Goal: Communication & Community: Answer question/provide support

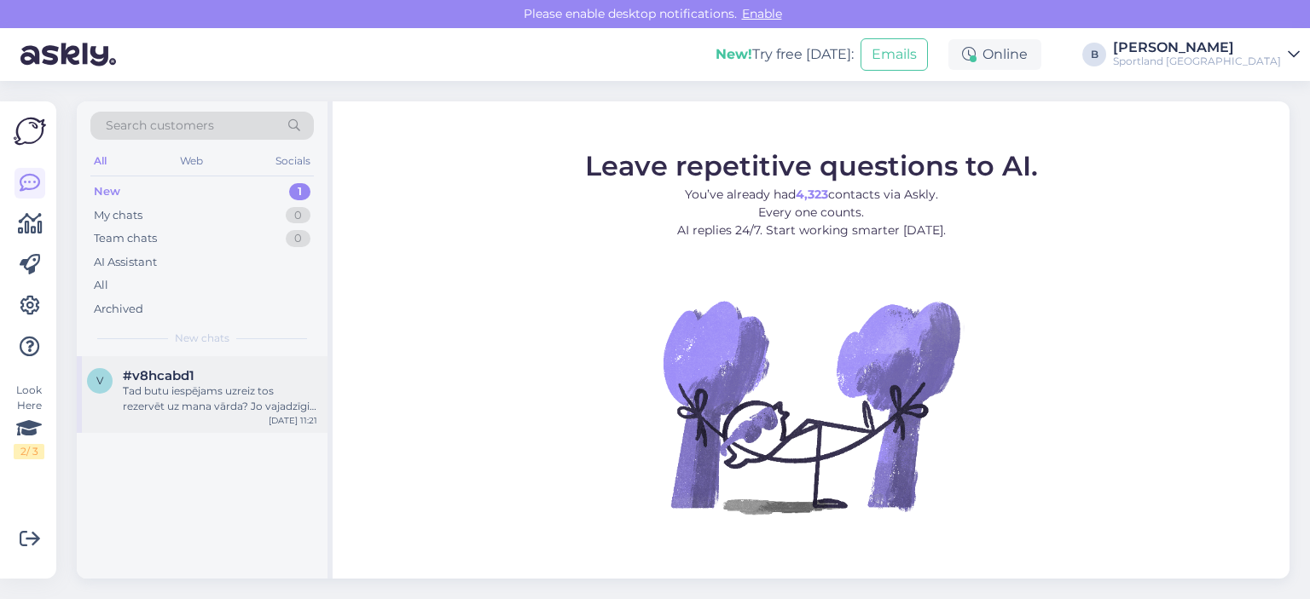
click at [189, 387] on div "Tad butu iespējams uzreiz tos rezervēt uz mana vārda? Jo vajadzīgi tieši šie." at bounding box center [220, 399] width 194 height 31
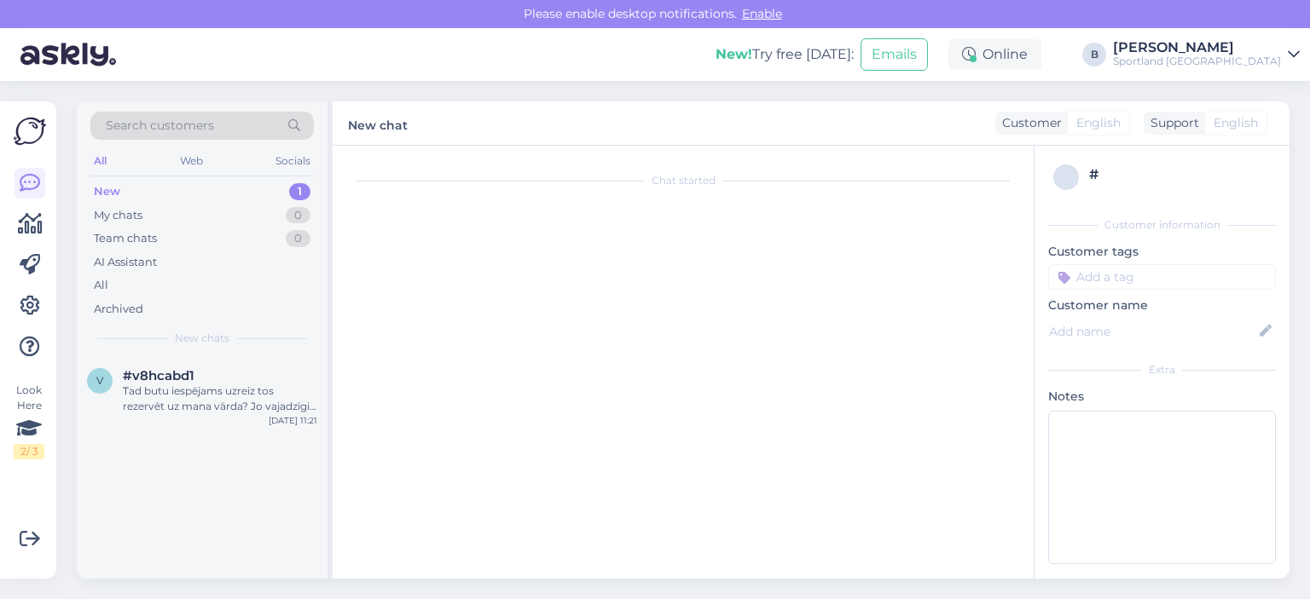
scroll to position [957, 0]
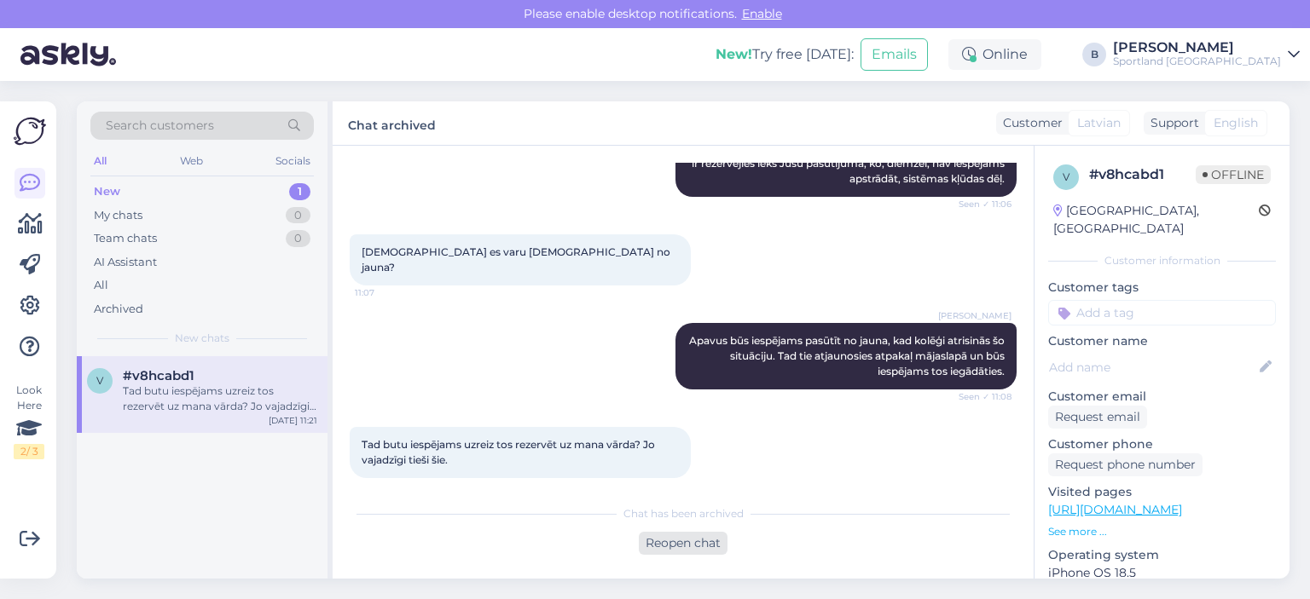
click at [682, 541] on div "Reopen chat" at bounding box center [683, 543] width 89 height 23
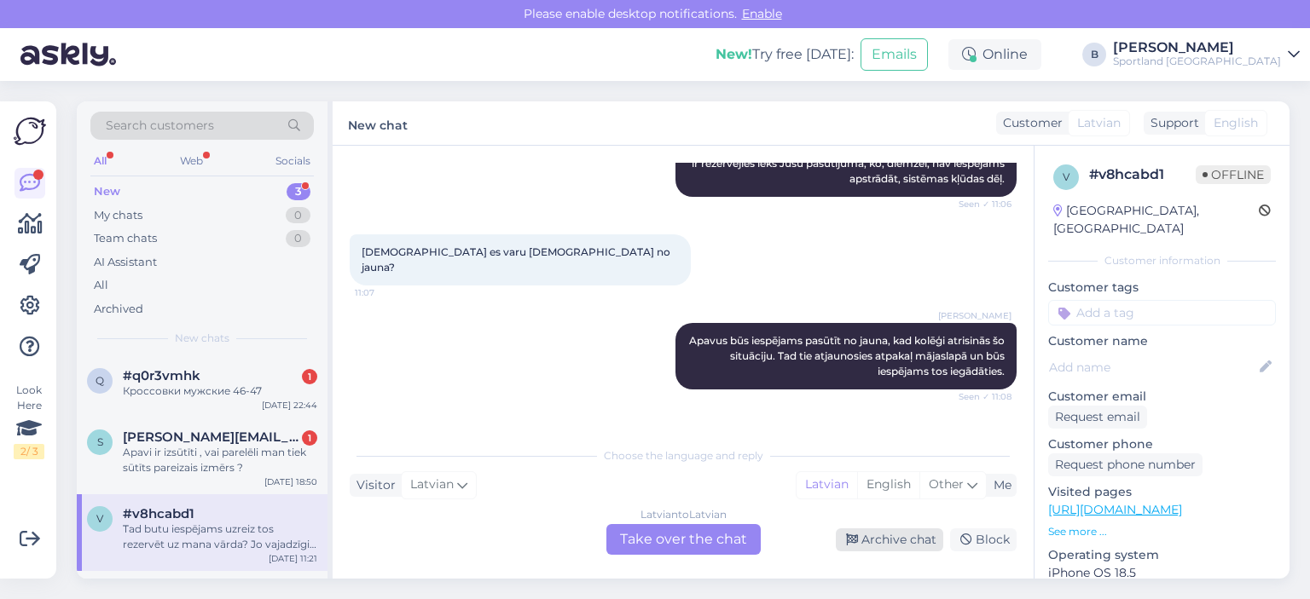
click at [882, 539] on div "Archive chat" at bounding box center [889, 540] width 107 height 23
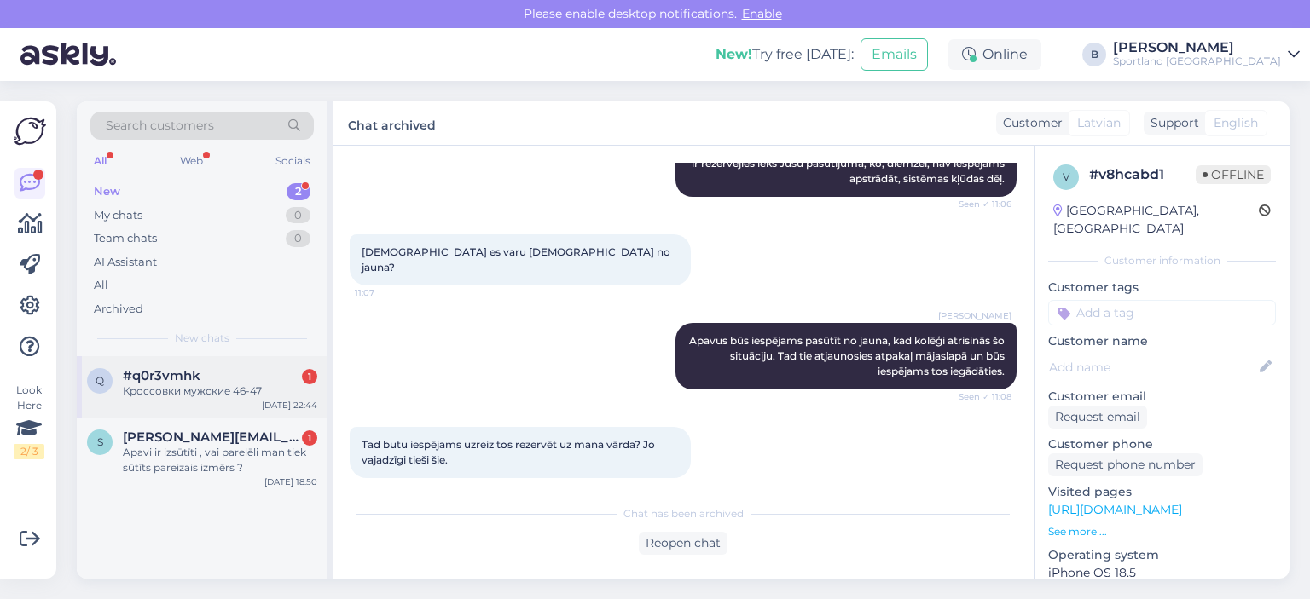
click at [182, 391] on div "Кроссовки мужские 46-47" at bounding box center [220, 391] width 194 height 15
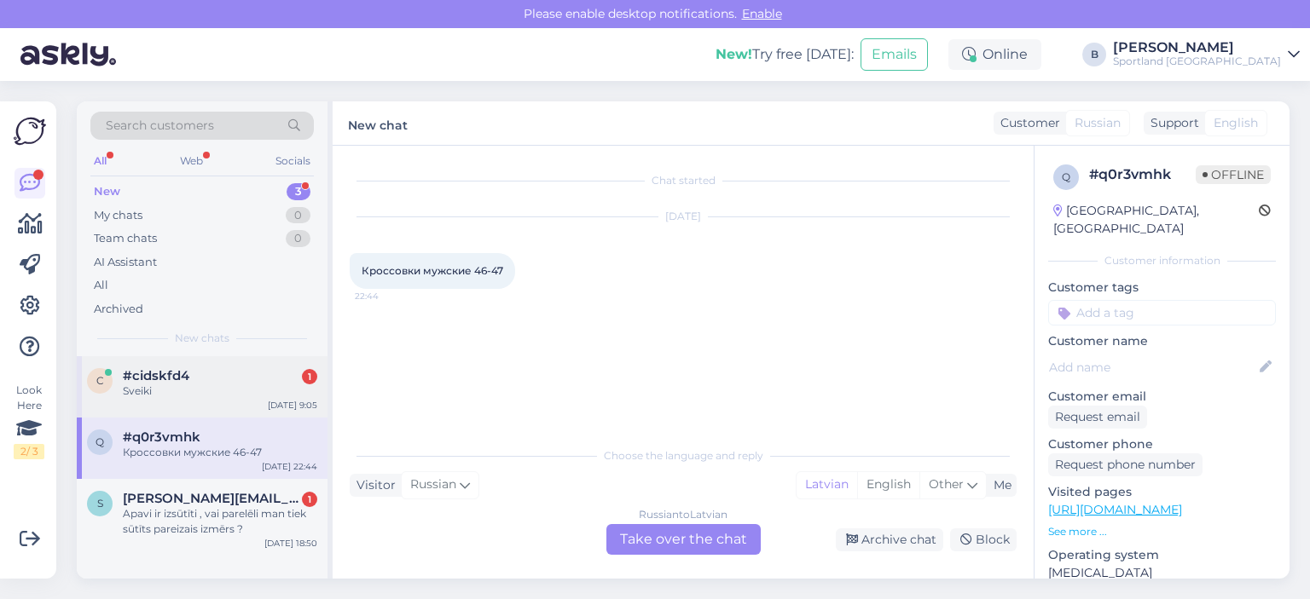
click at [147, 391] on div "Sveiki" at bounding box center [220, 391] width 194 height 15
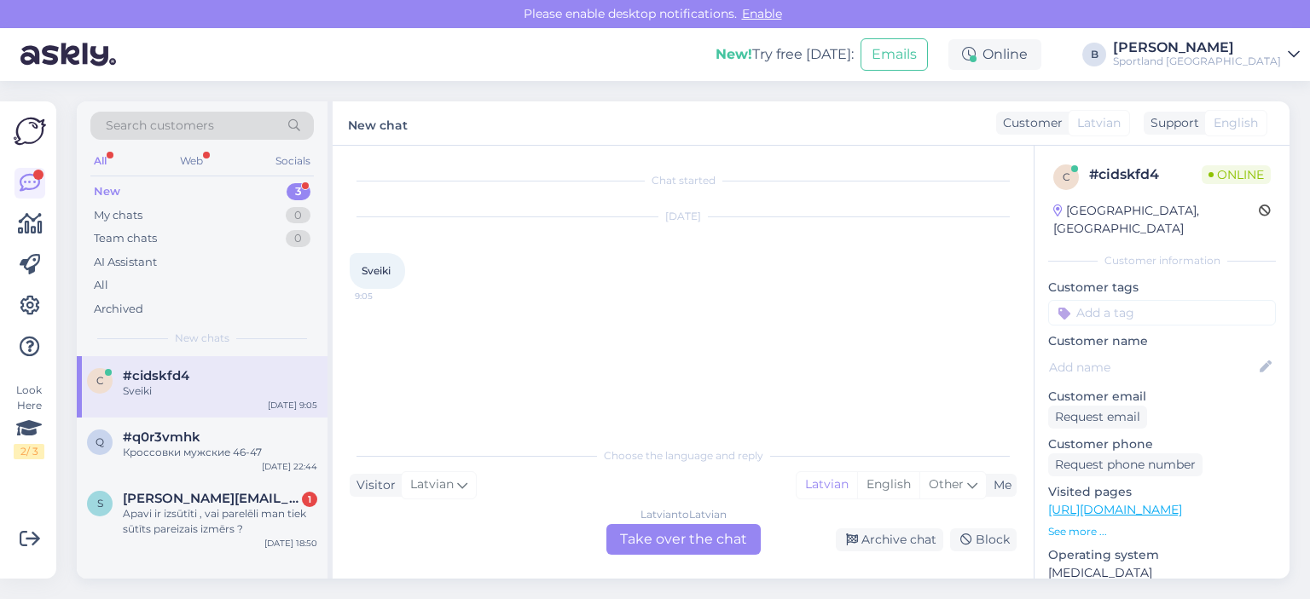
click at [680, 541] on div "Latvian to Latvian Take over the chat" at bounding box center [683, 539] width 154 height 31
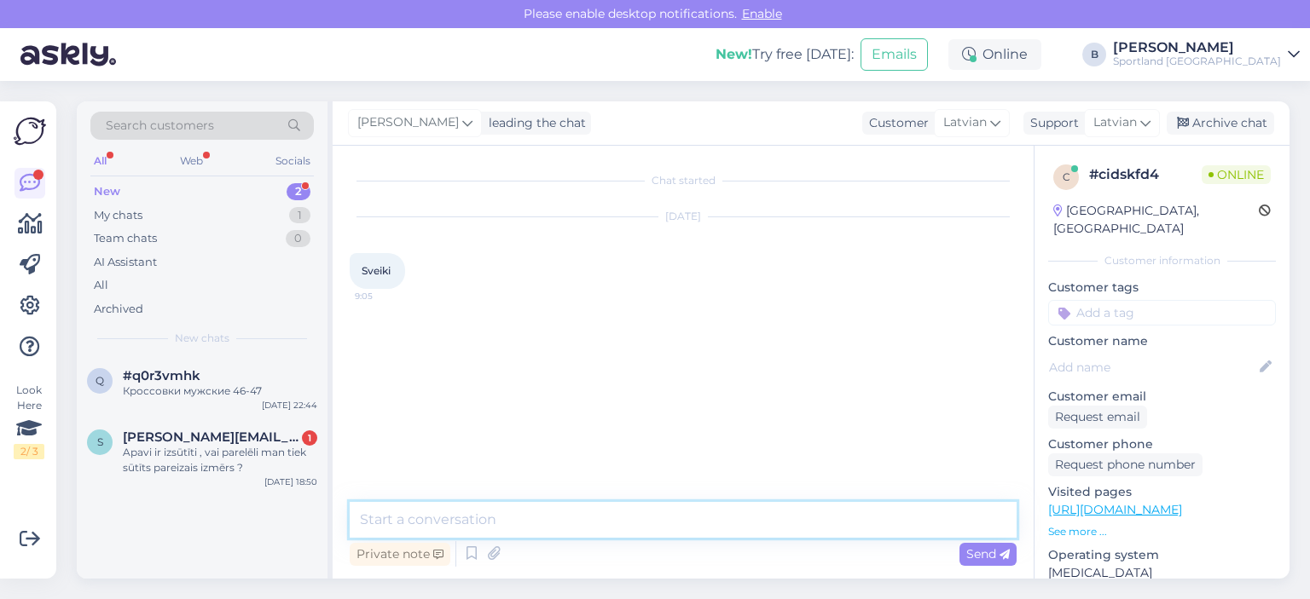
click at [680, 534] on textarea at bounding box center [683, 520] width 667 height 36
type textarea "Sveiki, kā varam Jums palīdzēt?"
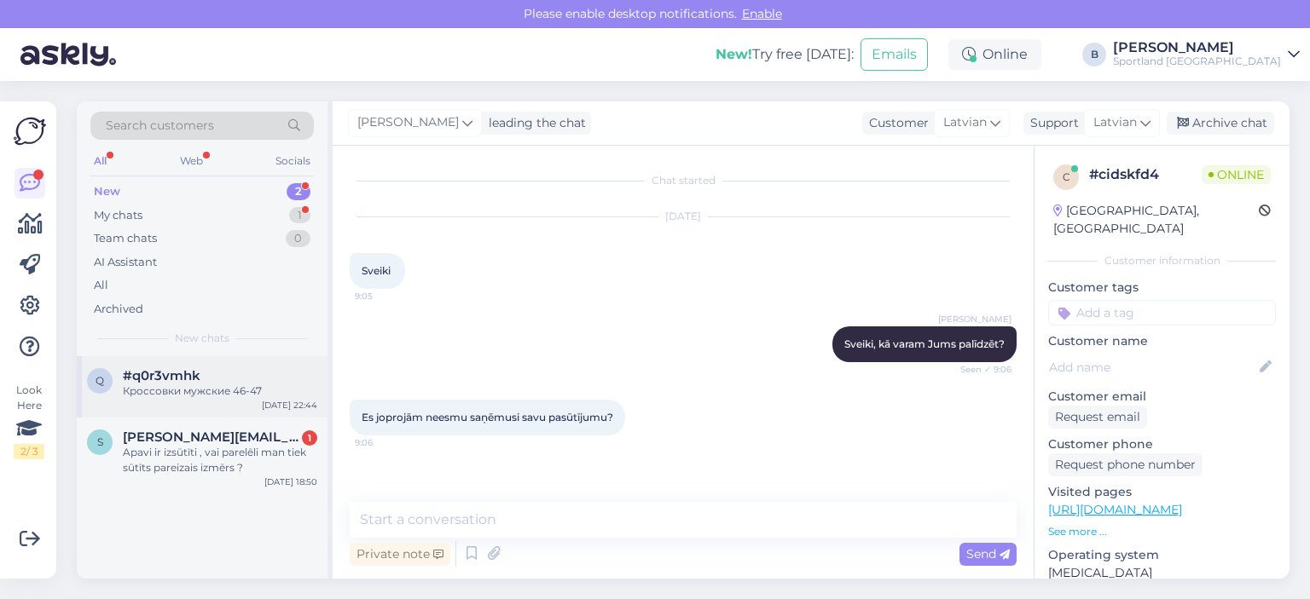
click at [211, 380] on div "#q0r3vmhk" at bounding box center [220, 375] width 194 height 15
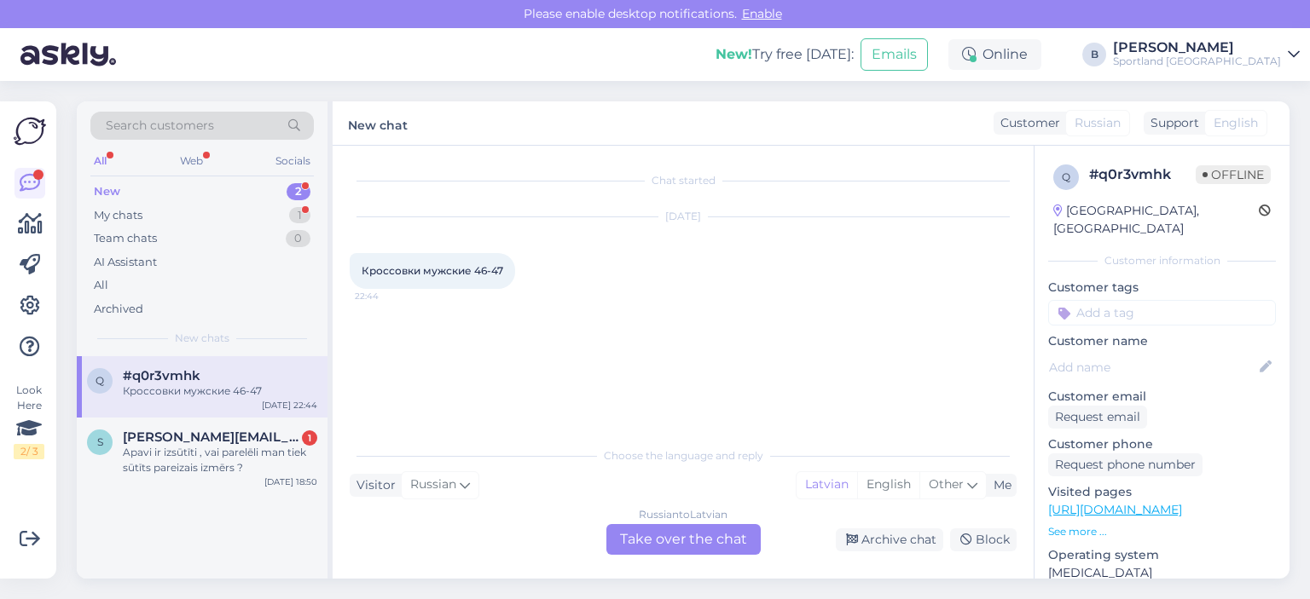
click at [694, 533] on div "Russian to Latvian Take over the chat" at bounding box center [683, 539] width 154 height 31
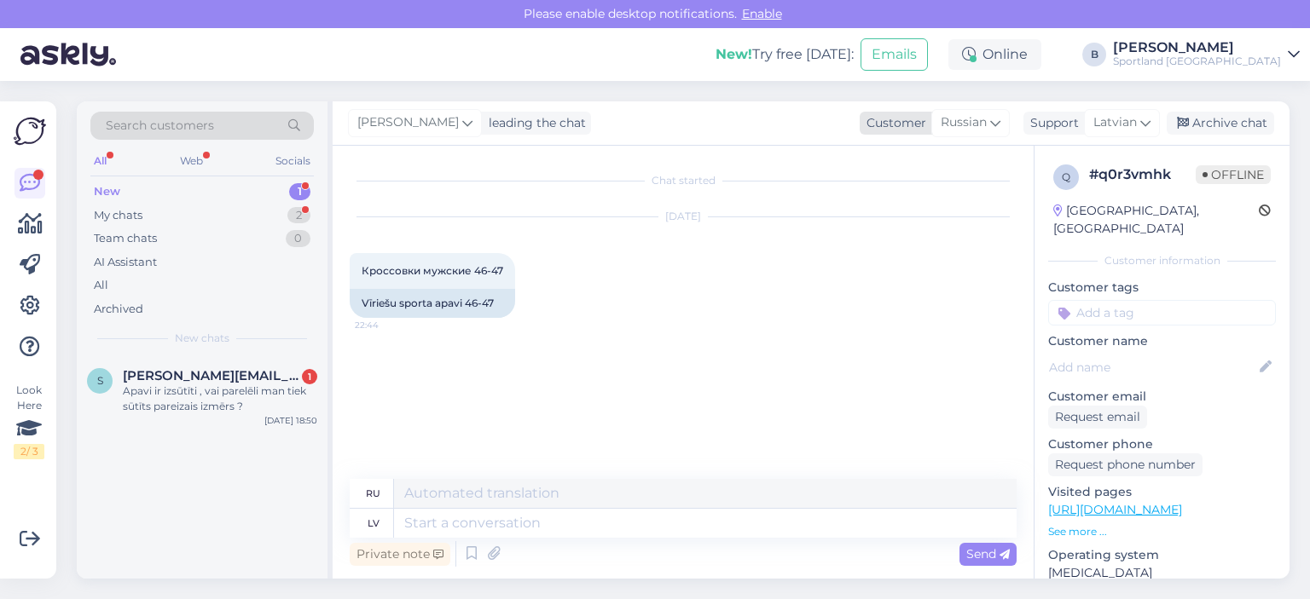
click at [999, 130] on icon at bounding box center [995, 122] width 10 height 19
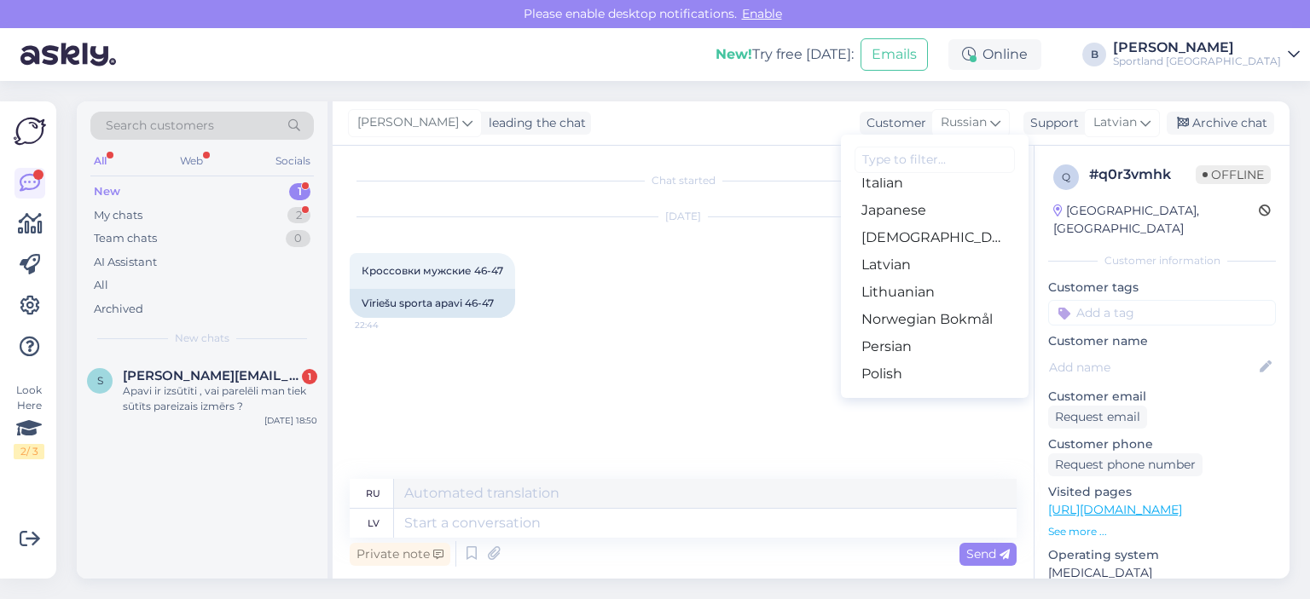
scroll to position [426, 0]
click at [880, 252] on link "Latvian" at bounding box center [935, 263] width 188 height 27
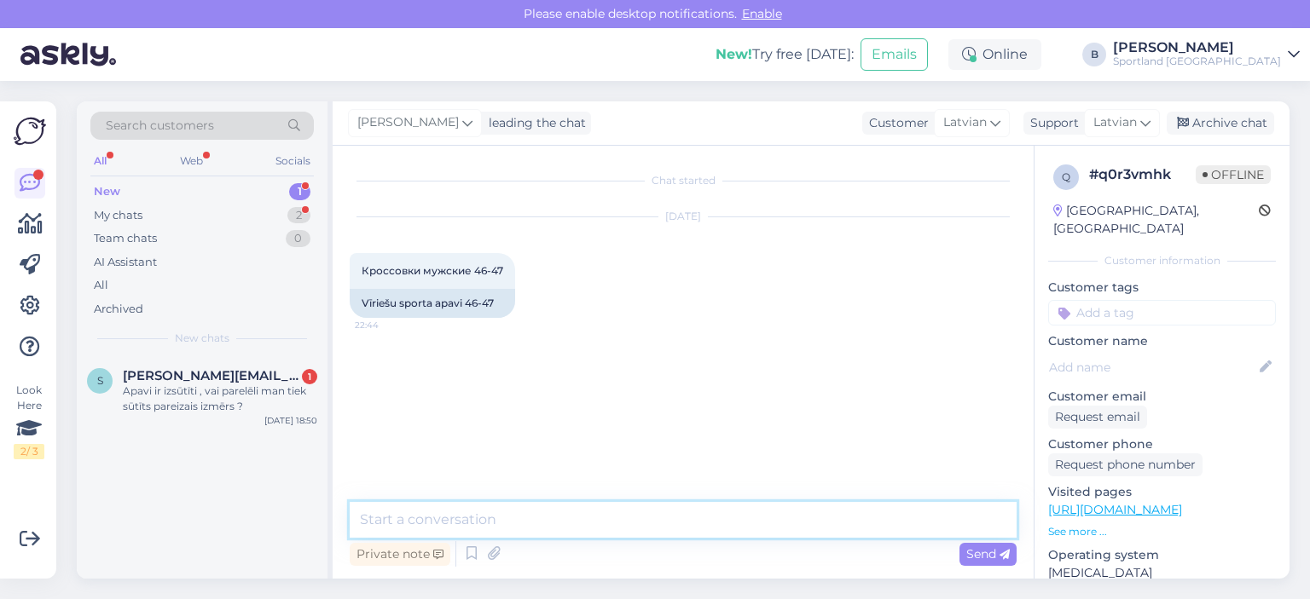
click at [660, 514] on textarea at bounding box center [683, 520] width 667 height 36
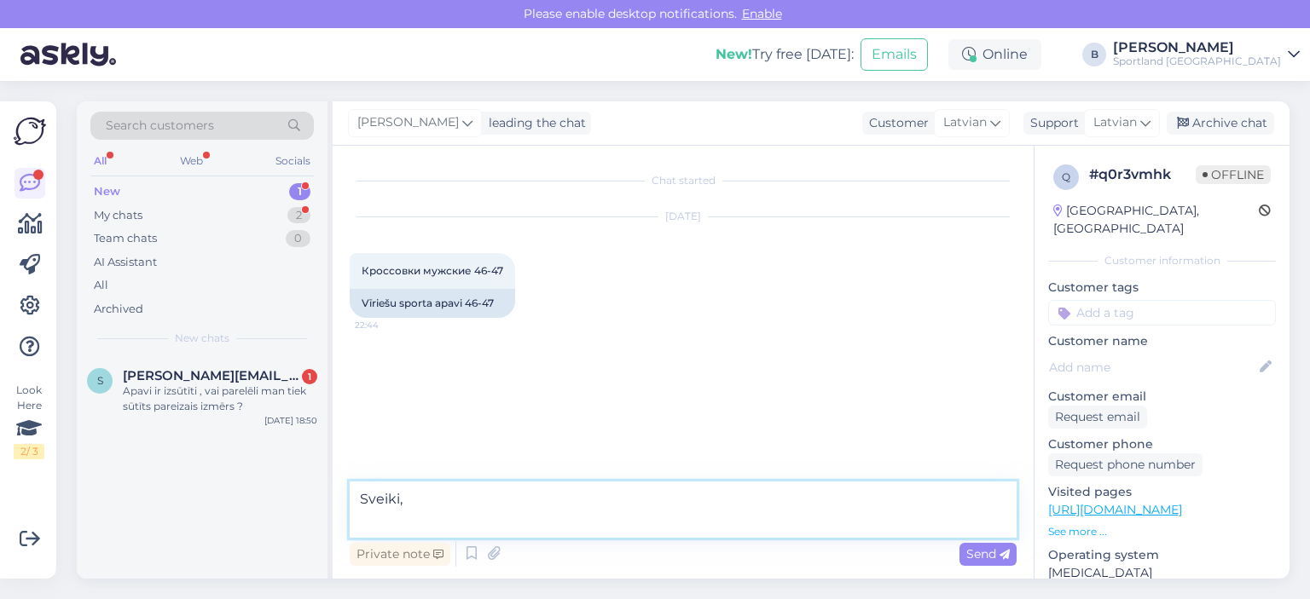
paste textarea "[URL][DOMAIN_NAME]"
type textarea "Sveiki, [URL][DOMAIN_NAME]"
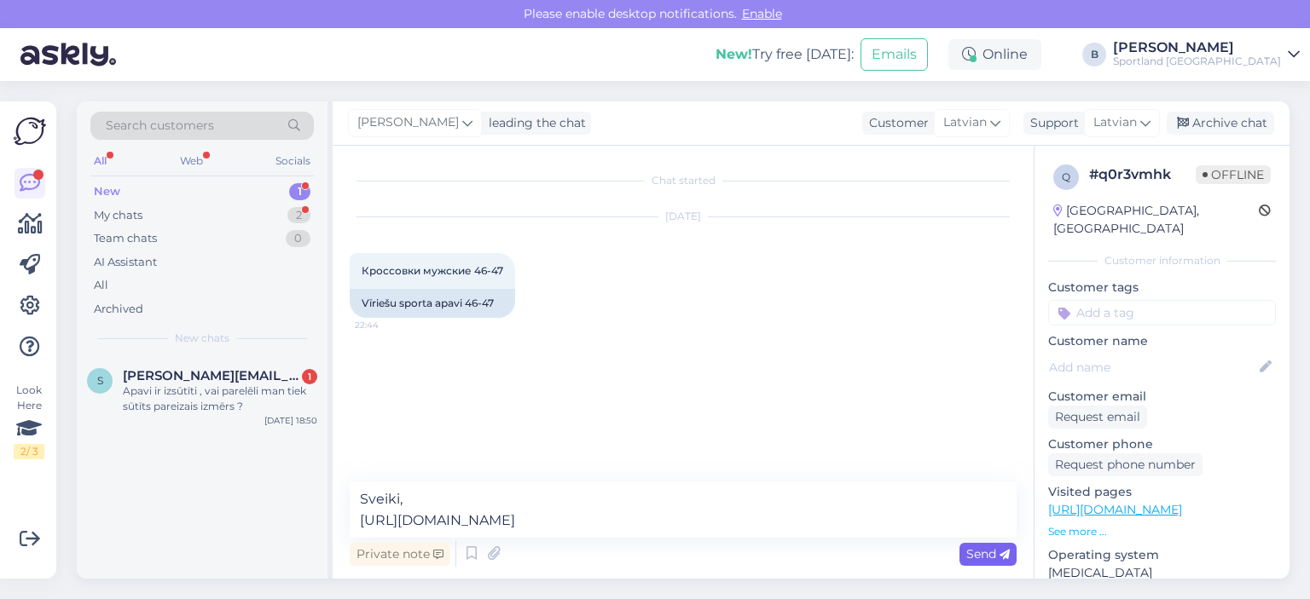
click at [976, 556] on span "Send" at bounding box center [987, 554] width 43 height 15
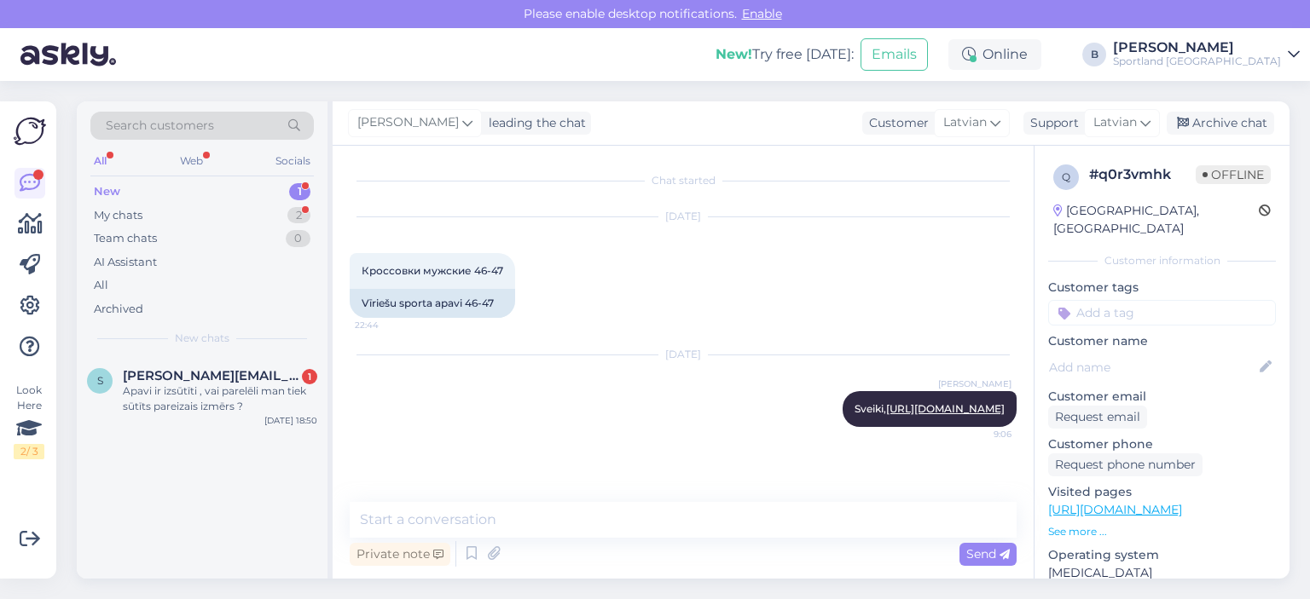
scroll to position [0, 0]
click at [1216, 129] on div "Archive chat" at bounding box center [1219, 123] width 107 height 23
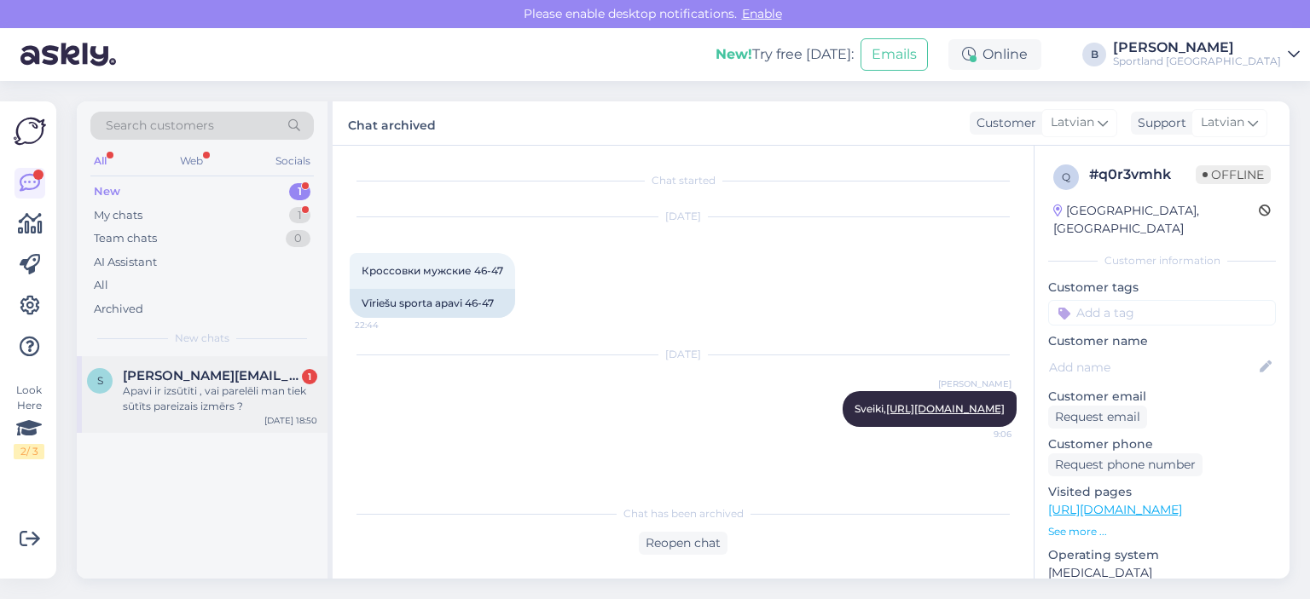
click at [246, 388] on div "Apavi ir izsūtīti , vai parelēli man tiek sūtīts pareizais izmērs ?" at bounding box center [220, 399] width 194 height 31
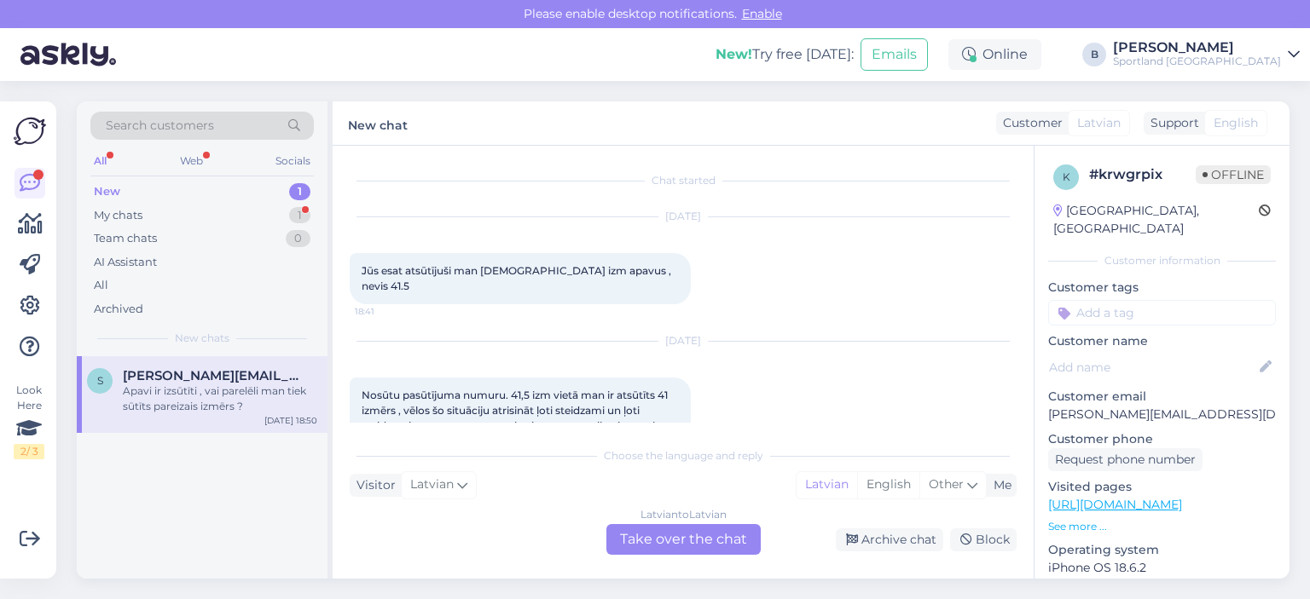
scroll to position [667, 0]
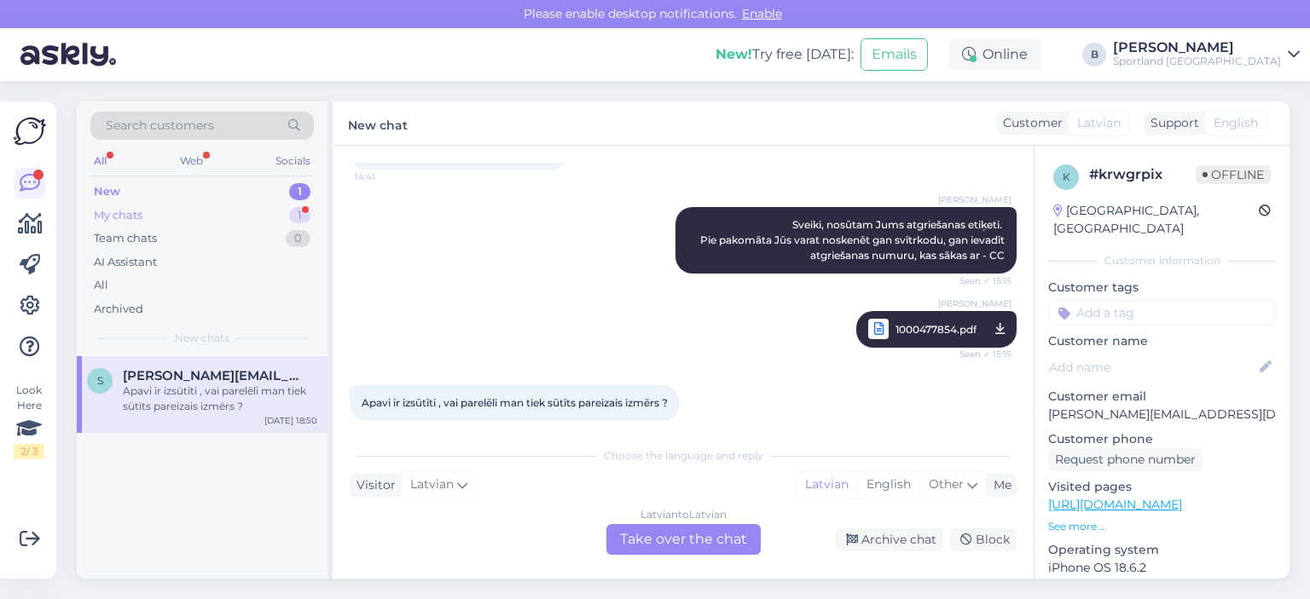
click at [161, 214] on div "My chats 1" at bounding box center [201, 216] width 223 height 24
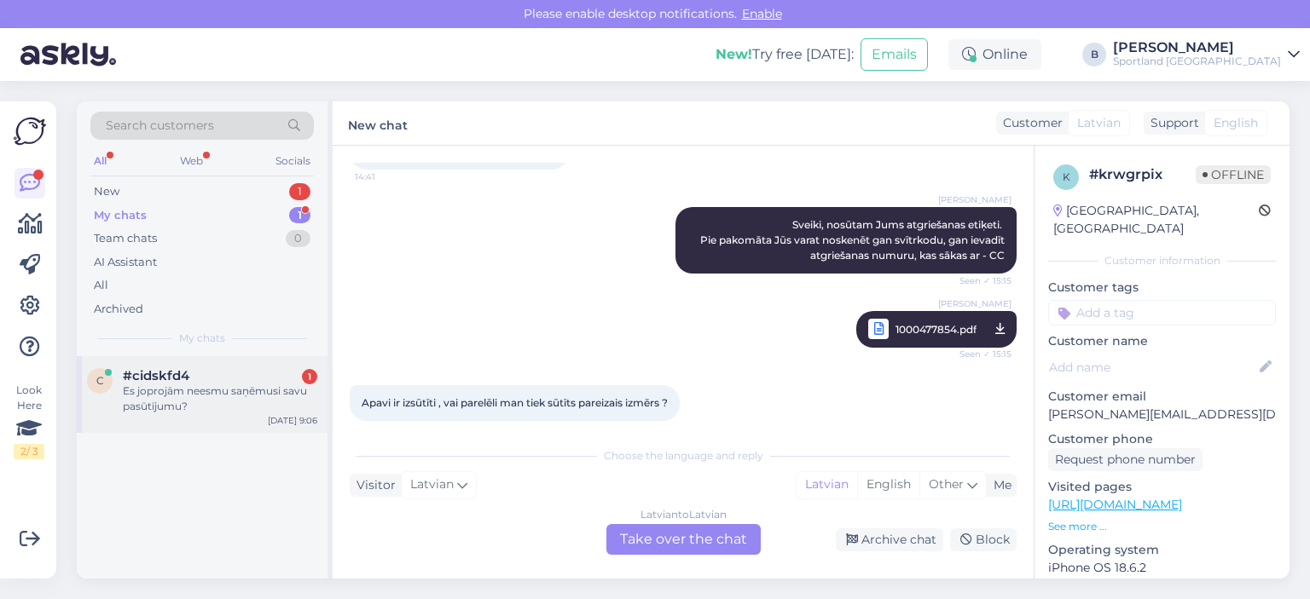
click at [200, 396] on div "Es joprojām neesmu saņēmusi savu pasūtījumu?" at bounding box center [220, 399] width 194 height 31
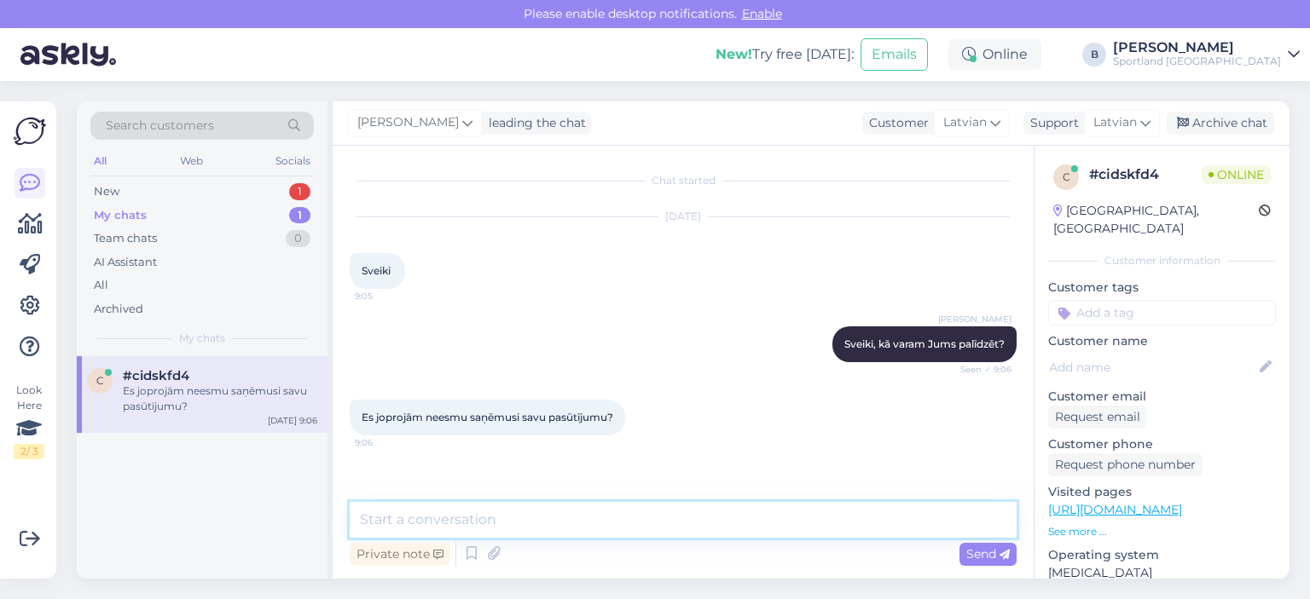
click at [666, 513] on textarea at bounding box center [683, 520] width 667 height 36
type textarea "Kāds ir pasūtījuma numurs?"
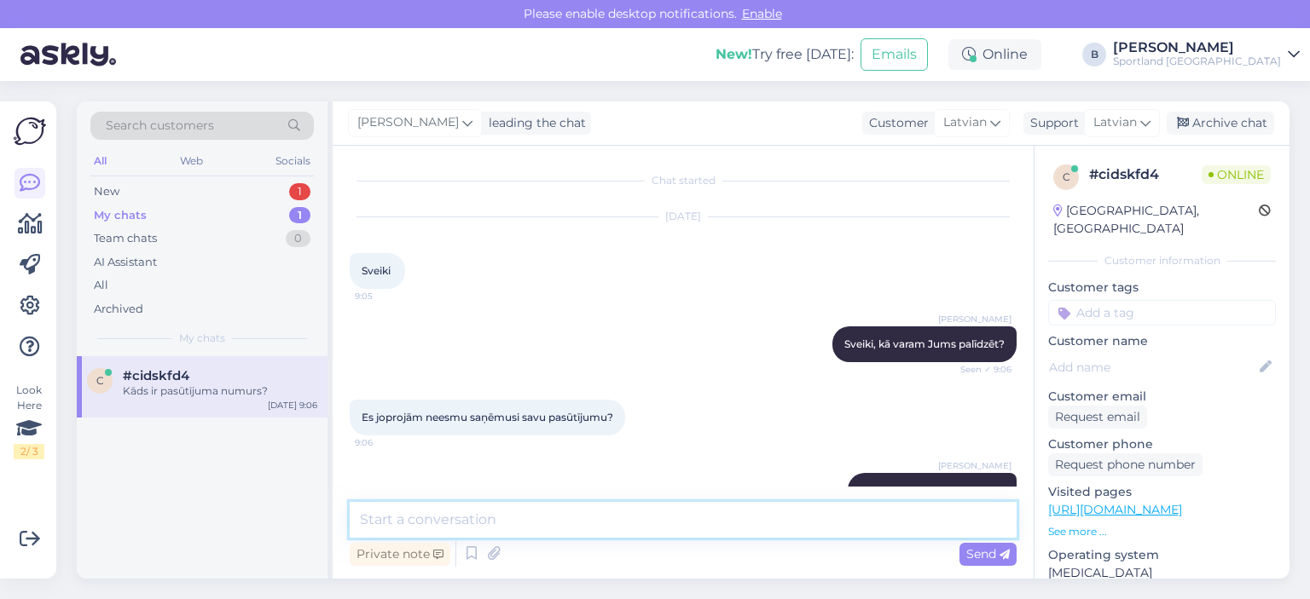
scroll to position [41, 0]
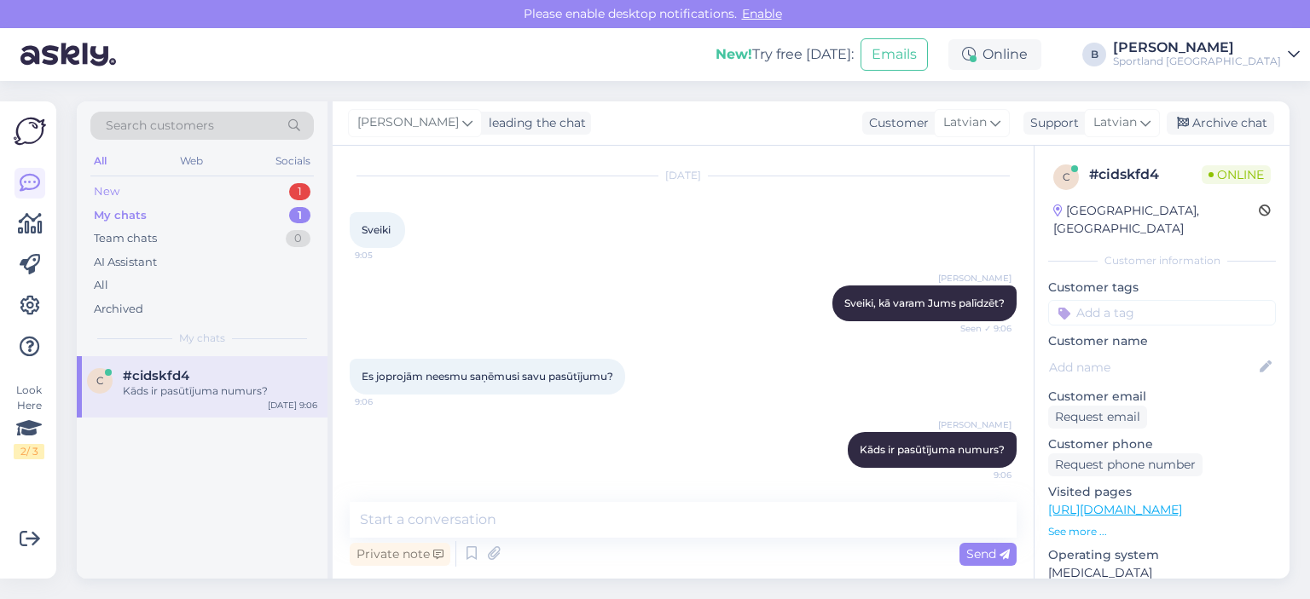
click at [143, 201] on div "New 1" at bounding box center [201, 192] width 223 height 24
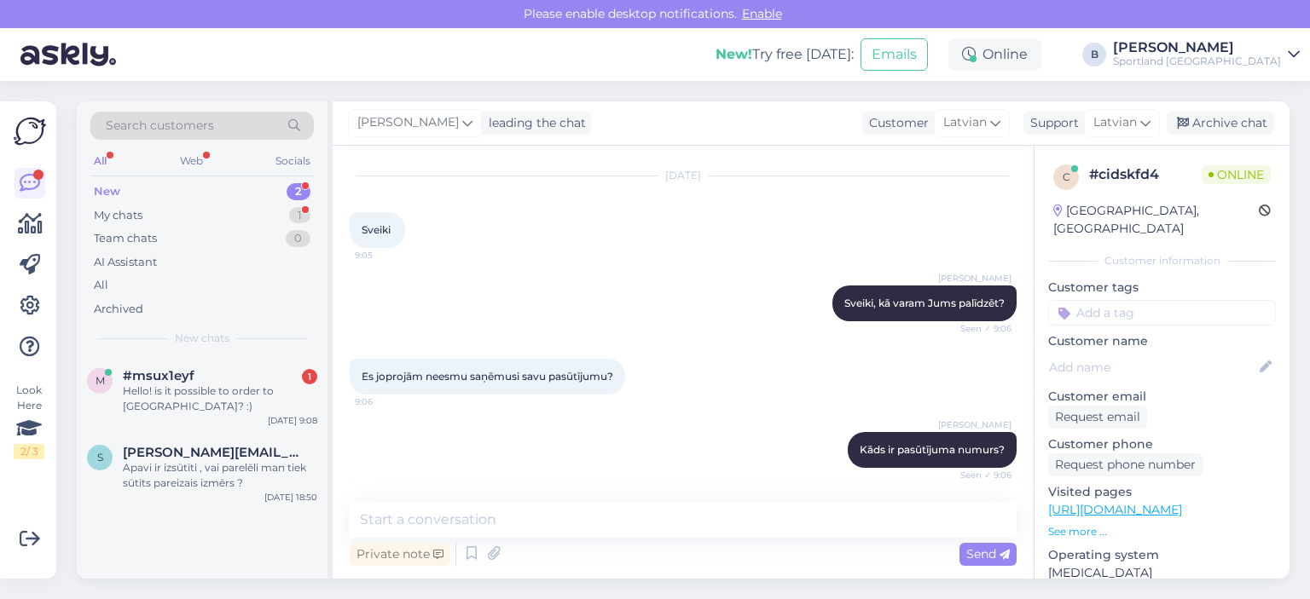
scroll to position [114, 0]
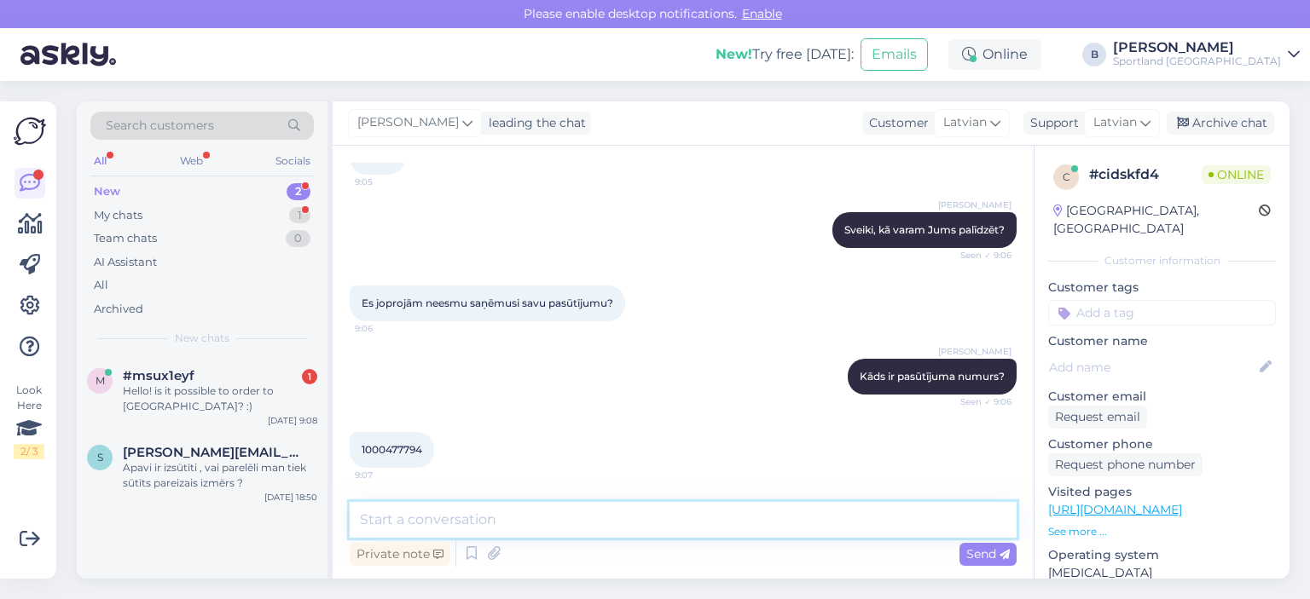
click at [489, 523] on textarea at bounding box center [683, 520] width 667 height 36
type textarea "Pārbaudīsim pasūtījuma statusu"
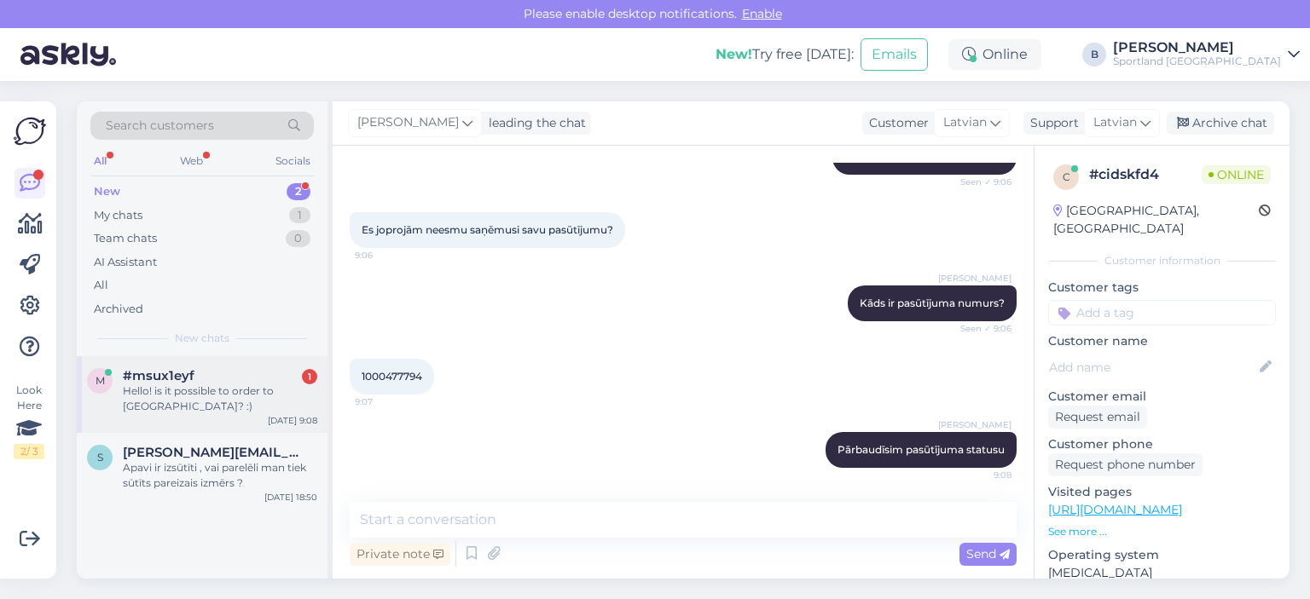
click at [227, 390] on div "Hello! is it possible to order to [GEOGRAPHIC_DATA]? :)" at bounding box center [220, 399] width 194 height 31
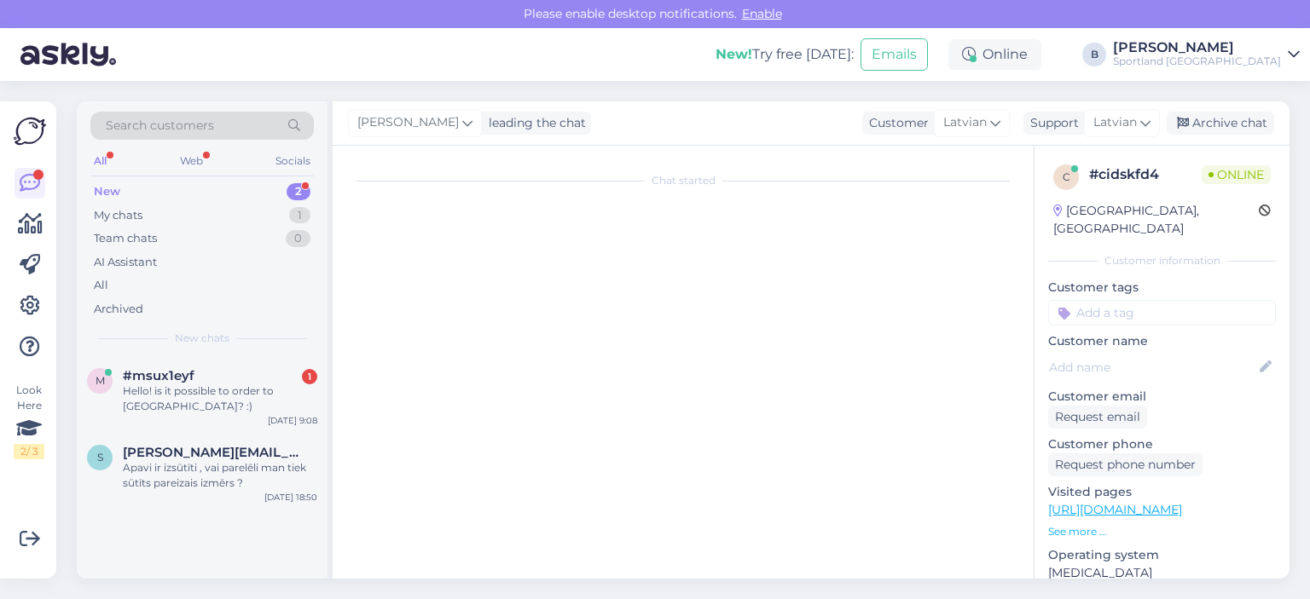
scroll to position [0, 0]
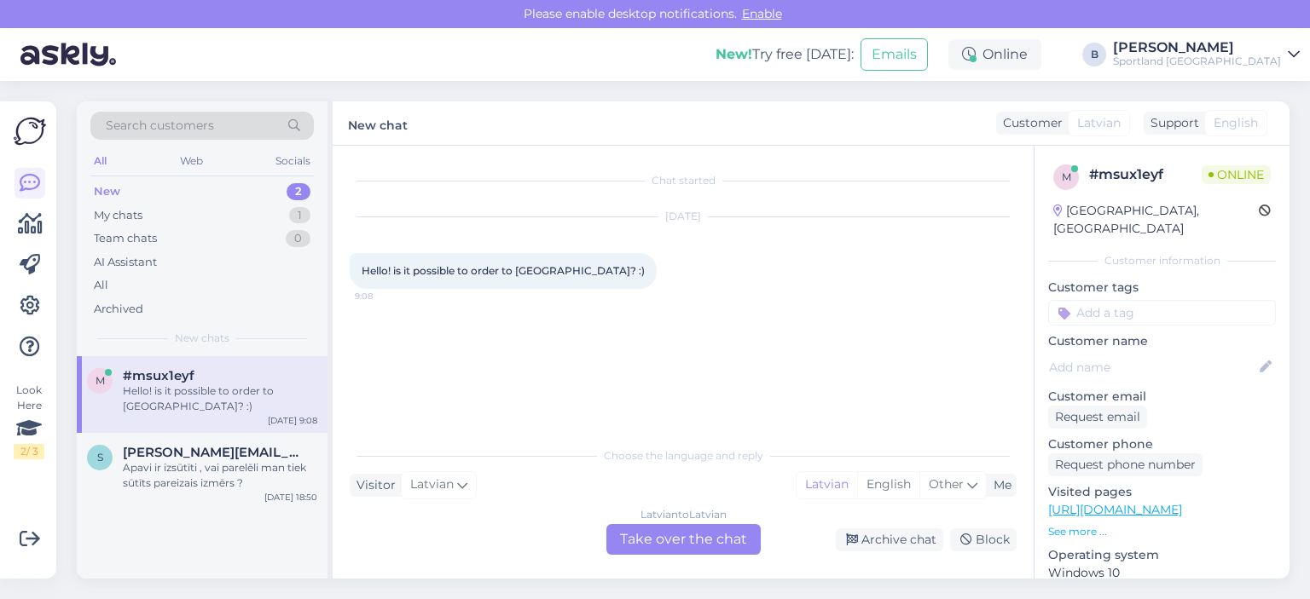
click at [672, 537] on div "Latvian to Latvian Take over the chat" at bounding box center [683, 539] width 154 height 31
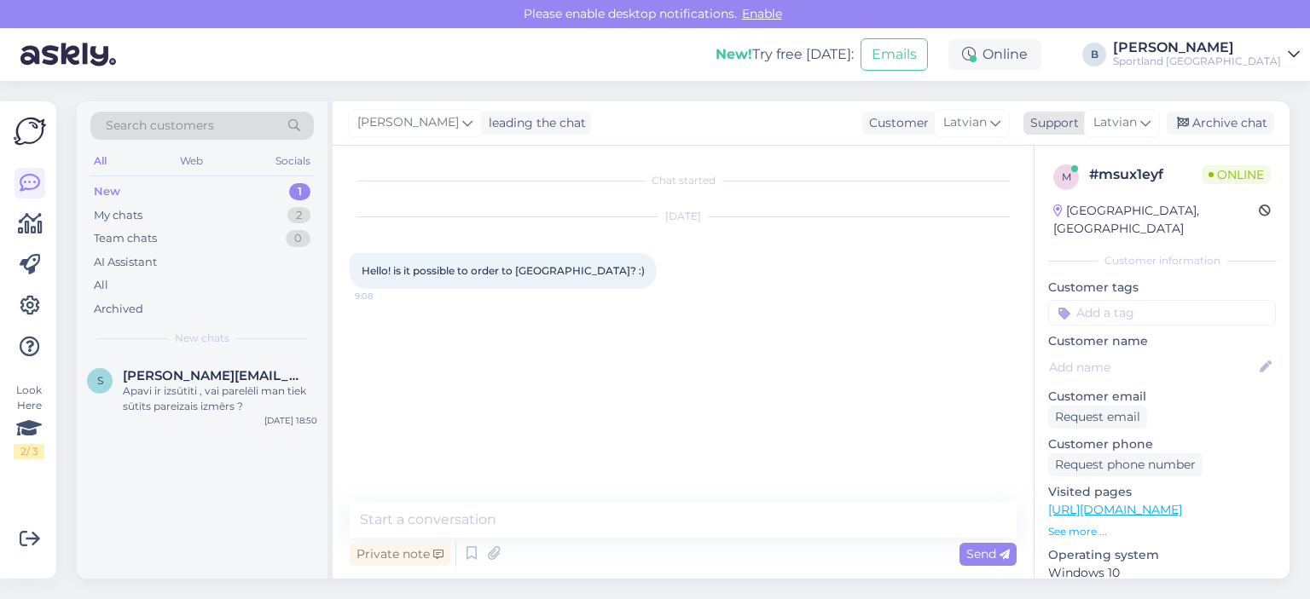
click at [1132, 136] on div "Latvian" at bounding box center [1122, 122] width 76 height 27
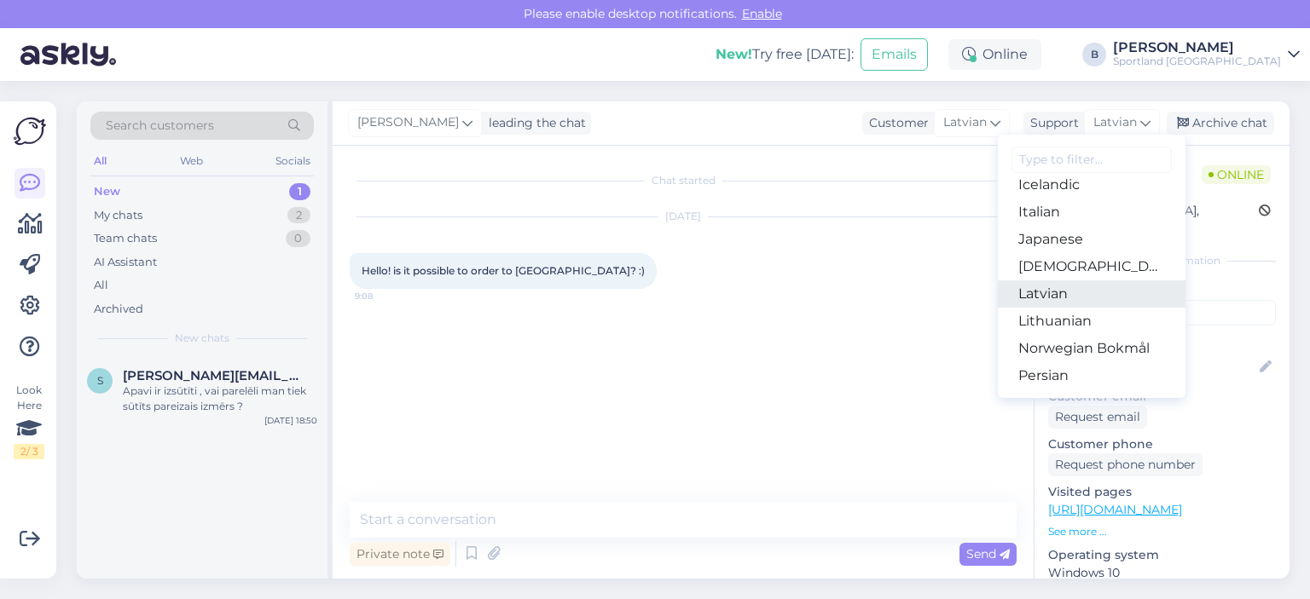
scroll to position [426, 0]
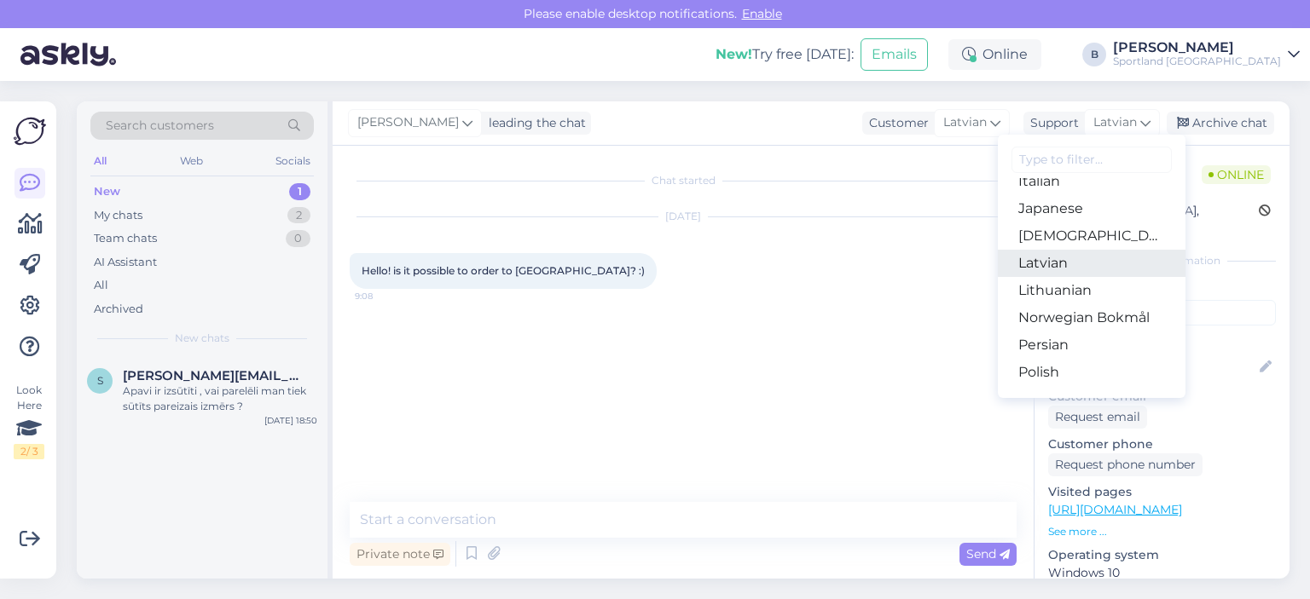
click at [1068, 263] on link "Latvian" at bounding box center [1092, 263] width 188 height 27
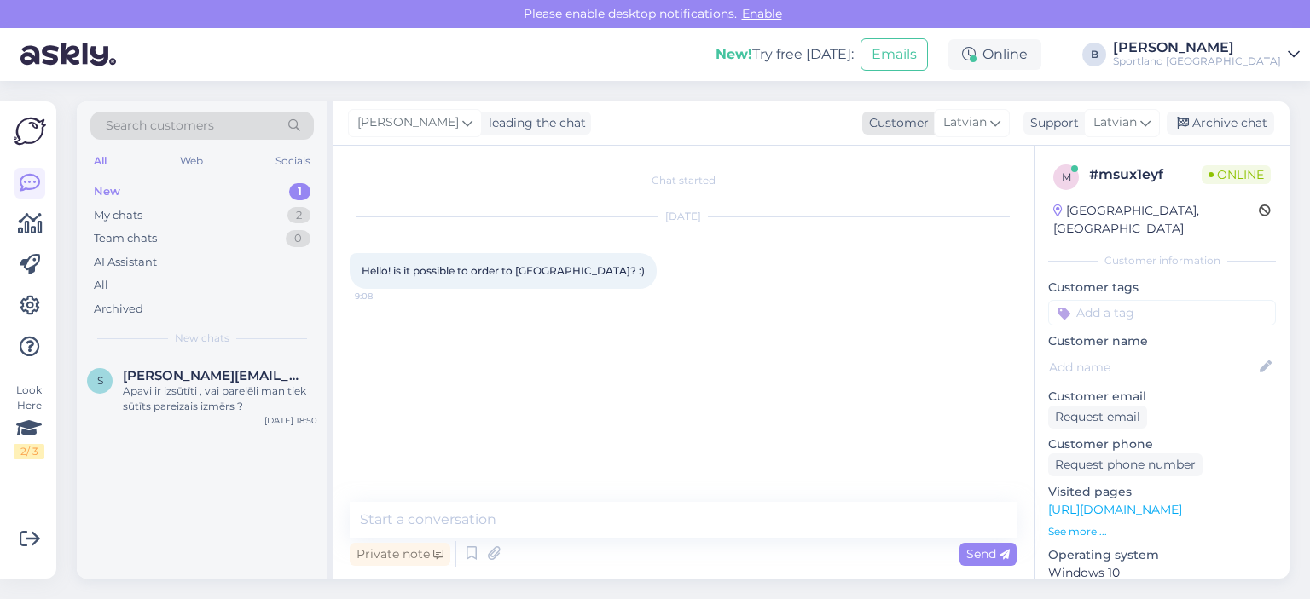
click at [987, 125] on div "Latvian" at bounding box center [972, 122] width 76 height 27
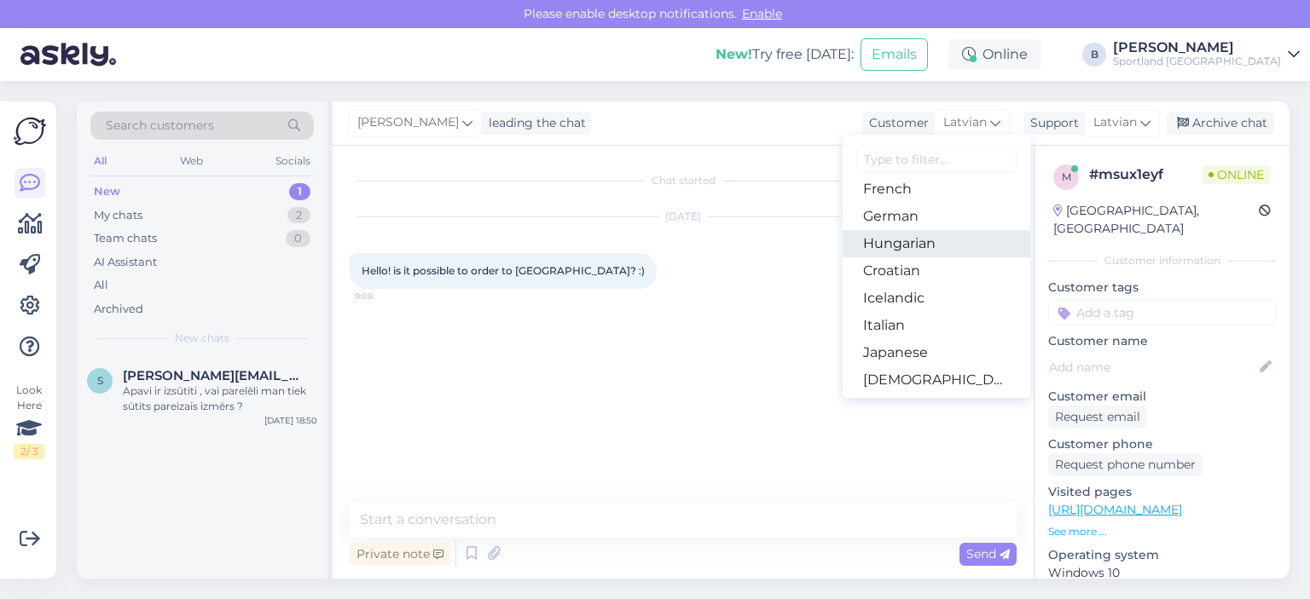
scroll to position [171, 0]
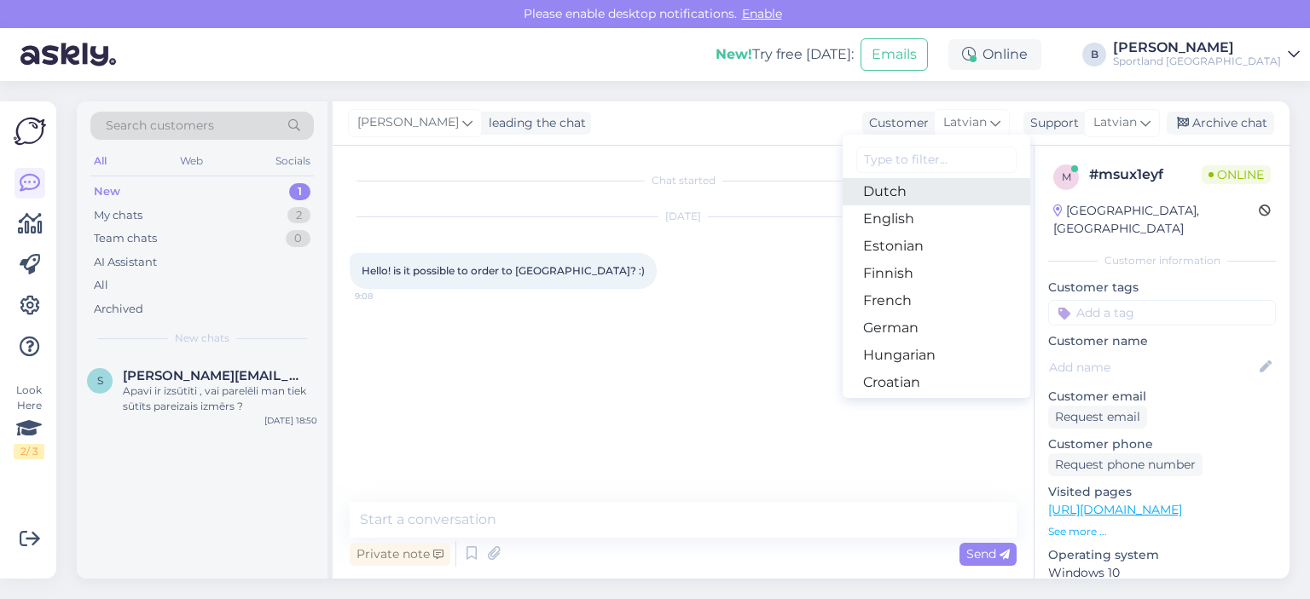
click at [887, 204] on link "Dutch" at bounding box center [936, 191] width 188 height 27
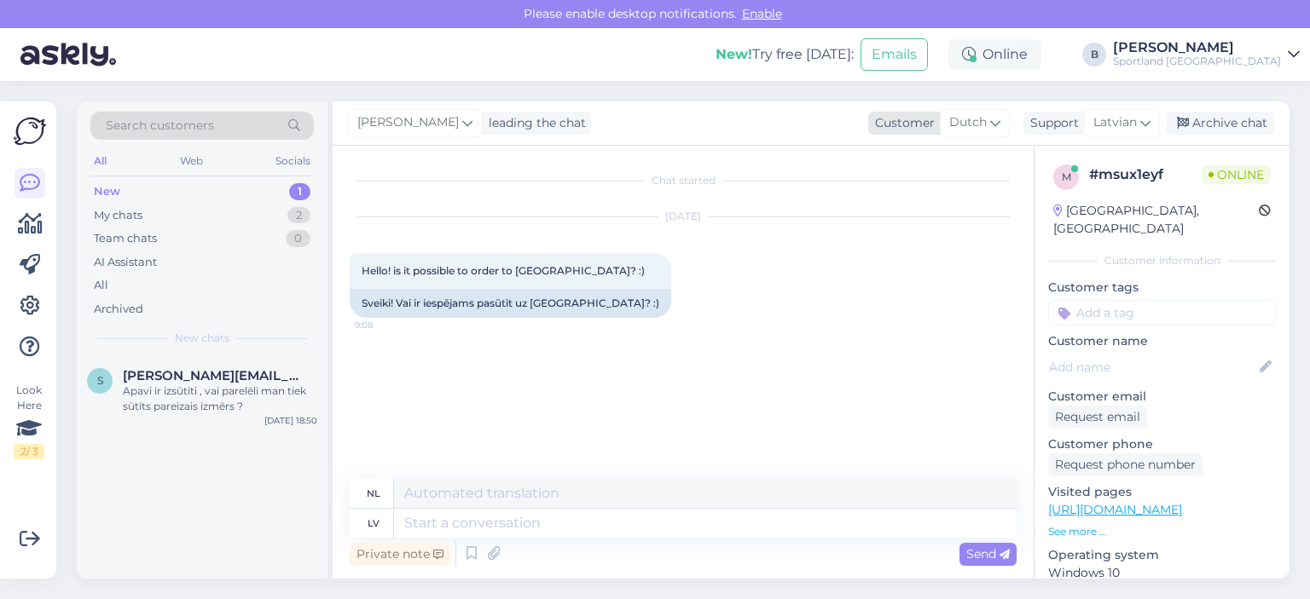
click at [960, 126] on span "Dutch" at bounding box center [968, 122] width 38 height 19
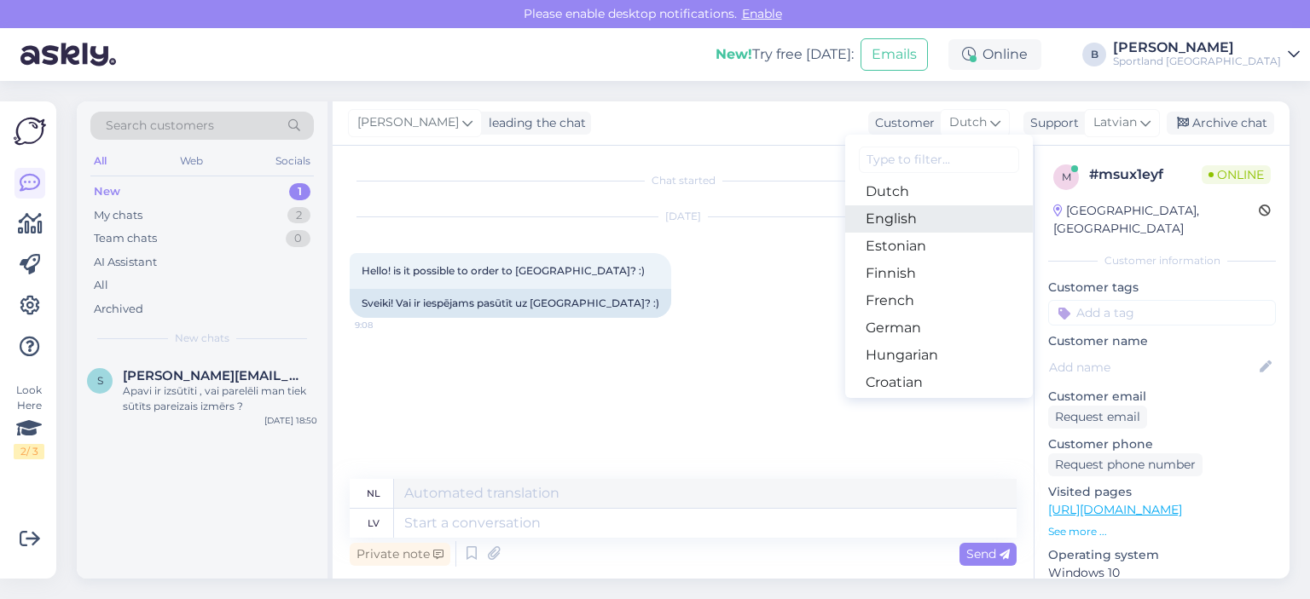
click at [907, 221] on link "English" at bounding box center [939, 218] width 188 height 27
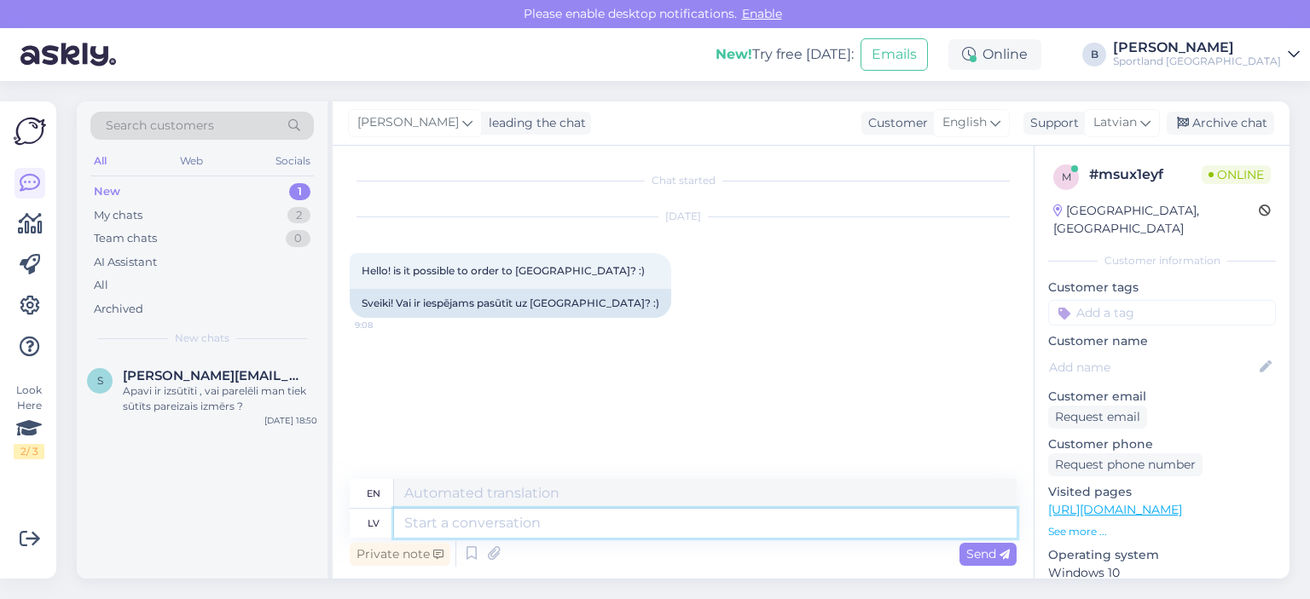
click at [495, 531] on textarea at bounding box center [705, 523] width 622 height 29
type textarea "Labrīt, j"
type textarea "Good morning,"
type textarea "Labrīt, jā ir"
type textarea "Good morning, yes"
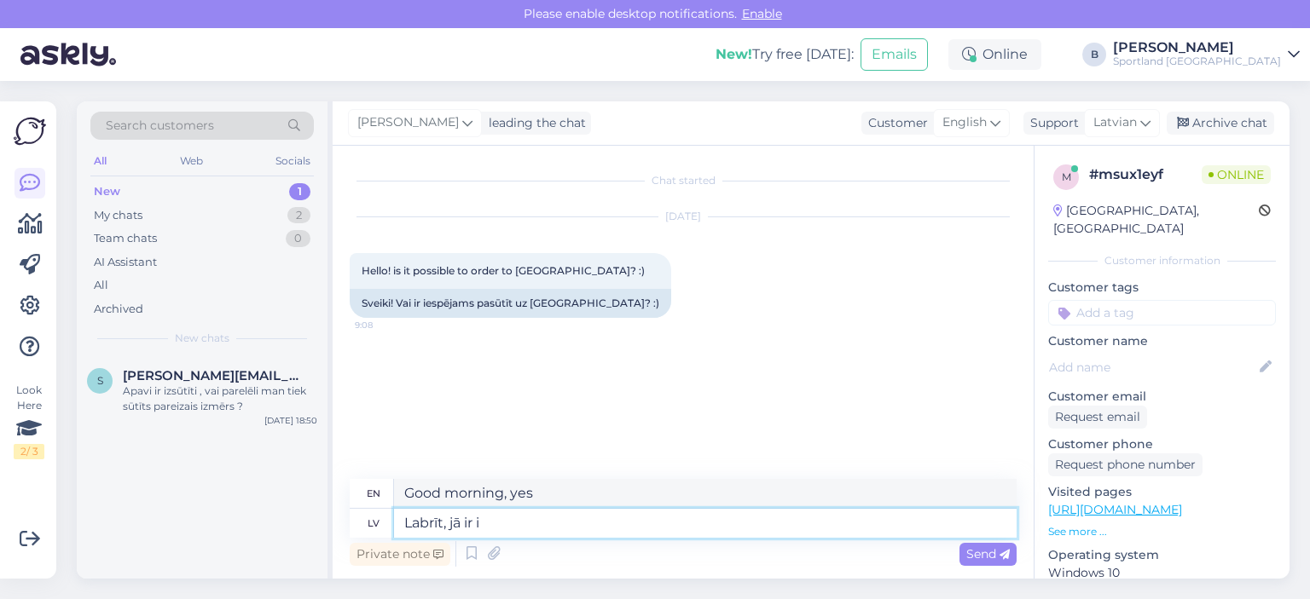
type textarea "Labrīt, jā ir ie"
type textarea "Good morning, yes it is"
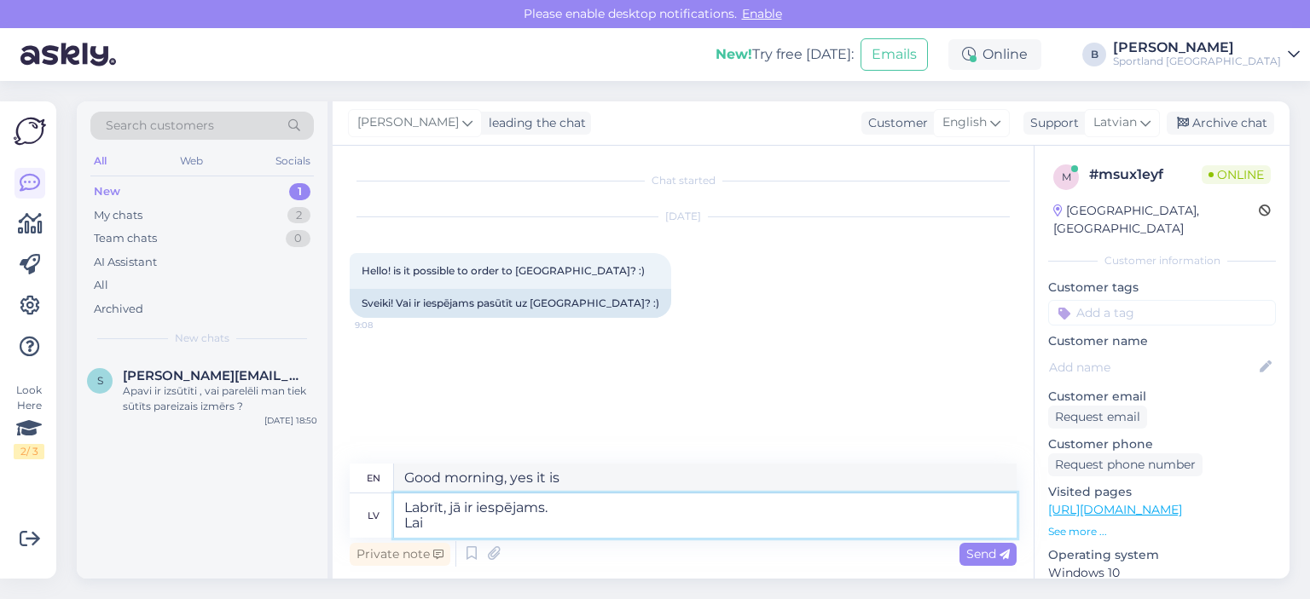
type textarea "Labrīt, jā ir iespējams. Lai n"
type textarea "Good morning, yes it is possible. To"
type textarea "Labrīt, jā ir iespējams. Lai noformētu pas"
type textarea "Good morning, yes it is possible. To design"
type textarea "Labrīt, jā ir iespējams. Lai noformētu pasūtījumu, Ju"
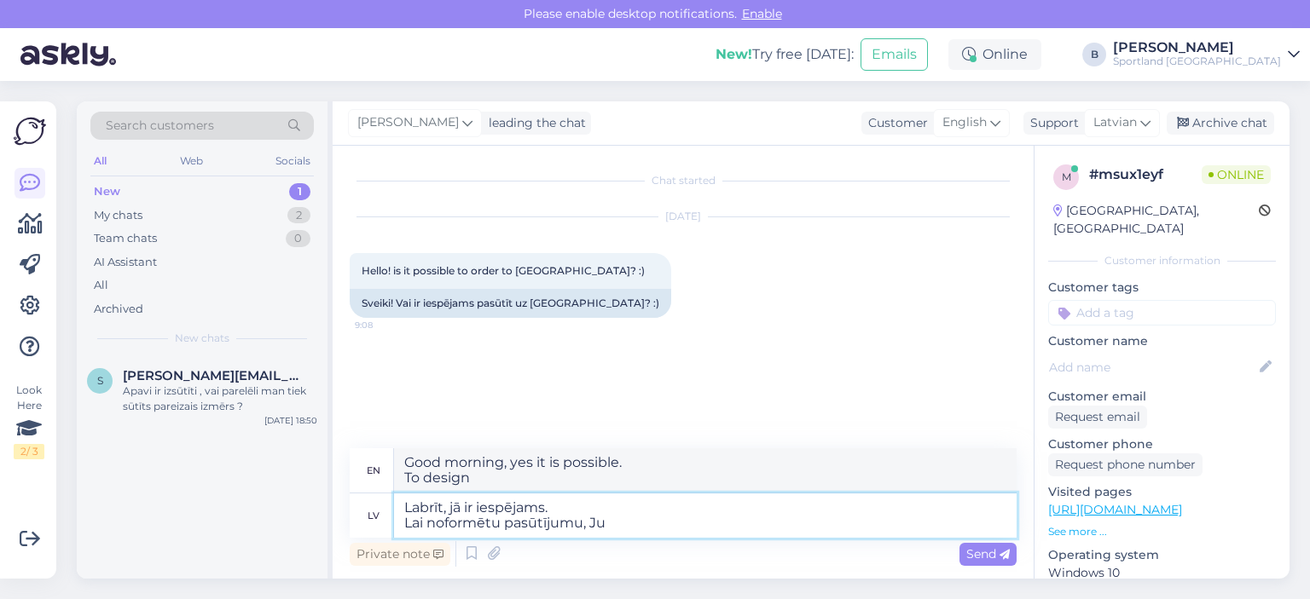
type textarea "Good morning, yes it is possible. To place an order,"
type textarea "Labrīt, jā ir iespējams. Lai noformētu pasūtījumu, Jums b"
type textarea "Good morning, yes it is possible. To place an order, you need"
type textarea "Labrīt, jā ir iespējams. Lai noformētu pasūtījumu, Jums būs"
type textarea "Good morning, yes it is possible. To place an order, you will need"
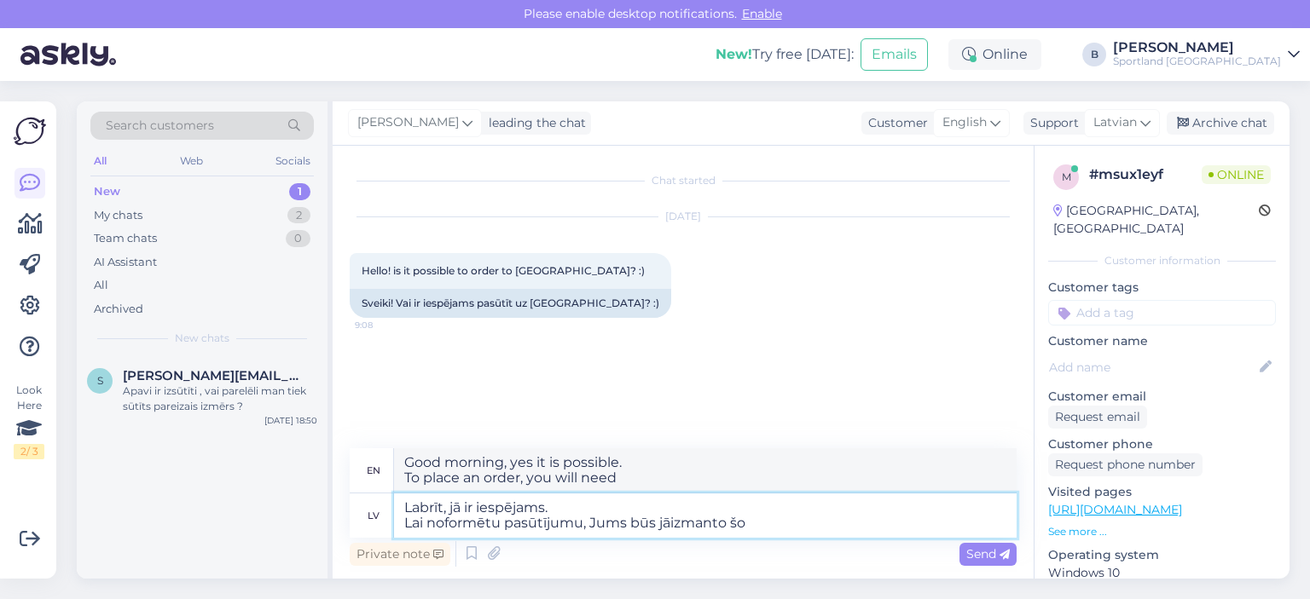
type textarea "Labrīt, jā ir iespējams. Lai noformētu pasūtījumu, Jums būs jāizmanto šo"
type textarea "Good morning, yes it is possible. To place an order, you will need to use this"
type textarea "Labrīt, jā ir iespējams. Lai noformētu pasūtījumu, Jums būs [DEMOGRAPHIC_DATA] …"
type textarea "Good morning, yes it is possible. To place an order, you will need to use this …"
paste textarea "[URL][DOMAIN_NAME]"
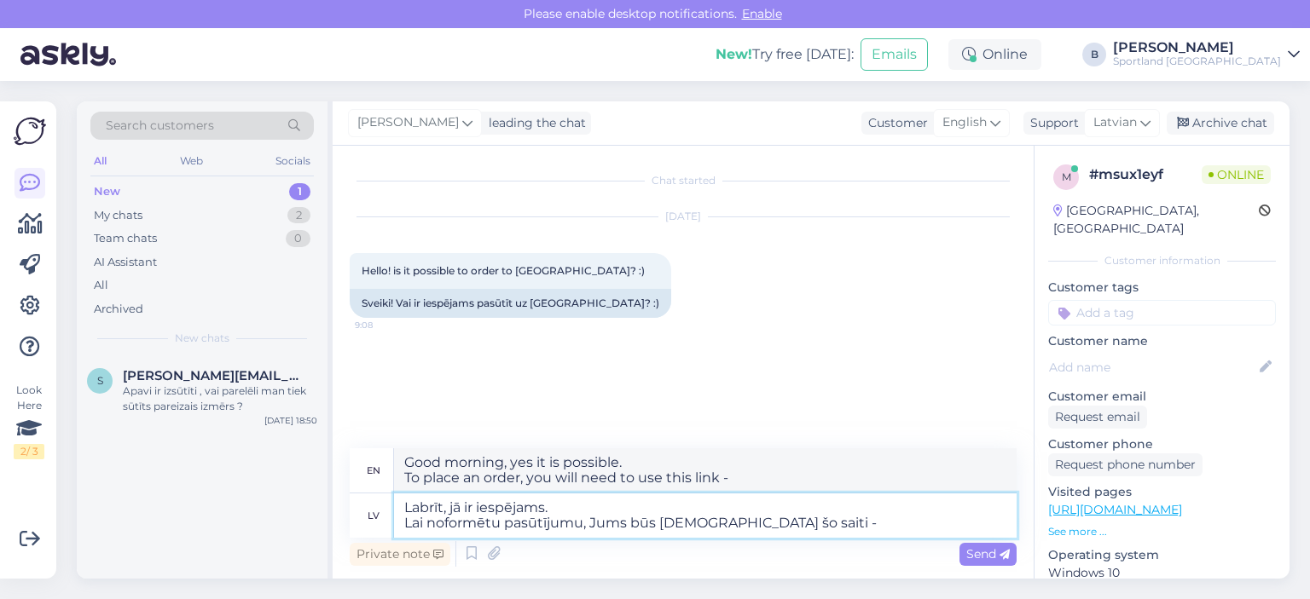
type textarea "Labrīt, jā ir iespējams. Lai noformētu pasūtījumu, Jums būs jāizmanto šo saiti …"
type textarea "Good morning, yes it is possible. To place an order, you will need to use this …"
type textarea "Labrīt, jā ir iespējams. Lai noformētu pasūtījumu, Jums būs jāizmanto šo saiti …"
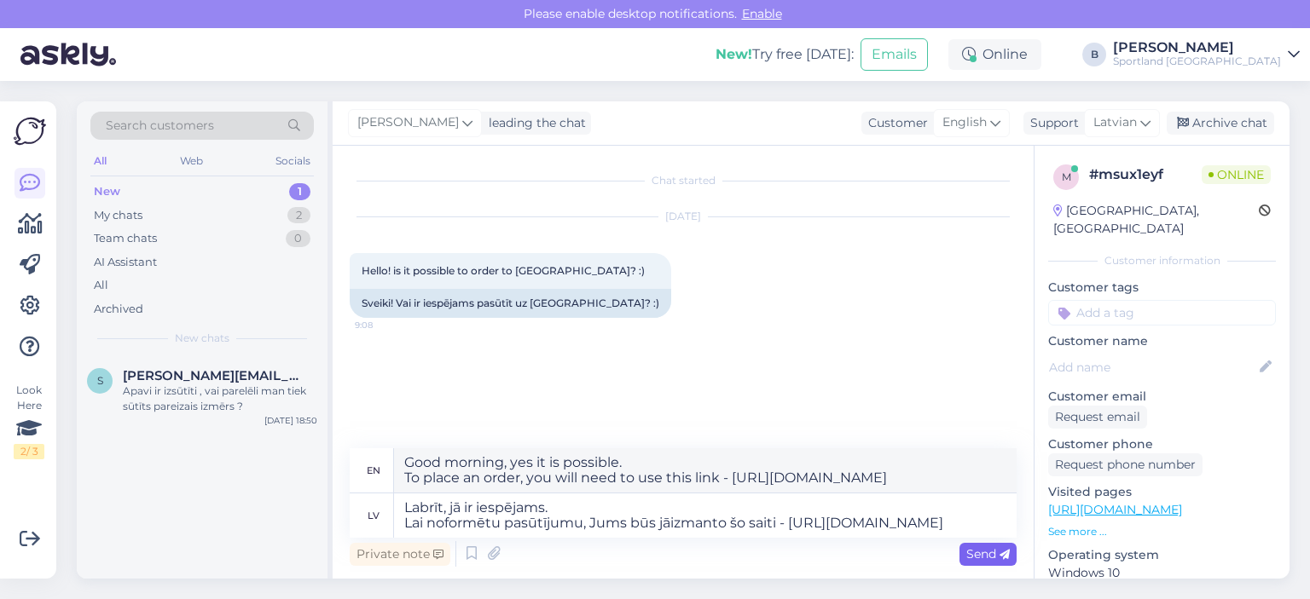
click at [970, 549] on span "Send" at bounding box center [987, 554] width 43 height 15
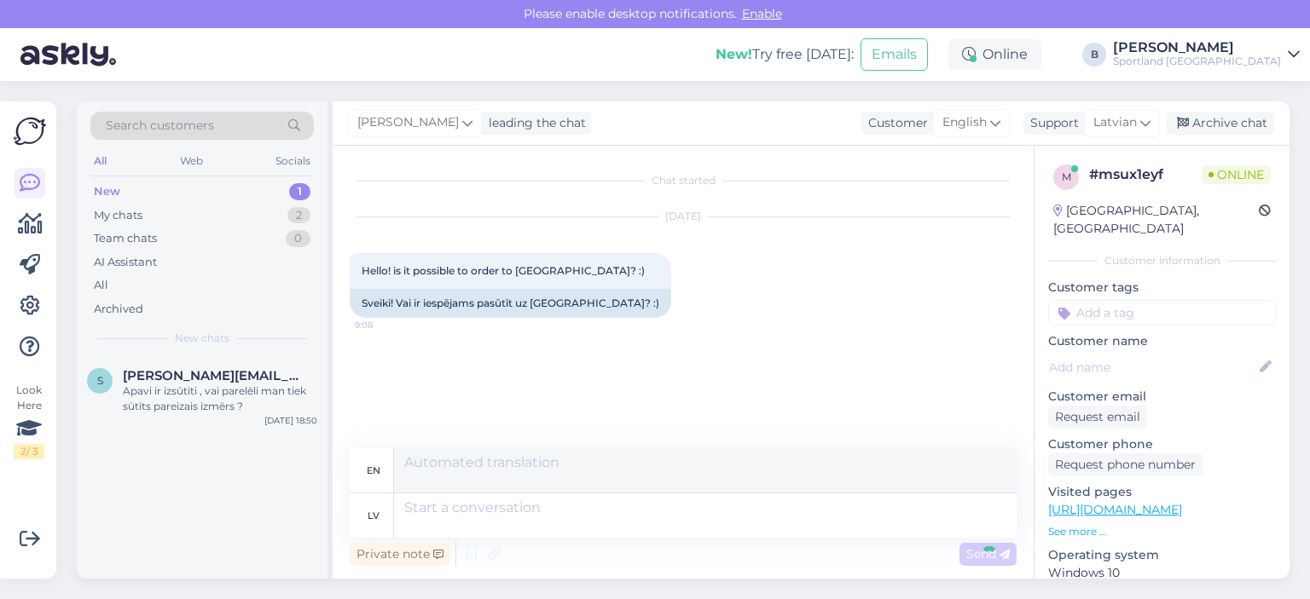
scroll to position [36, 0]
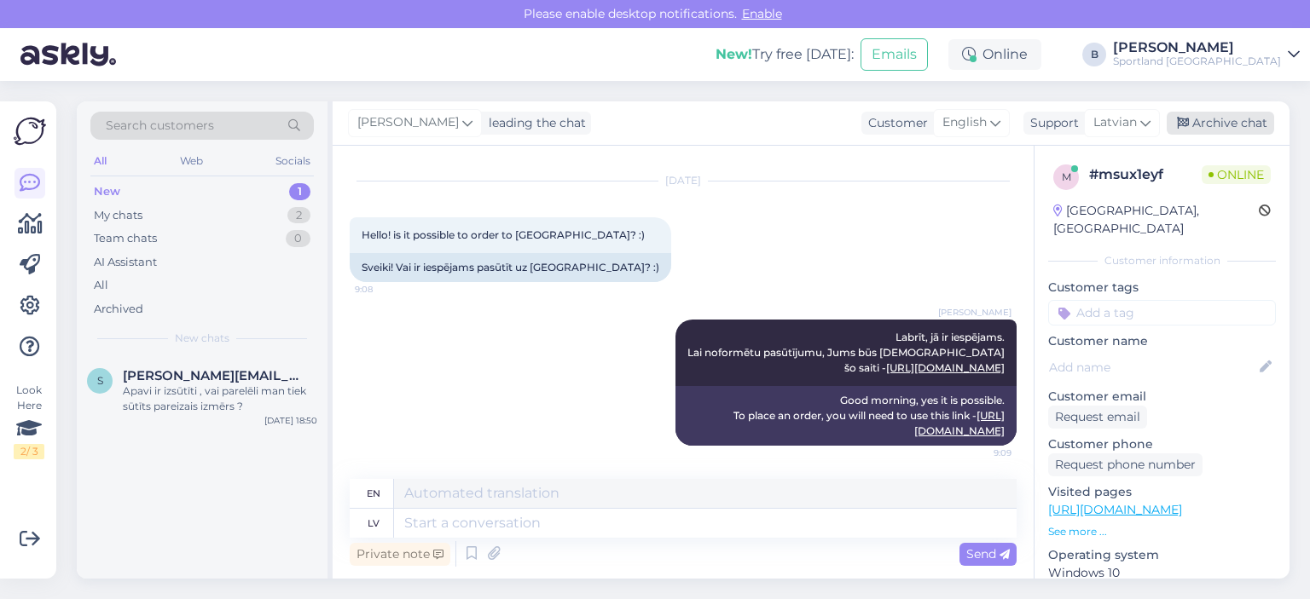
click at [1230, 121] on div "Archive chat" at bounding box center [1219, 123] width 107 height 23
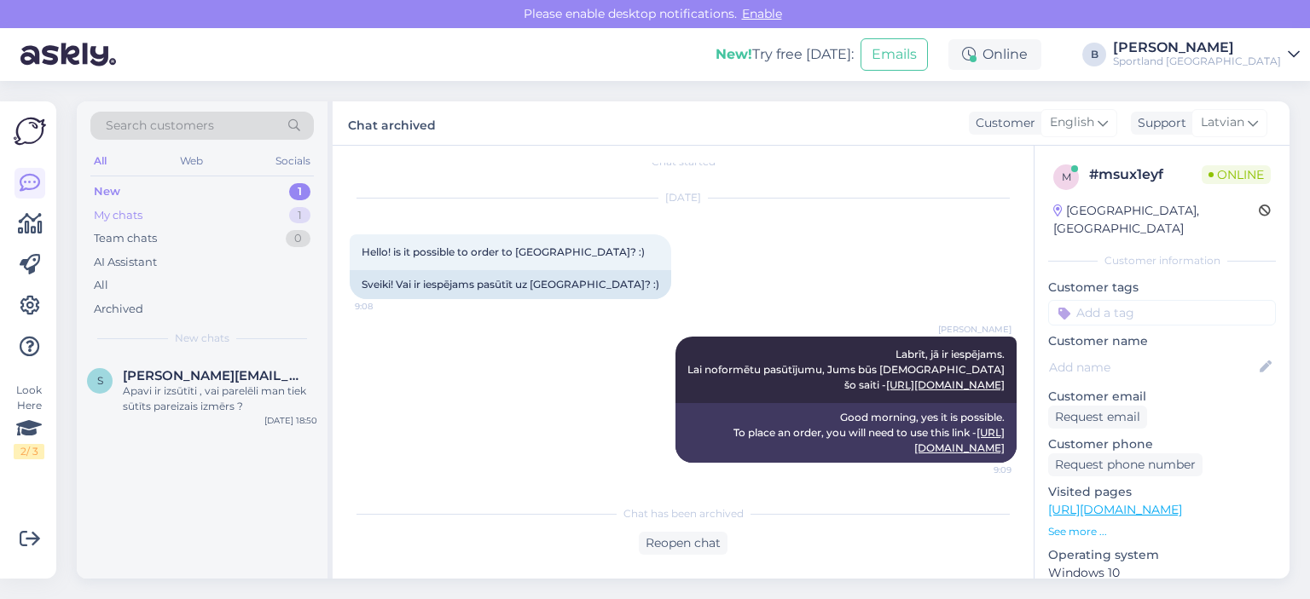
click at [135, 222] on div "My chats" at bounding box center [118, 215] width 49 height 17
click at [168, 400] on div "c #cidskfd4 Pārbaudīsim pasūtījuma statusu [DATE] 9:08" at bounding box center [202, 386] width 251 height 61
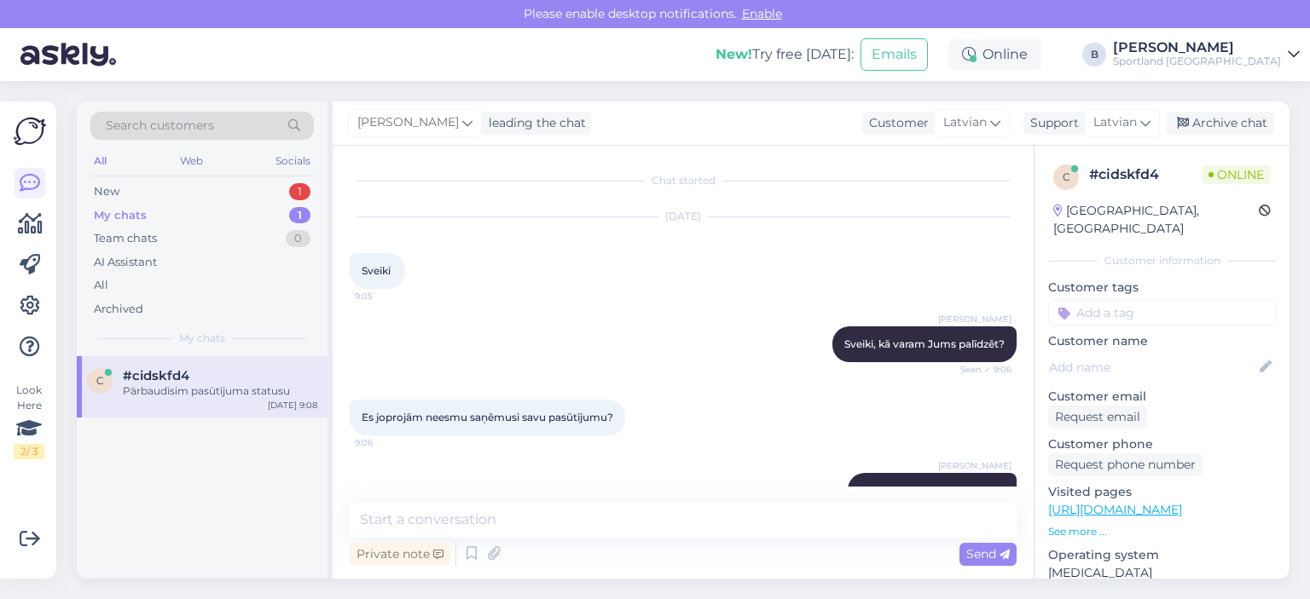
scroll to position [188, 0]
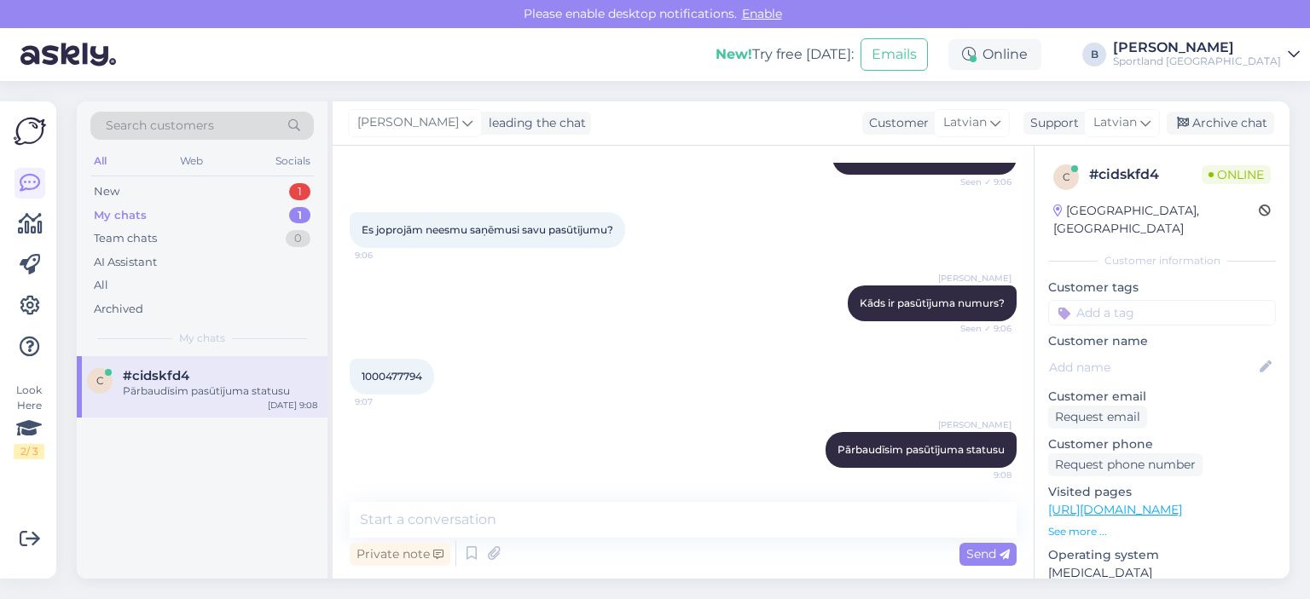
click at [389, 371] on span "1000477794" at bounding box center [392, 376] width 61 height 13
copy div "1000477794 9:07"
click at [508, 526] on textarea at bounding box center [683, 520] width 667 height 36
type textarea "P"
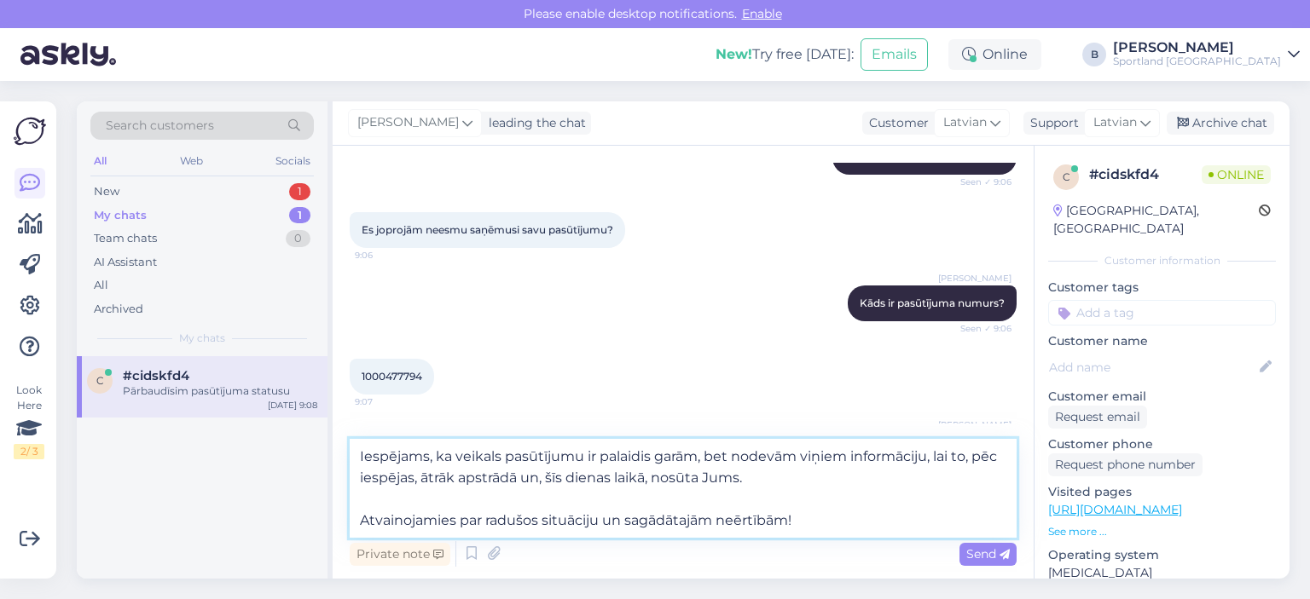
type textarea "Iespējams, ka veikals pasūtījumu ir palaidis garām, bet nodevām viņiem informāc…"
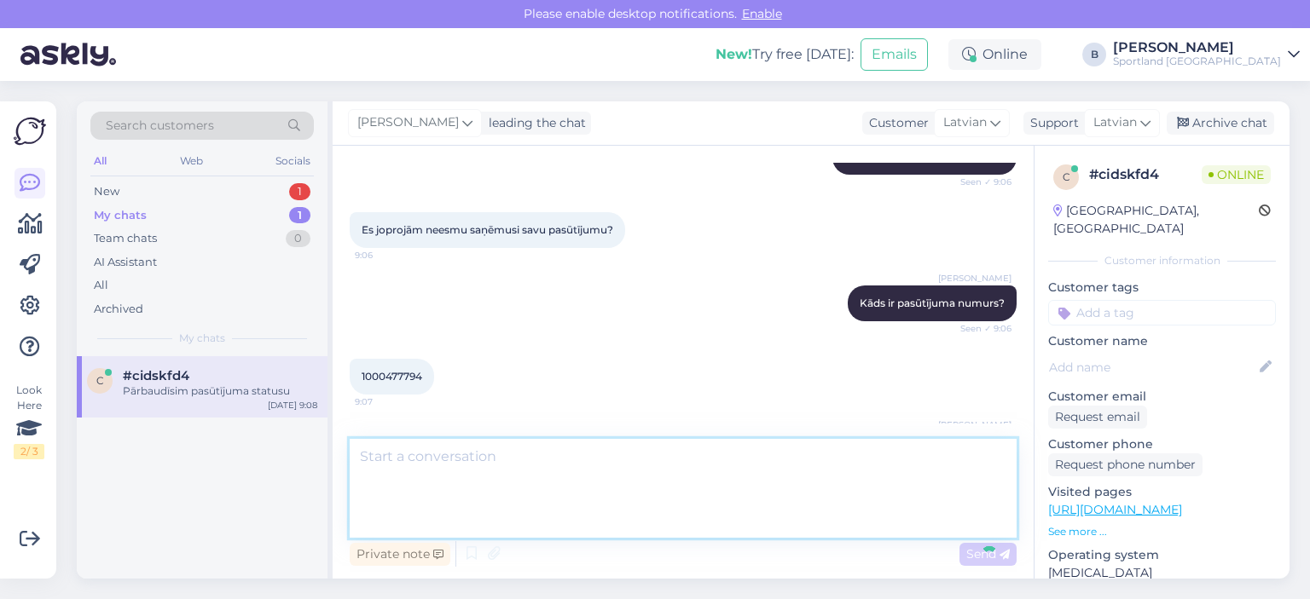
scroll to position [338, 0]
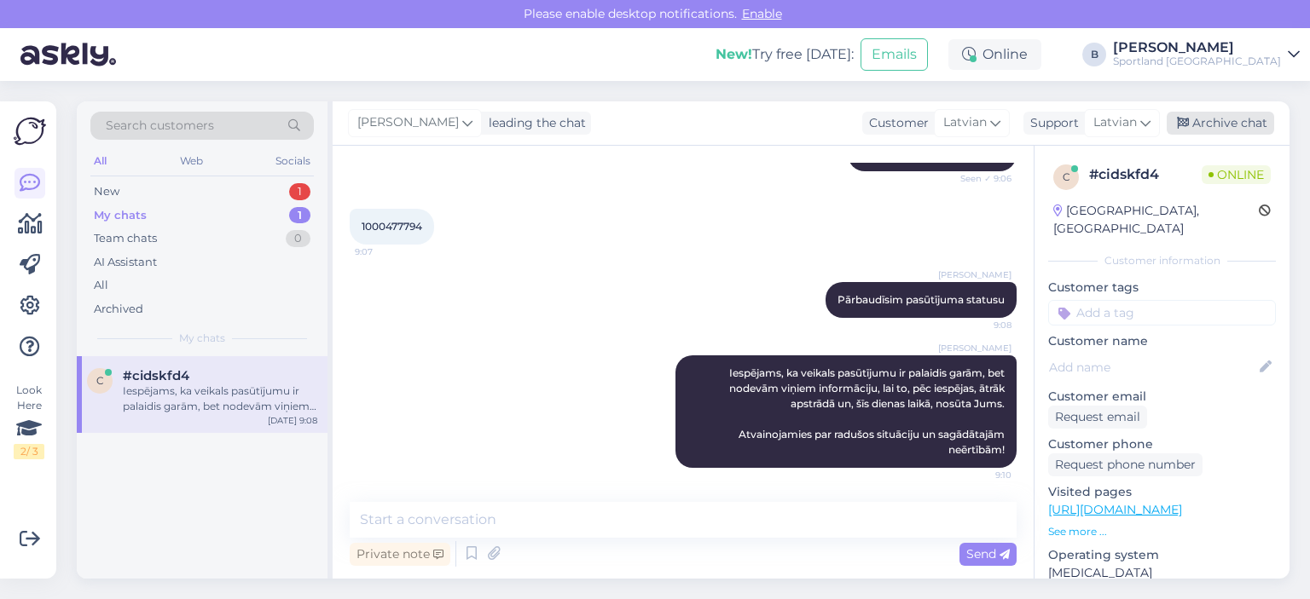
click at [1221, 116] on div "Archive chat" at bounding box center [1219, 123] width 107 height 23
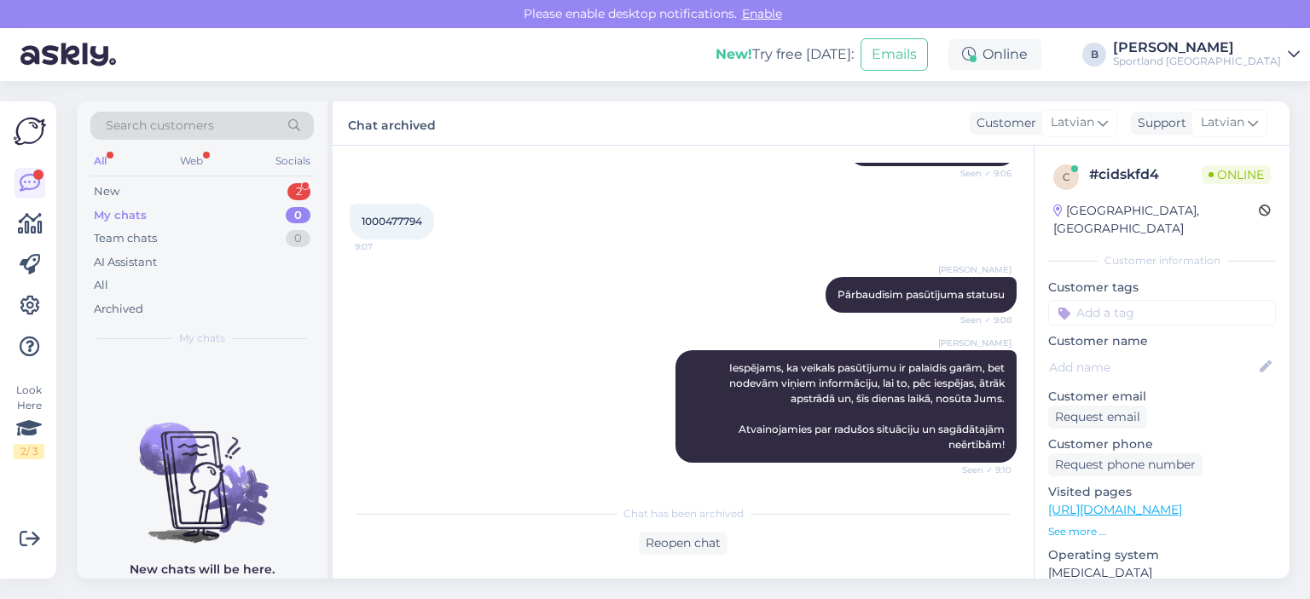
scroll to position [416, 0]
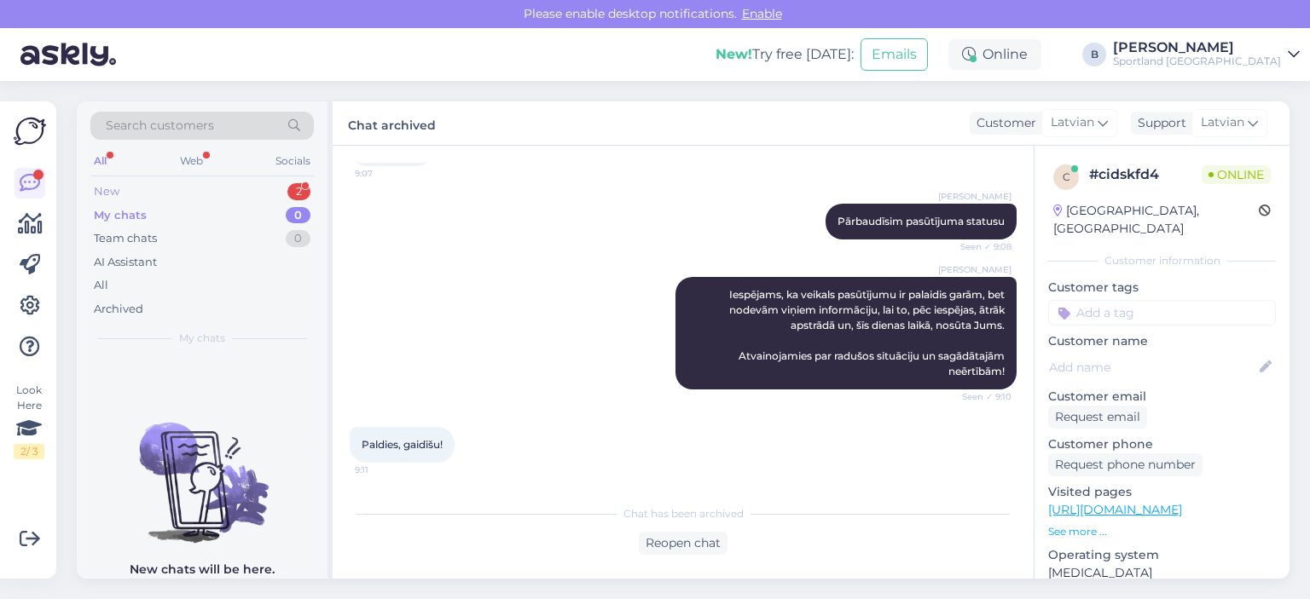
click at [122, 193] on div "New 2" at bounding box center [201, 192] width 223 height 24
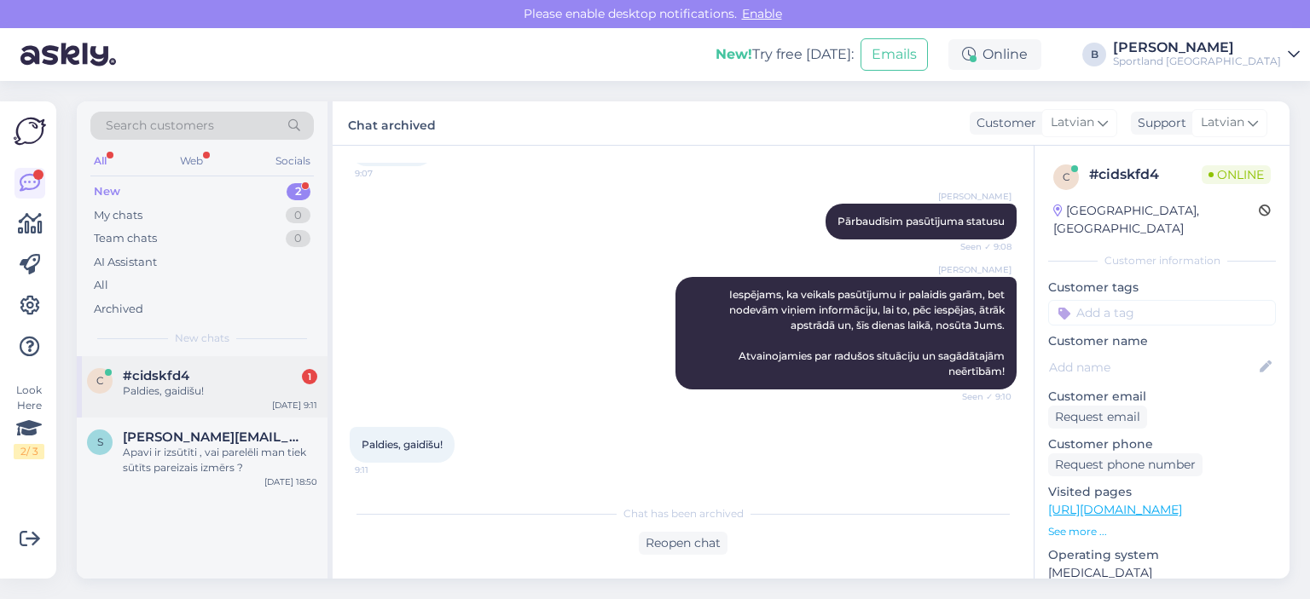
click at [199, 391] on div "Paldies, gaidīšu!" at bounding box center [220, 391] width 194 height 15
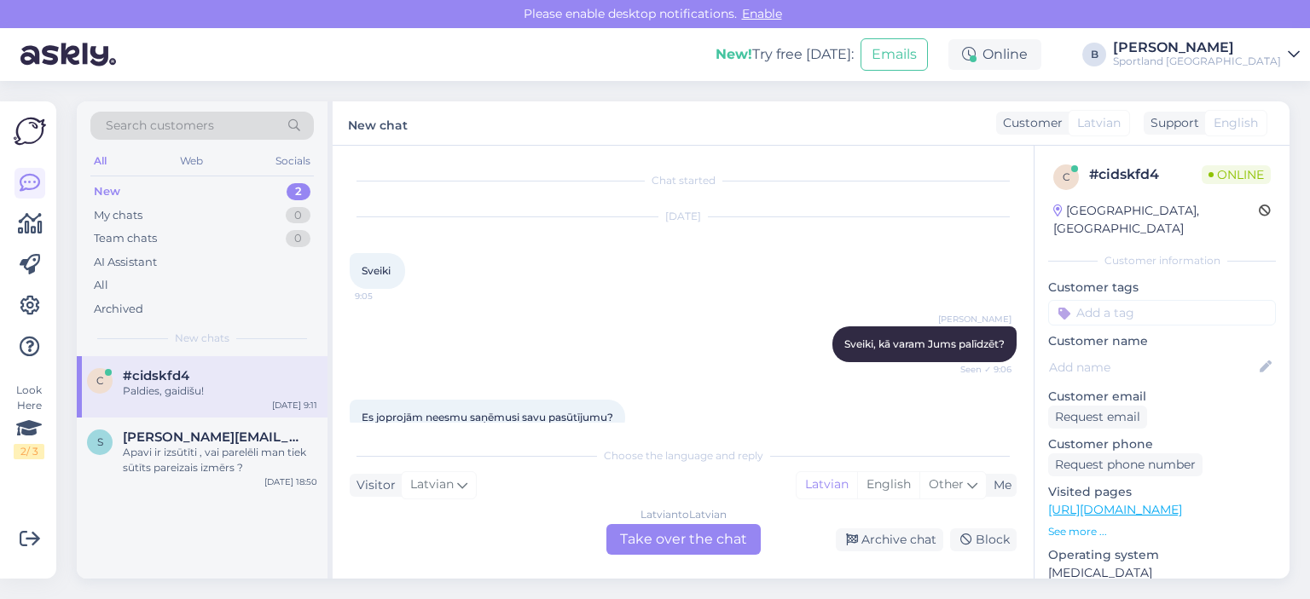
scroll to position [474, 0]
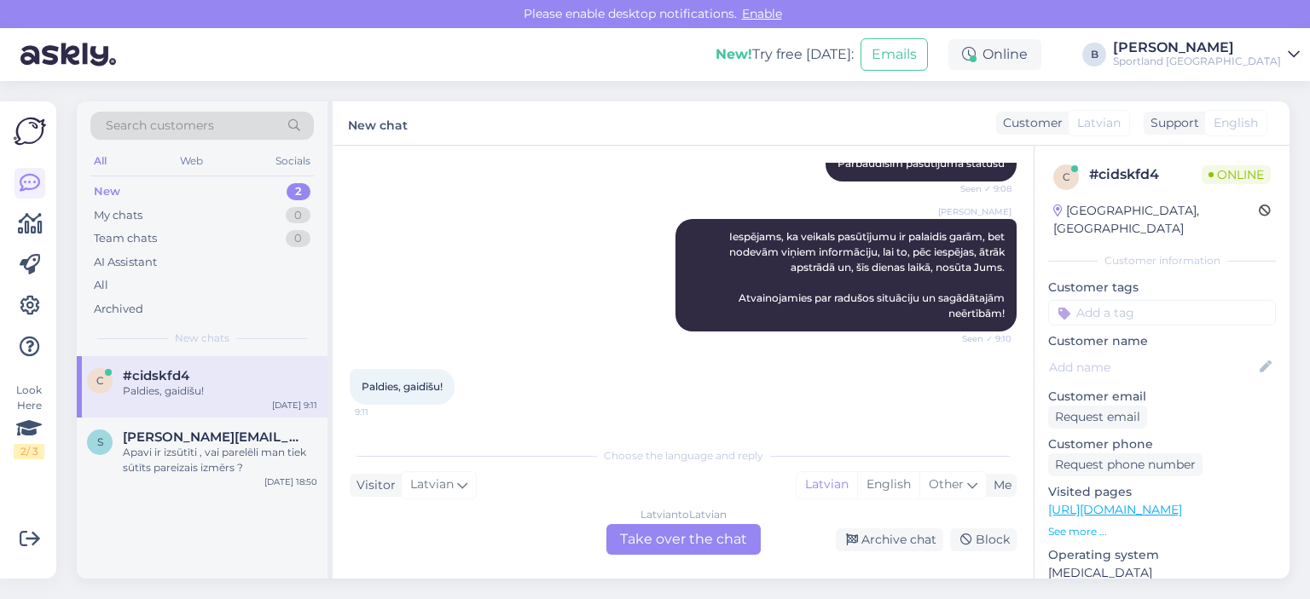
click at [671, 541] on div "Latvian to Latvian Take over the chat" at bounding box center [683, 539] width 154 height 31
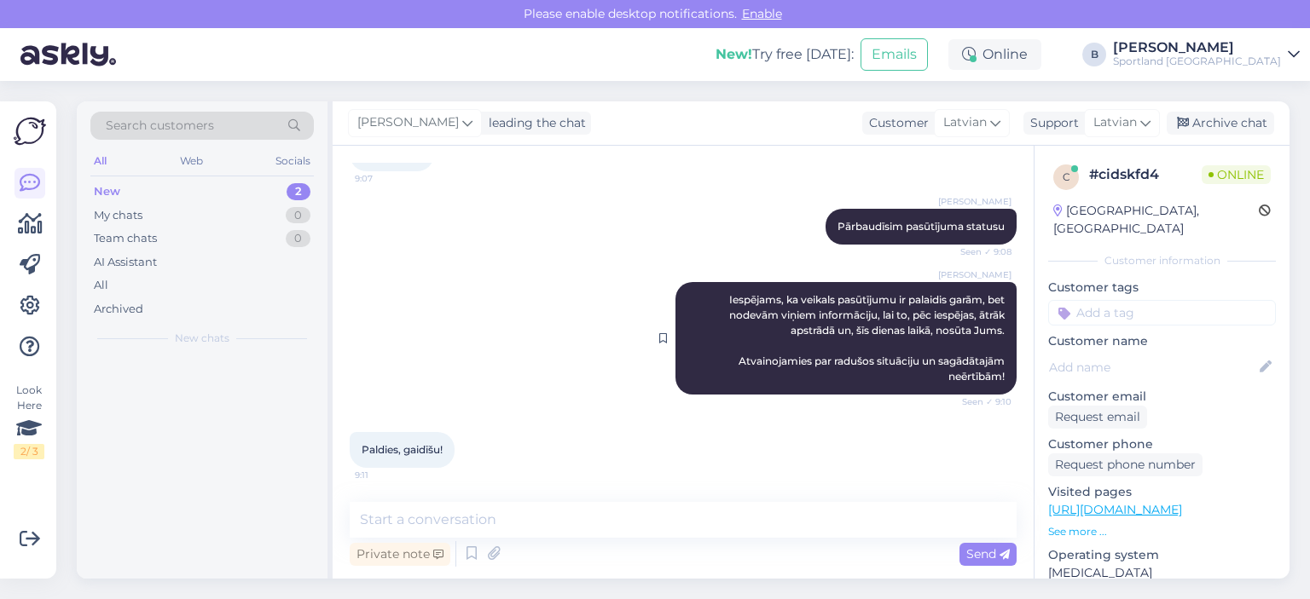
scroll to position [411, 0]
click at [1194, 119] on div "Archive chat" at bounding box center [1219, 123] width 107 height 23
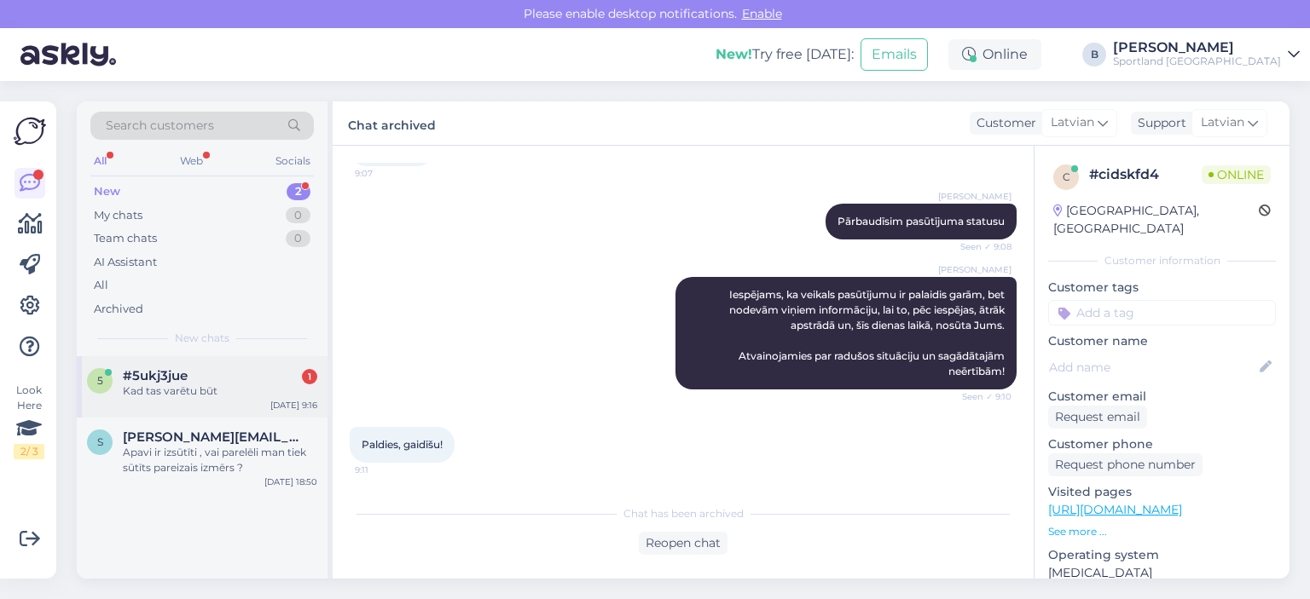
click at [198, 382] on div "#5ukj3jue 1" at bounding box center [220, 375] width 194 height 15
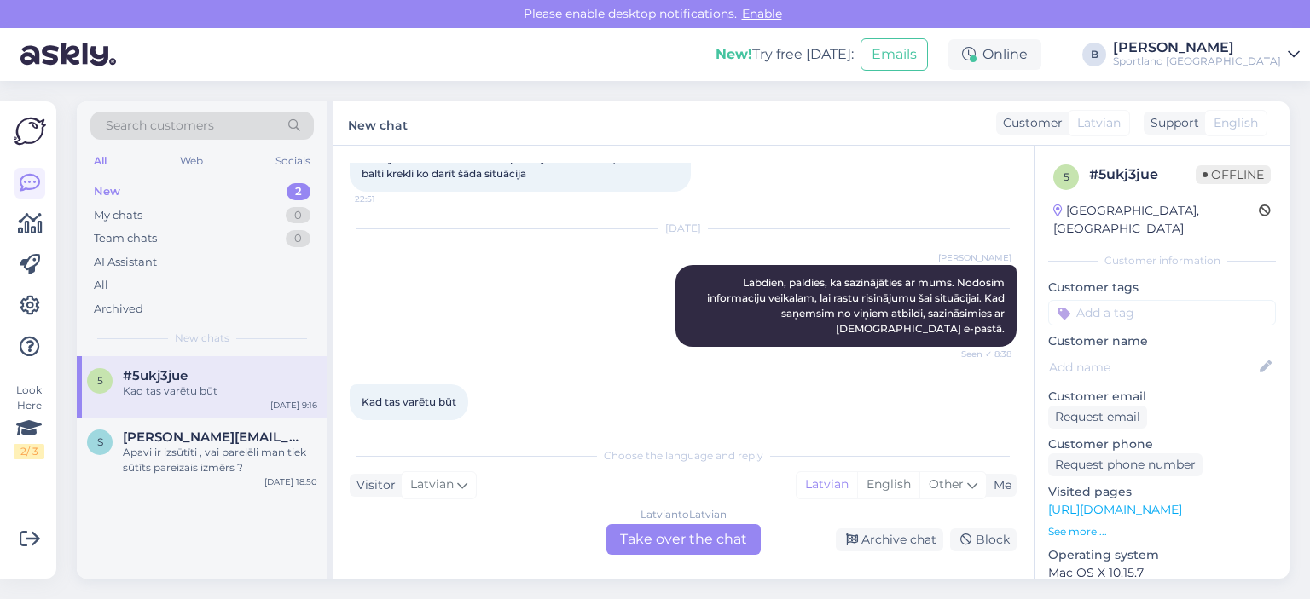
scroll to position [0, 0]
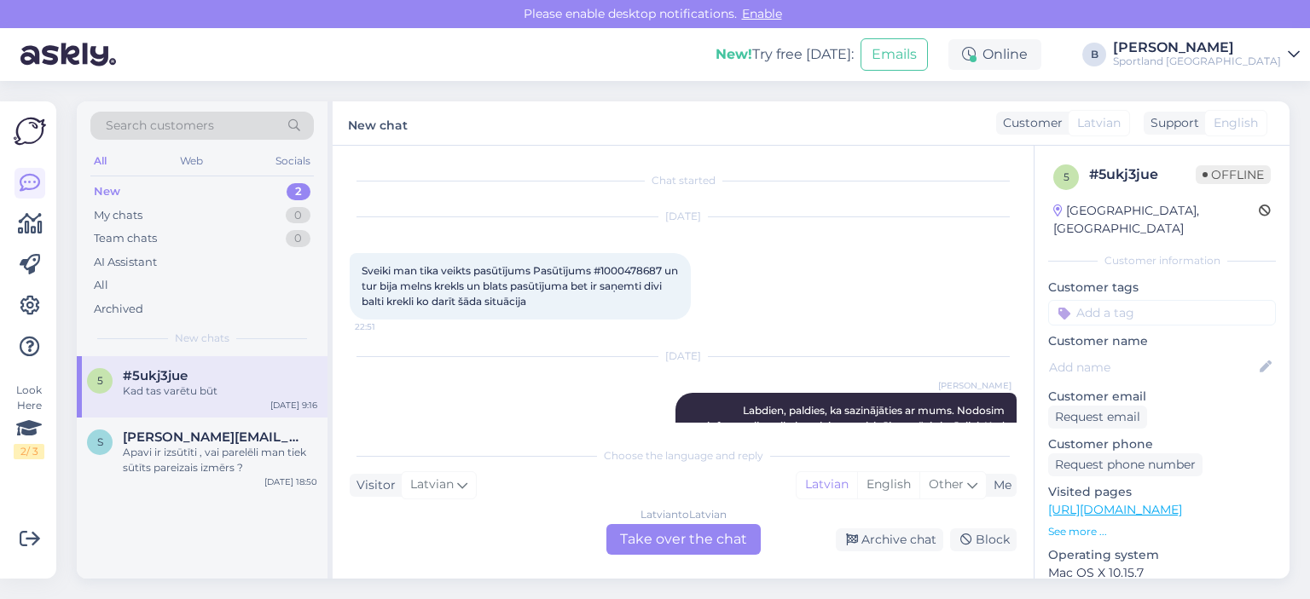
click at [636, 265] on span "Sveiki man tika veikts pasūtījums Pasūtījums #1000478687 un tur bija melns krek…" at bounding box center [521, 285] width 319 height 43
copy span "1000478687"
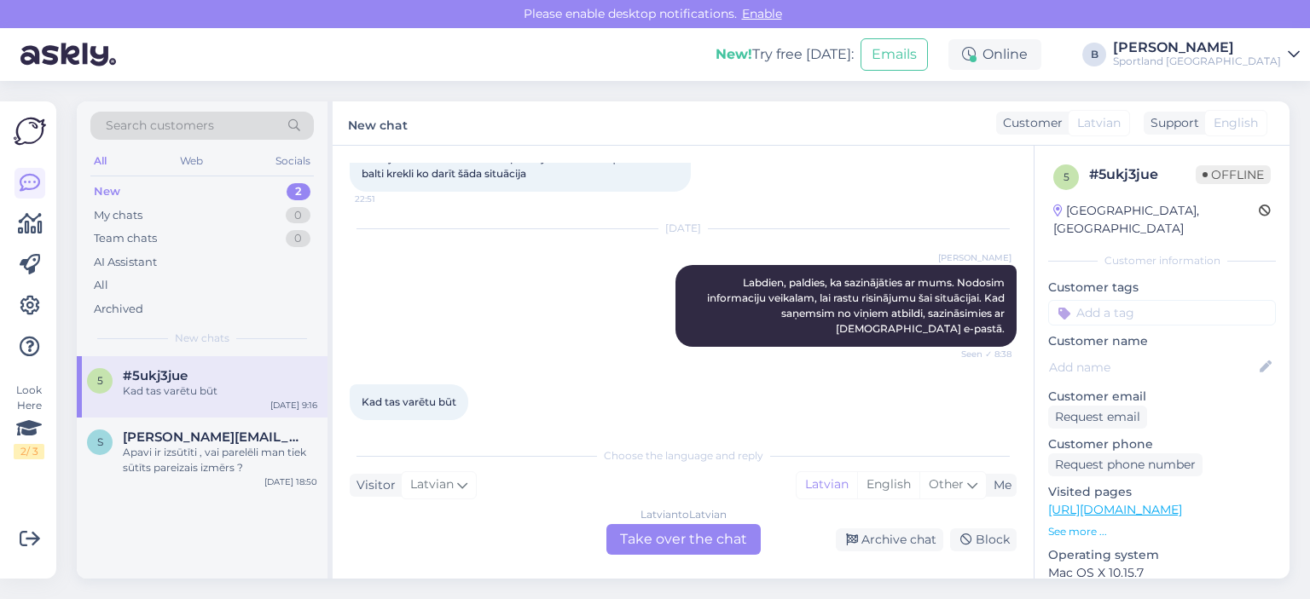
click at [629, 535] on div "Latvian to Latvian Take over the chat" at bounding box center [683, 539] width 154 height 31
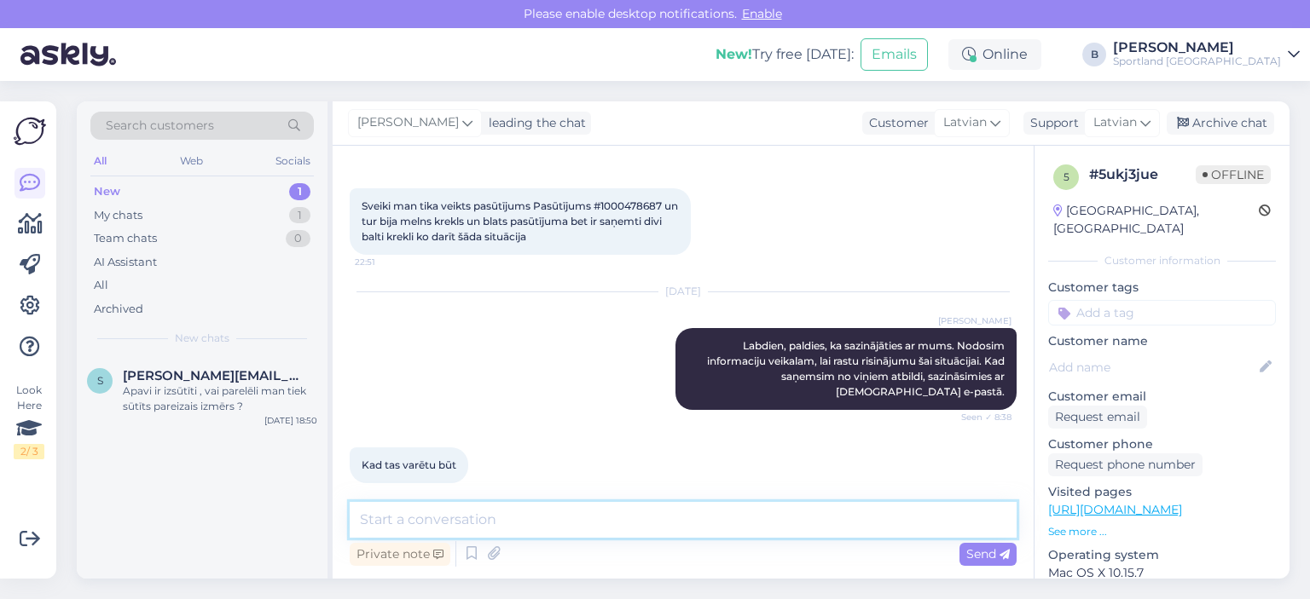
click at [634, 509] on textarea at bounding box center [683, 520] width 667 height 36
type textarea "Informācija ir nodota veikalam, pašreiz, gaidām atbildi no viņiem."
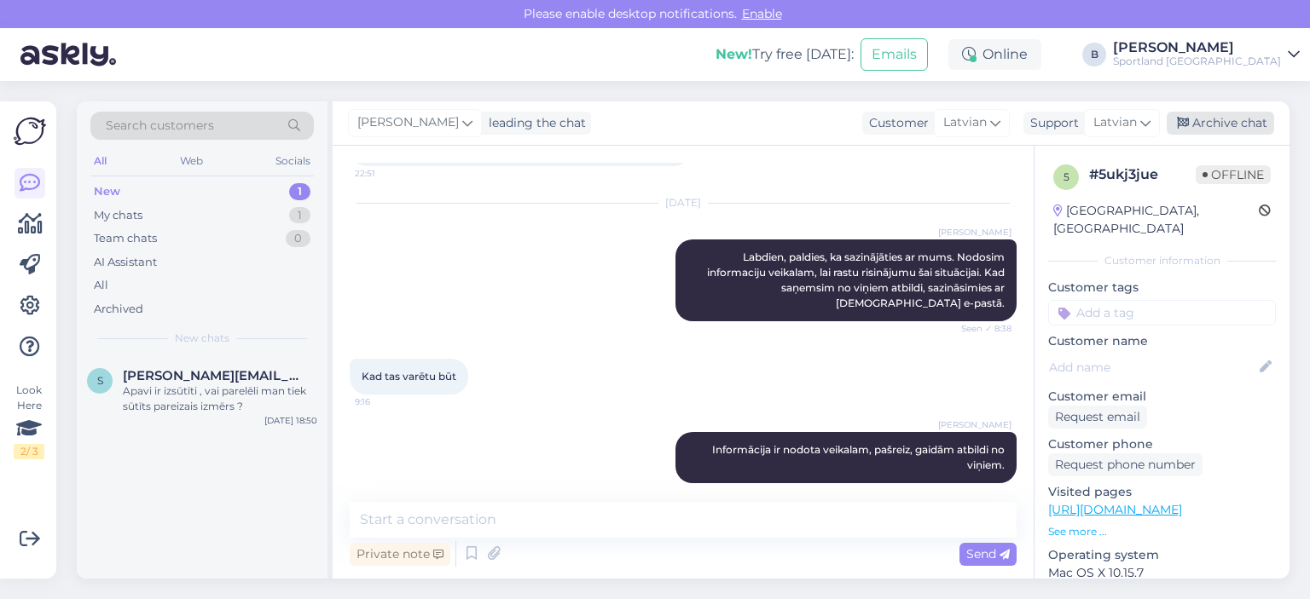
click at [1209, 120] on div "Archive chat" at bounding box center [1219, 123] width 107 height 23
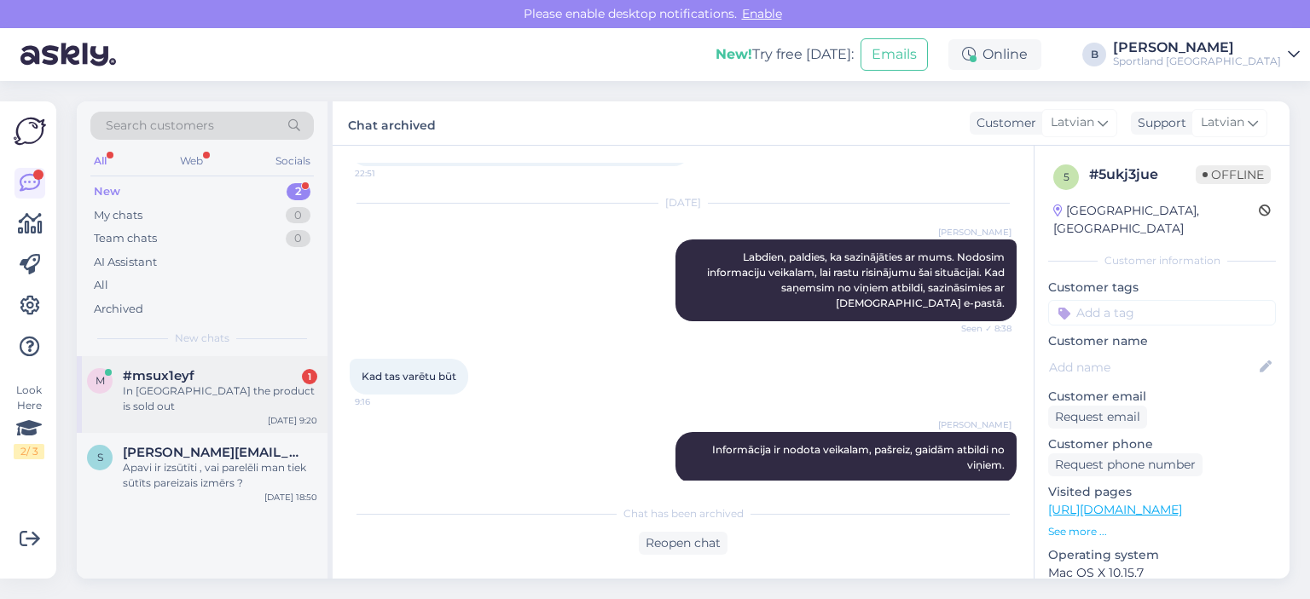
click at [215, 379] on div "#msux1eyf 1" at bounding box center [220, 375] width 194 height 15
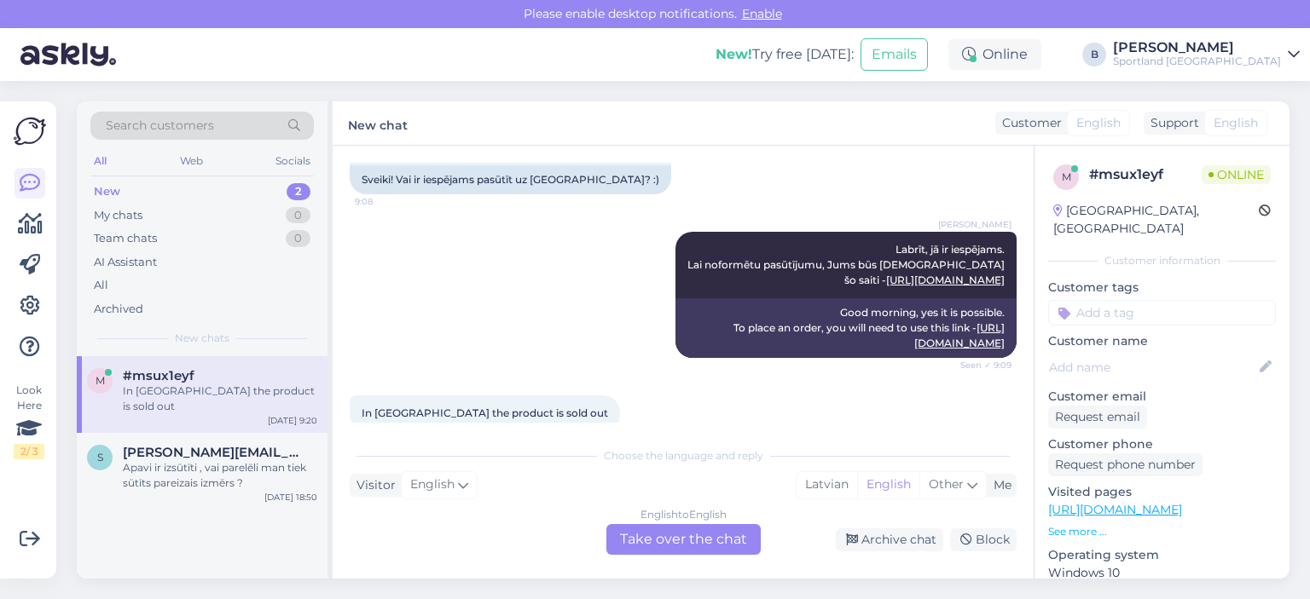
scroll to position [150, 0]
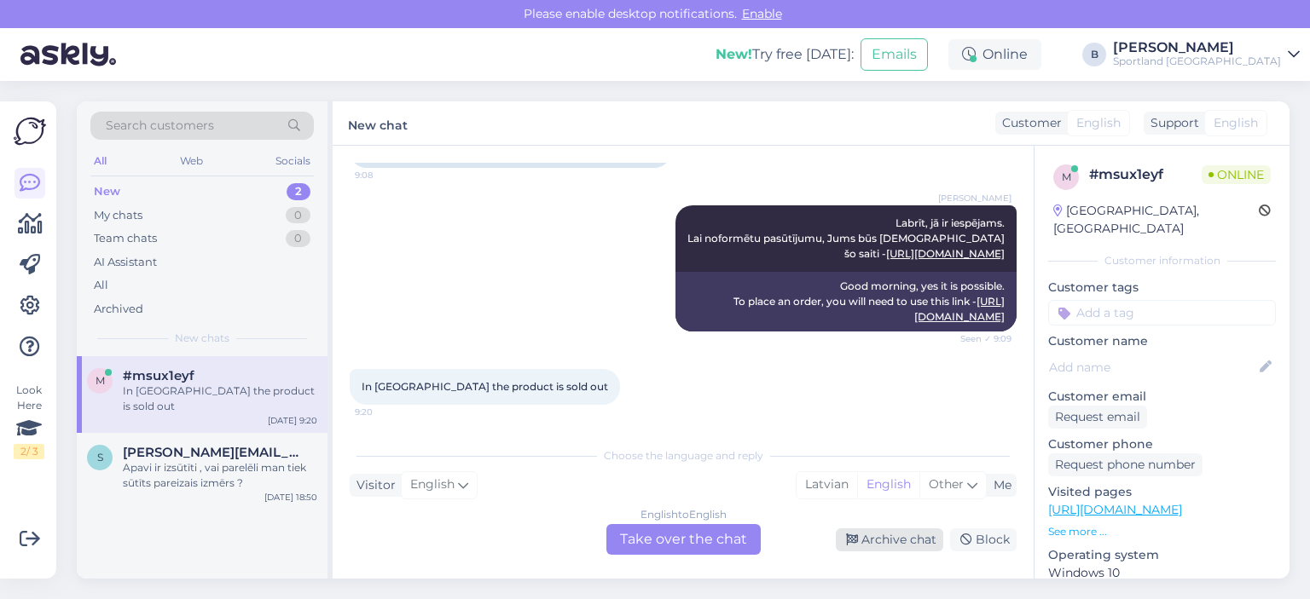
click at [865, 539] on div "Archive chat" at bounding box center [889, 540] width 107 height 23
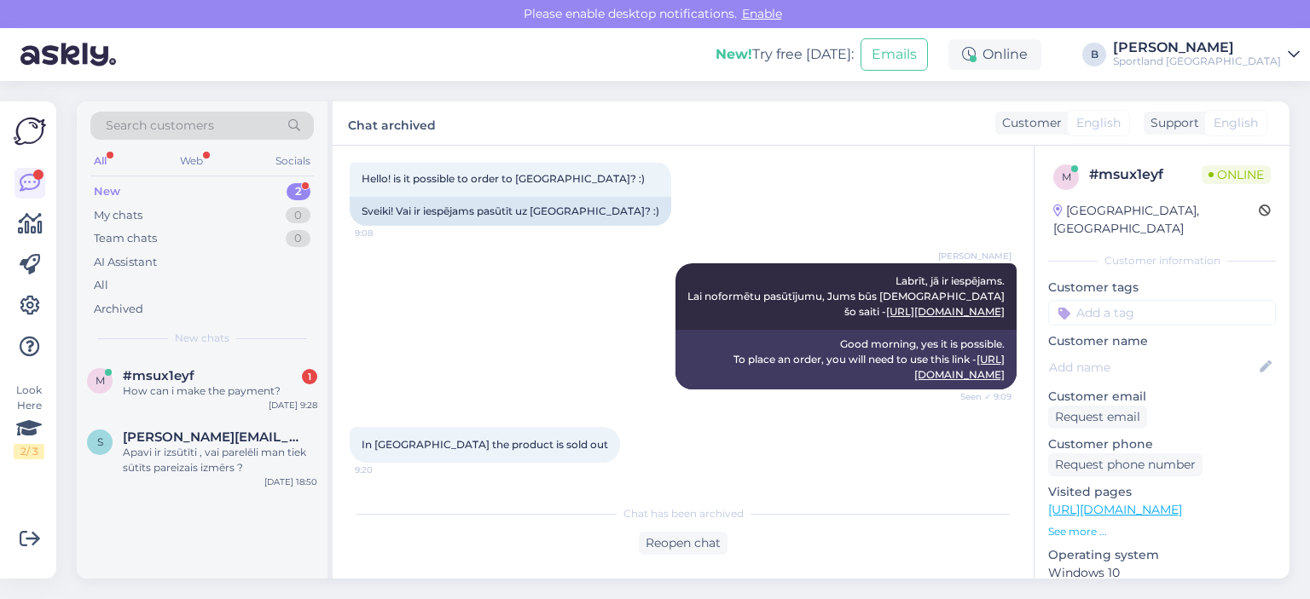
scroll to position [273, 0]
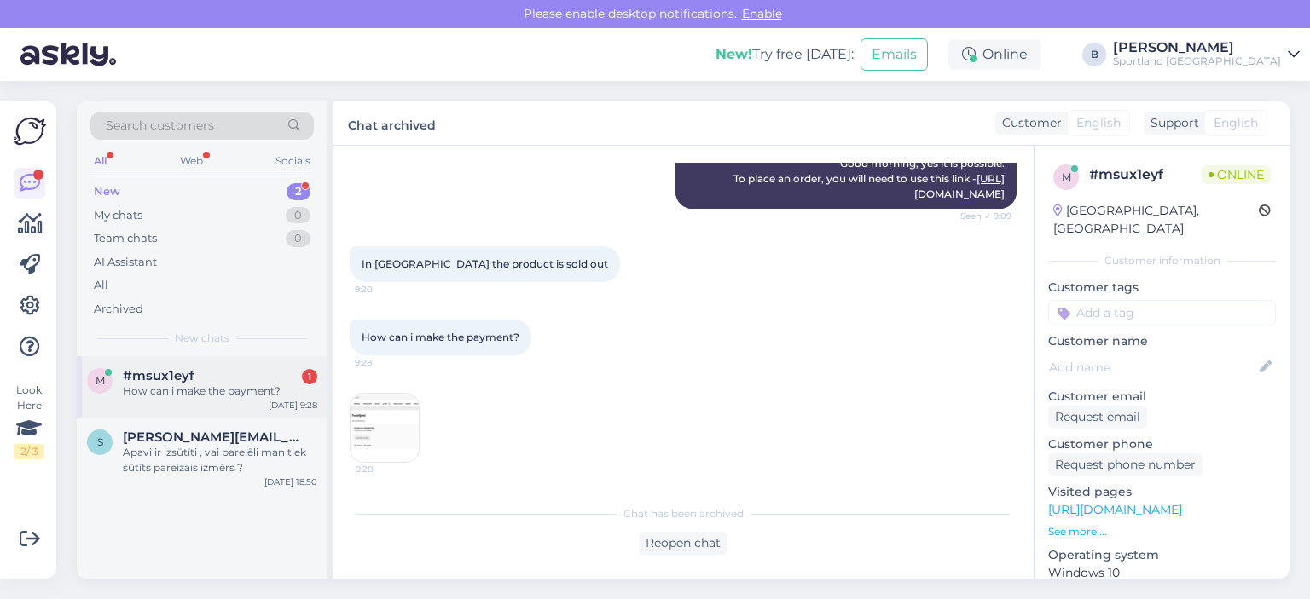
click at [269, 379] on div "#msux1eyf 1" at bounding box center [220, 375] width 194 height 15
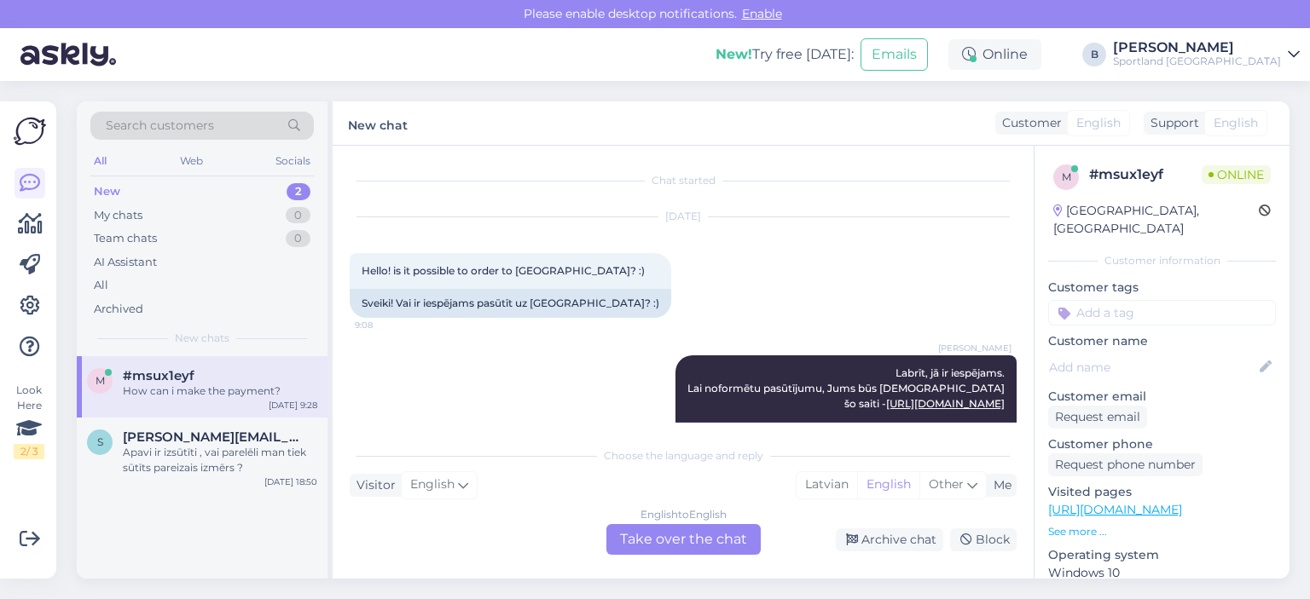
scroll to position [331, 0]
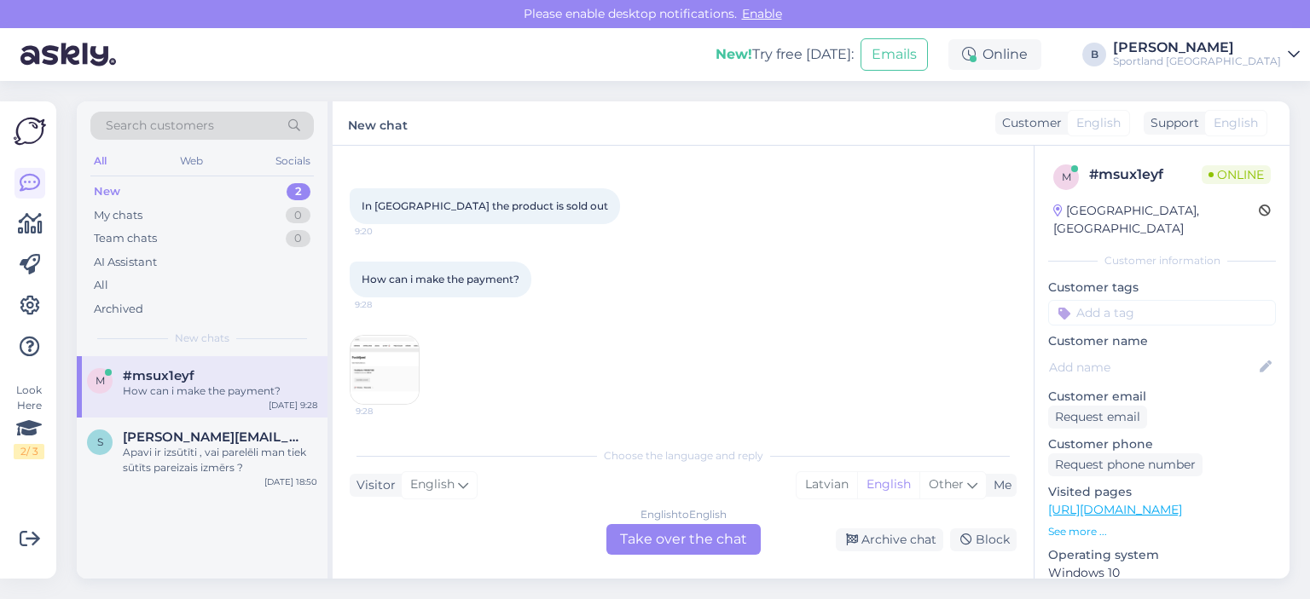
click at [414, 367] on img at bounding box center [384, 370] width 68 height 68
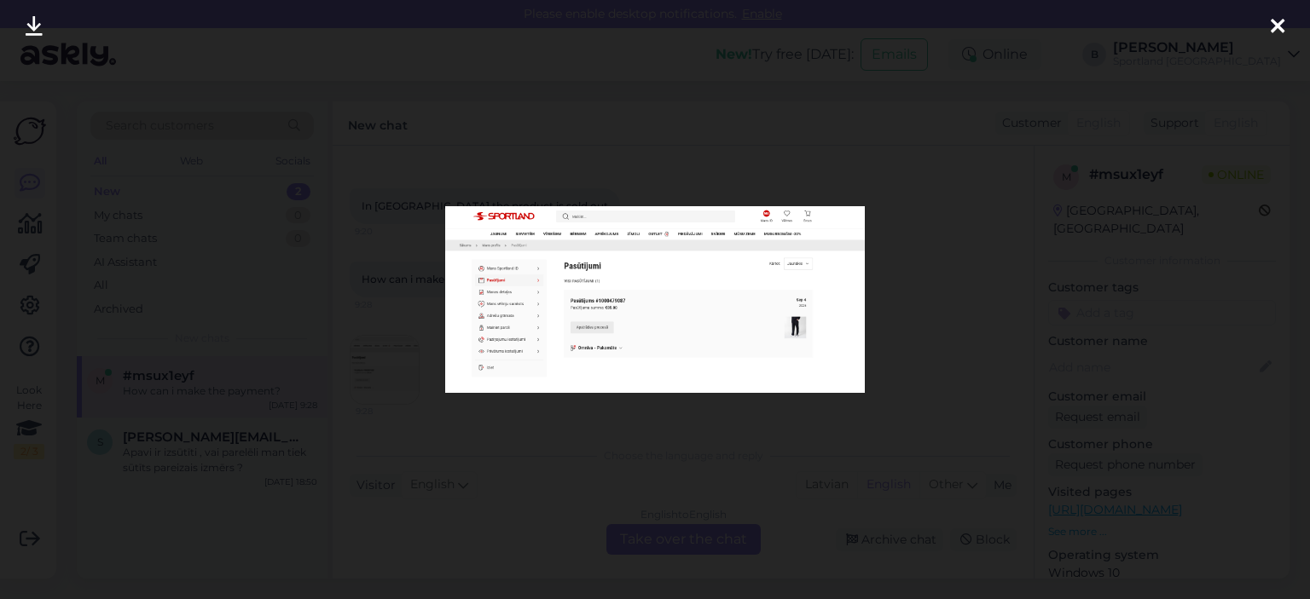
click at [900, 326] on div at bounding box center [655, 299] width 1310 height 599
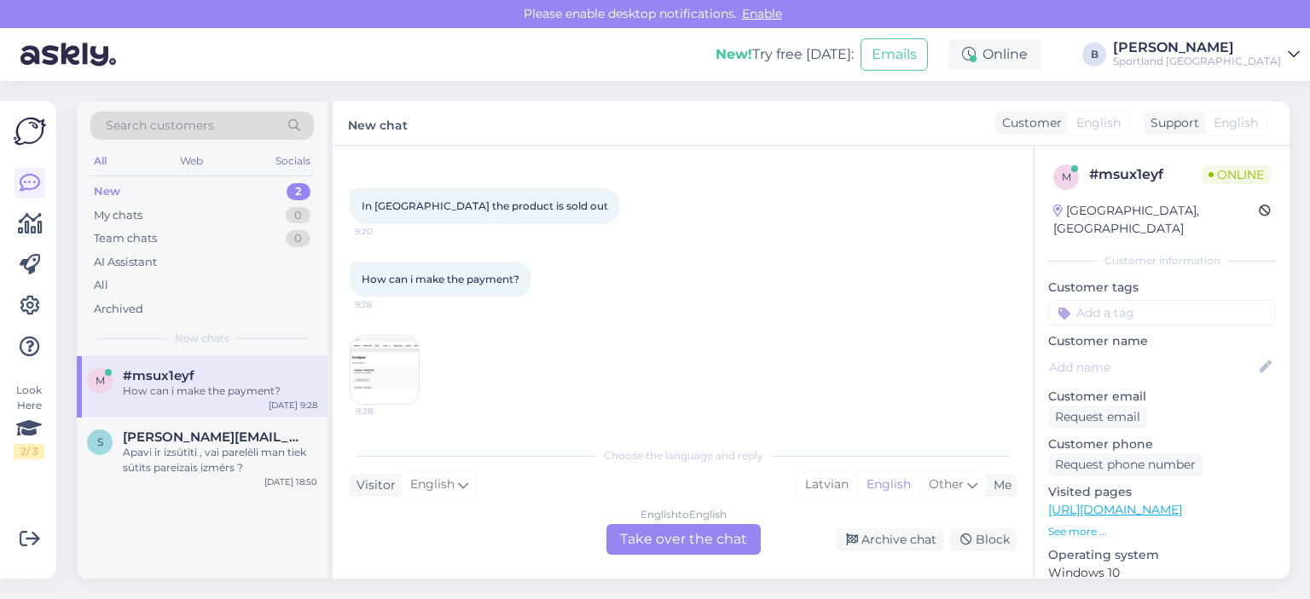
click at [373, 374] on img at bounding box center [384, 370] width 68 height 68
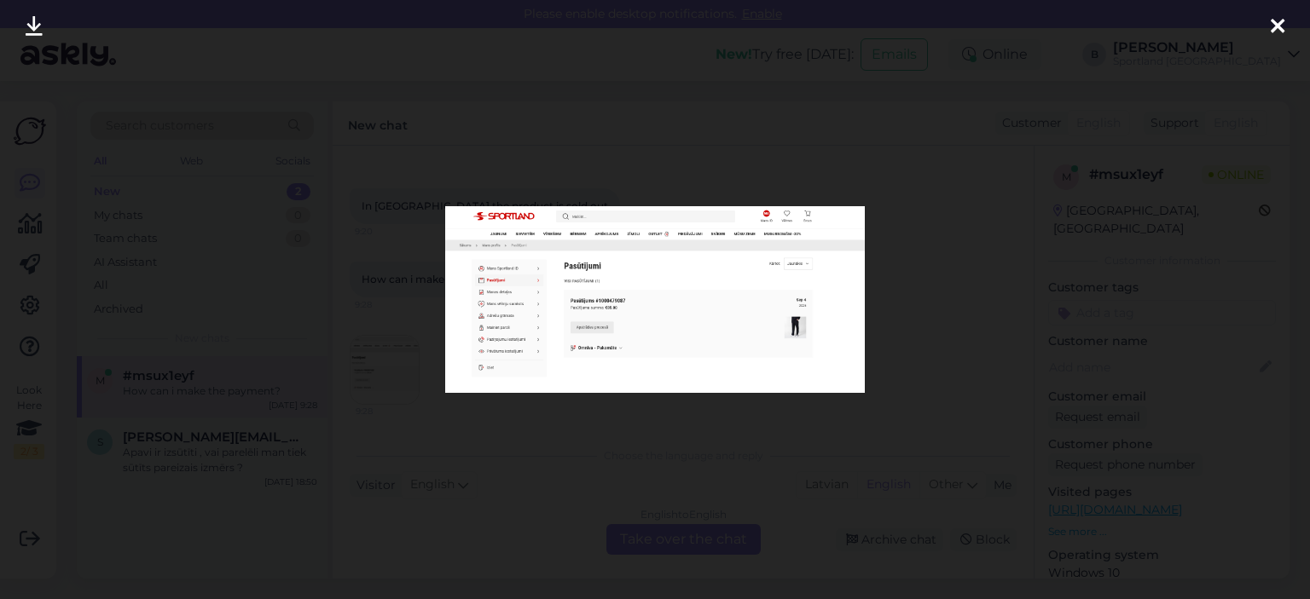
click at [935, 335] on div at bounding box center [655, 299] width 1310 height 599
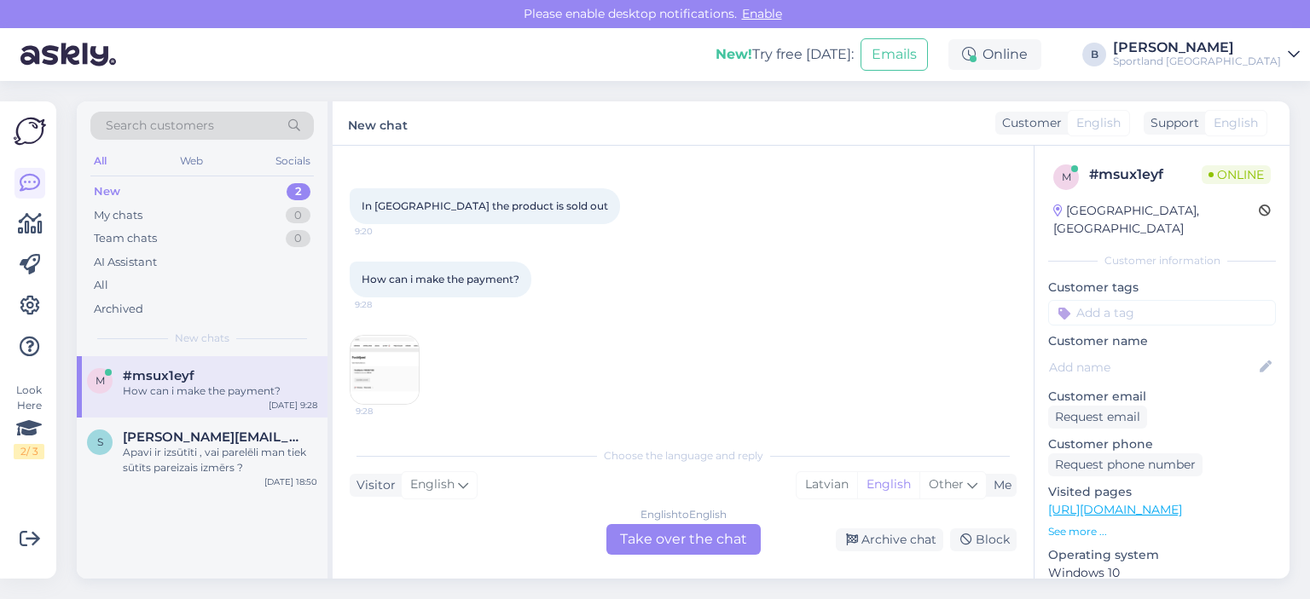
click at [727, 548] on div "English to English Take over the chat" at bounding box center [683, 539] width 154 height 31
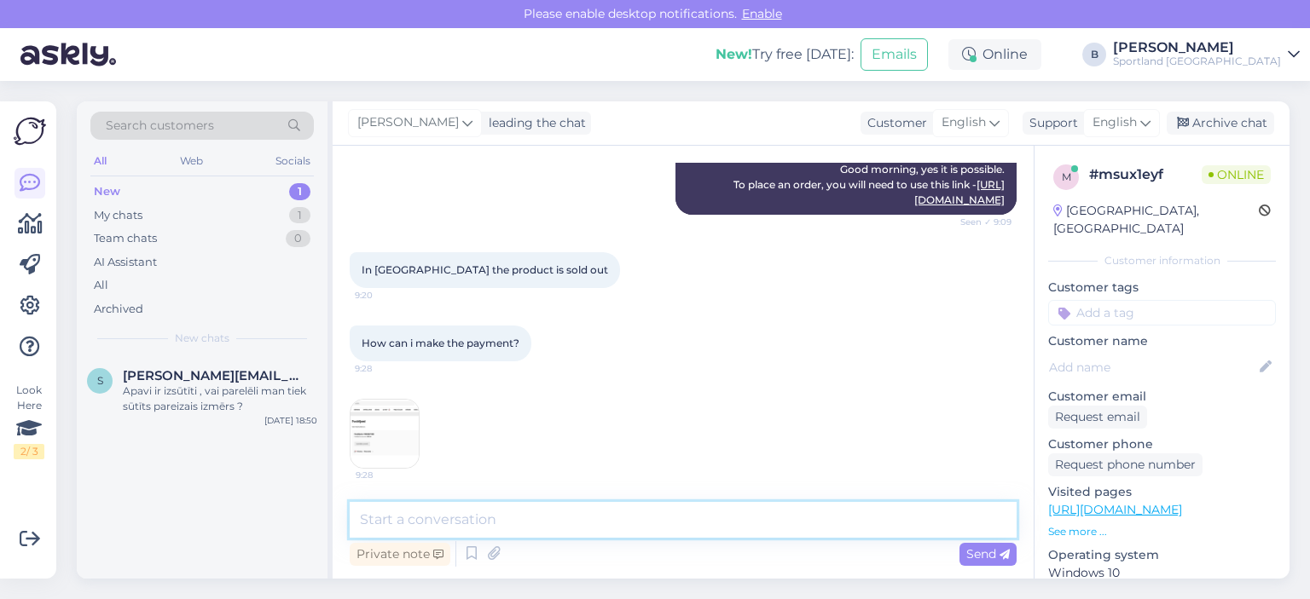
click at [665, 511] on textarea at bounding box center [683, 520] width 667 height 36
click at [1114, 132] on span "English" at bounding box center [1114, 122] width 44 height 19
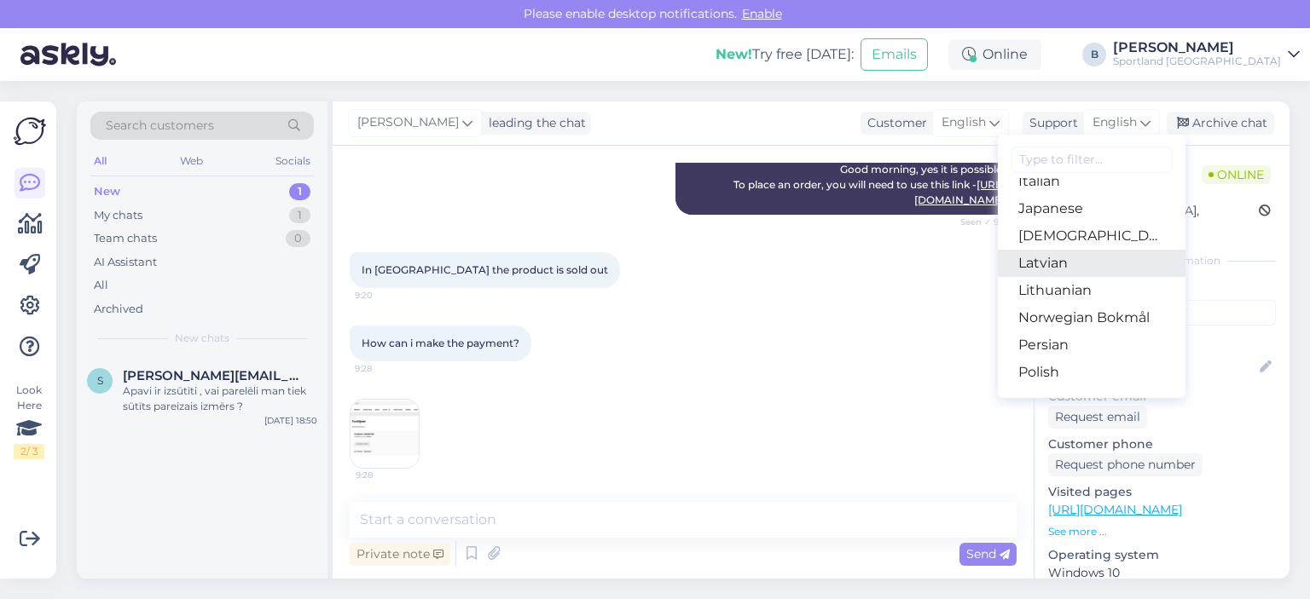
click at [1114, 256] on link "Latvian" at bounding box center [1092, 263] width 188 height 27
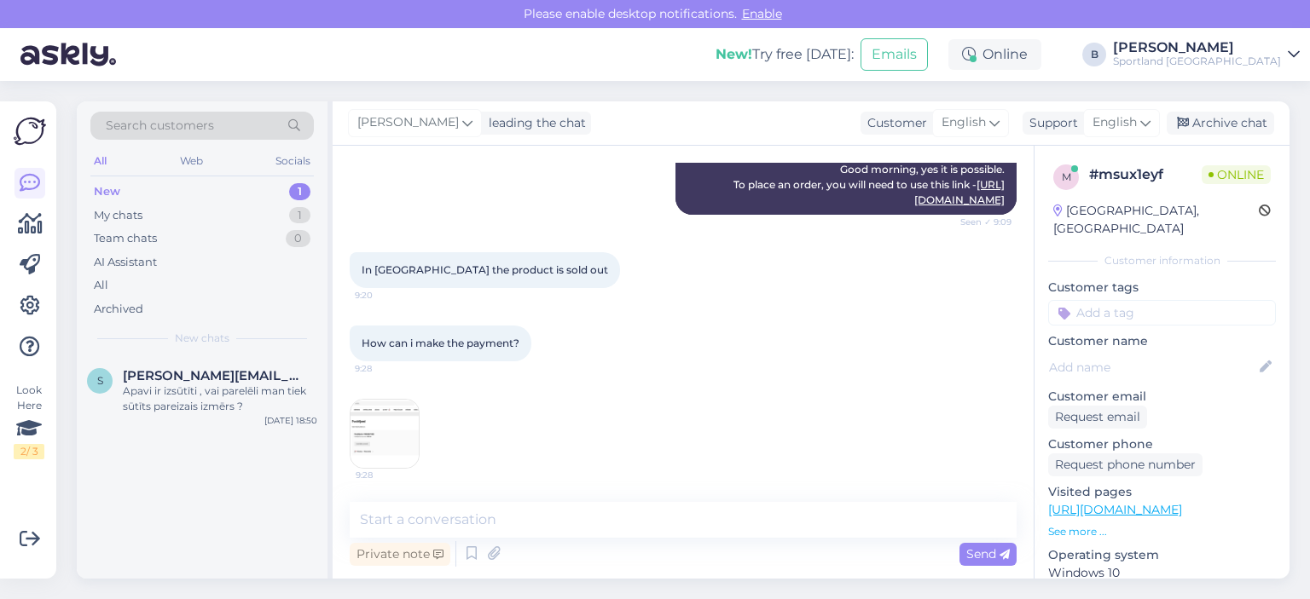
scroll to position [331, 0]
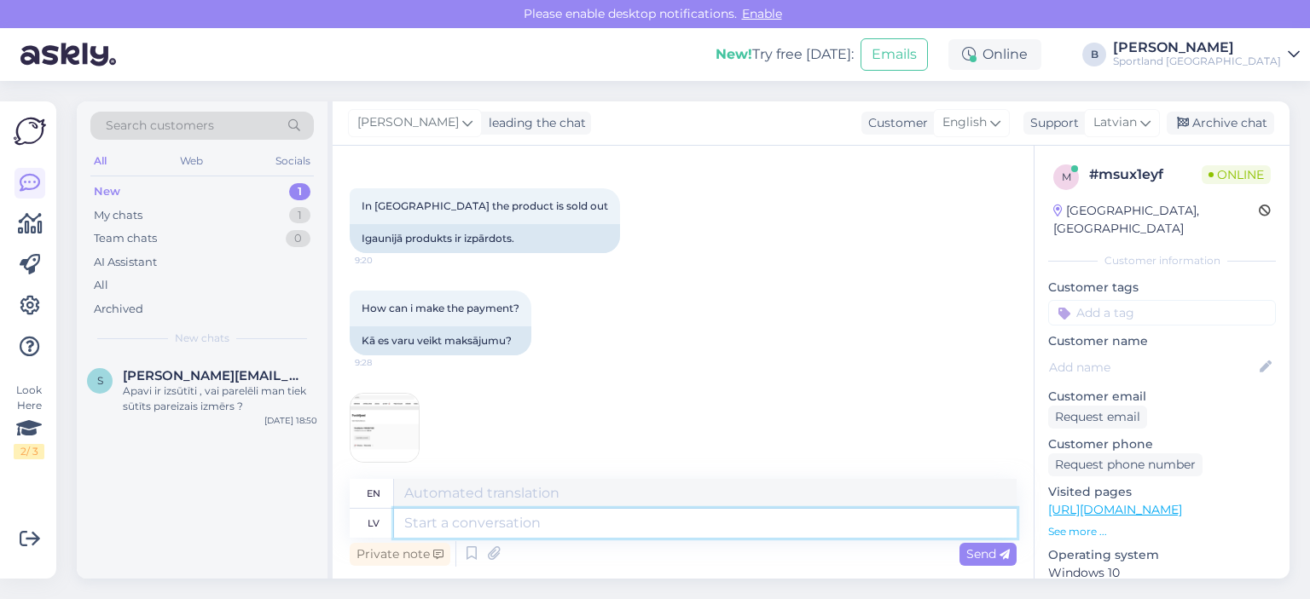
click at [713, 527] on textarea at bounding box center [705, 523] width 622 height 29
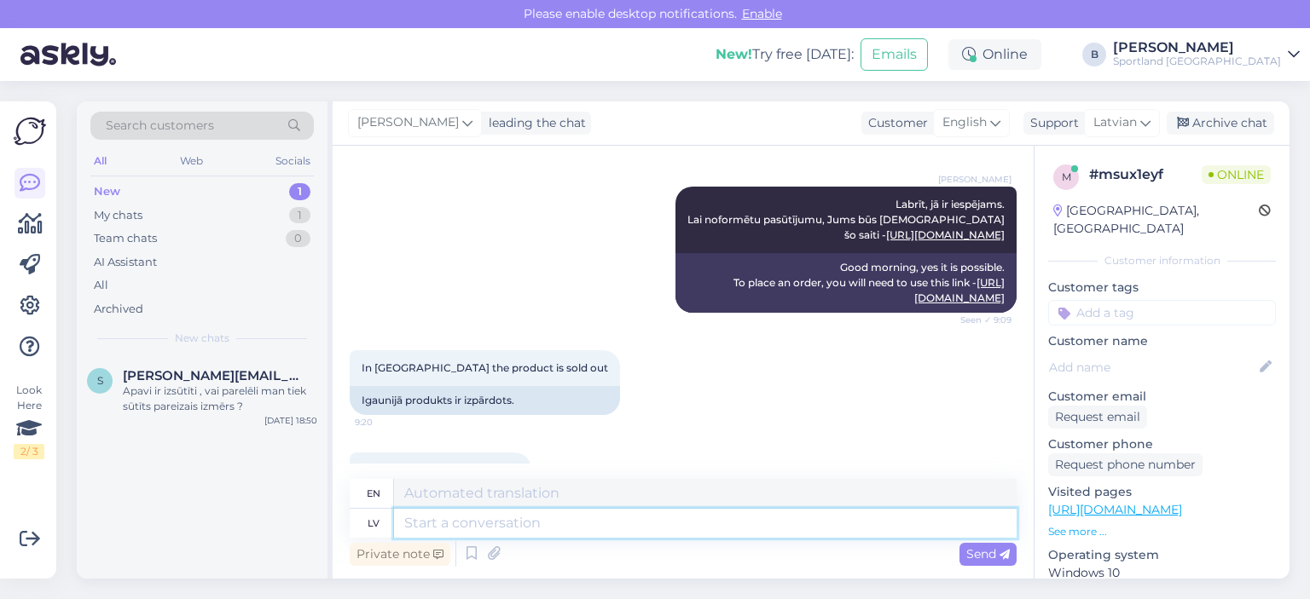
scroll to position [171, 0]
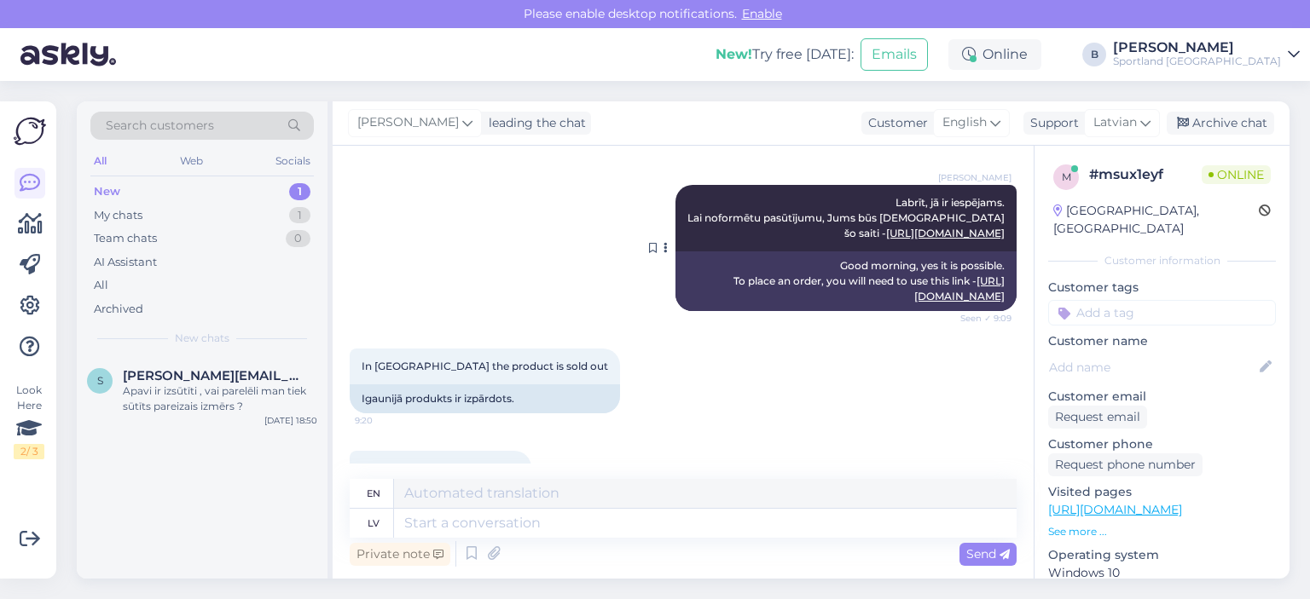
drag, startPoint x: 998, startPoint y: 231, endPoint x: 873, endPoint y: 237, distance: 124.6
click at [873, 237] on div "[PERSON_NAME], jā ir iespējams. Lai noformētu pasūtījumu, Jums būs jāizmanto šo…" at bounding box center [845, 218] width 341 height 67
copy link "[URL][DOMAIN_NAME]"
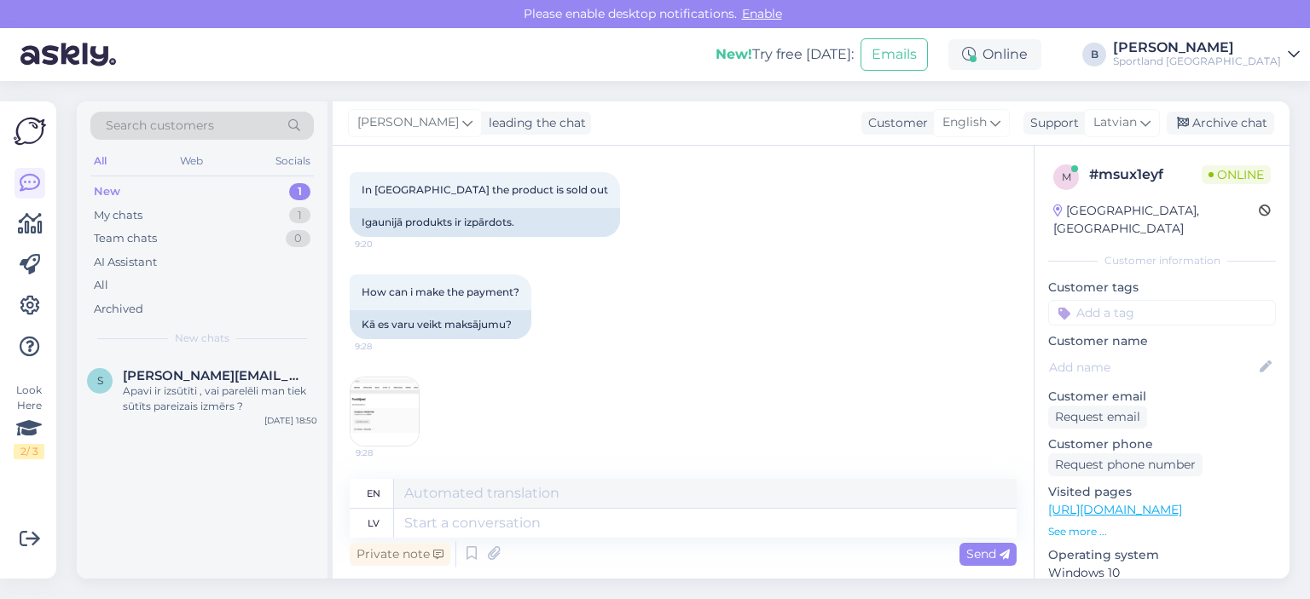
scroll to position [348, 0]
click at [573, 525] on textarea at bounding box center [705, 523] width 622 height 29
type textarea "Jums ir"
type textarea "For you"
type textarea "Jums ir j"
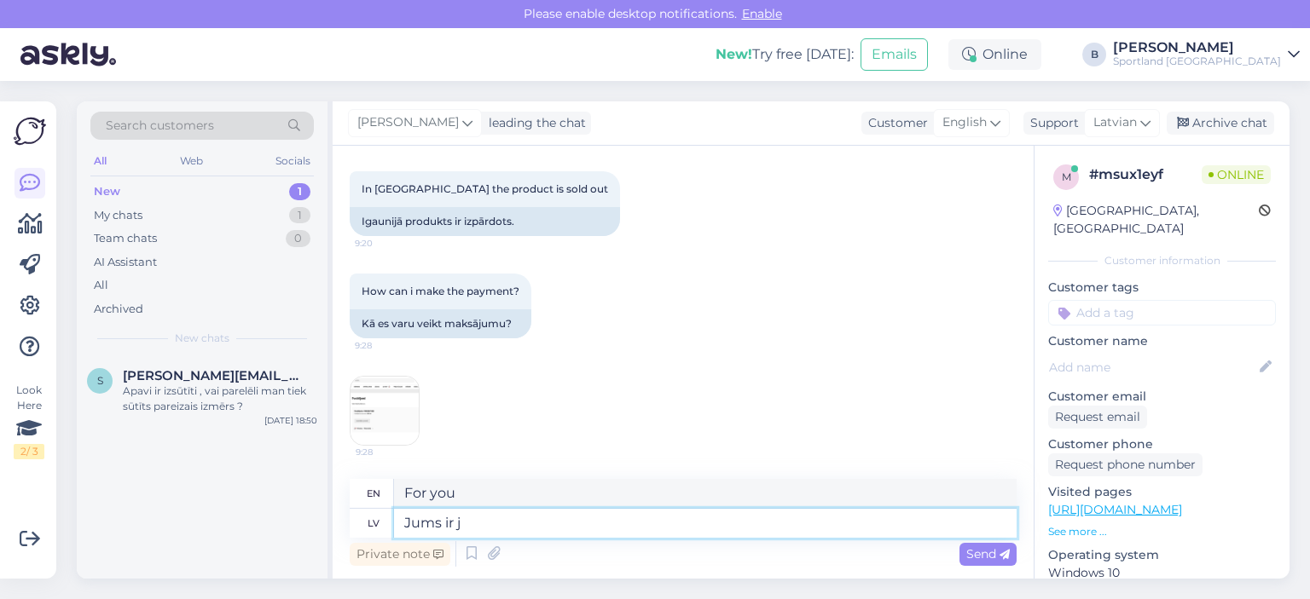
type textarea "You have"
type textarea "Jums ir jāiepērkas ša"
type textarea "You have to shop."
type textarea "Jums ir jāiepērkas šai"
type textarea "You have to buy this"
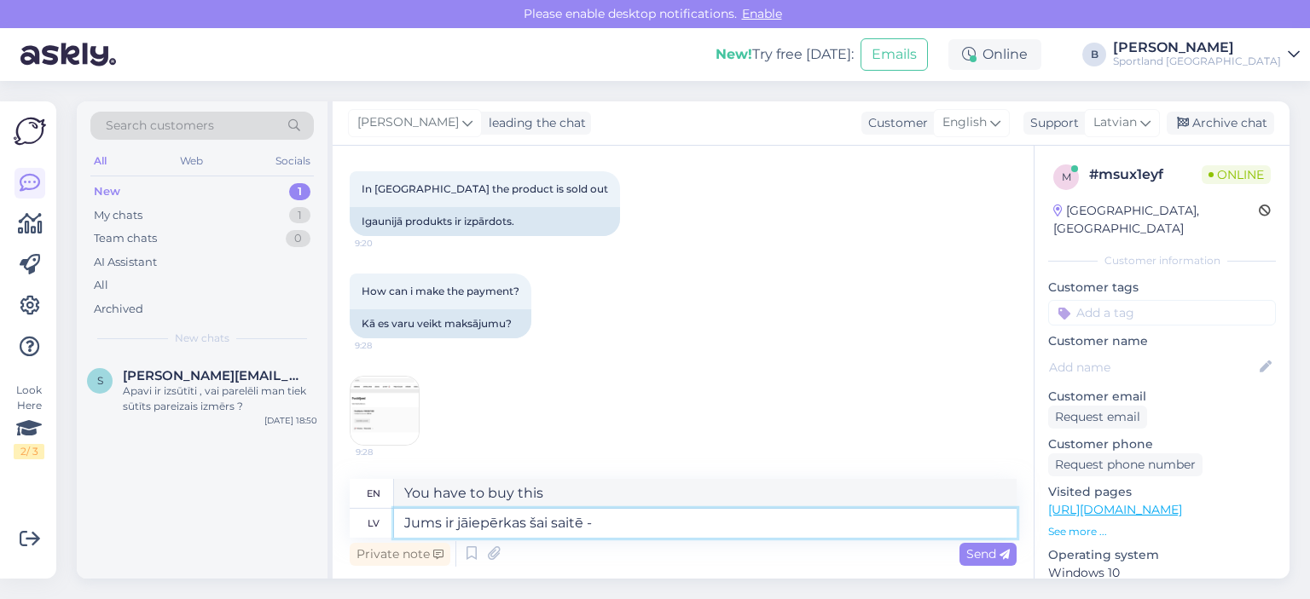
type textarea "Jums ir jāiepērkas šai saitē -"
type textarea "You need to shop at this link -"
paste textarea "[URL][DOMAIN_NAME]"
type textarea "Jums ir jāiepērkas šai saitē - [URL][DOMAIN_NAME]"
type textarea "You must purchase at this link - [URL][DOMAIN_NAME]"
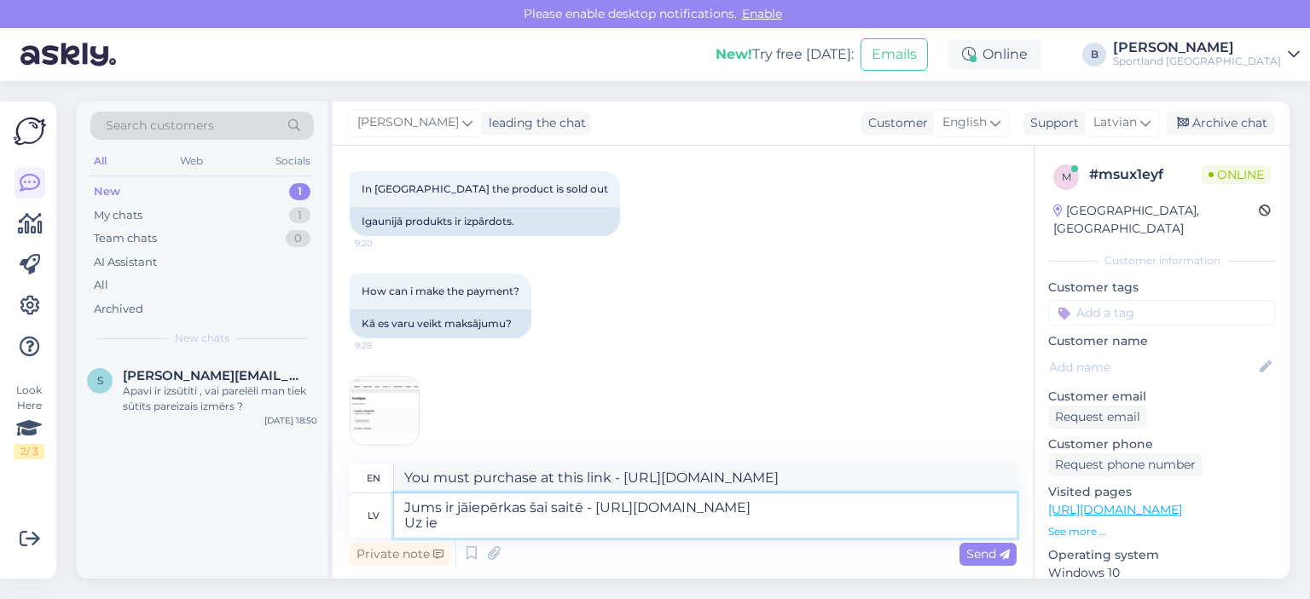
type textarea "Jums ir jāiepērkas šai saitē - [URL][DOMAIN_NAME] Uz ieg"
type textarea "You must shop at this link - [URL][DOMAIN_NAME] To"
type textarea "Jums ir jāiepērkas šai saitē - [URL][DOMAIN_NAME] Uz Igauniju"
type textarea "You must purchase at this link - [URL][DOMAIN_NAME] To [GEOGRAPHIC_DATA]"
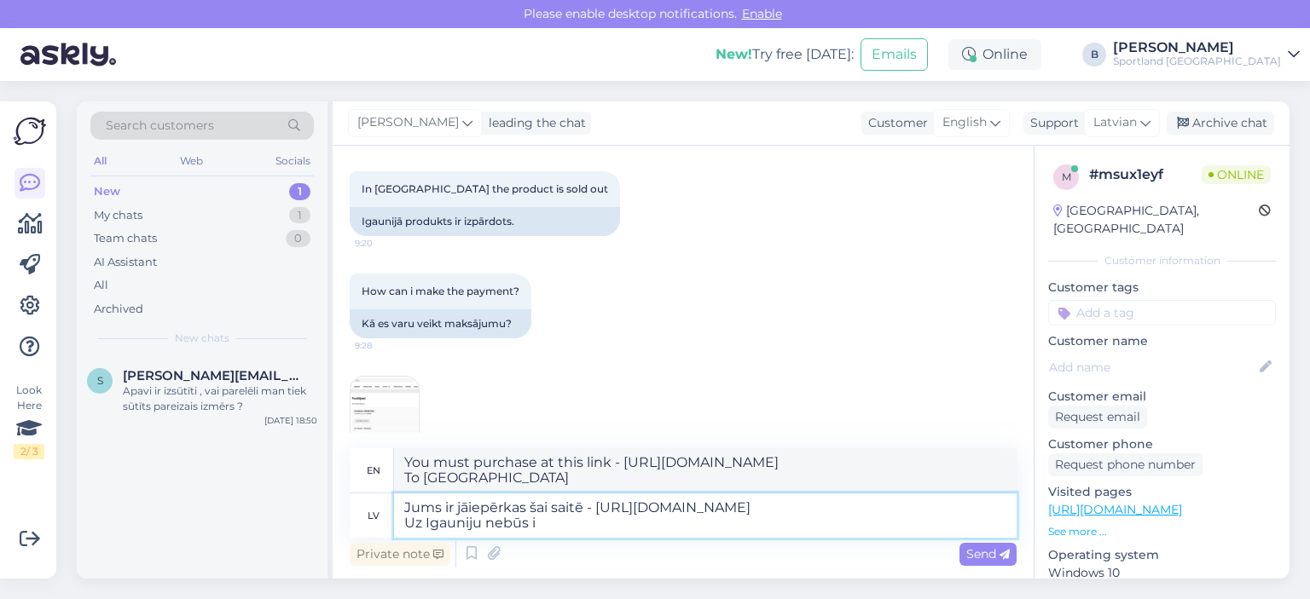
type textarea "Jums ir jāiepērkas šai saitē - [URL][DOMAIN_NAME] Uz Igauniju nebūs ie"
type textarea "You must purchase at this link - [URL][DOMAIN_NAME] Will not be going to [GEOGR…"
type textarea "Jums ir jāiepērkas šai saitē - [URL][DOMAIN_NAME] Uz Igauniju nebūs iespējams n…"
type textarea "You must purchase at this link - [URL][DOMAIN_NAME] It will not be possible to …"
type textarea "Jums ir jāiepērkas šai saitē - [URL][DOMAIN_NAME] Uz Igauniju nebūs iespējams n…"
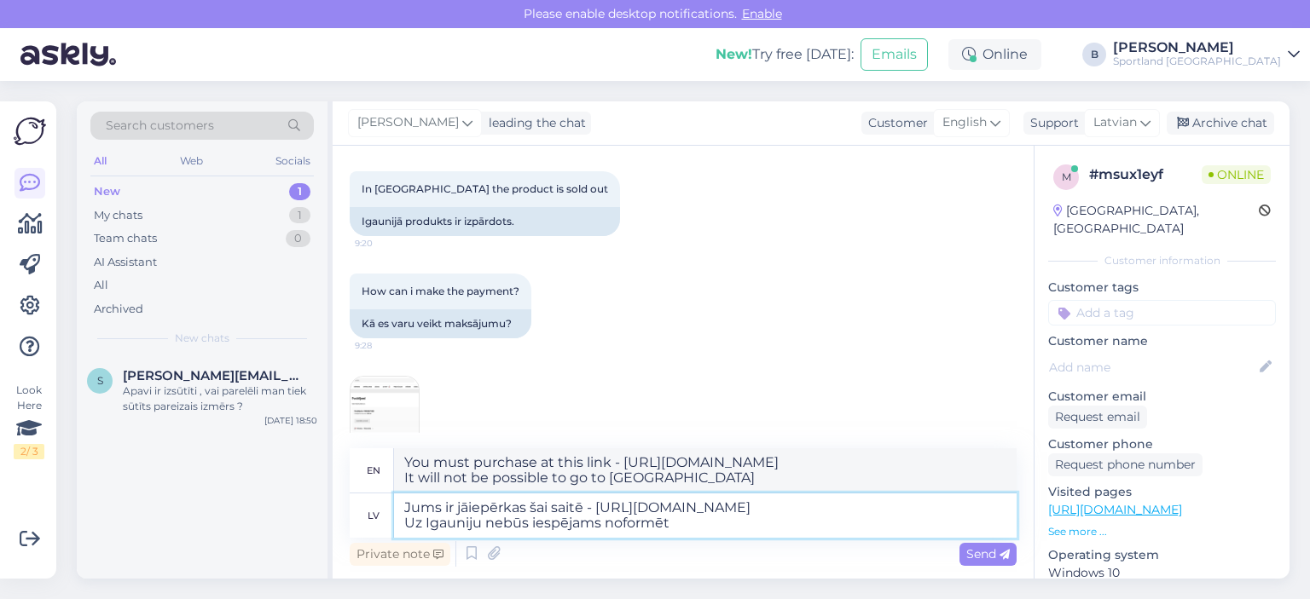
type textarea "You must purchase at this link - [URL][DOMAIN_NAME] It will not be possible to …"
type textarea "Jums ir jāiepērkas šai saitē - [URL][DOMAIN_NAME] Uz Igauniju nebūs iespējams n…"
type textarea "You must purchase at this link - [URL][DOMAIN_NAME] It will not be possible to …"
click at [401, 403] on img at bounding box center [384, 411] width 68 height 68
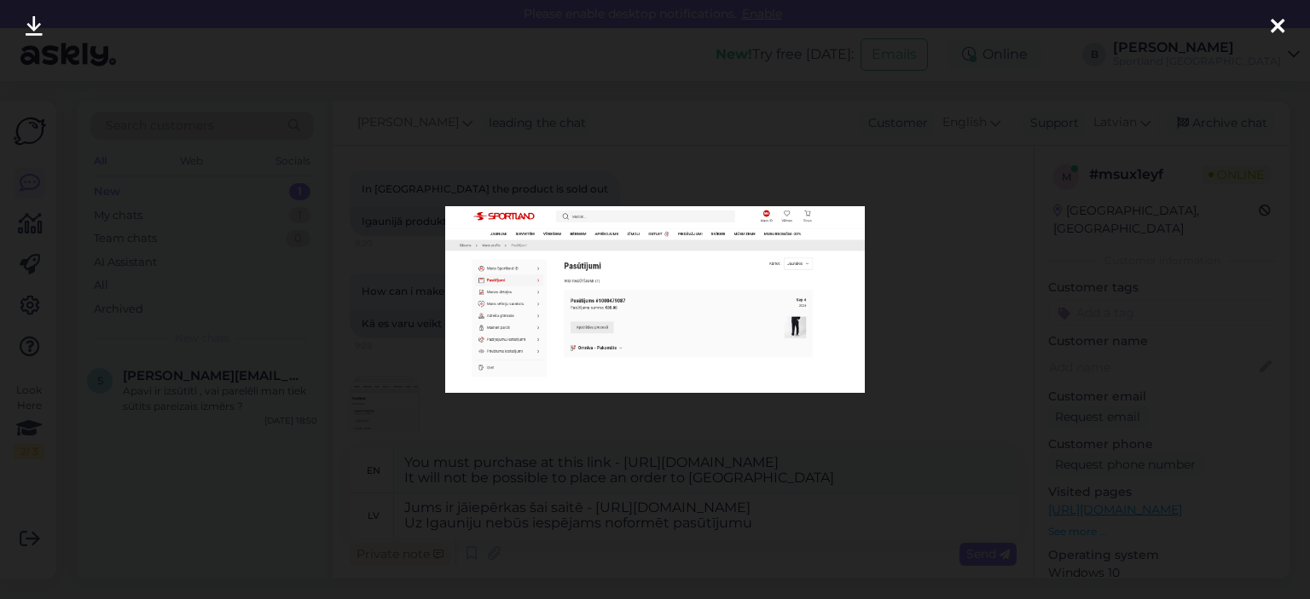
click at [882, 310] on div at bounding box center [655, 299] width 1310 height 599
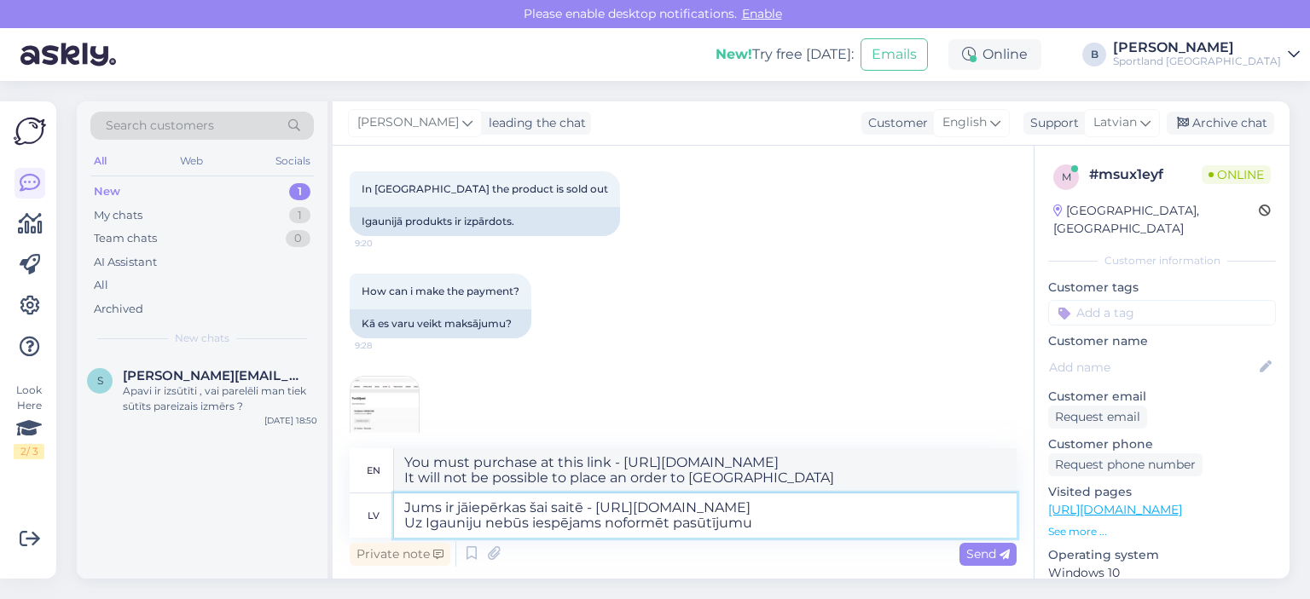
click at [795, 521] on textarea "Jums ir jāiepērkas šai saitē - [URL][DOMAIN_NAME] Uz Igauniju nebūs iespējams n…" at bounding box center [705, 516] width 622 height 44
type textarea "Jums ir jāiepērkas šai saitē - [URL][DOMAIN_NAME] Uz Igauniju nebūs iespējams n…"
type textarea "You must purchase at this link - [URL][DOMAIN_NAME] It will not be possible to …"
paste textarea "[URL][DOMAIN_NAME]"
type textarea "Jums ir jāiepērkas šai saitē - [URL][DOMAIN_NAME] Uz Igauniju nebūs iespējams n…"
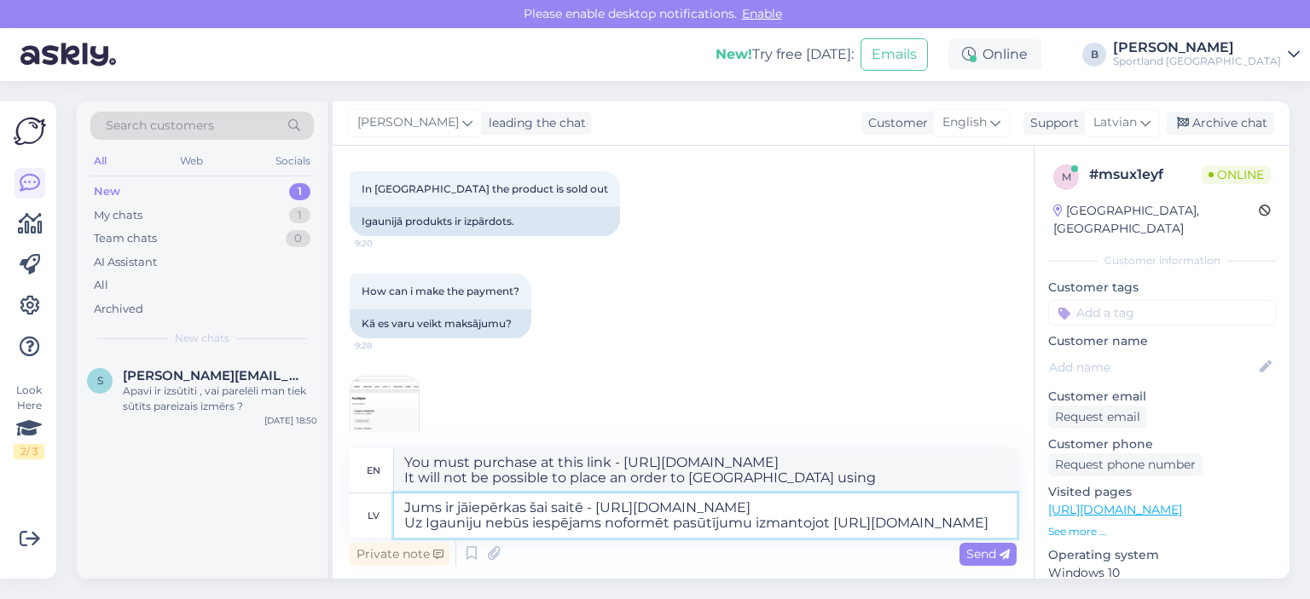
type textarea "You must purchase at this link - [URL][DOMAIN_NAME] It will not be possible to …"
type textarea "Jums ir jāiepērkas šai saitē - [URL][DOMAIN_NAME] Uz Igauniju nebūs iespējams n…"
click at [994, 546] on div "Send" at bounding box center [987, 554] width 57 height 23
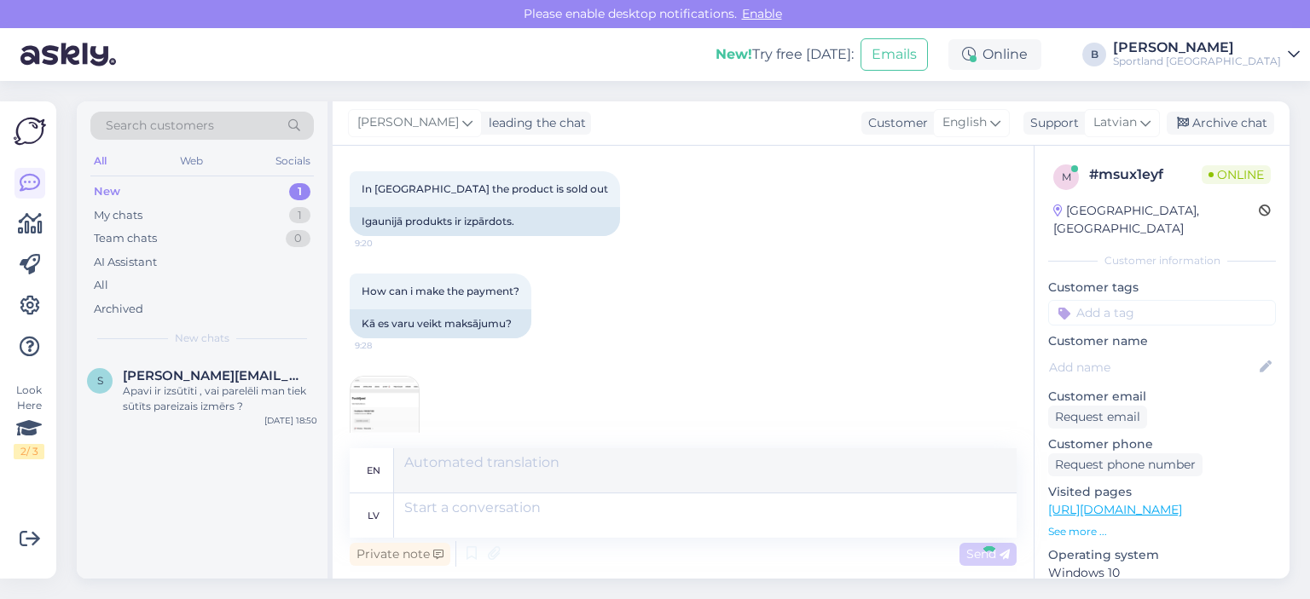
scroll to position [512, 0]
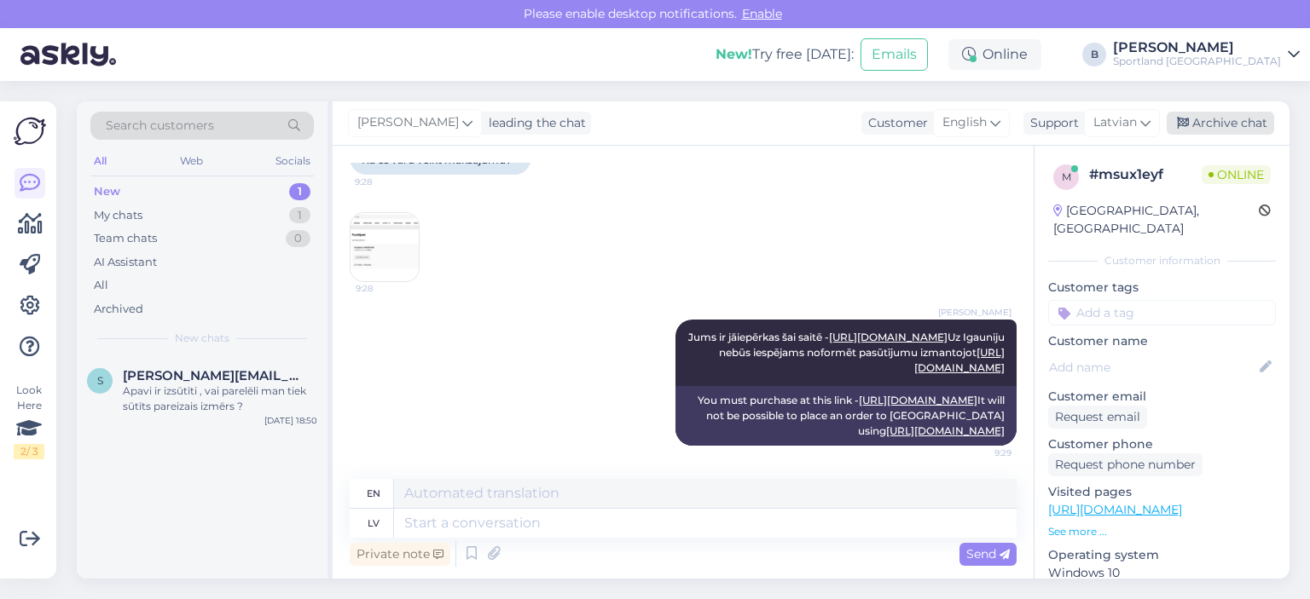
click at [1196, 119] on div "Archive chat" at bounding box center [1219, 123] width 107 height 23
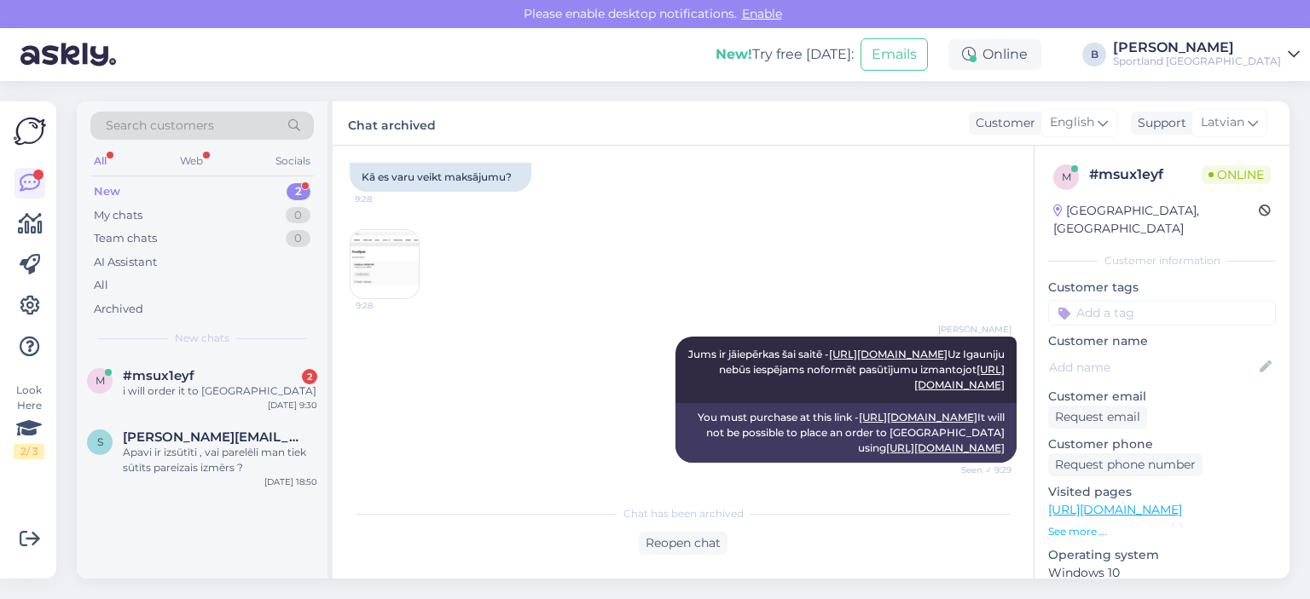
scroll to position [641, 0]
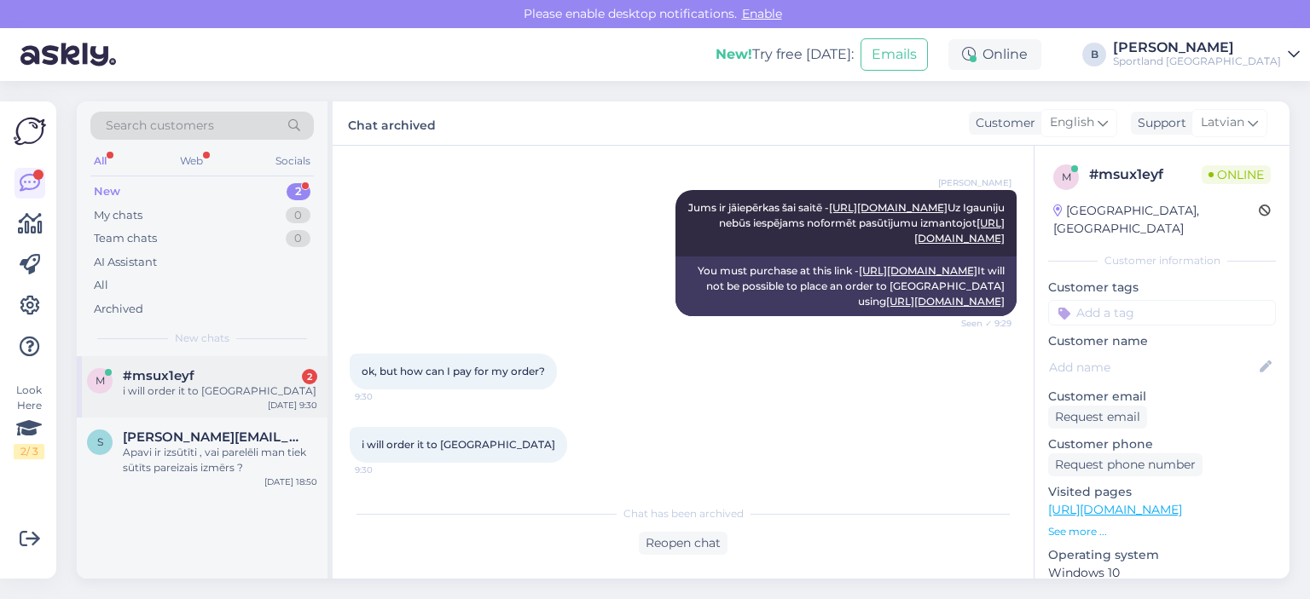
click at [233, 385] on div "i will order it to [GEOGRAPHIC_DATA]" at bounding box center [220, 391] width 194 height 15
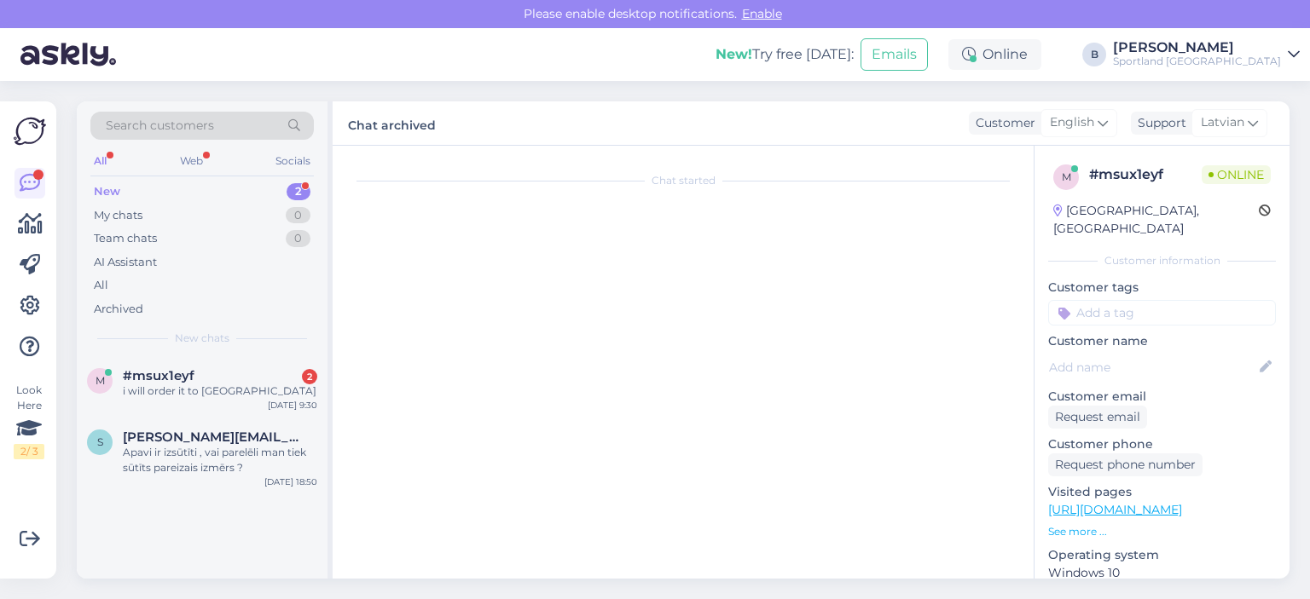
scroll to position [699, 0]
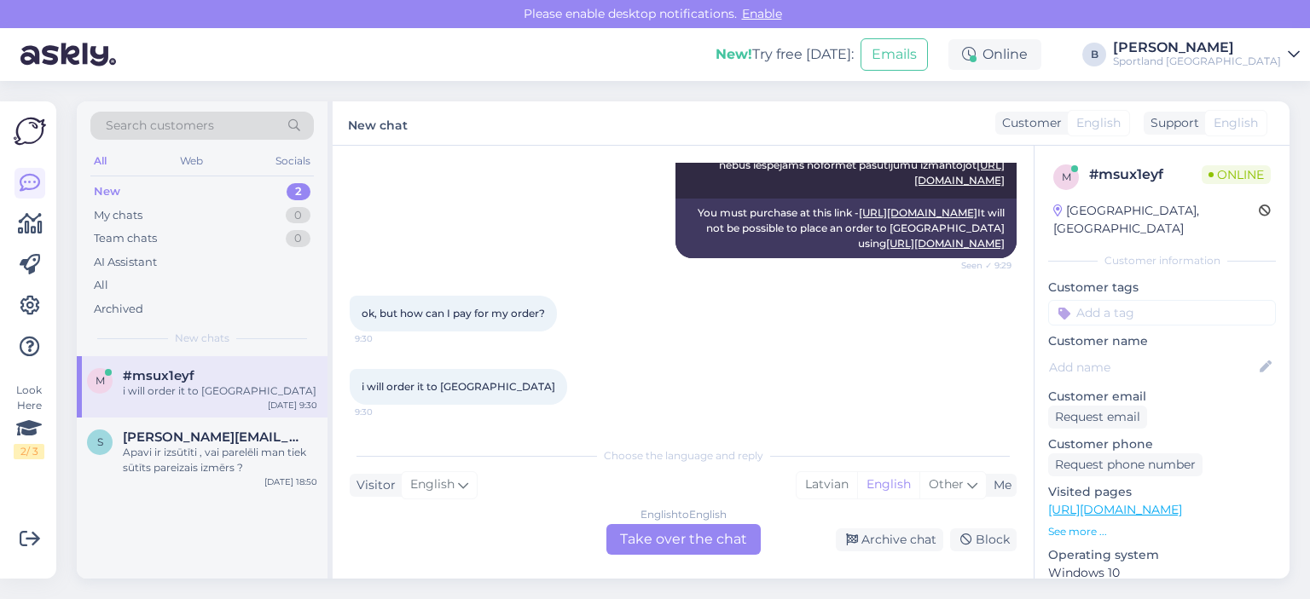
click at [691, 550] on div "English to English Take over the chat" at bounding box center [683, 539] width 154 height 31
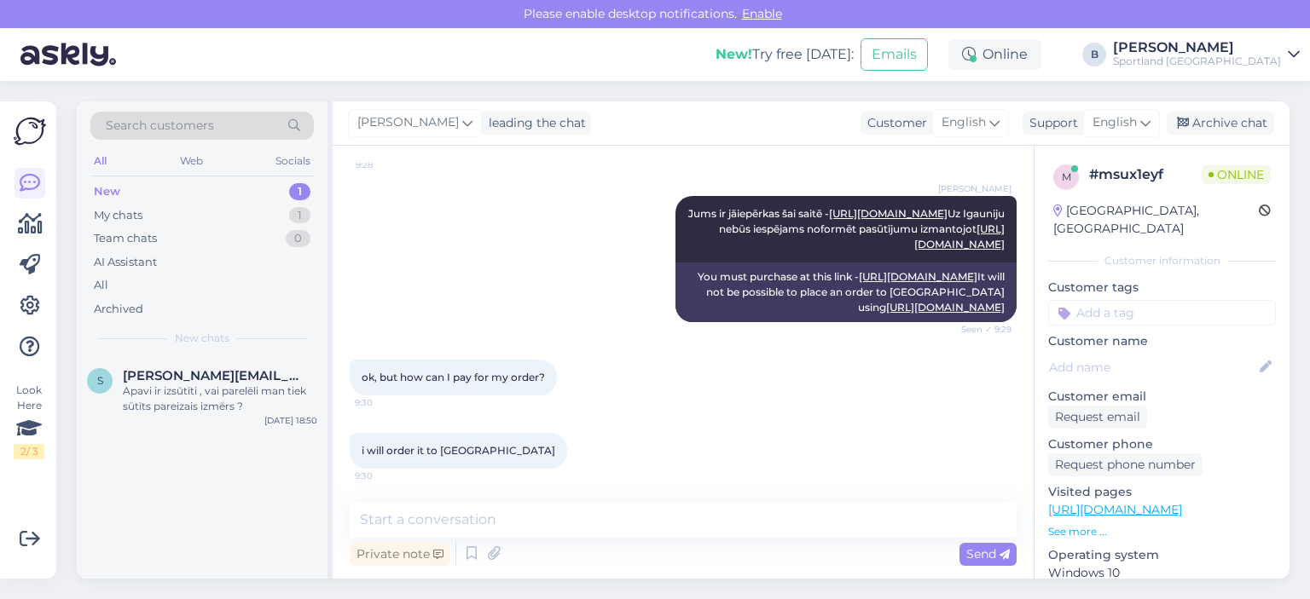
click at [1111, 139] on div "[PERSON_NAME] leading the chat Customer English Arabic Belarusian Bulgarian Chi…" at bounding box center [811, 123] width 957 height 44
click at [1110, 128] on span "English" at bounding box center [1114, 122] width 44 height 19
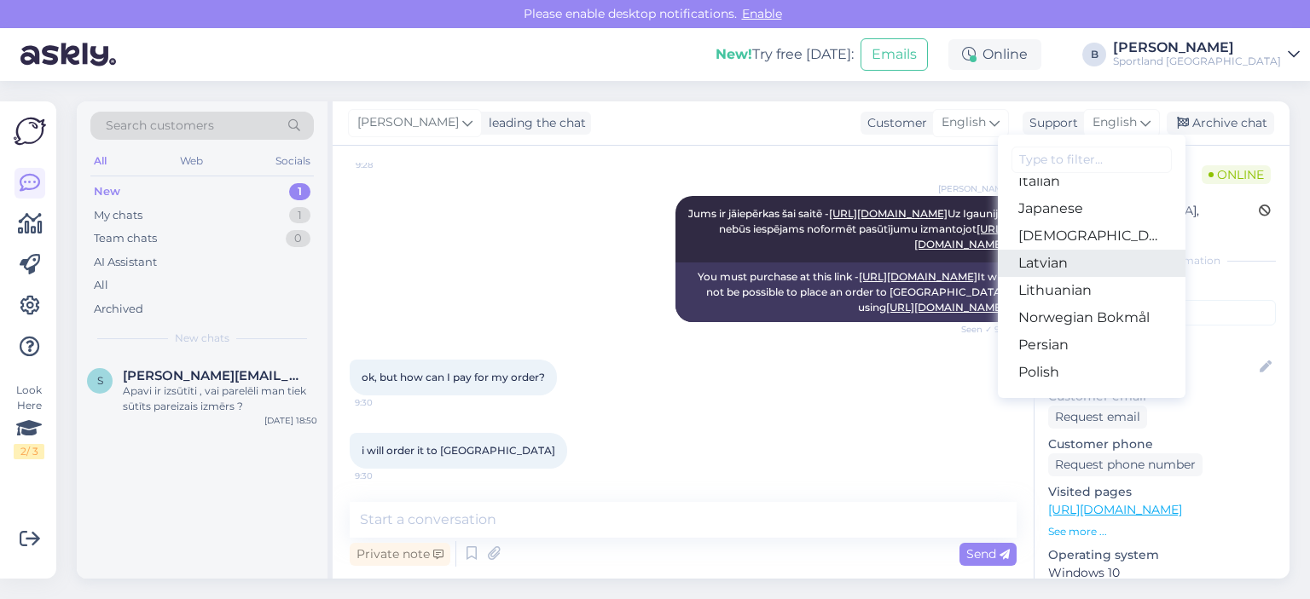
click at [1080, 273] on link "Latvian" at bounding box center [1092, 263] width 188 height 27
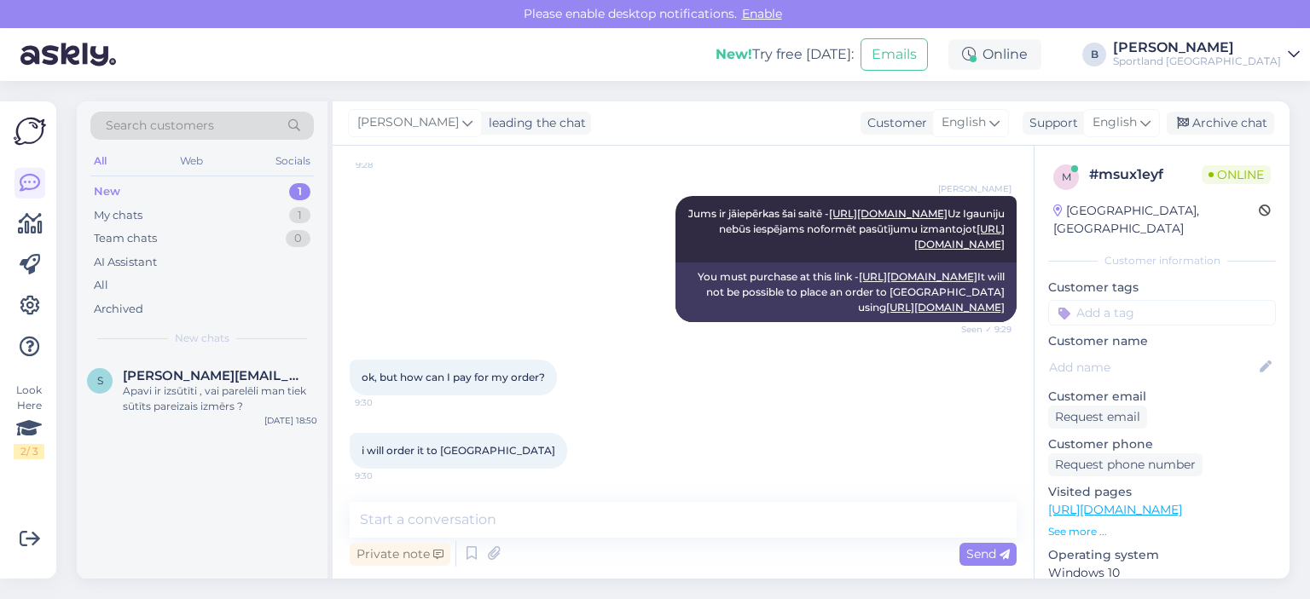
scroll to position [699, 0]
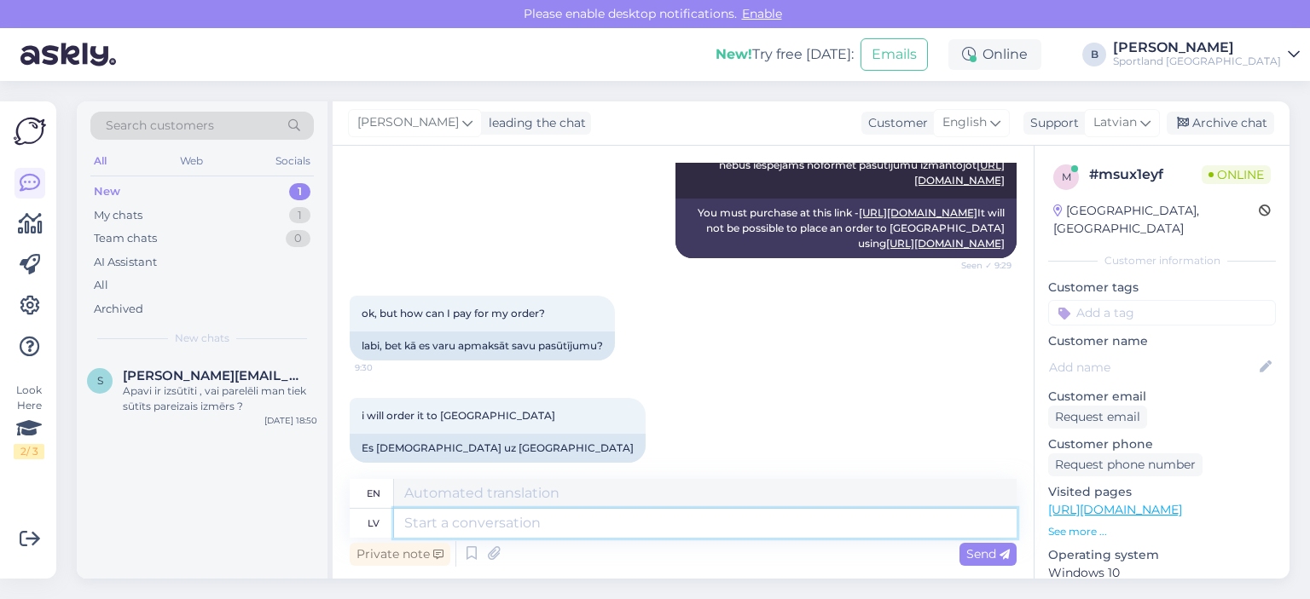
click at [706, 524] on textarea at bounding box center [705, 523] width 622 height 29
type textarea "Noformējiet pa"
type textarea "Design by"
type textarea "Noformējiet"
type textarea "Apply for a passport"
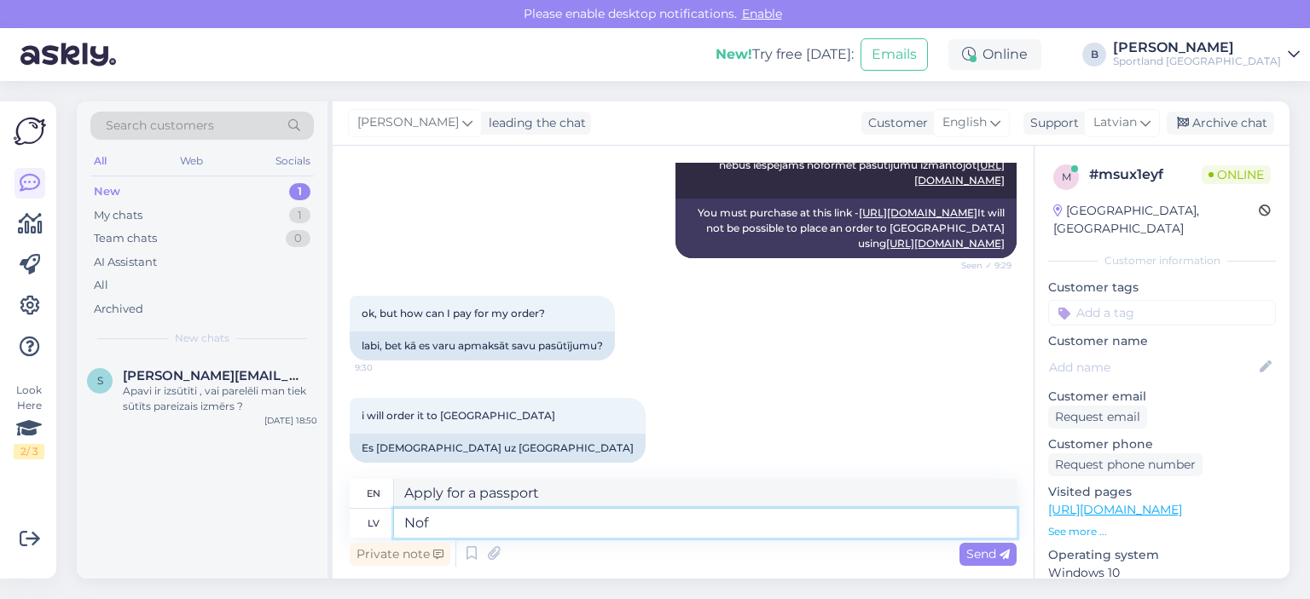
type textarea "No"
type textarea "Design"
type textarea "N"
type textarea "Noformējiet pas"
type textarea "Design"
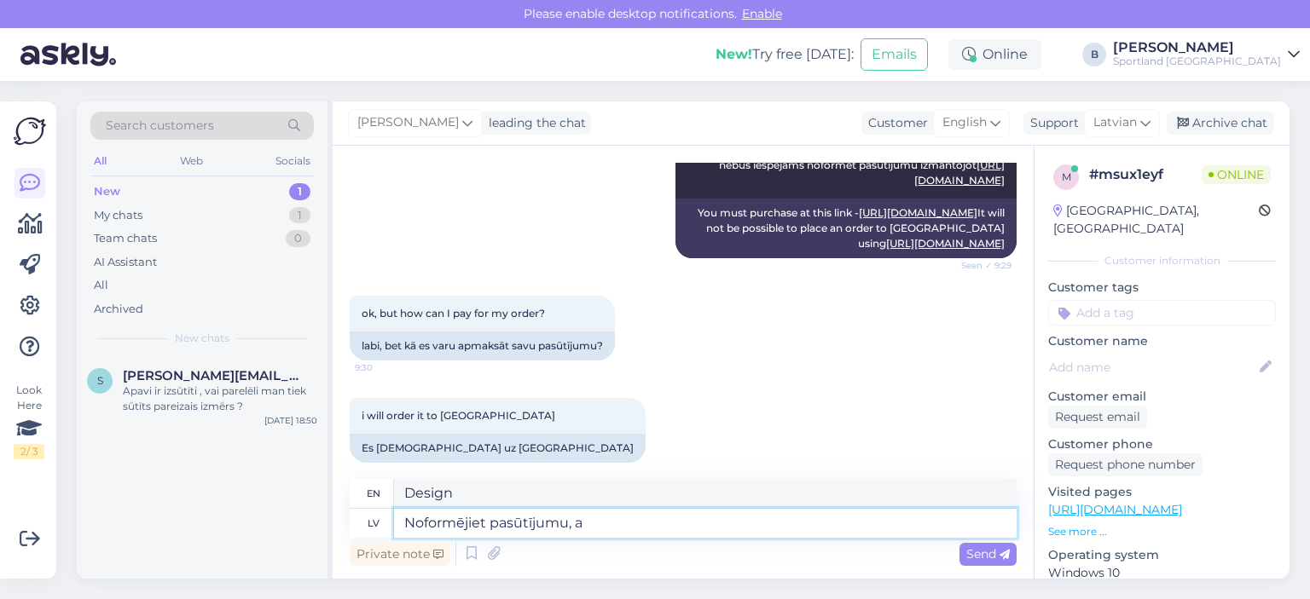
type textarea "Noformējiet pasūtījumu, at"
type textarea "Place an order,"
type textarea "Noformējiet pasūtījumu, atzīmējiet sa"
type textarea "Place an order, mark"
type textarea "Noformējiet pasūtījumu, atzīmējiet saņemšanas ve"
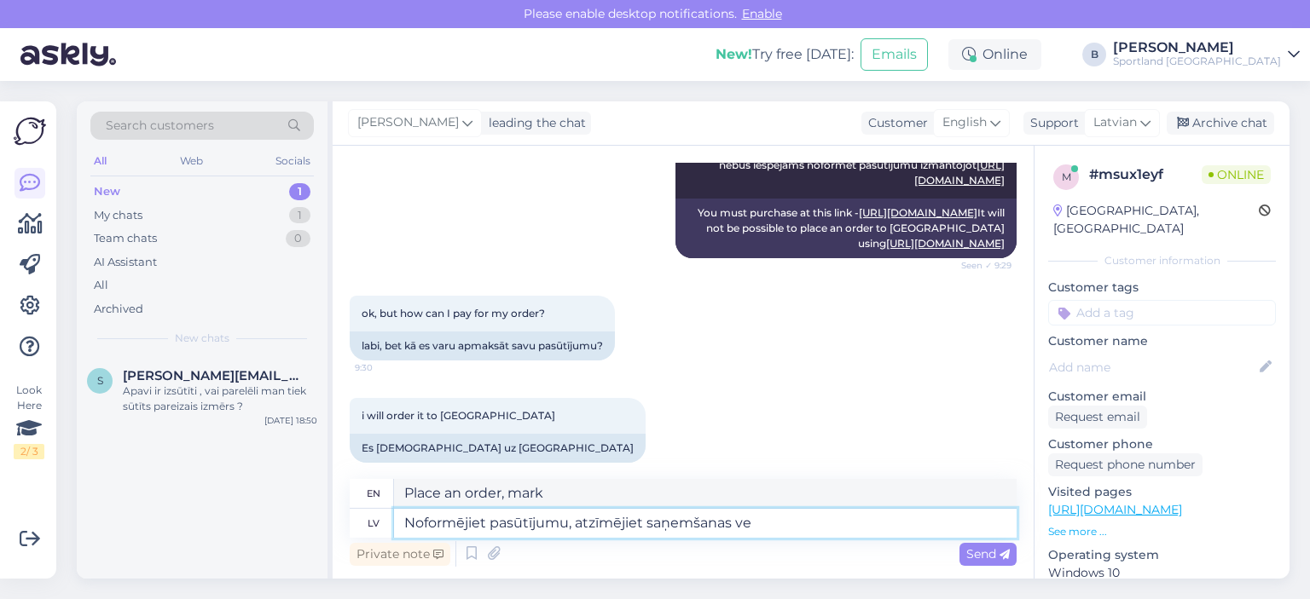
type textarea "Place an order, [PERSON_NAME] receipt"
type textarea "Noformējiet pasūtījumu, atzīmējiet saņemšanas veidu,"
type textarea "Place your order, select the delivery method,"
type textarea "Noformējiet pasūtījumu, atzīmējiet saņemšanas veidu, pārliecināties"
type textarea "Place your order, select the delivery method, and make sure"
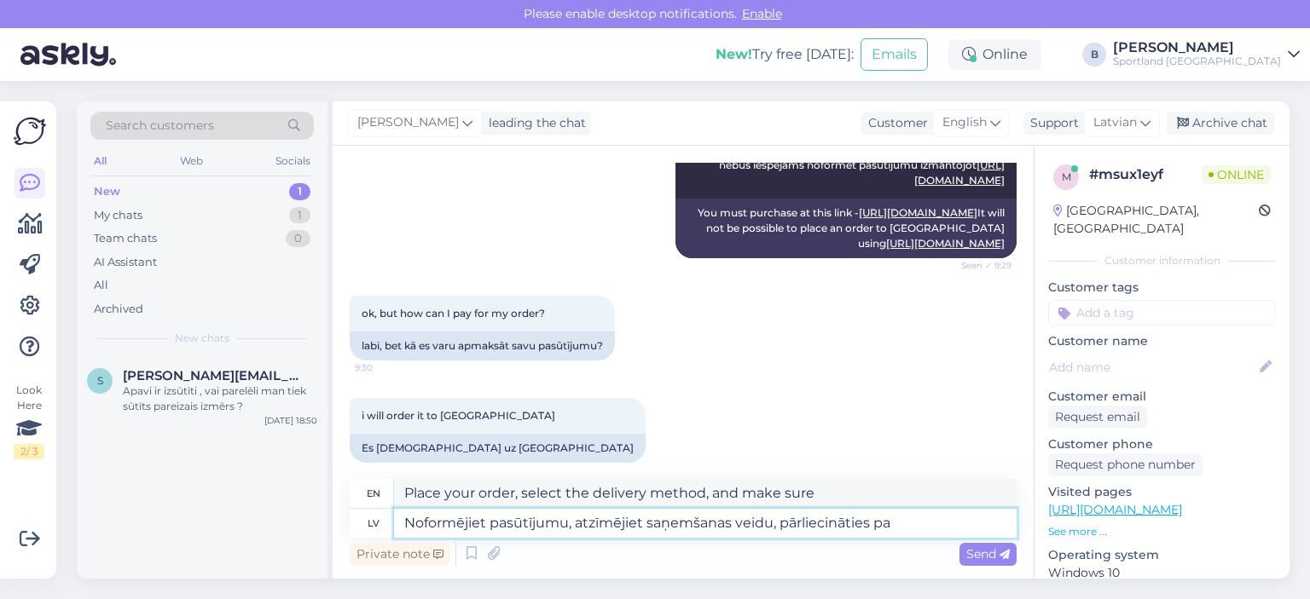
type textarea "Noformējiet pasūtījumu, atzīmējiet saņemšanas veidu, pārliecināties pa r"
type textarea "Place your order, select the delivery method, and confirm by"
type textarea "Noformējiet pasūtījumu, atzīmējiet saņemšanas veidu, pārliecināties par"
type textarea "Place your order, select the delivery method, and make sure"
type textarea "Noformējiet pasūtījumu, atzīmējiet saņemšanas veidu, pārliecināties par to v"
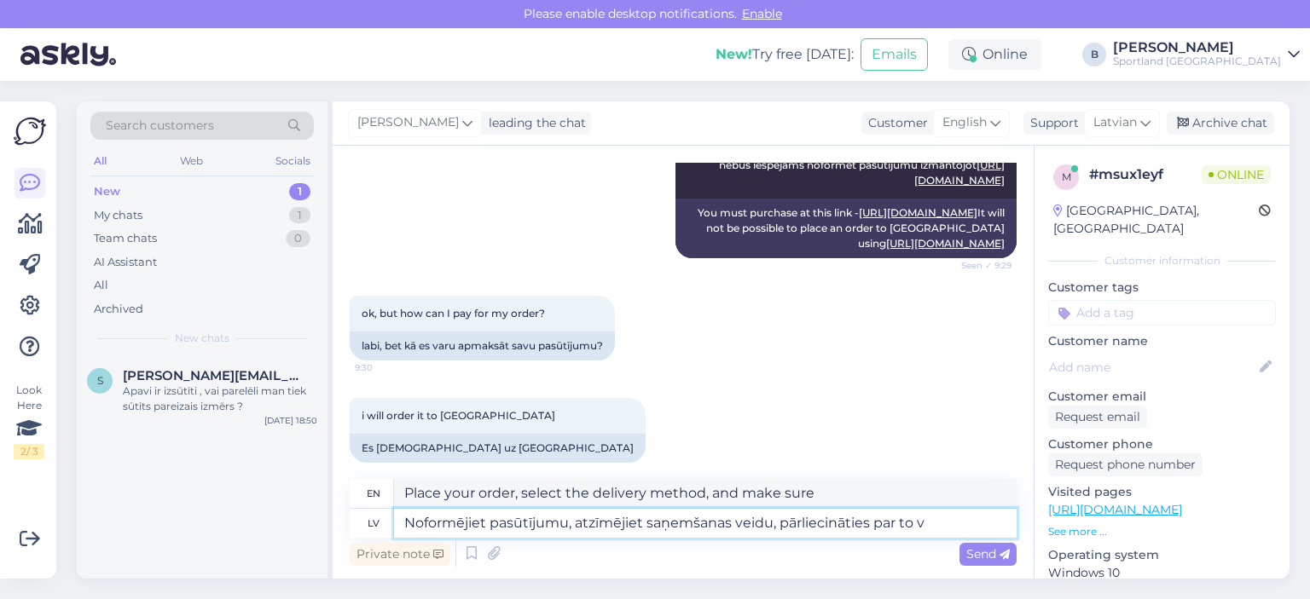
type textarea "Place your order, select the delivery method, and confirm it"
type textarea "Noformējiet pasūtījumu, atzīmējiet saņemšanas veidu, pārliecināties par to vai i"
type textarea "Place your order, mark the delivery method, make sure it is"
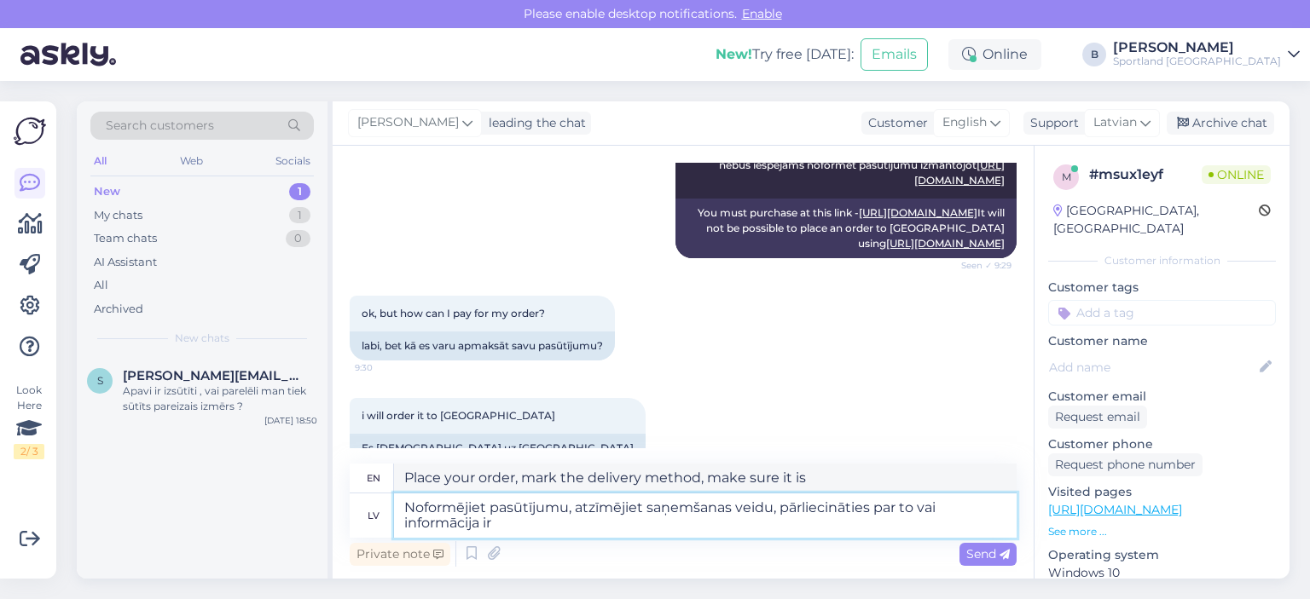
type textarea "Noformējiet pasūtījumu, atzīmējiet saņemšanas veidu, pārliecināties par to vai …"
type textarea "Place your order, select the delivery method, and make sure the information is …"
type textarea "Noformējiet pasūtījumu, atzīmējiet saņemšanas veidu, pārliecināties par to vai …"
type textarea "Place your order, select the delivery method, make sure the information is corr…"
type textarea "Noformējiet pasūtījumu, atzīmējiet saņemšanas veidu, pārliecināties par to vai …"
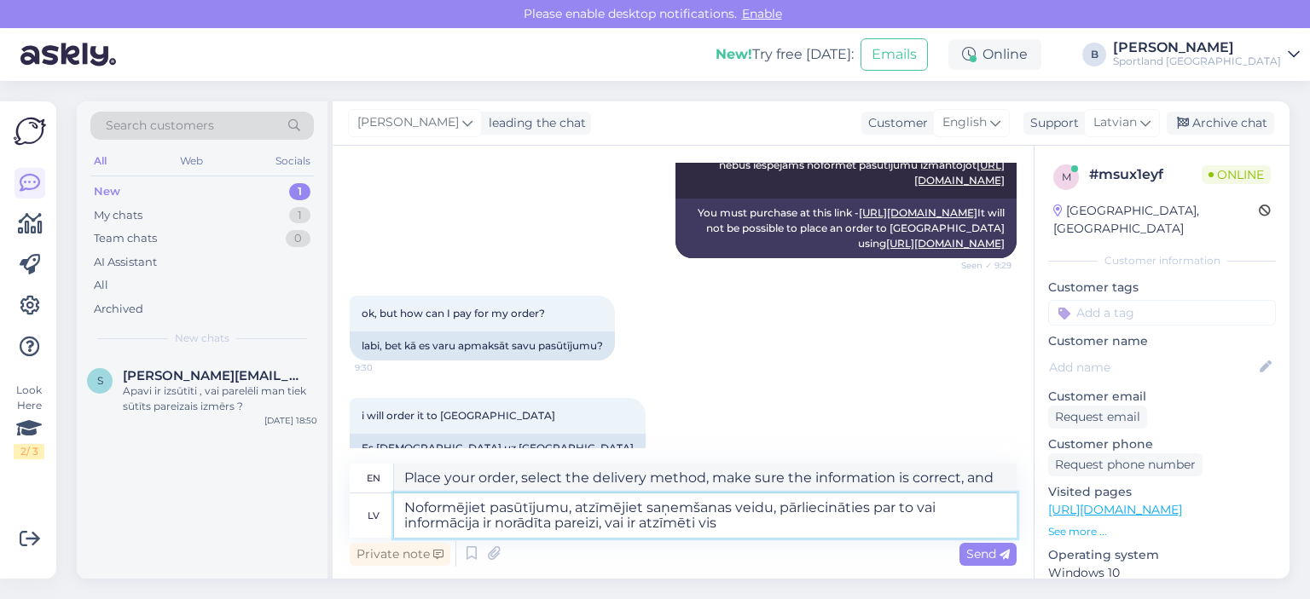
type textarea "Place your order, select the delivery method, make sure the information is corr…"
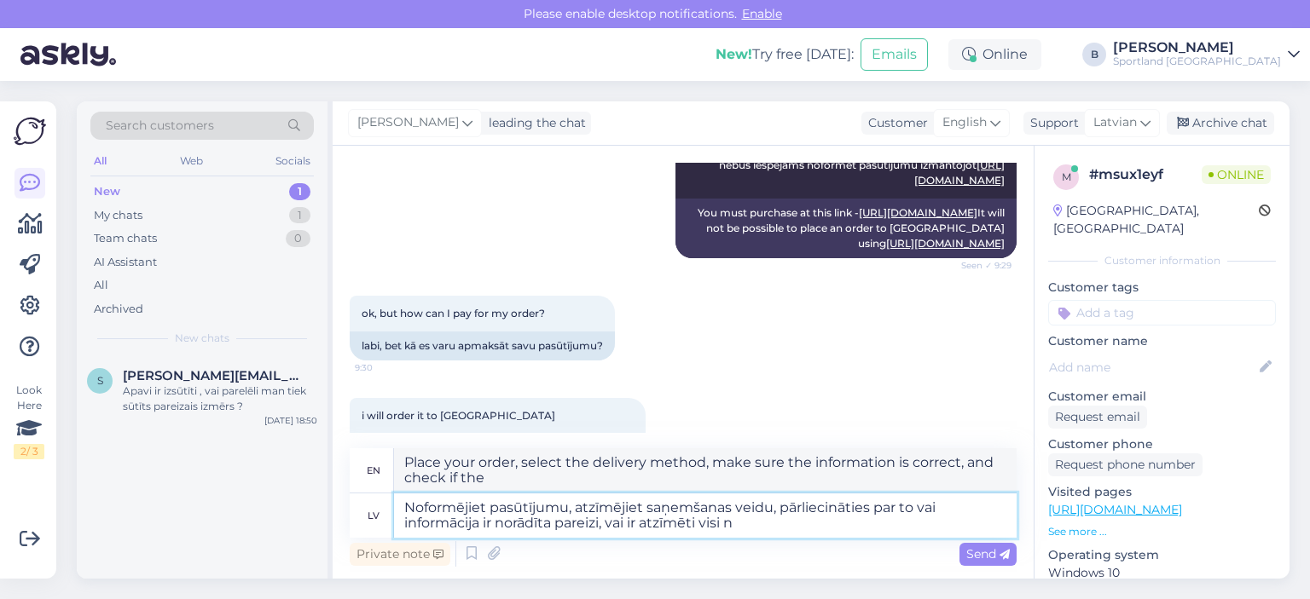
type textarea "Noformējiet pasūtījumu, atzīmējiet saņemšanas veidu, pārliecināties par to vai …"
type textarea "Place your order, select the delivery method, make sure the information is corr…"
type textarea "Noformējiet pasūtījumu, atzīmējiet saņemšanas veidu, pārliecināties par to vai …"
type textarea "Place your order, select the delivery method, make sure the information is corr…"
type textarea "Noformējiet pasūtījumu, atzīmējiet saņemšanas veidu, pārliecināties par to vai …"
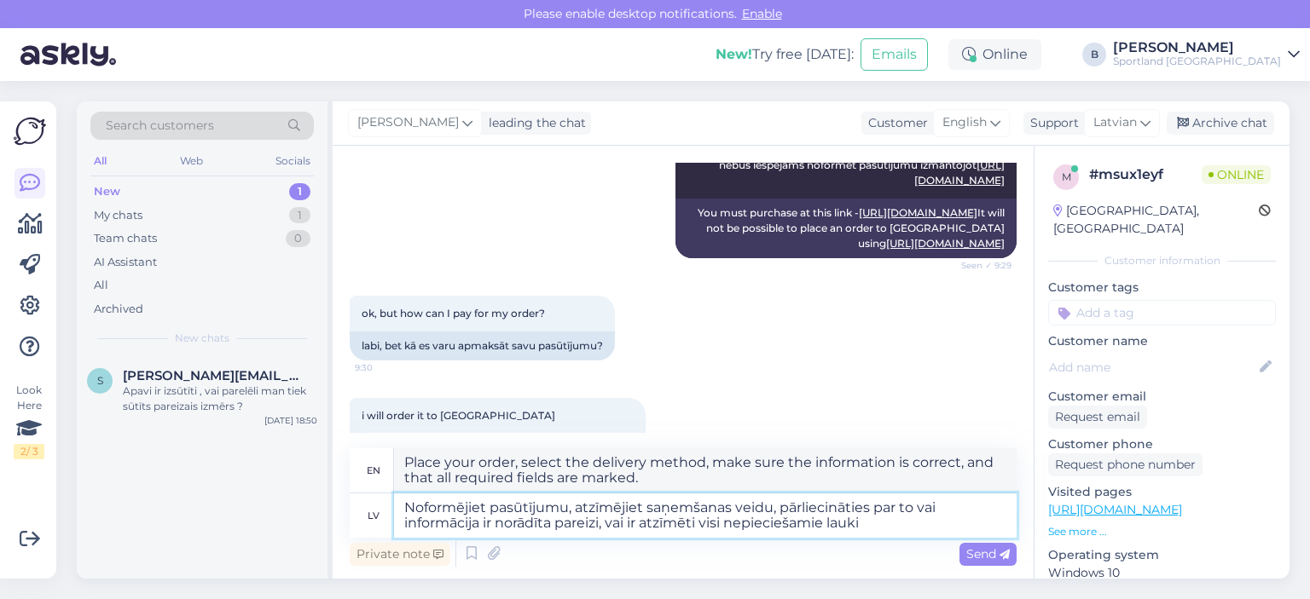
type textarea "Place your order, select the delivery method, make sure the information is corr…"
type textarea "Noformējiet pasūtījumu, atzīmējiet saņemšanas veidu, pārliecināties par to vai …"
type textarea "Place your order, select the delivery method, make sure the information is corr…"
type textarea "Noformējiet pasūtījumu, atzīmējiet saņemšanas veidu, pārliecināties par to vai …"
type textarea "Place your order, select the delivery method, make sure the information is corr…"
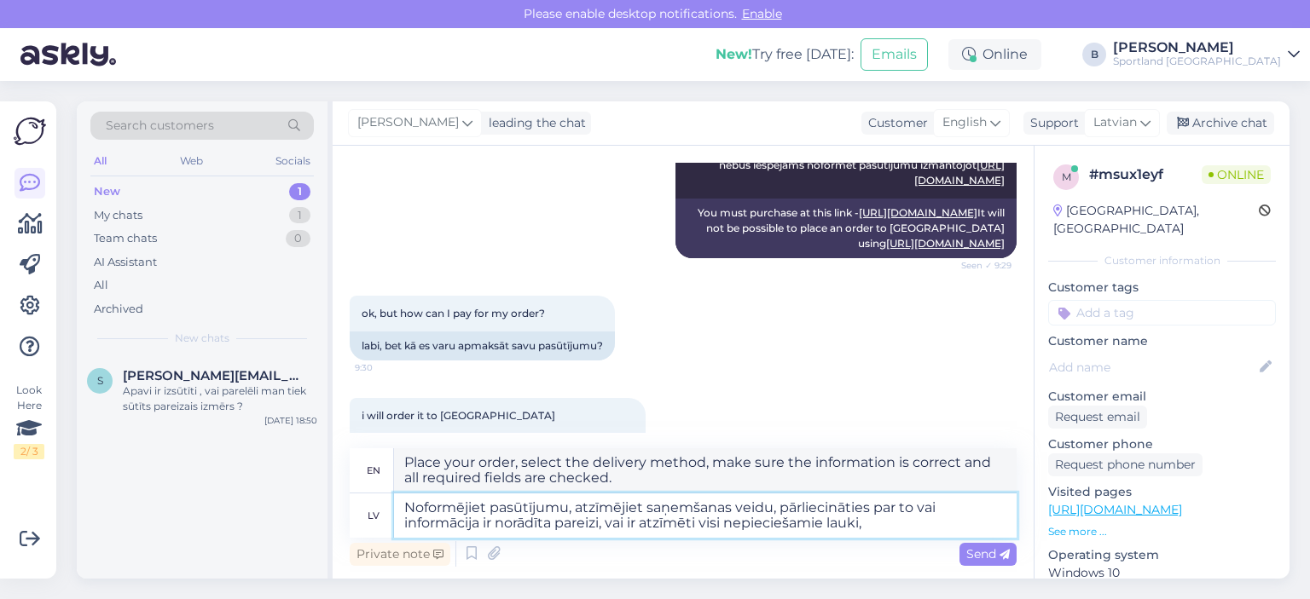
type textarea "Noformējiet pasūtījumu, atzīmējiet saņemšanas veidu, pārliecināties par to vai …"
type textarea "Place your order, select the delivery method, make sure the information is corr…"
type textarea "Noformējiet pasūtījumu, atzīmējiet saņemšanas veidu, pārliecināties par to vai …"
type textarea "Place your order, select the delivery method, make sure the information is corr…"
type textarea "Noformējiet pasūtījumu, atzīmējiet saņemšanas veidu, pārliecināties par to vai …"
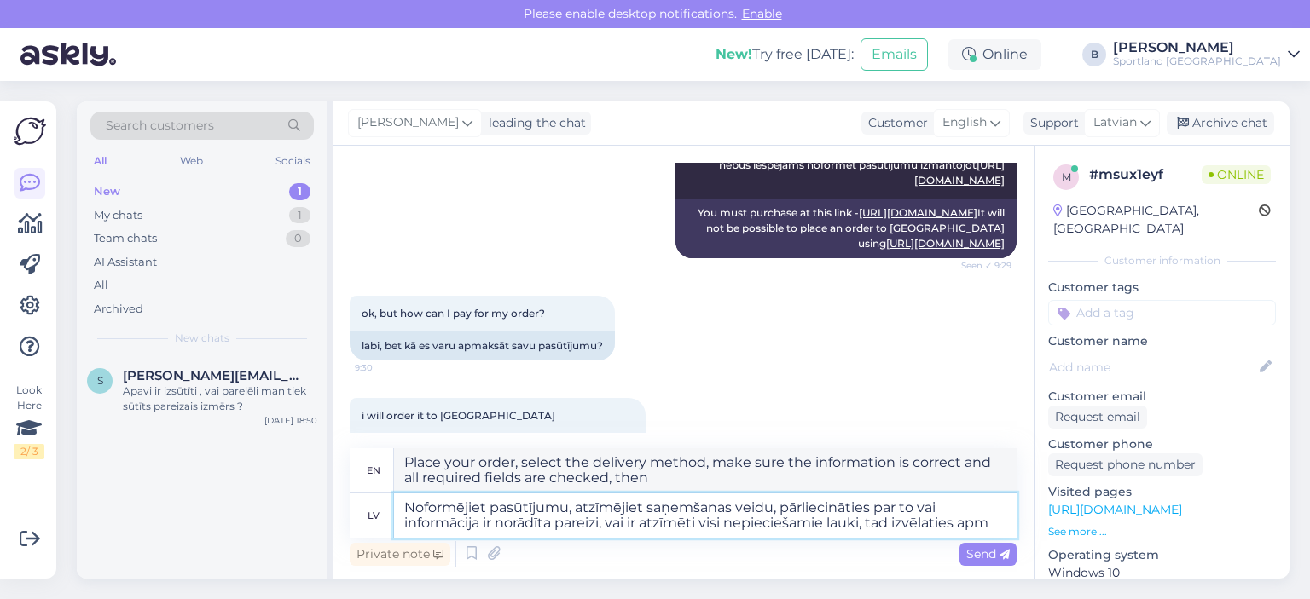
type textarea "Place your order, select the delivery method, make sure the information is corr…"
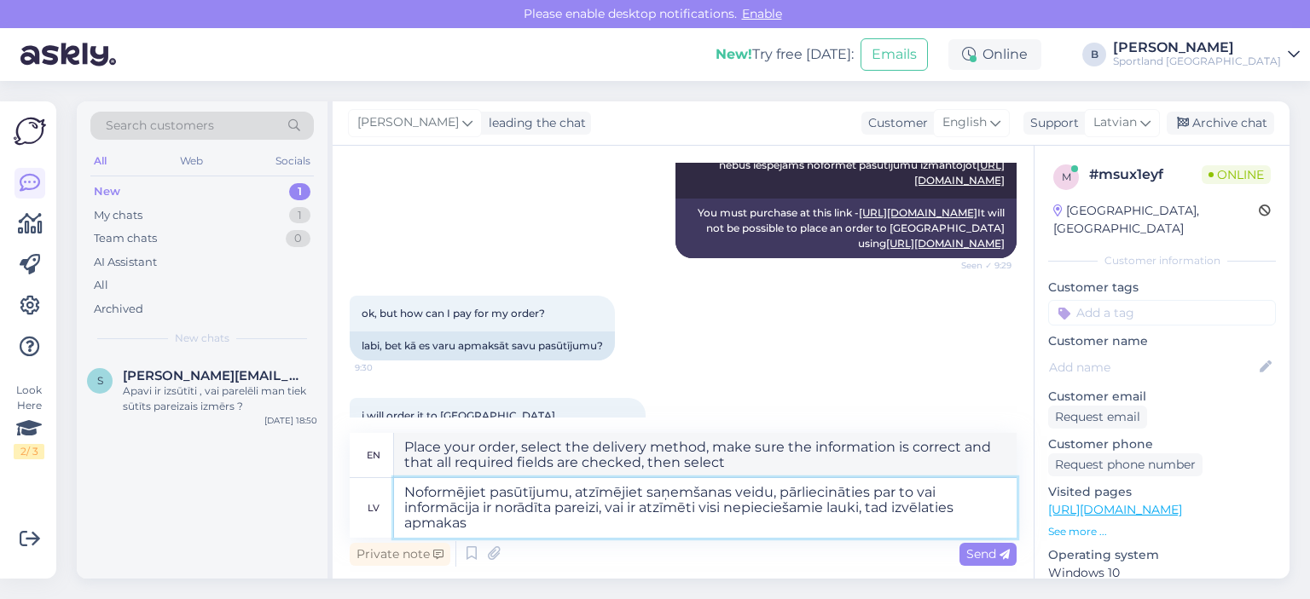
type textarea "Noformējiet pasūtījumu, atzīmējiet saņemšanas veidu, pārliecināties par to vai …"
type textarea "Place your order, select the delivery method, make sure the information is corr…"
type textarea "Noformējiet pasūtījumu, atzīmējiet saņemšanas veidu, pārliecināties par to vai …"
type textarea "Place your order, select the delivery method, make sure the information is corr…"
type textarea "Noformējiet pasūtījumu, atzīmējiet saņemšanas veidu, pārliecināties par to vai …"
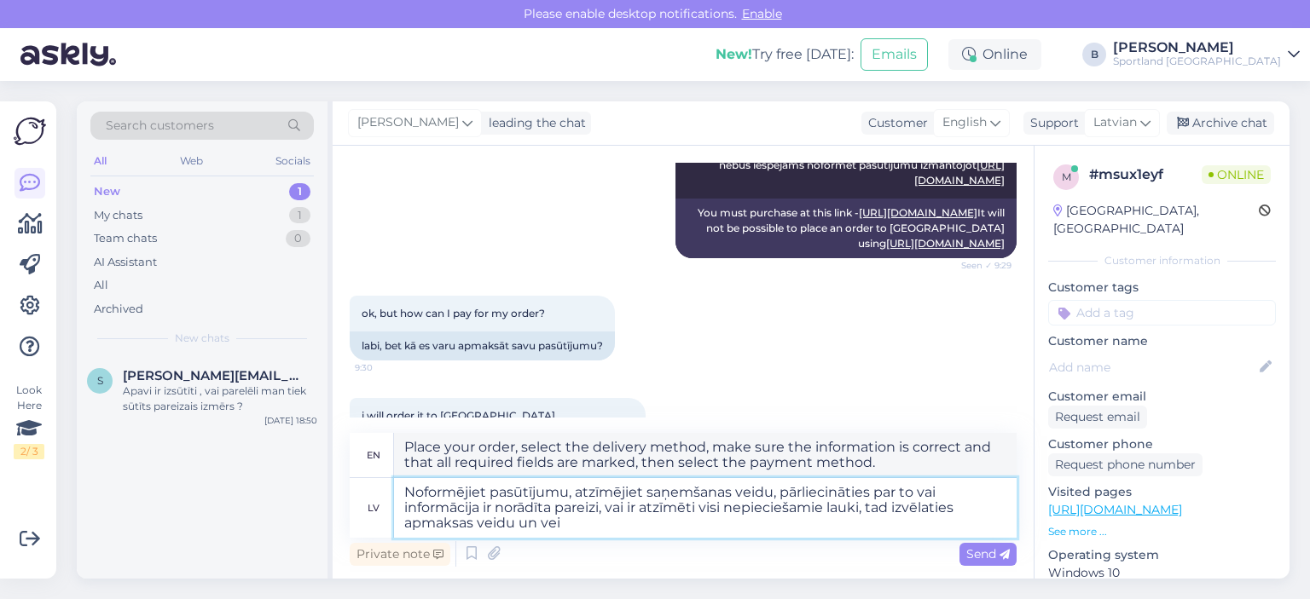
type textarea "Place your order, select the delivery method, make sure the information is corr…"
type textarea "Noformējiet pasūtījumu, atzīmējiet saņemšanas veidu, pārliecināties par to vai …"
type textarea "Place your order, select the delivery method, make sure the information is corr…"
type textarea "Noformējiet pasūtījumu, atzīmējiet saņemšanas veidu, pārliecināties par to vai …"
type textarea "Place your order, select the delivery method, make sure the information is corr…"
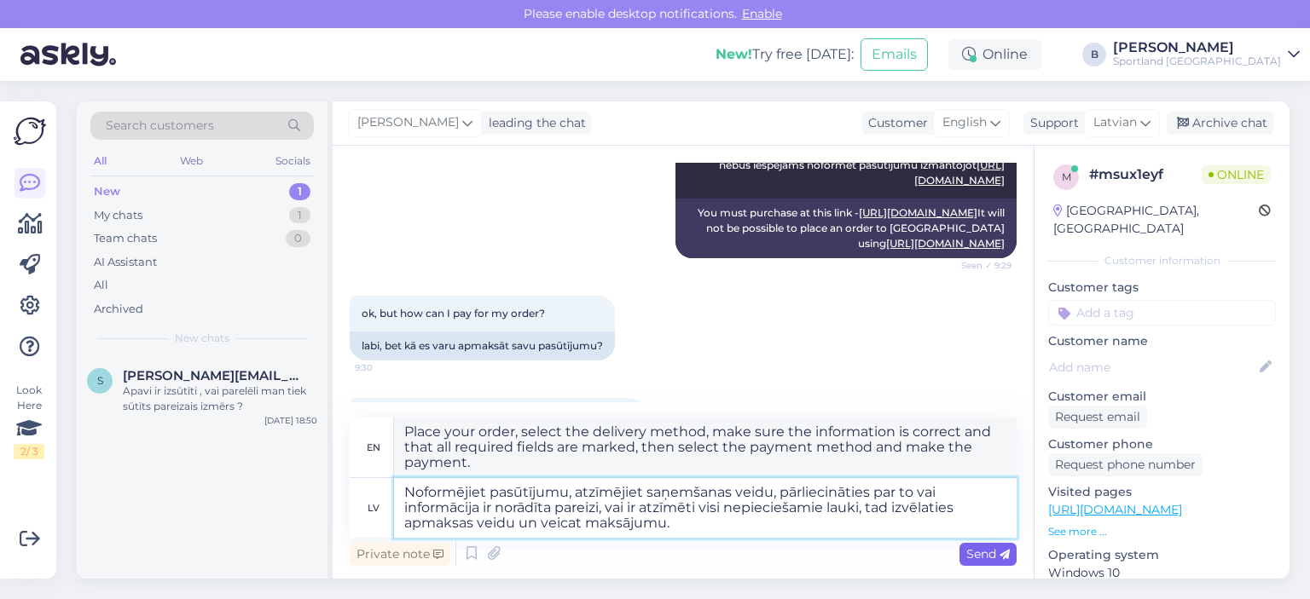
type textarea "Noformējiet pasūtījumu, atzīmējiet saņemšanas veidu, pārliecināties par to vai …"
click at [982, 556] on span "Send" at bounding box center [987, 554] width 43 height 15
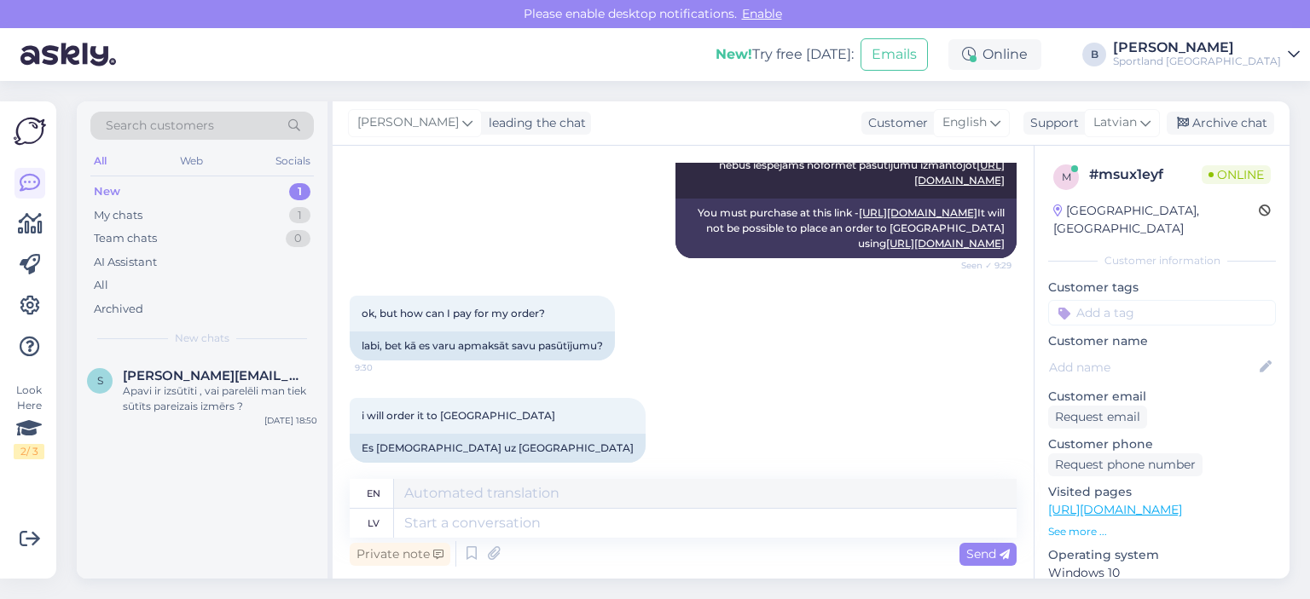
scroll to position [895, 0]
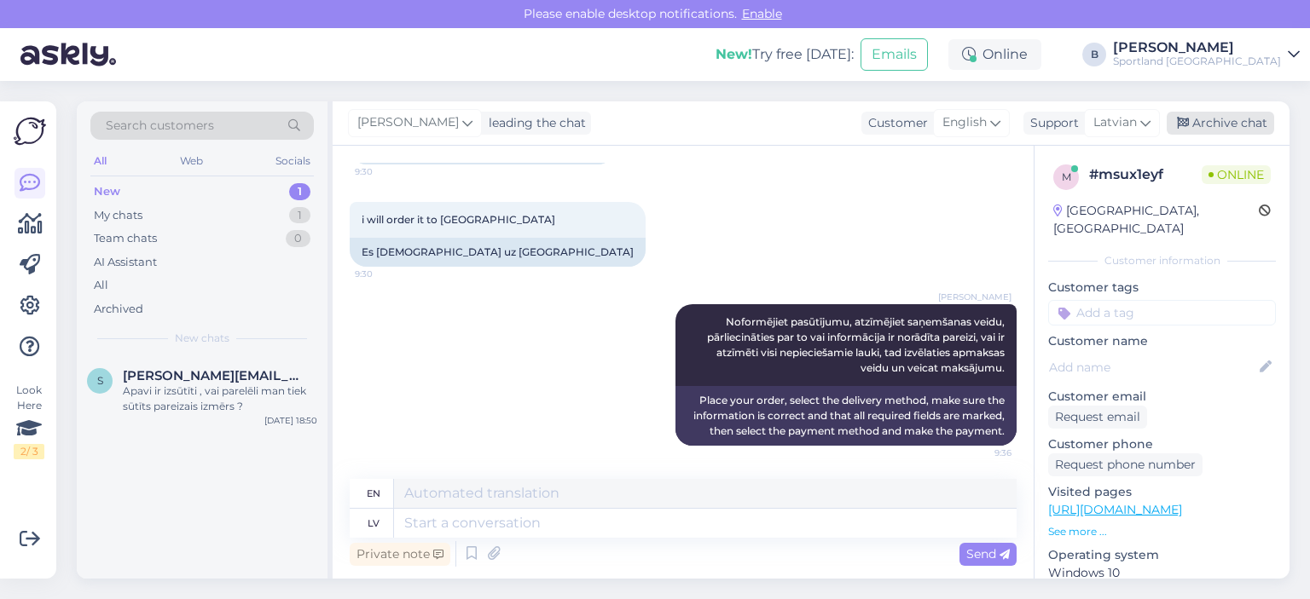
click at [1201, 122] on div "Archive chat" at bounding box center [1219, 123] width 107 height 23
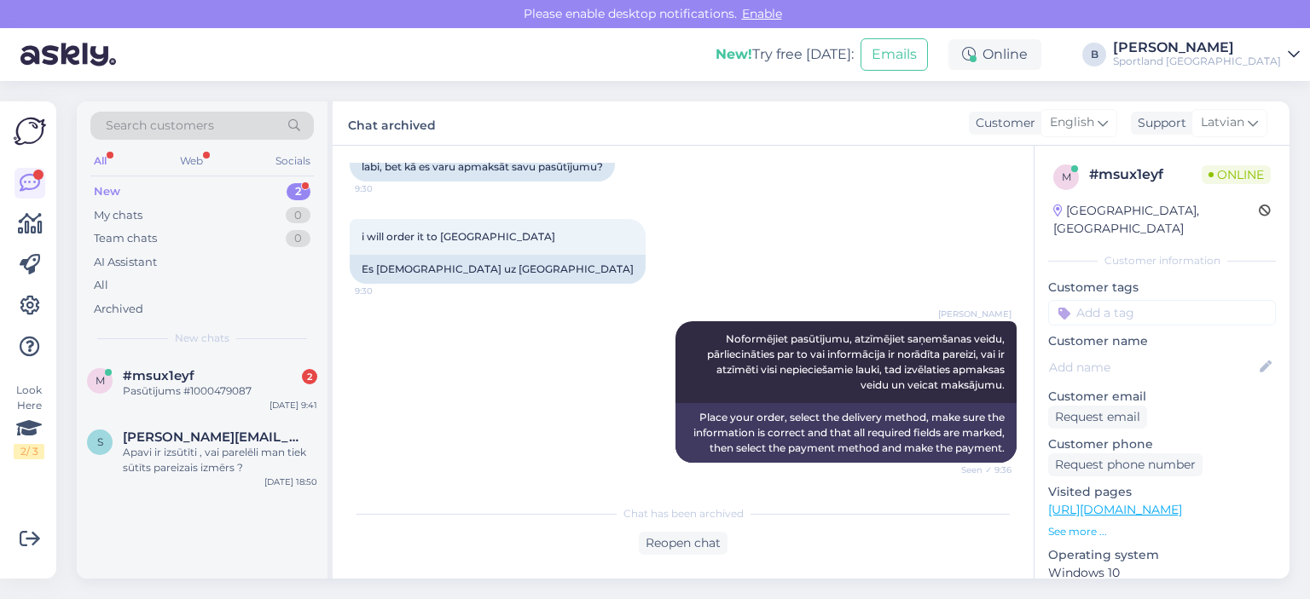
scroll to position [1040, 0]
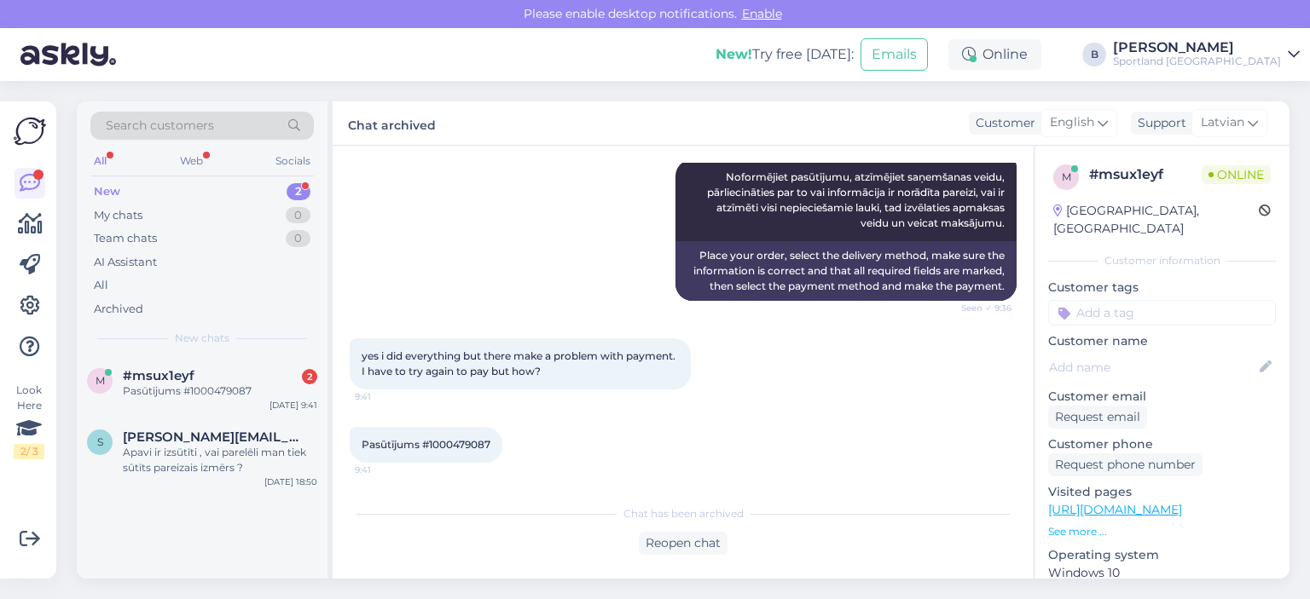
click at [466, 438] on span "Pasūtījums #1000479087" at bounding box center [426, 444] width 129 height 13
copy div "1000479087 9:41"
click at [679, 538] on div "Reopen chat" at bounding box center [683, 543] width 89 height 23
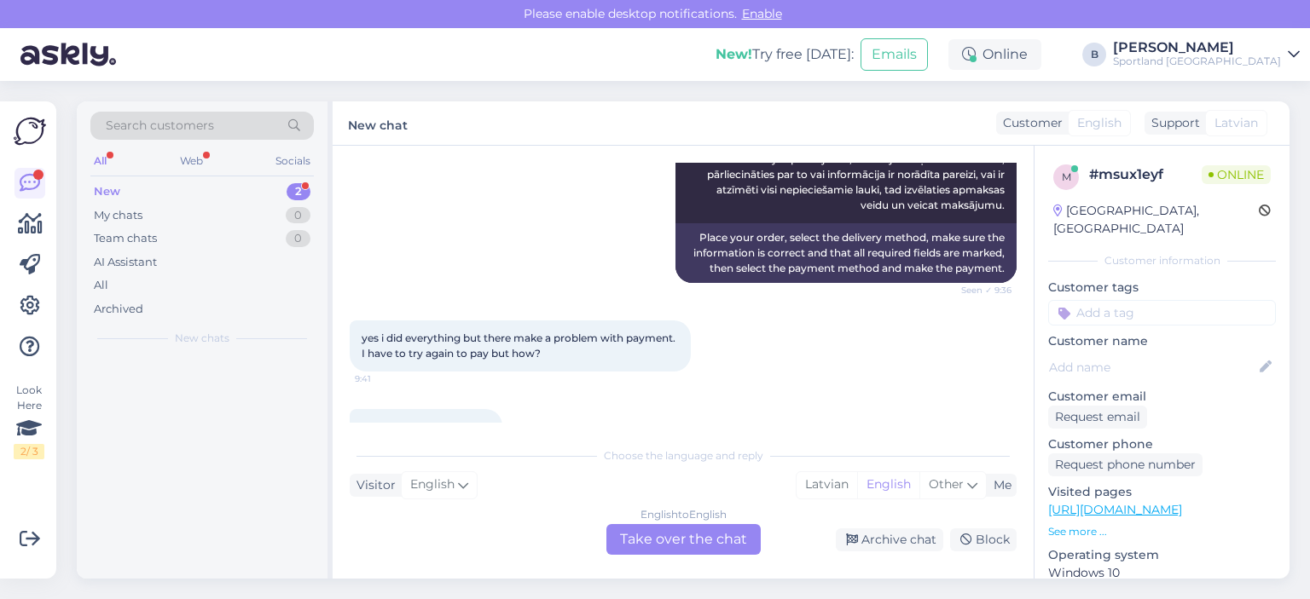
click at [657, 528] on div "English to English Take over the chat" at bounding box center [683, 539] width 154 height 31
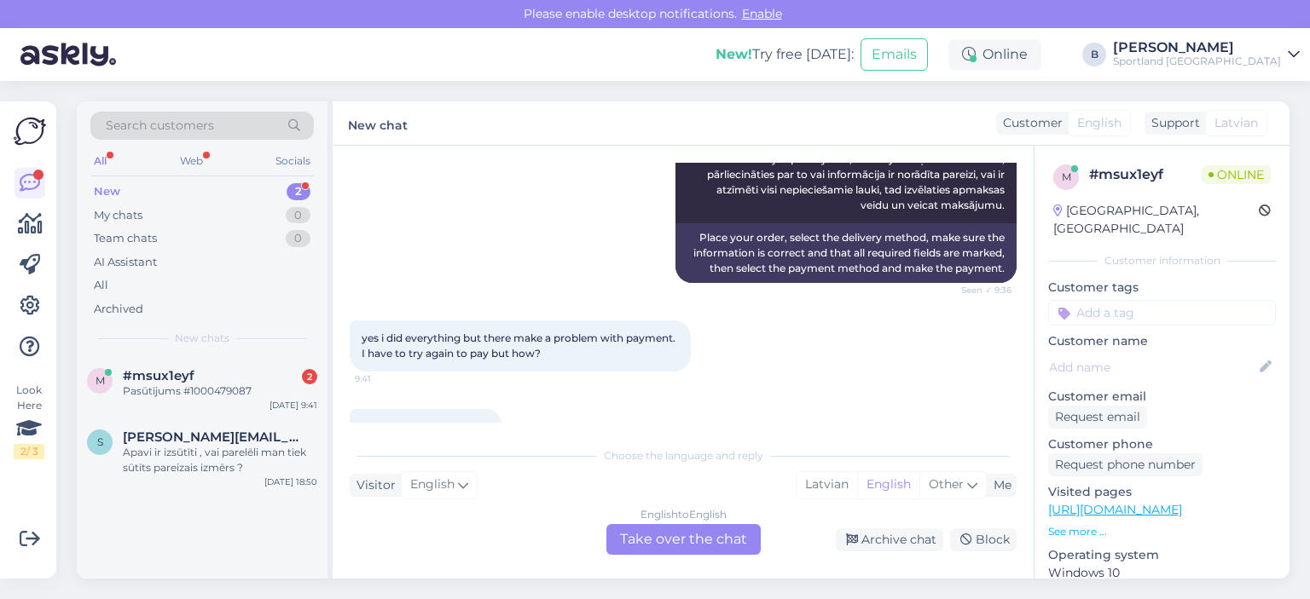
scroll to position [1034, 0]
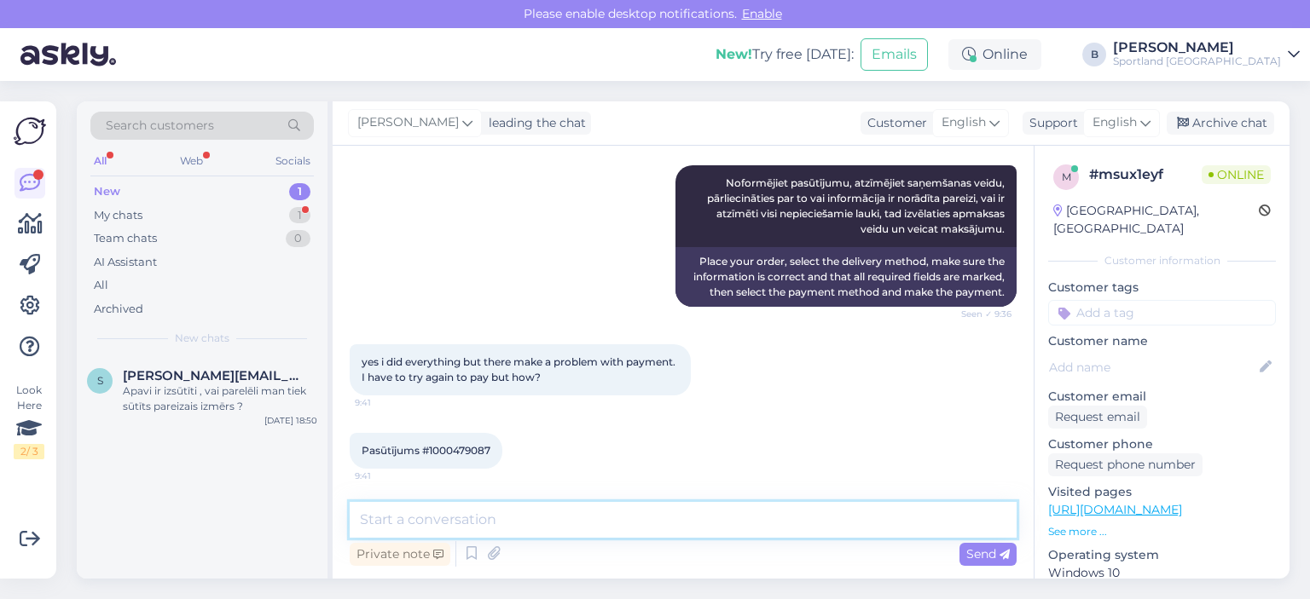
drag, startPoint x: 622, startPoint y: 521, endPoint x: 696, endPoint y: 455, distance: 99.1
click at [623, 521] on textarea at bounding box center [683, 520] width 667 height 36
click at [1150, 124] on icon at bounding box center [1145, 122] width 10 height 19
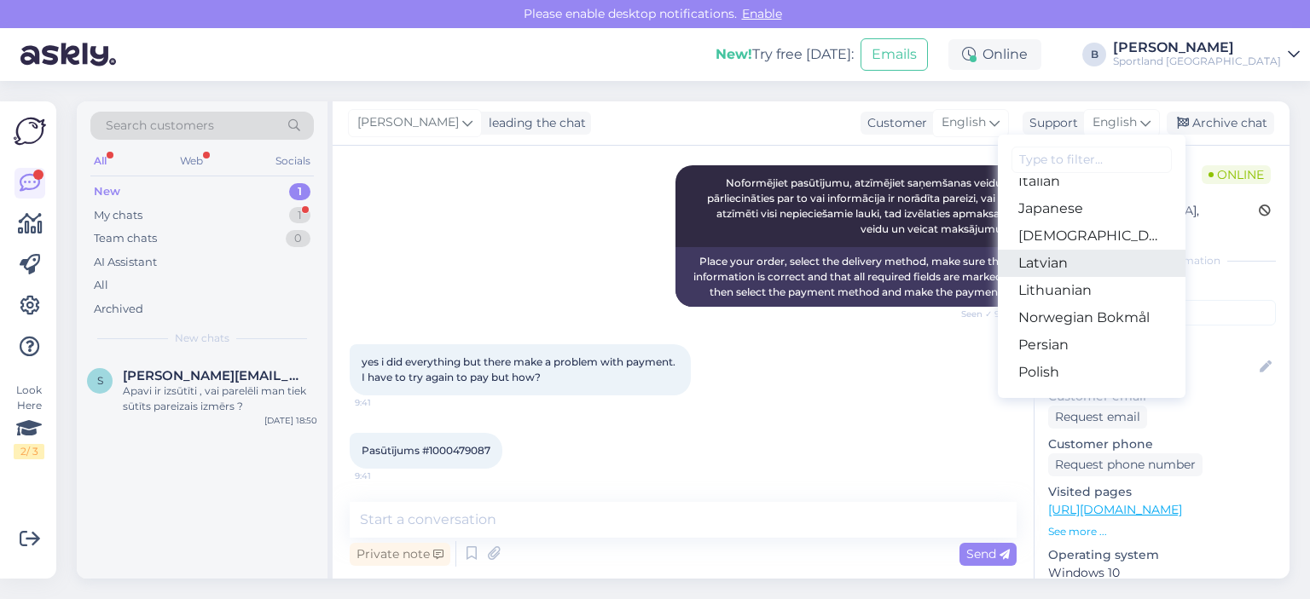
click at [1068, 262] on link "Latvian" at bounding box center [1092, 263] width 188 height 27
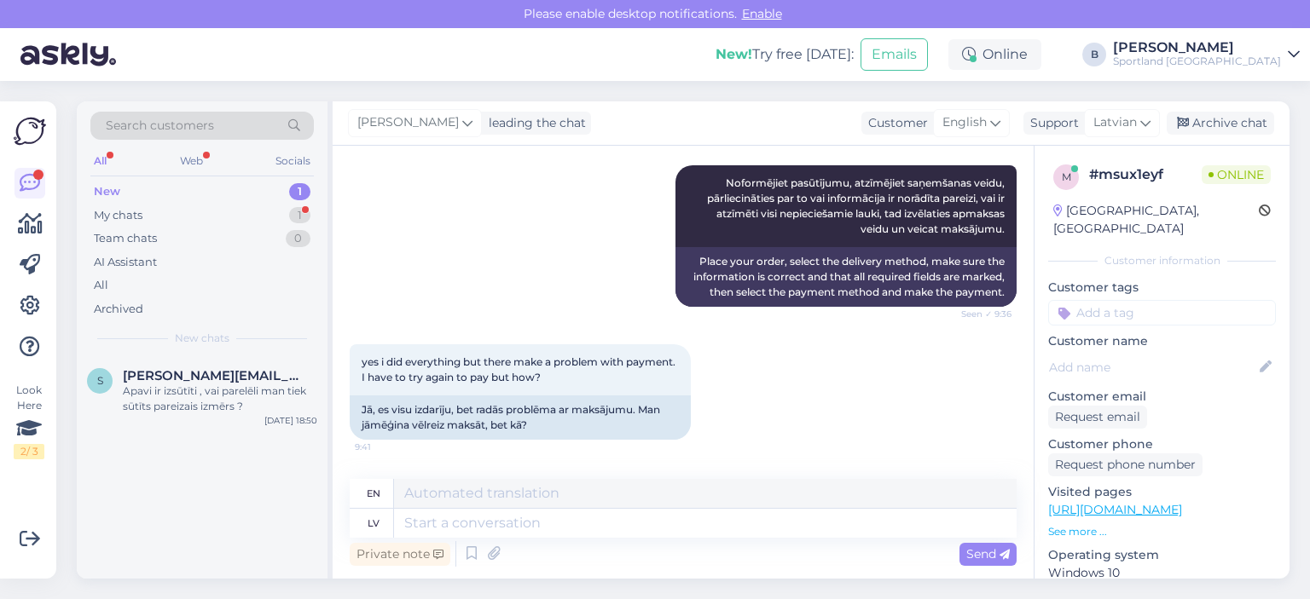
scroll to position [1058, 0]
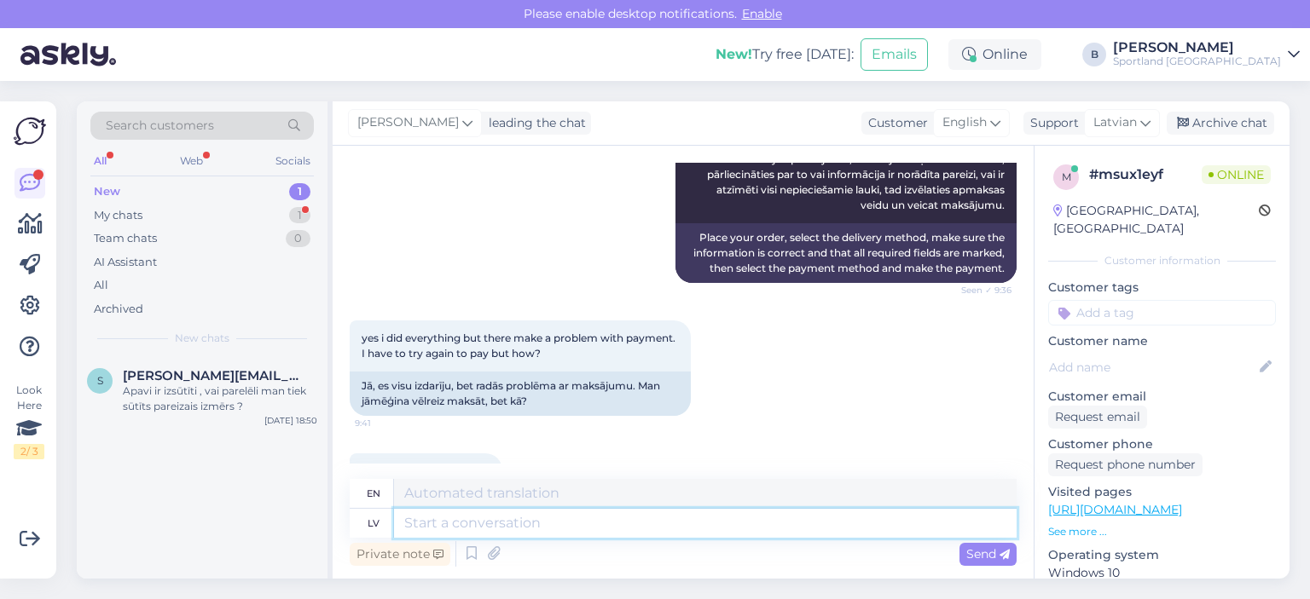
click at [542, 515] on textarea at bounding box center [705, 523] width 622 height 29
type textarea "Šo pasūt"
type textarea "This"
type textarea "Šo pasūtījumu Jum"
type textarea "This order"
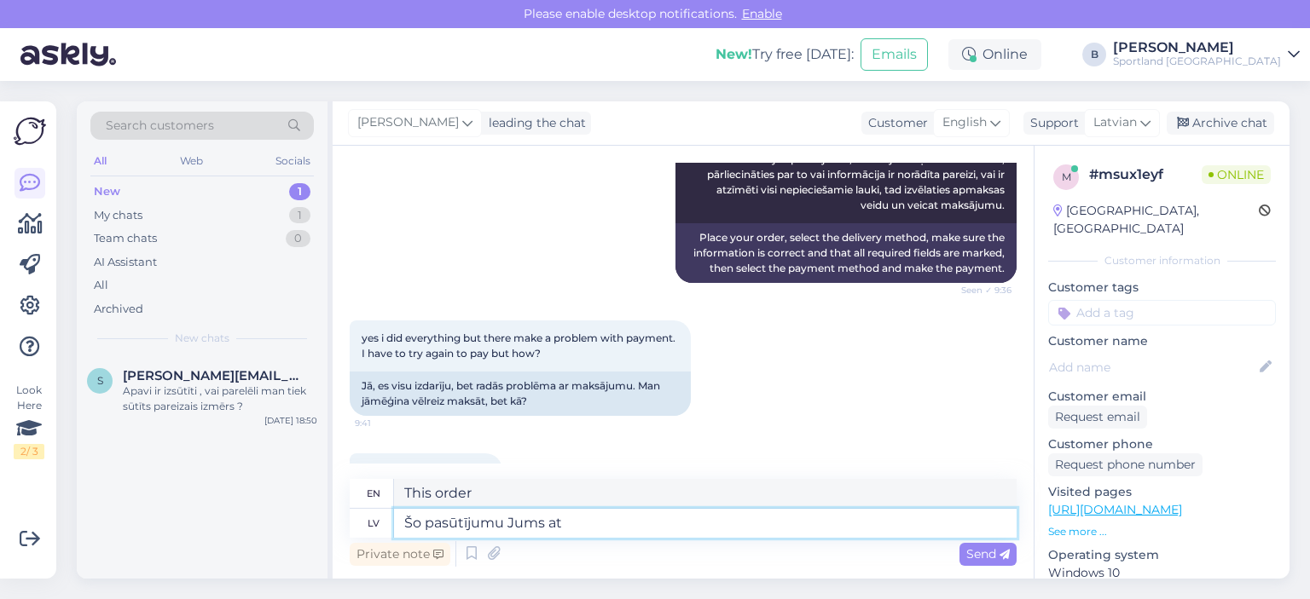
type textarea "Šo pasūtījumu Jums atc"
type textarea "This order for you"
type textarea "Šo pasūtījumu Jums atcēlām, j"
type textarea "We have cancelled this order for you,"
type textarea "Šo pasūtījumu Jums atcēlām, jo ne"
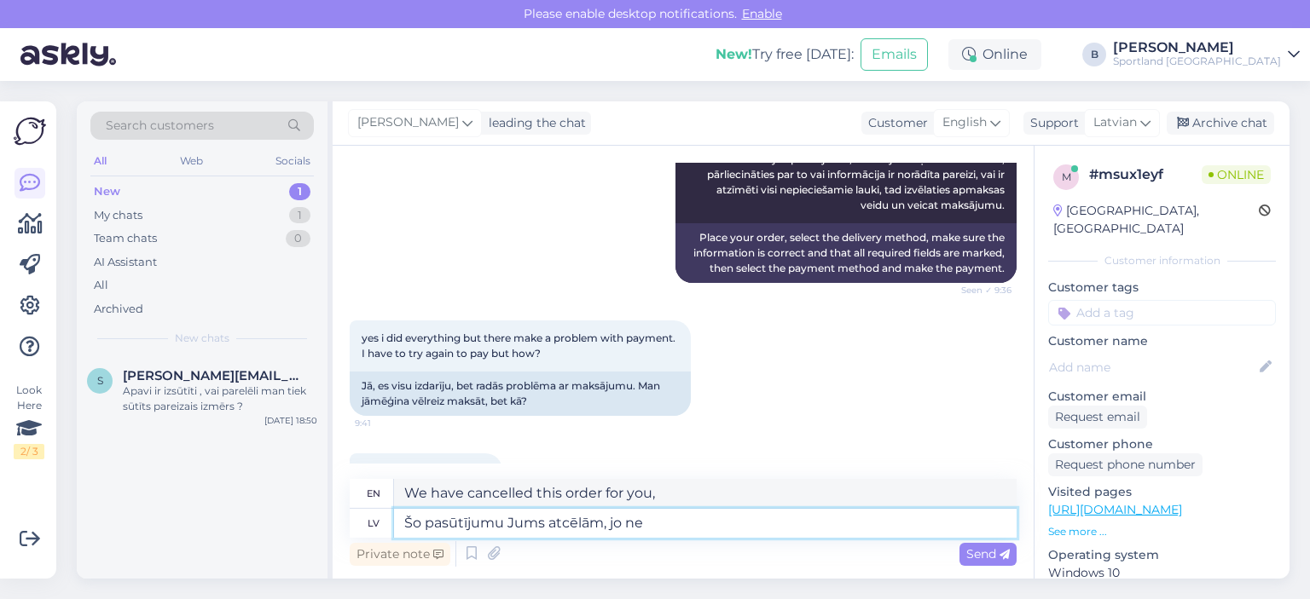
type textarea "We have cancelled this order for you because"
type textarea "Šo pasūtījumu Jums atcēlām, jo nebūs iesp"
type textarea "We have cancelled this order for you because it will not be available."
type textarea "Šo pasūtījumu Jums atcēlām, jo nebūs iespēja to"
type textarea "We have cancelled this order for you because it will not be possible."
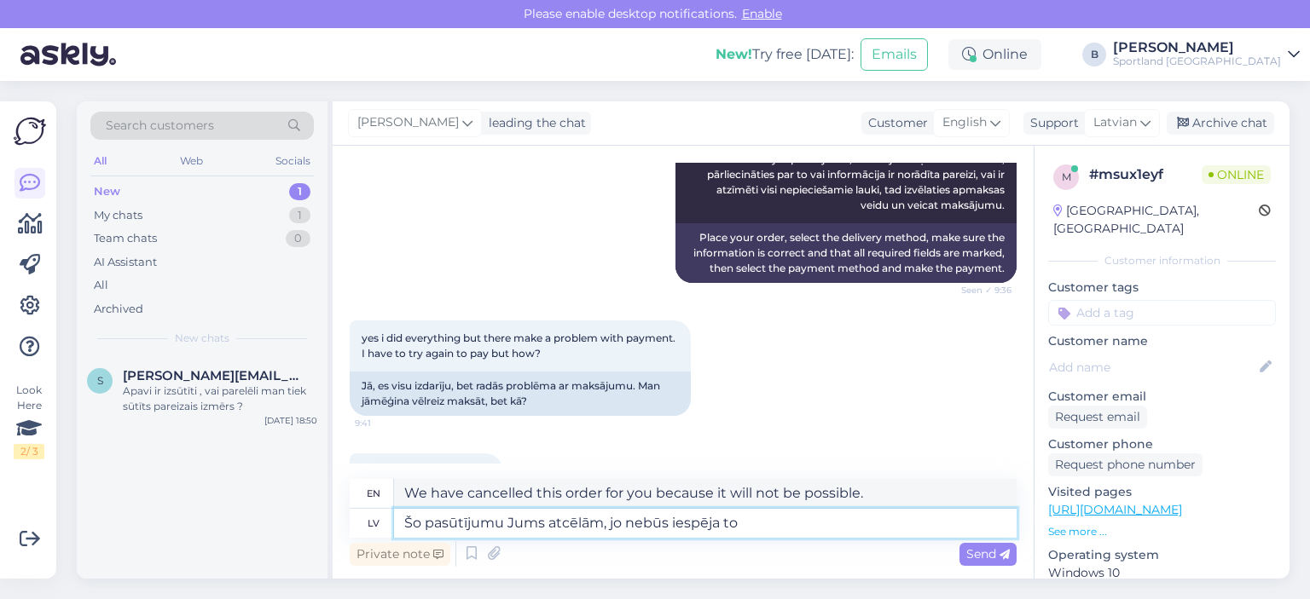
type textarea "Šo pasūtījumu Jums atcēlām, jo nebūs iespēja to v"
type textarea "We have cancelled this order for you because it will not be possible to fulfill…"
type textarea "Šo pasūtījumu Jums atcēlām, jo nebūs iespēja to vairs a"
type textarea "We have cancelled this order for you because it will no longer be possible."
type textarea "Šo pasūtījumu Jums atcēlām, jo nebūs iespēja to vairs atkārtoti"
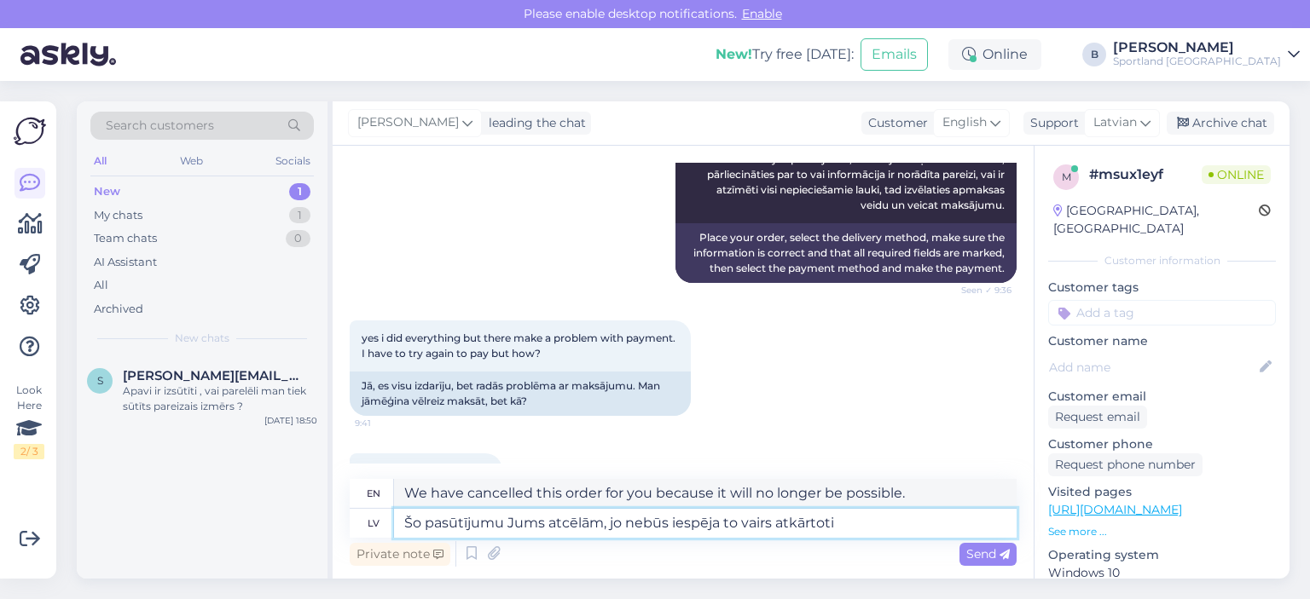
type textarea "We have cancelled this order for you because it will not be possible to repeat …"
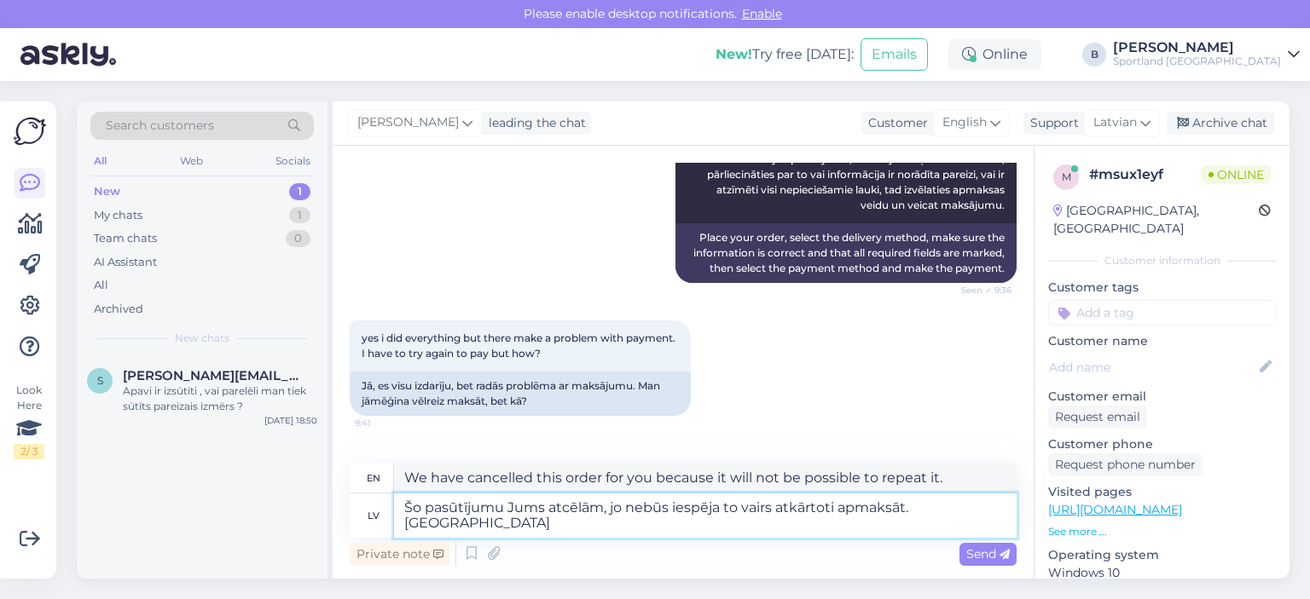
type textarea "Šo pasūtījumu Jums atcēlām, jo nebūs iespēja to vairs atkārtoti apmaksāt. [GEOG…"
type textarea "We have cancelled this order for you because it will not be possible to pay for…"
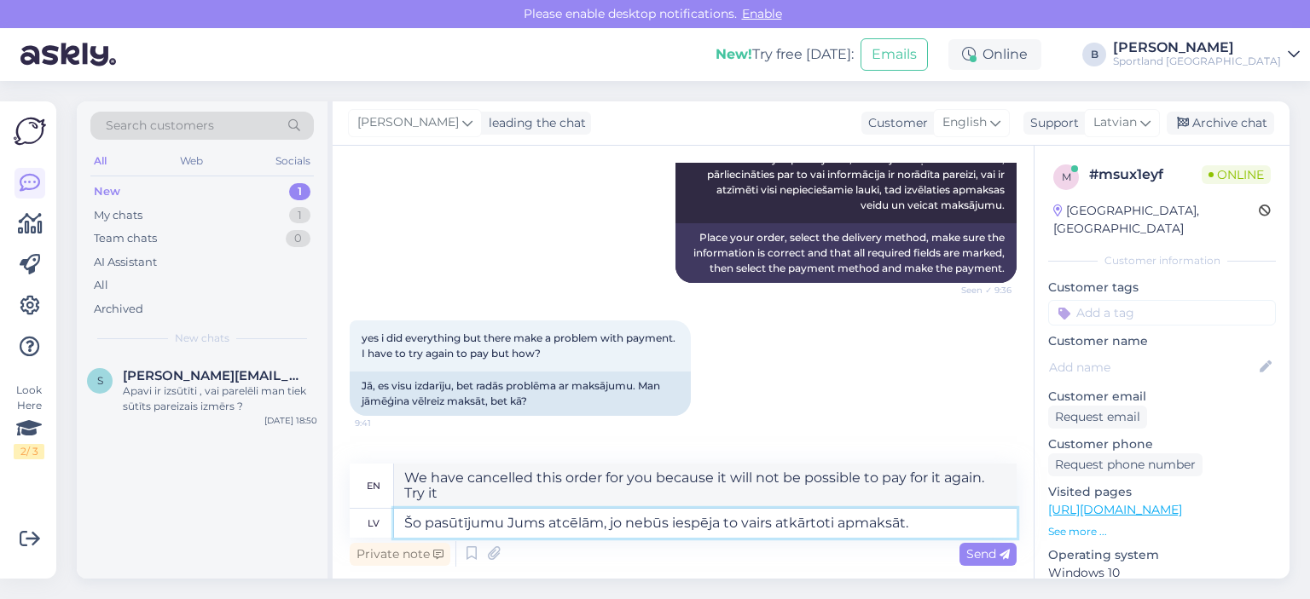
type textarea "Šo pasūtījumu Jums atcēlām, jo nebūs iespēja to vairs atkārtoti apmaksāt."
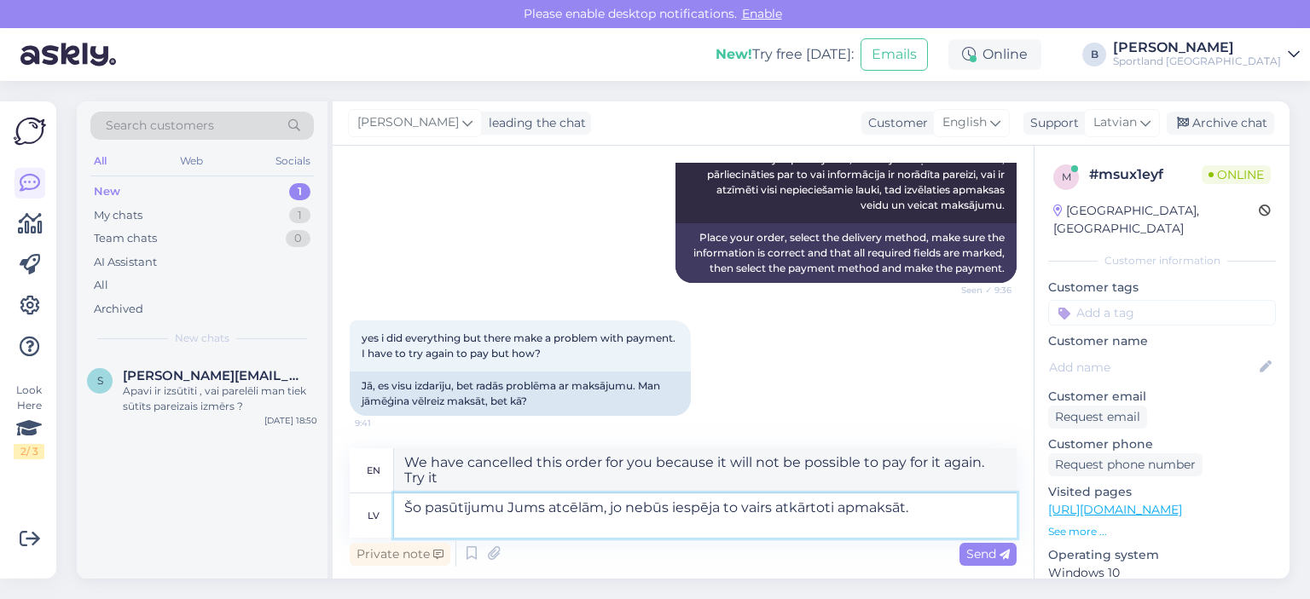
type textarea "We have canceled this order for you because it will not be possible to pay for …"
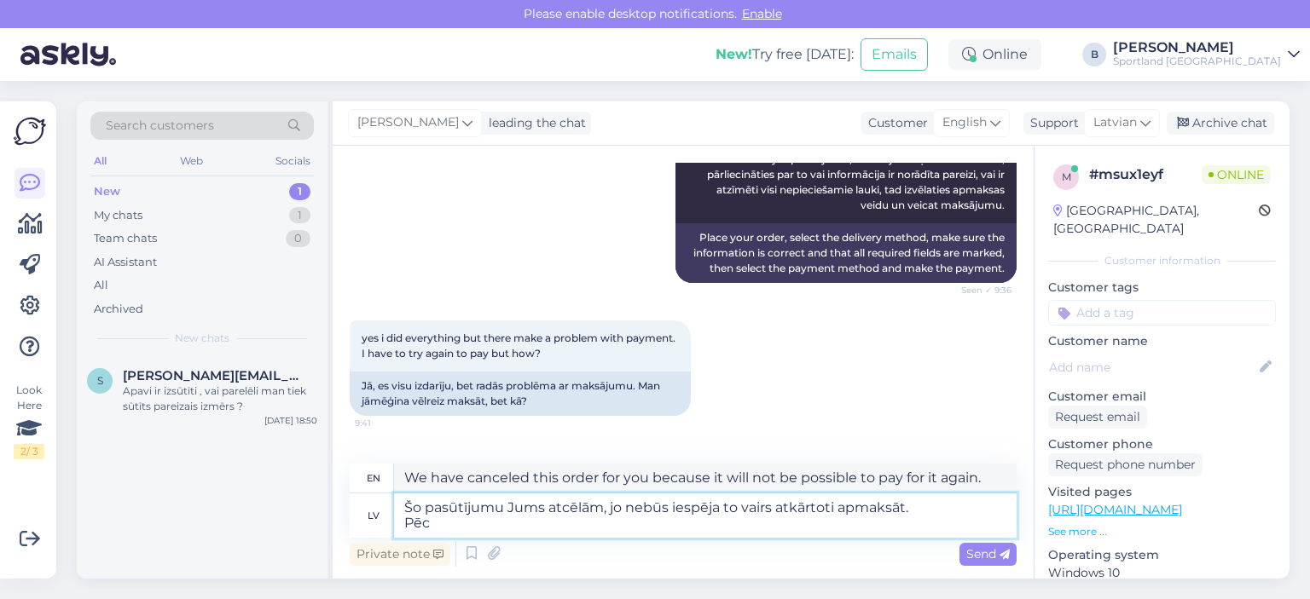
type textarea "Šo pasūtījumu Jums atcēlām, jo nebūs iespēja to vairs atkārtoti apmaksāt. Pēc k"
type textarea "We have cancelled this order for you because it will not be possible to pay for…"
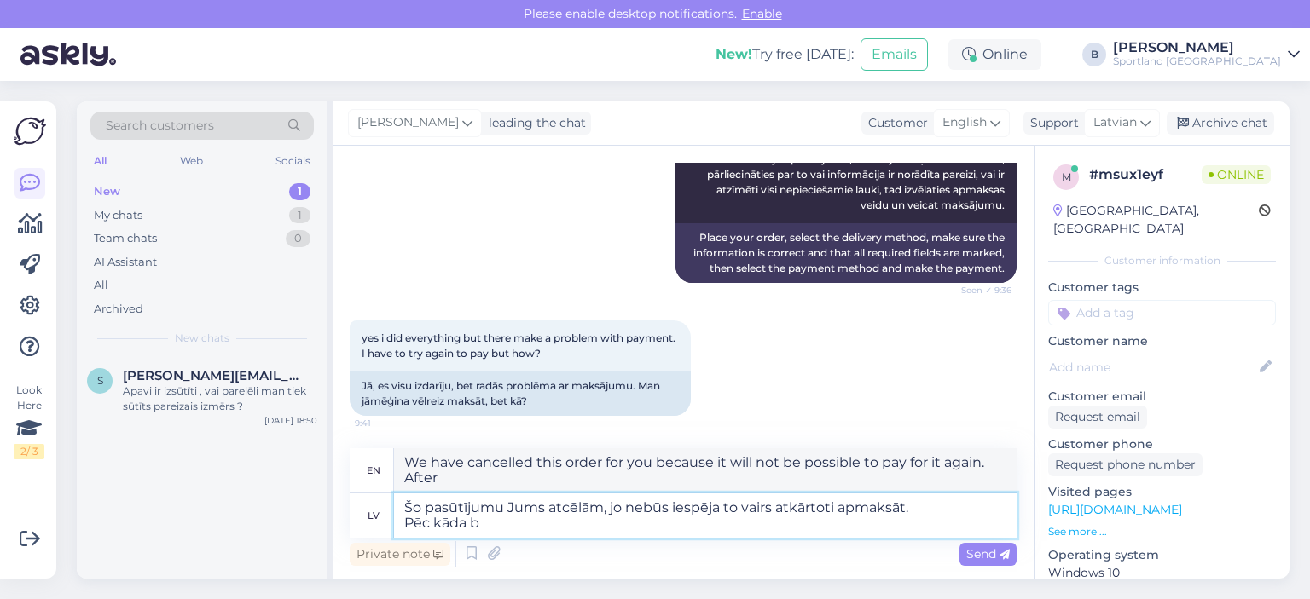
type textarea "Šo pasūtījumu Jums atcēlām, jo nebūs iespēja to vairs atkārtoti apmaksāt. Pēc k…"
type textarea "We have cancelled this order for you because it will not be possible to pay for…"
type textarea "Šo pasūtījumu Jums atcēlām, jo nebūs iespēja to vairs atkārtoti apmaksāt. Pēc k…"
type textarea "We have canceled this order for you because it will not be possible to pay for …"
type textarea "Šo pasūtījumu Jums atcēlām, jo nebūs iespēja to vairs atkārtoti apmaksāt. Pēc k…"
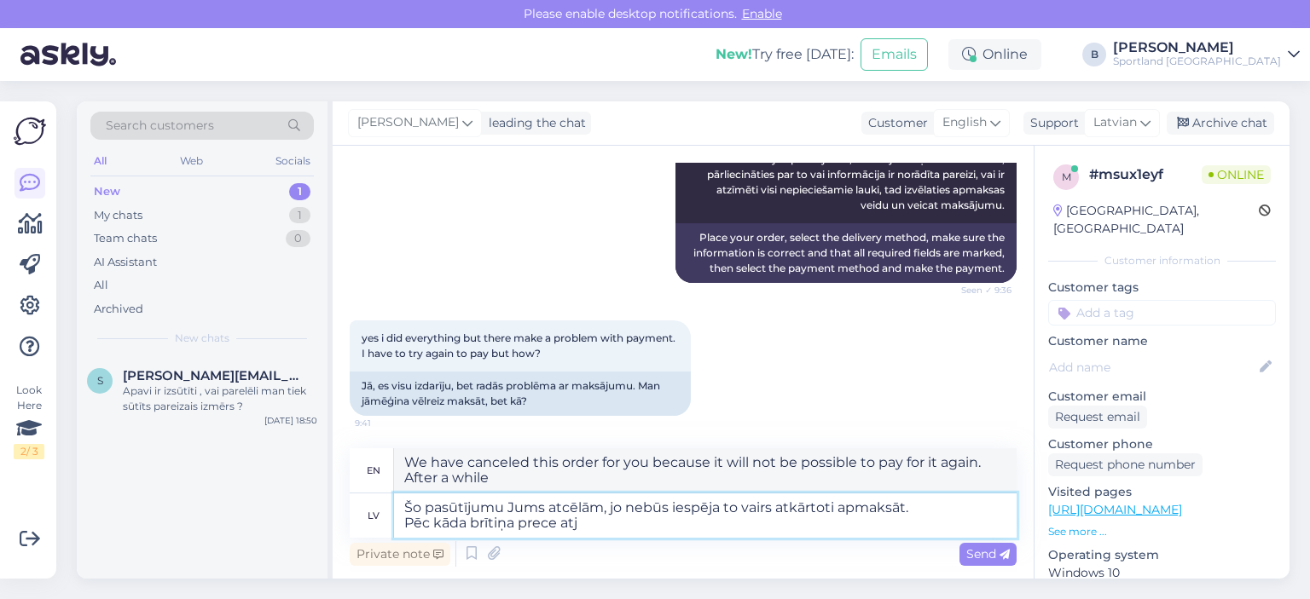
type textarea "We have cancelled this order for you because it will not be possible to pay for…"
type textarea "Šo pasūtījumu Jums atcēlām, jo nebūs iespēja to vairs atkārtoti apmaksāt. Pēc k…"
type textarea "We have cancelled this order for you because it will not be possible to pay for…"
type textarea "Šo pasūtījumu Jums atcēlām, jo nebūs iespēja to vairs atkārtoti apmaksāt. Pēc k…"
type textarea "We have cancelled this order for you because it will not be possible to pay for…"
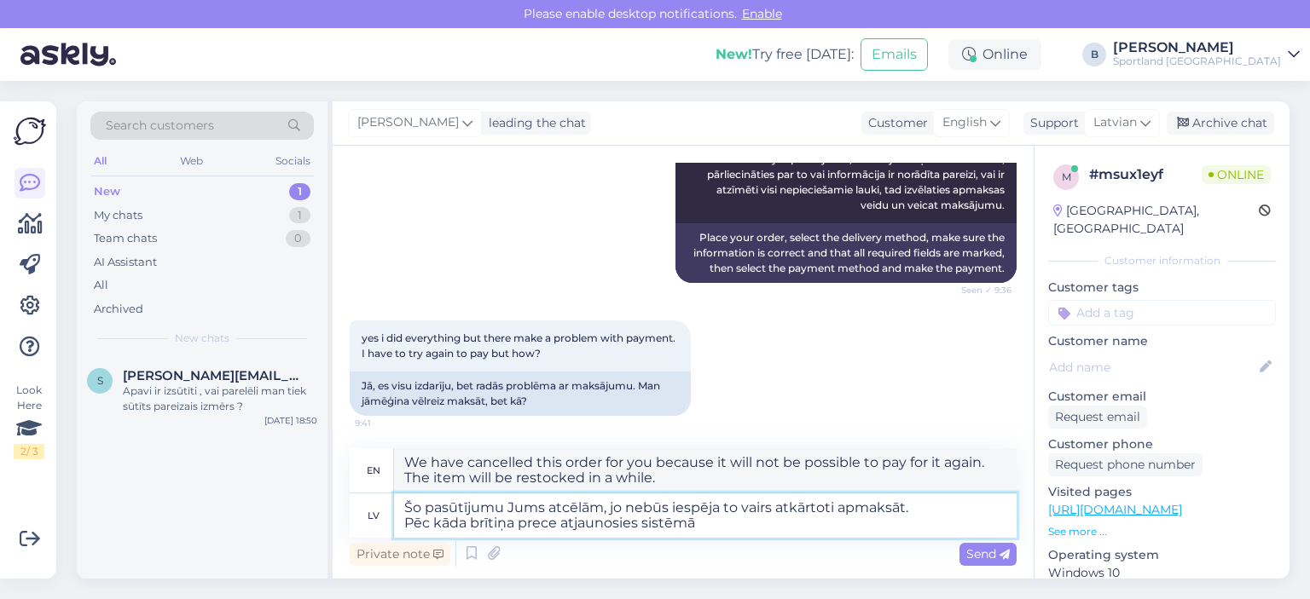
type textarea "Šo pasūtījumu Jums atcēlām, jo nebūs iespēja to vairs atkārtoti apmaksāt. Pēc k…"
type textarea "We have cancelled this order for you because it will not be possible to pay for…"
type textarea "Šo pasūtījumu Jums atcēlām, jo nebūs iespēja to vairs atkārtoti apmaksāt. Pēc k…"
type textarea "We have cancelled this order for you because it will not be possible to pay for…"
type textarea "Šo pasūtījumu Jums atcēlām, jo nebūs iespēja to vairs atkārtoti apmaksāt. Pēc k…"
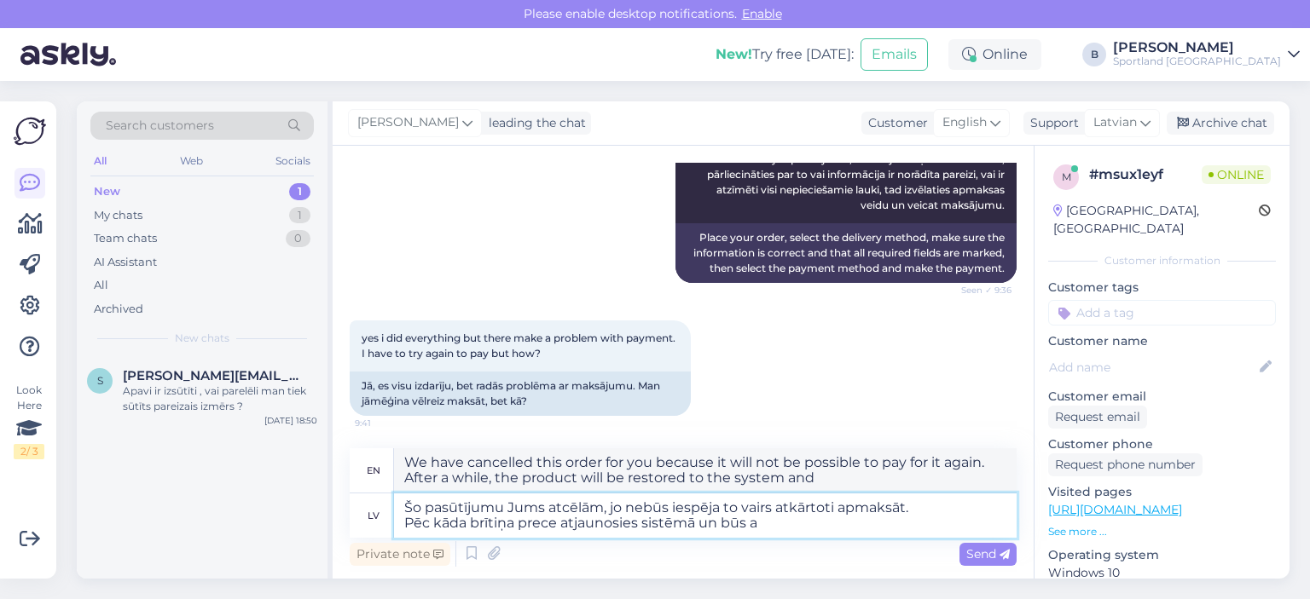
type textarea "We have cancelled this order for you because it will not be possible to pay for…"
type textarea "Šo pasūtījumu Jums atcēlām, jo nebūs iespēja to vairs atkārtoti apmaksāt. Pēc k…"
type textarea "We have cancelled this order for you because it will not be possible to pay for…"
type textarea "Šo pasūtījumu Jums atcēlām, jo nebūs iespēja to vairs atkārtoti apmaksāt. Pēc k…"
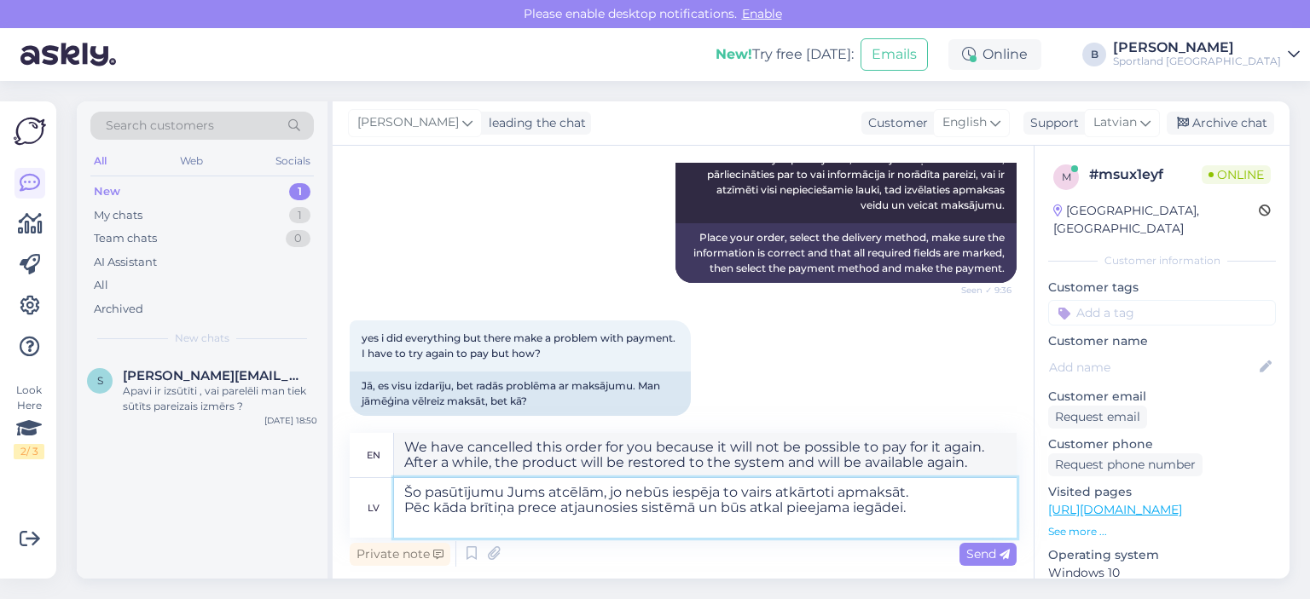
type textarea "We have canceled this order for you because it will not be possible to pay for …"
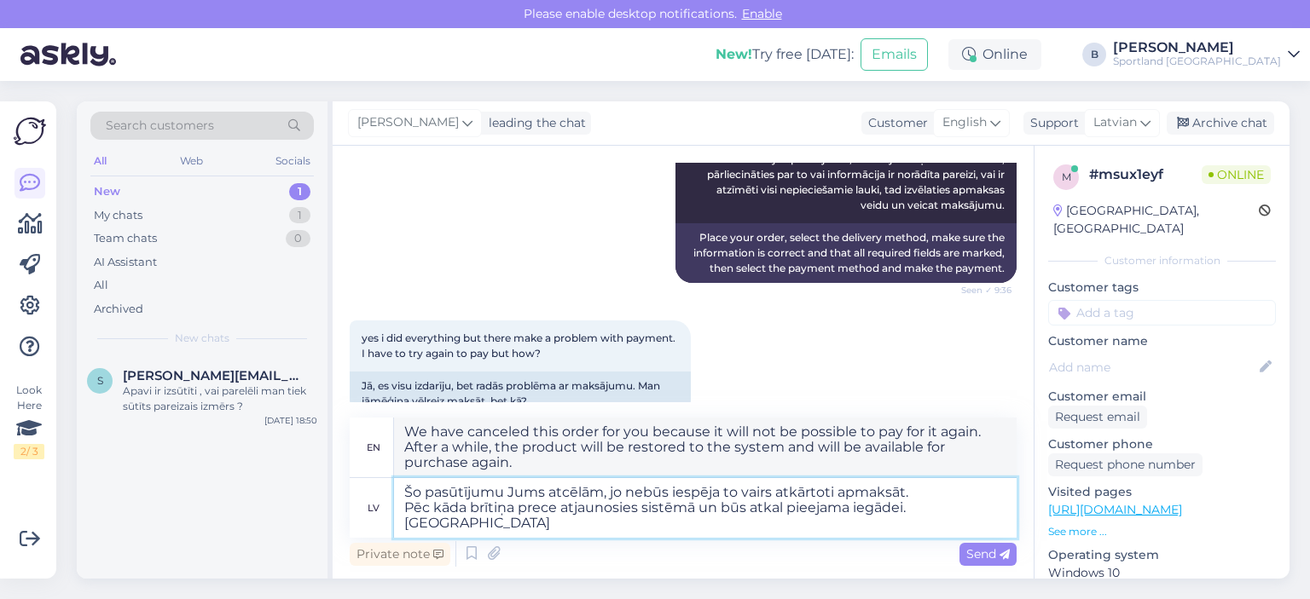
type textarea "Šo pasūtījumu Jums atcēlām, jo nebūs iespēja to vairs atkārtoti apmaksāt. Pēc k…"
type textarea "We have canceled this order for you because it will not be possible to pay for …"
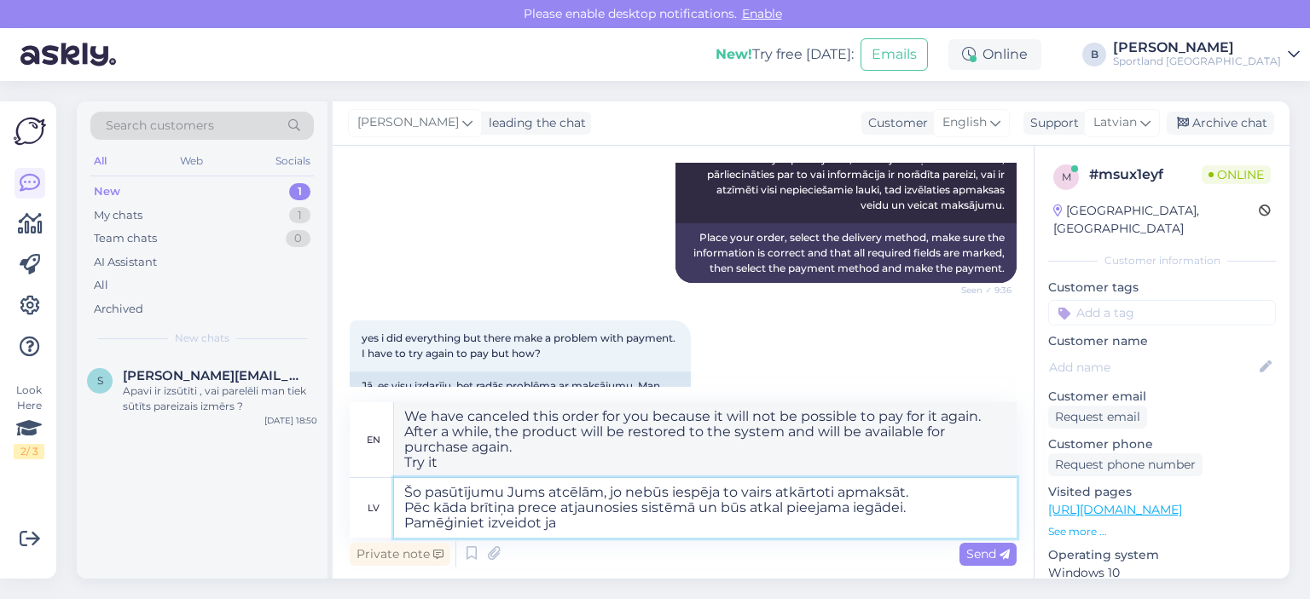
type textarea "Šo pasūtījumu Jums atcēlām, jo nebūs iespēja to vairs atkārtoti apmaksāt. Pēc k…"
type textarea "We have canceled this order for you because it will not be possible to pay for …"
type textarea "Šo pasūtījumu Jums atcēlām, jo nebūs iespēja to vairs atkārtoti apmaksāt. Pēc k…"
type textarea "We have canceled this order for you because it will not be possible to pay for …"
type textarea "Šo pasūtījumu Jums atcēlām, jo nebūs iespēja to vairs atkārtoti apmaksāt. Pēc k…"
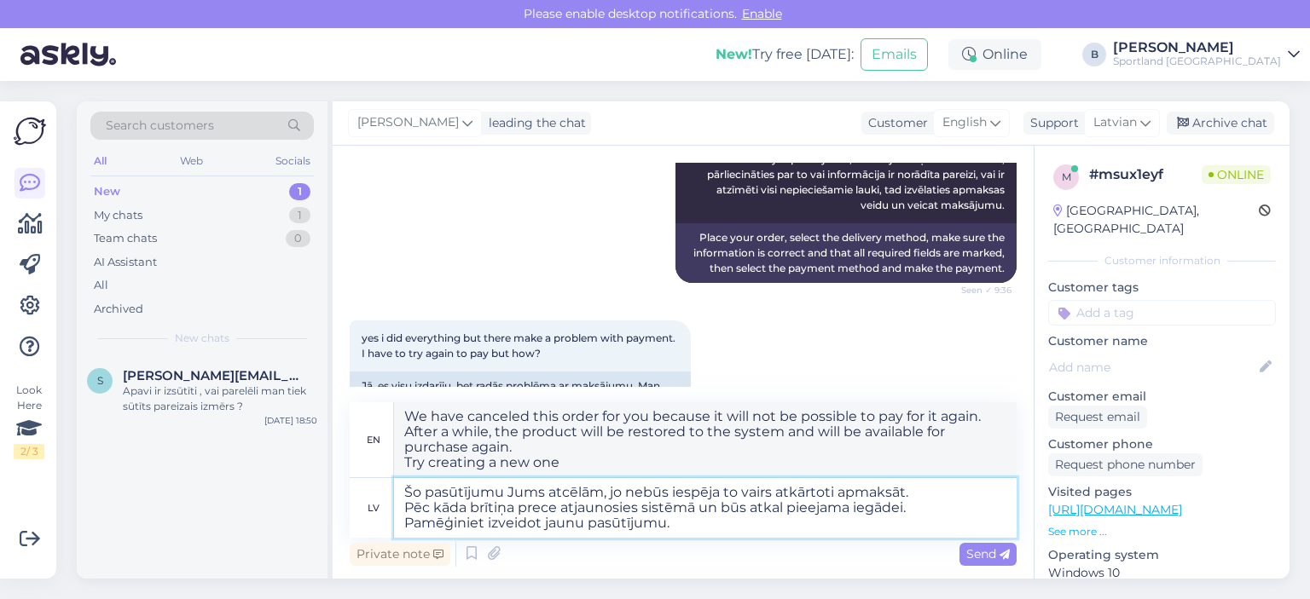
type textarea "We have canceled this order for you because it will not be possible to pay for …"
type textarea "Šo pasūtījumu Jums atcēlām, jo nebūs iespēja to vairs atkārtoti apmaksāt. Pēc k…"
click at [975, 557] on span "Send" at bounding box center [987, 554] width 43 height 15
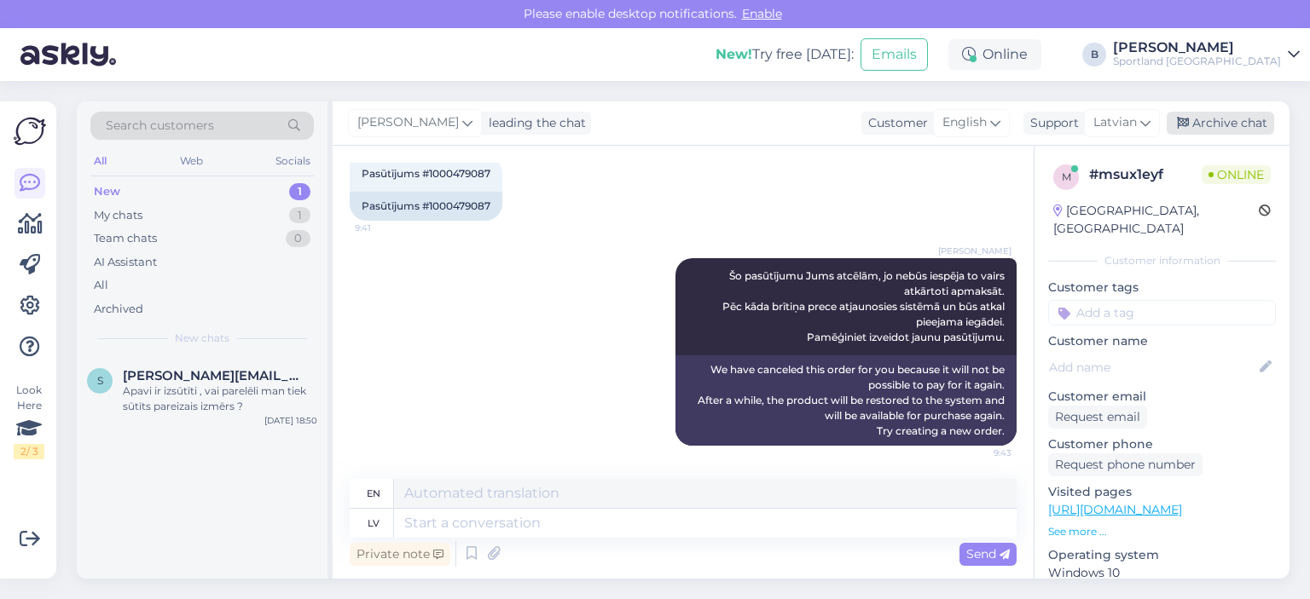
click at [1224, 113] on div "Archive chat" at bounding box center [1219, 123] width 107 height 23
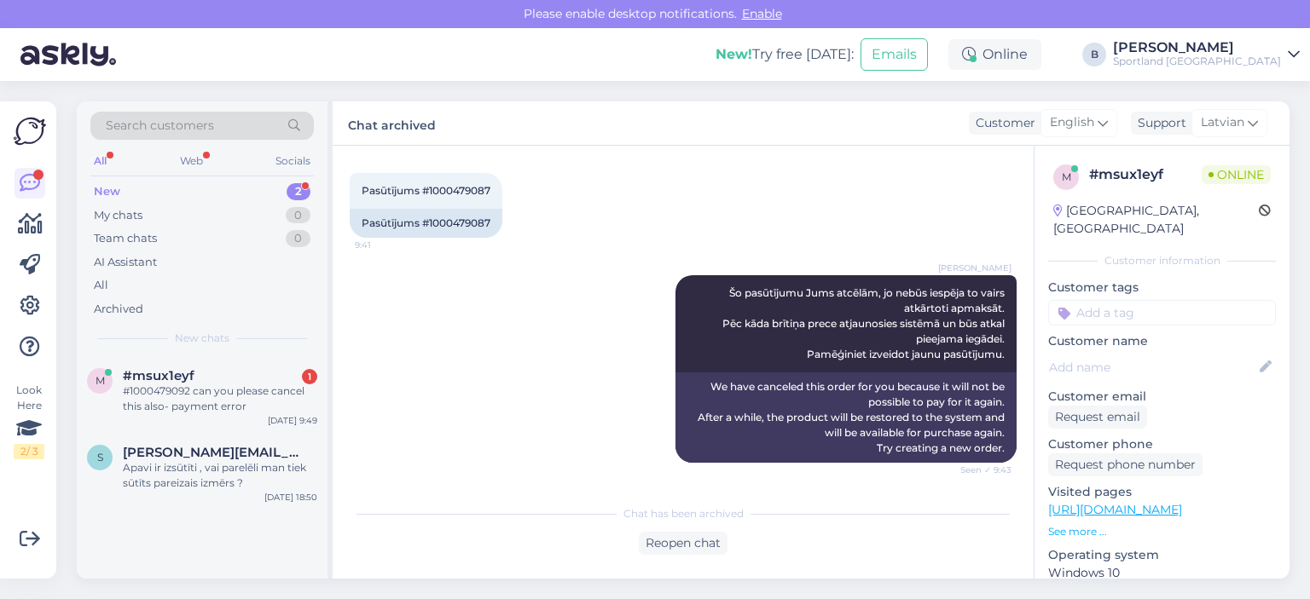
scroll to position [1427, 0]
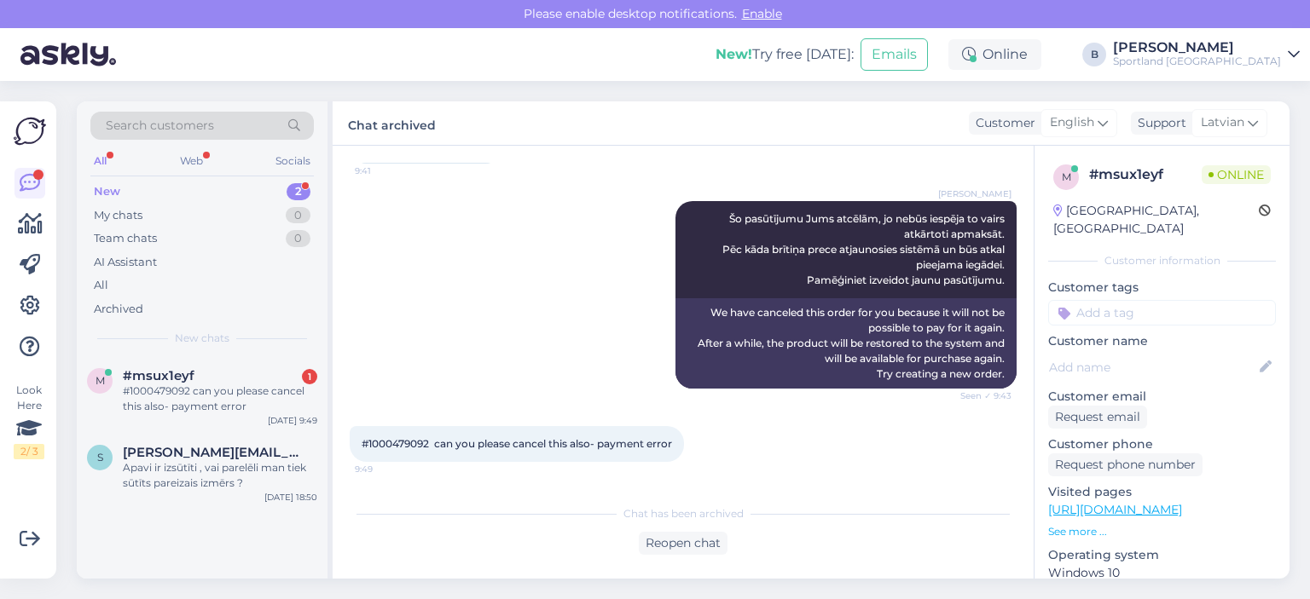
click at [404, 437] on span "#1000479092 can you please cancel this also- payment error" at bounding box center [517, 443] width 310 height 13
click at [406, 437] on span "#1000479092 can you please cancel this also- payment error" at bounding box center [517, 443] width 310 height 13
copy span "1000479092"
click at [668, 539] on div "Reopen chat" at bounding box center [683, 543] width 89 height 23
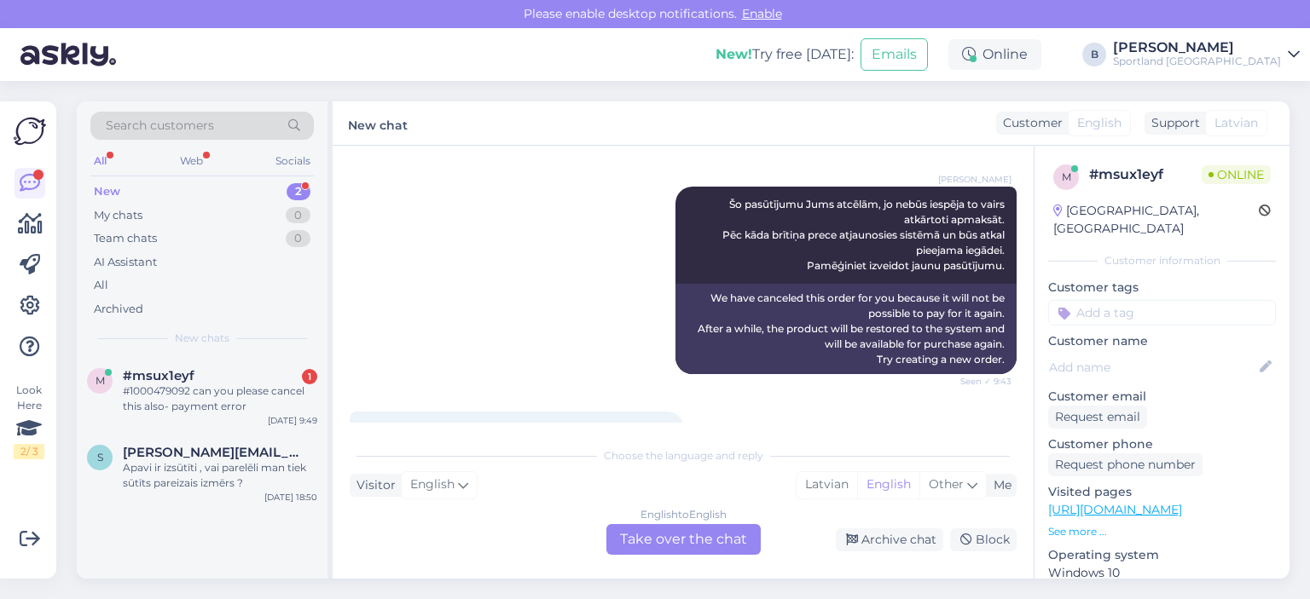
click at [678, 531] on div "English to English Take over the chat" at bounding box center [683, 539] width 154 height 31
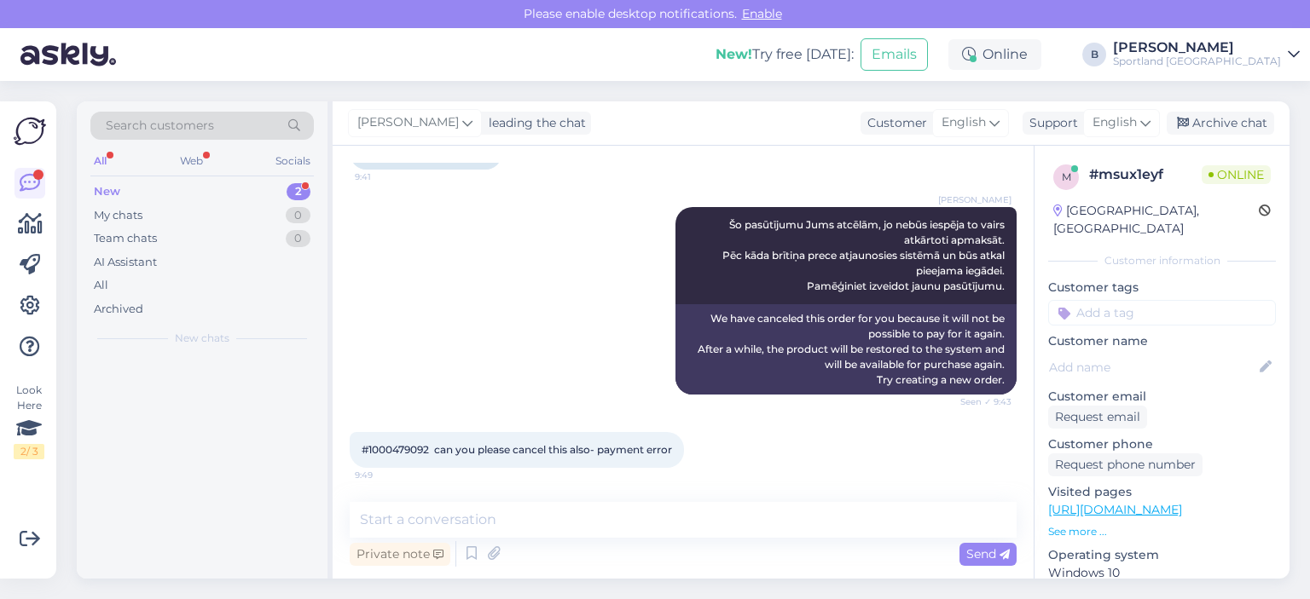
scroll to position [1421, 0]
click at [1105, 118] on span "English" at bounding box center [1114, 122] width 44 height 19
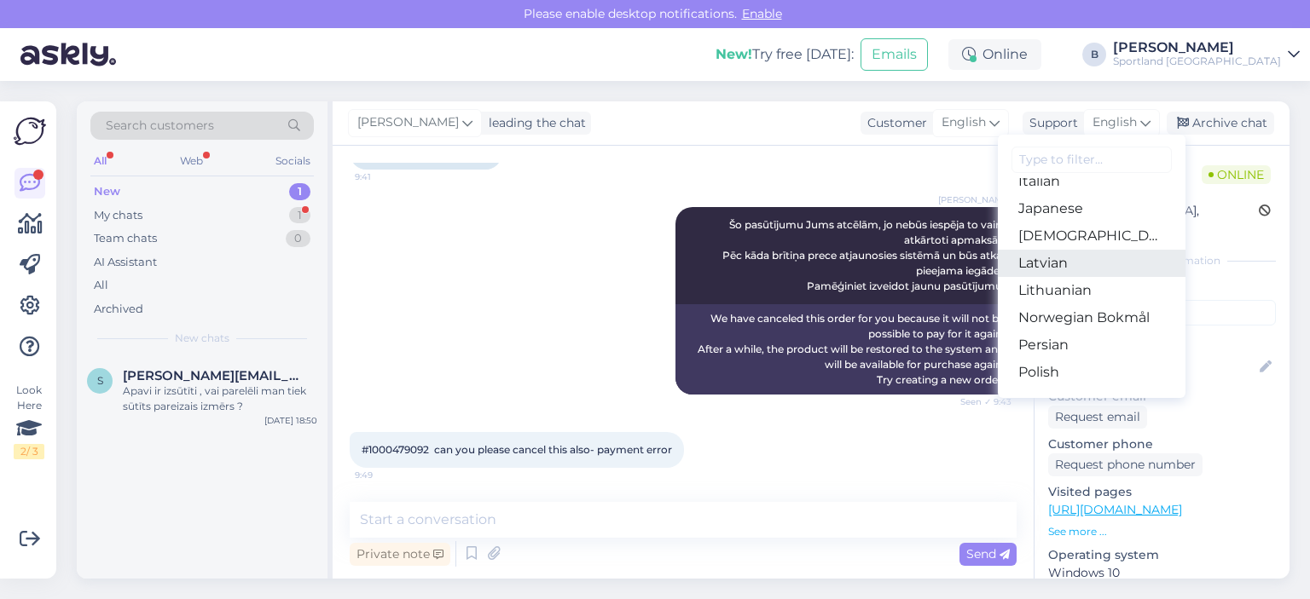
click at [1074, 258] on link "Latvian" at bounding box center [1092, 263] width 188 height 27
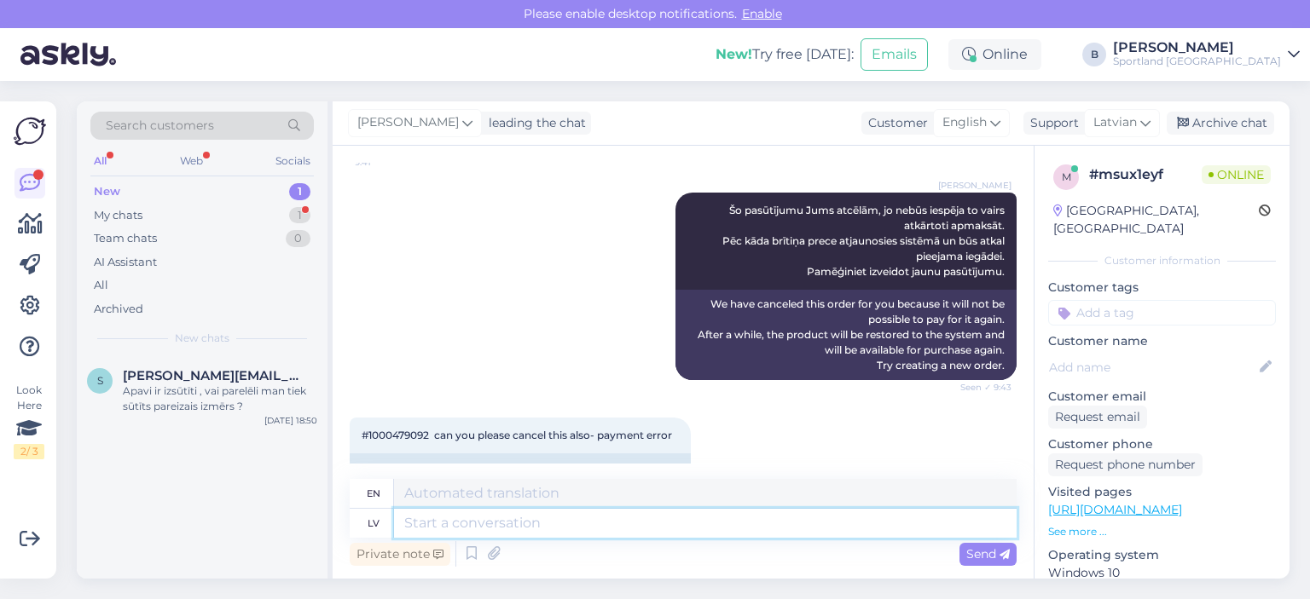
click at [666, 518] on textarea at bounding box center [705, 523] width 622 height 29
type textarea "Šo pas"
type textarea "This"
type textarea "Šo pasūtījumu"
type textarea "This order"
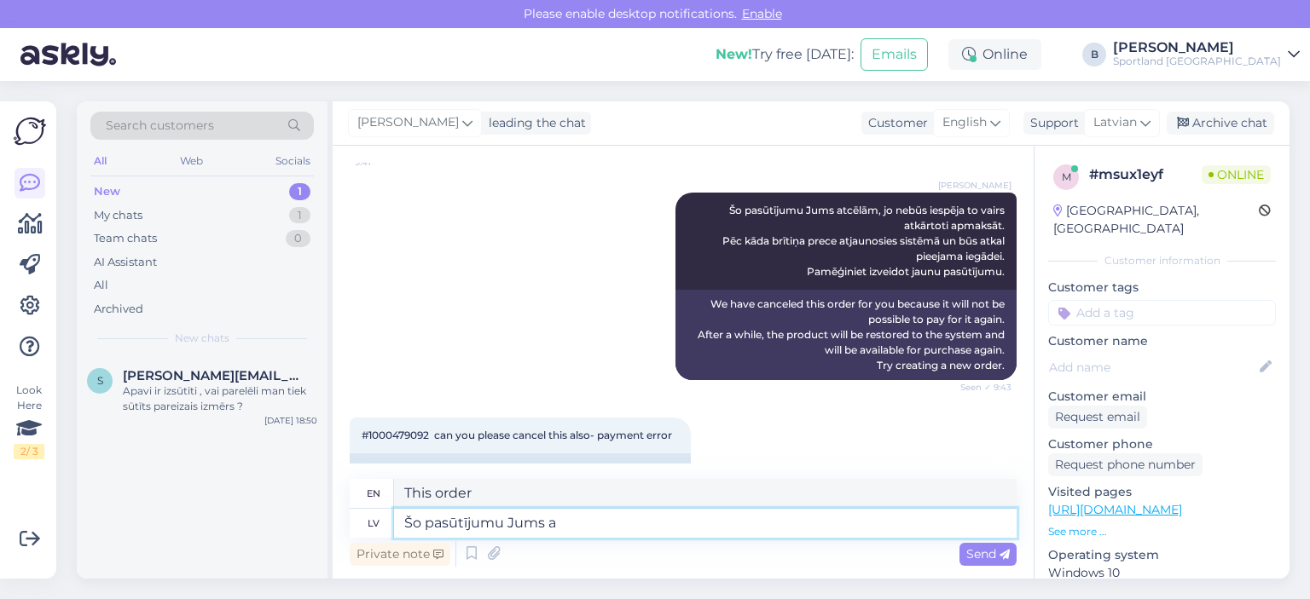
type textarea "Šo pasūtījumu Jums at"
type textarea "This order for you"
type textarea "Šo pasūtījumu Jums atcēlām."
type textarea "We have canceled this order for you."
type textarea "Šo pasūtījumu Jums atcēlām."
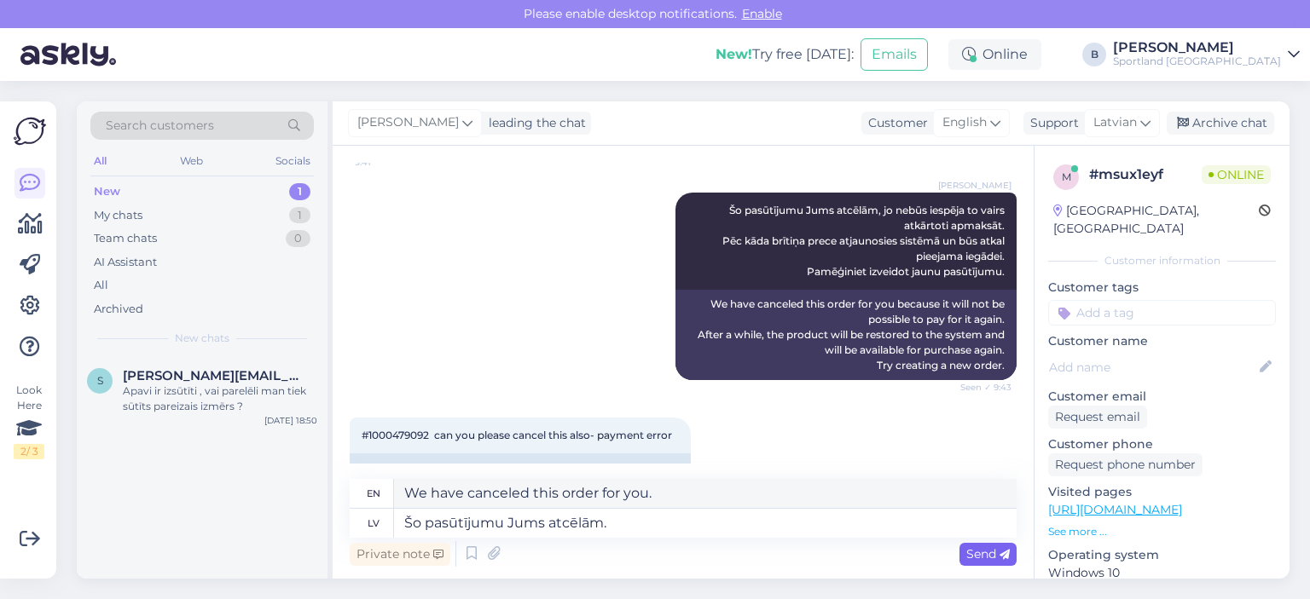
click at [968, 558] on span "Send" at bounding box center [987, 554] width 43 height 15
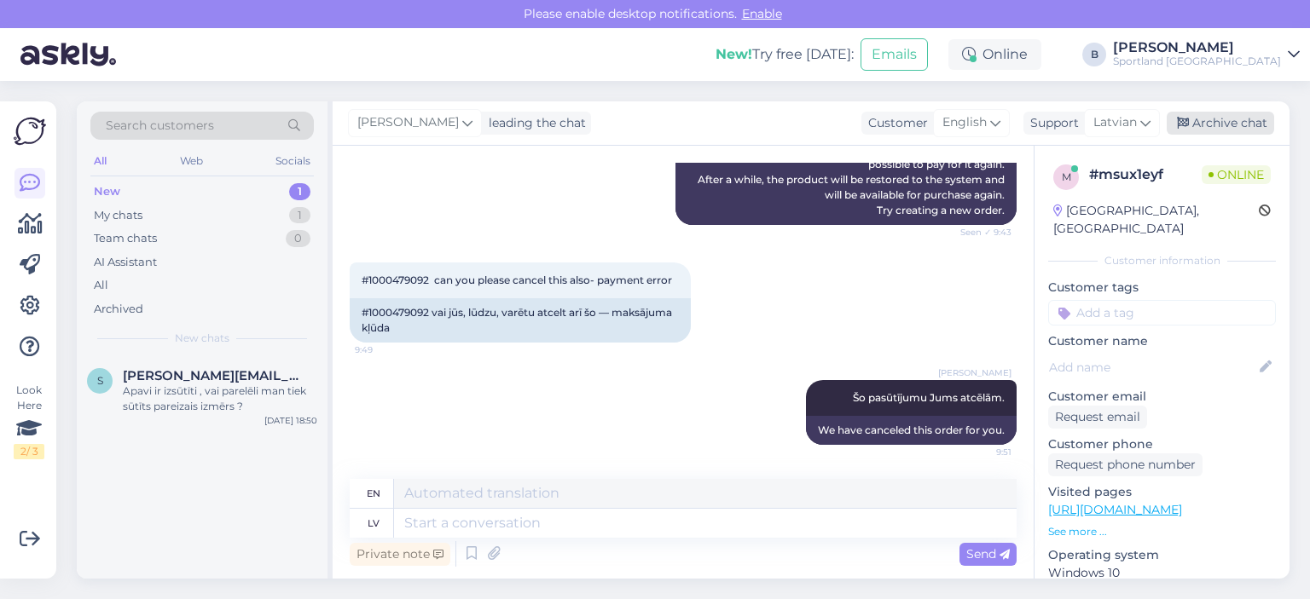
click at [1204, 124] on div "Archive chat" at bounding box center [1219, 123] width 107 height 23
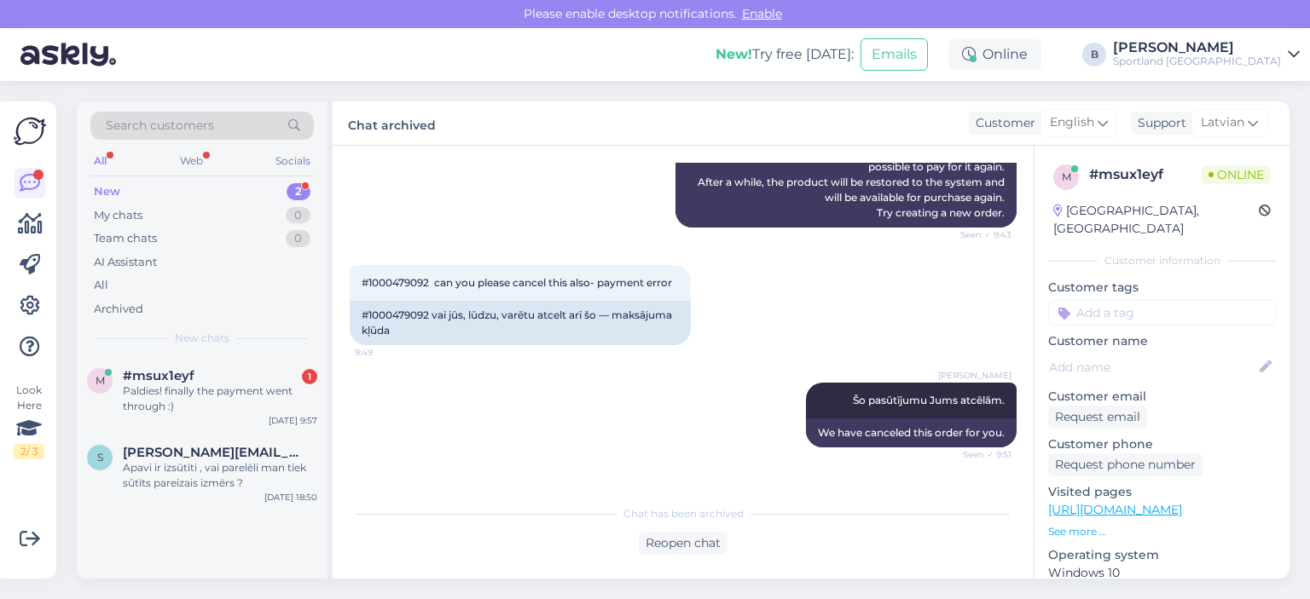
scroll to position [1647, 0]
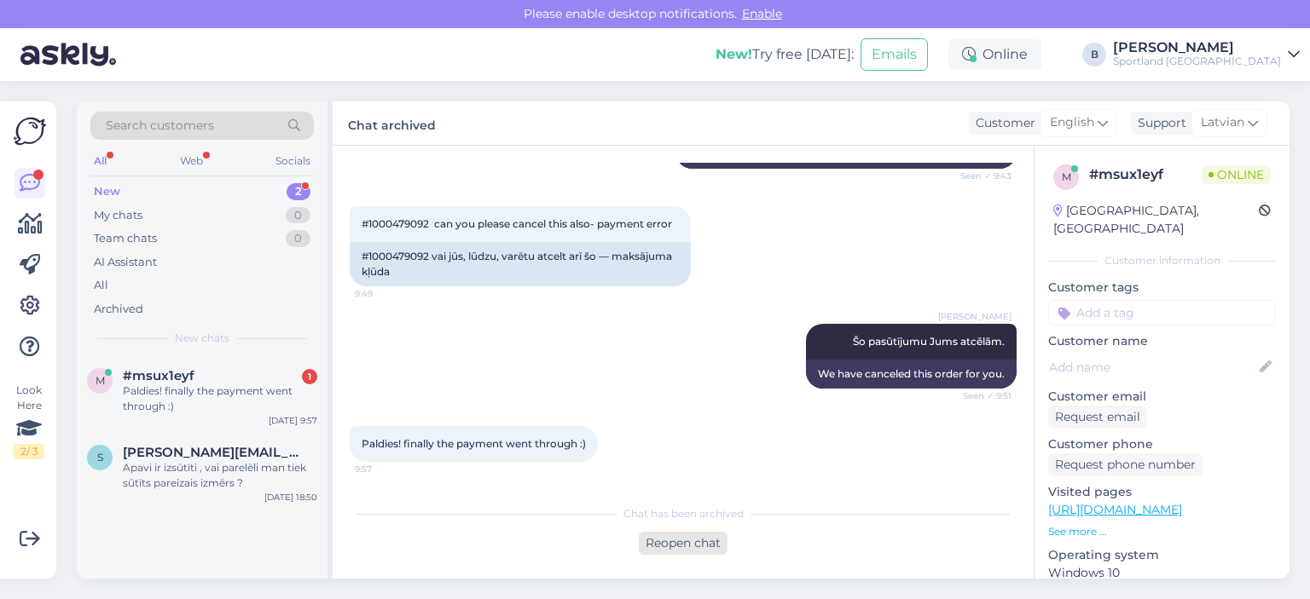
click at [677, 541] on div "Reopen chat" at bounding box center [683, 543] width 89 height 23
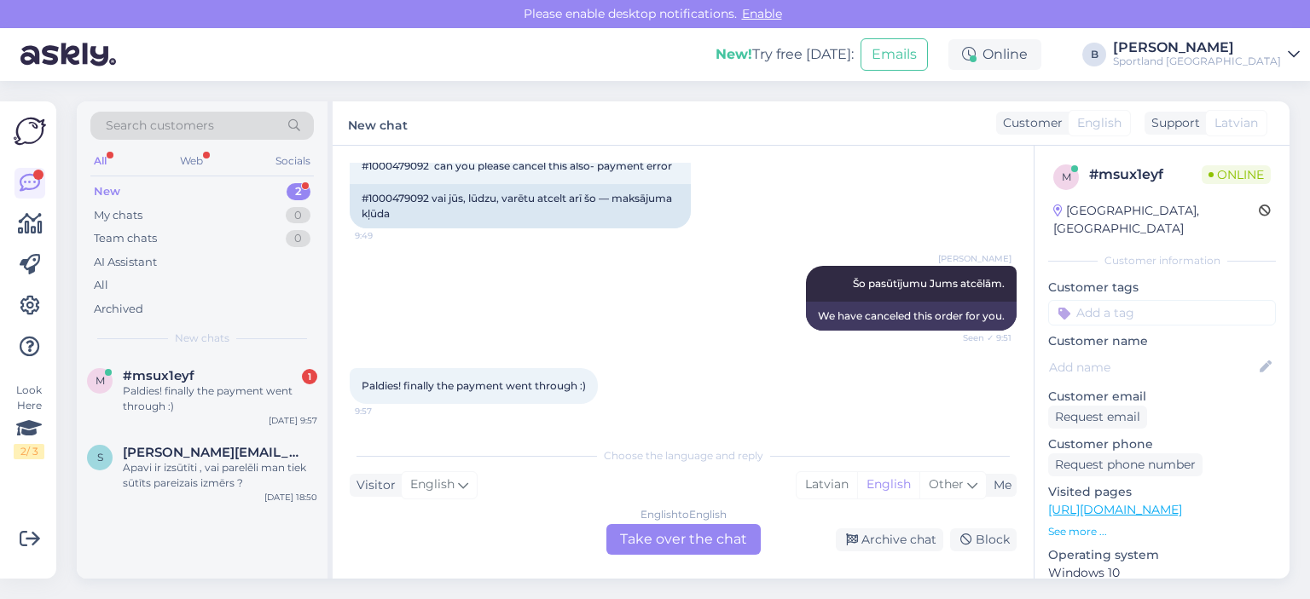
click at [713, 541] on div "English to English Take over the chat" at bounding box center [683, 539] width 154 height 31
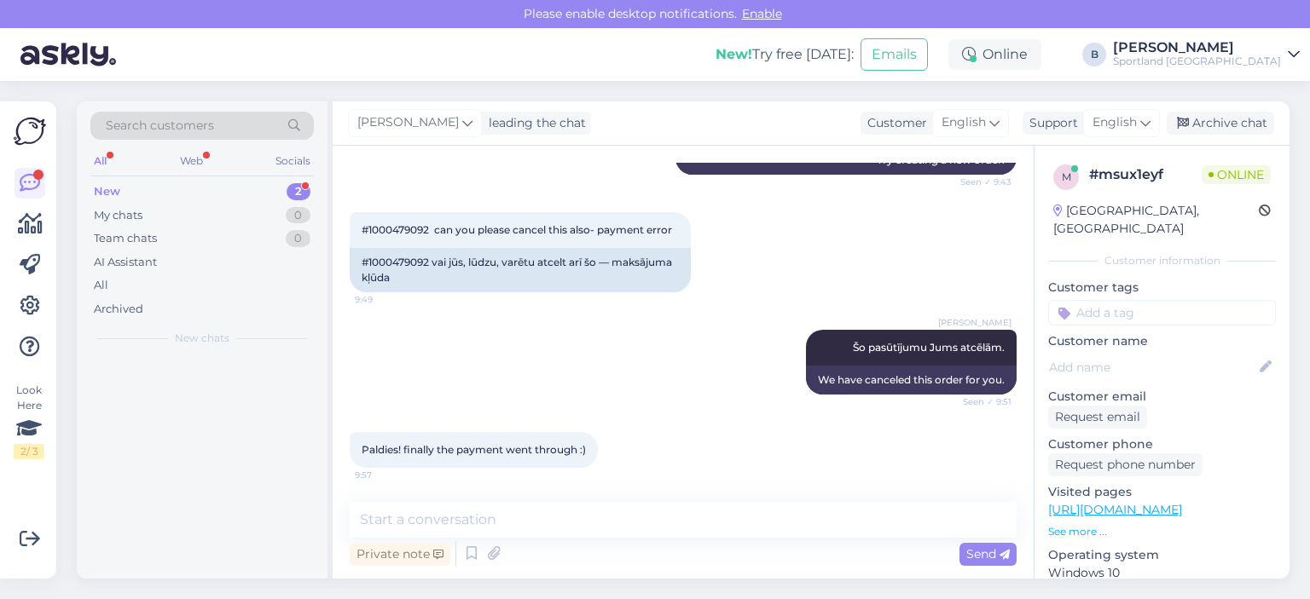
scroll to position [1641, 0]
click at [1117, 125] on span "English" at bounding box center [1114, 122] width 44 height 19
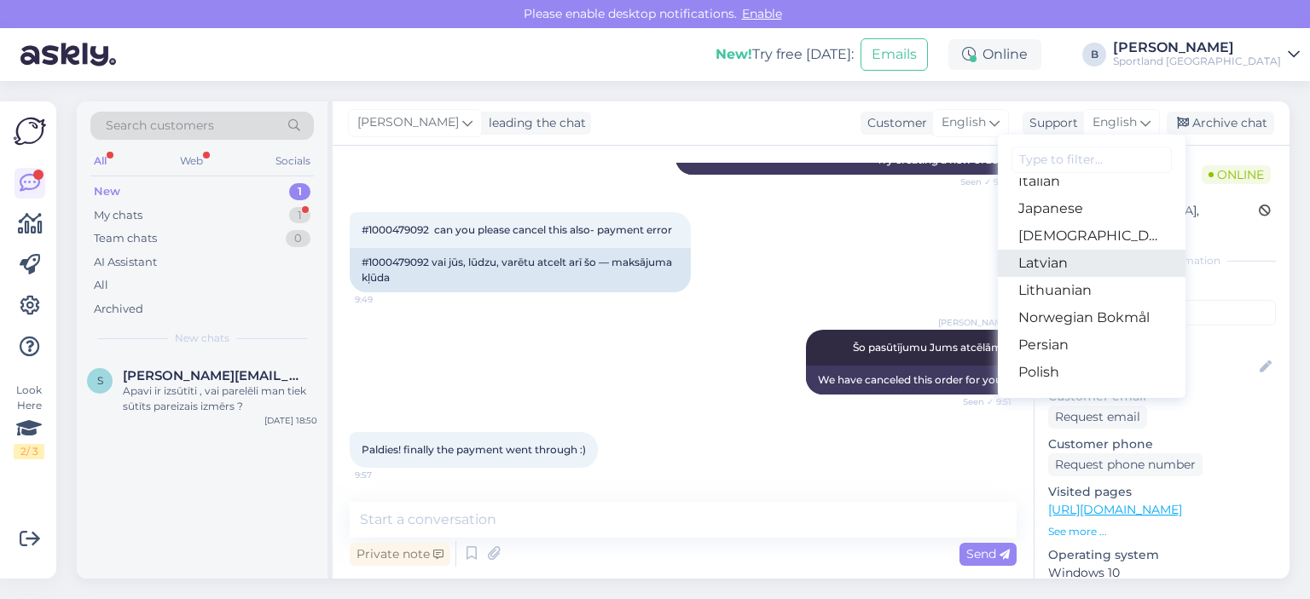
click at [1071, 254] on link "Latvian" at bounding box center [1092, 263] width 188 height 27
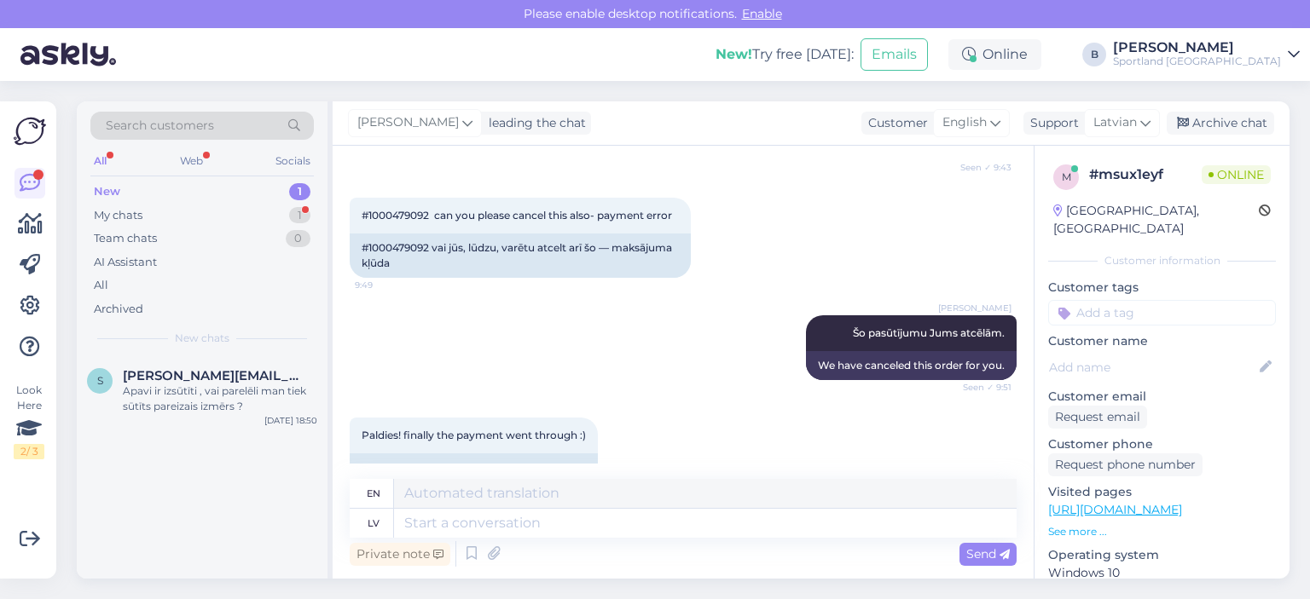
scroll to position [1693, 0]
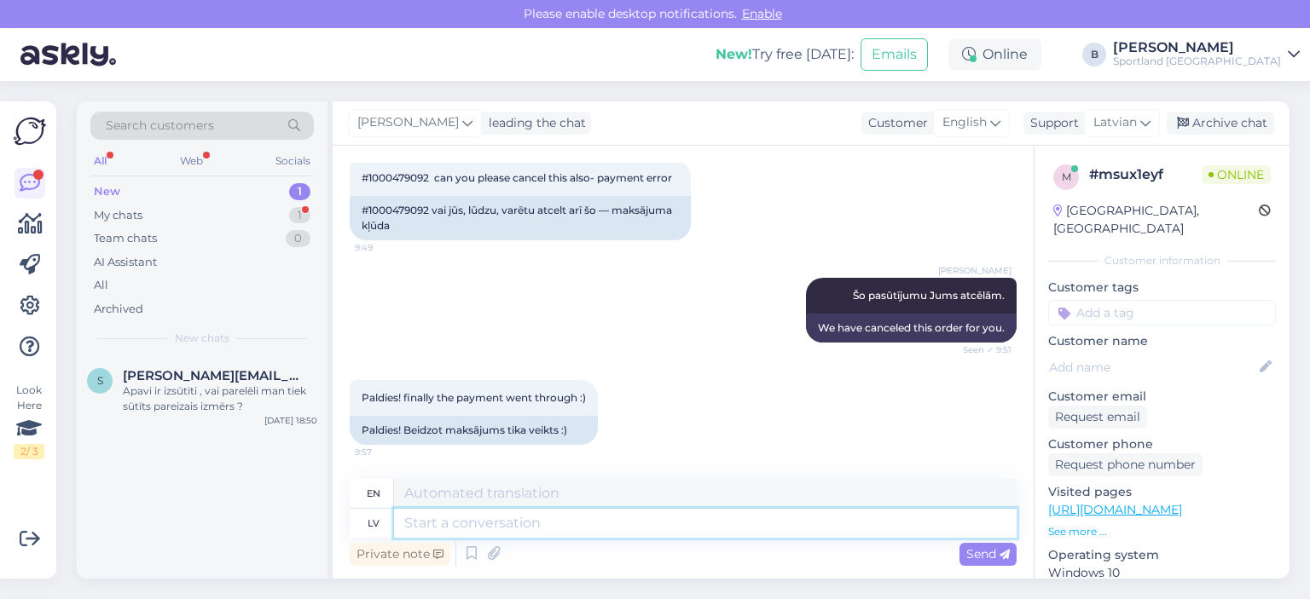
click at [553, 529] on textarea at bounding box center [705, 523] width 622 height 29
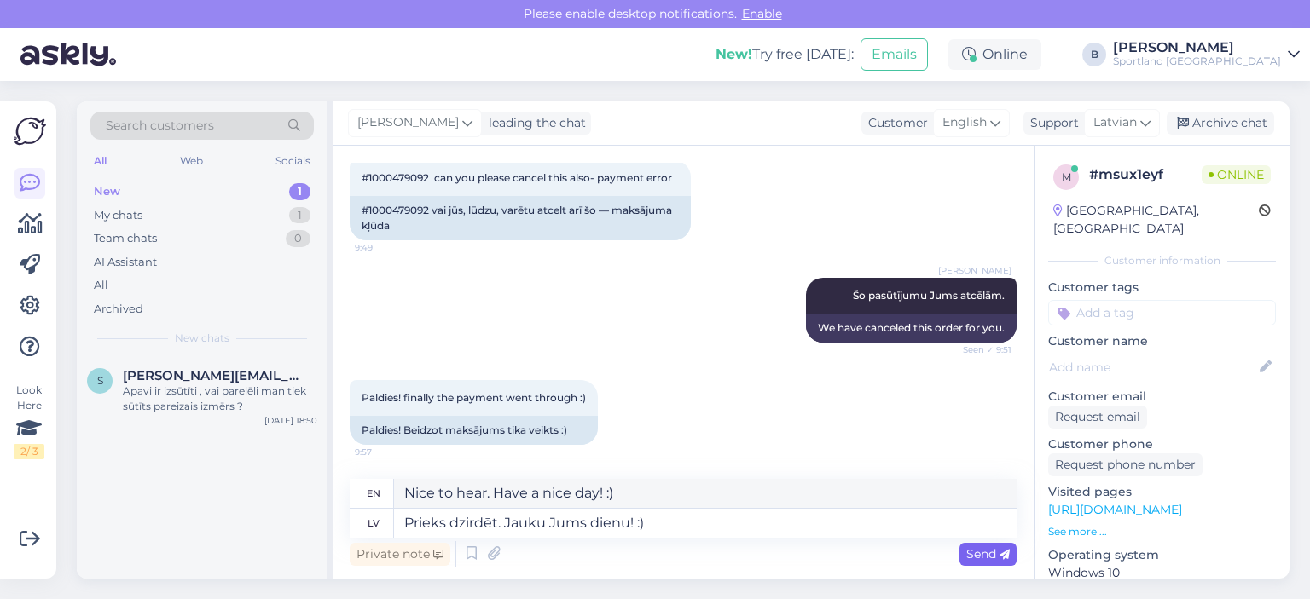
click at [976, 559] on span "Send" at bounding box center [987, 554] width 43 height 15
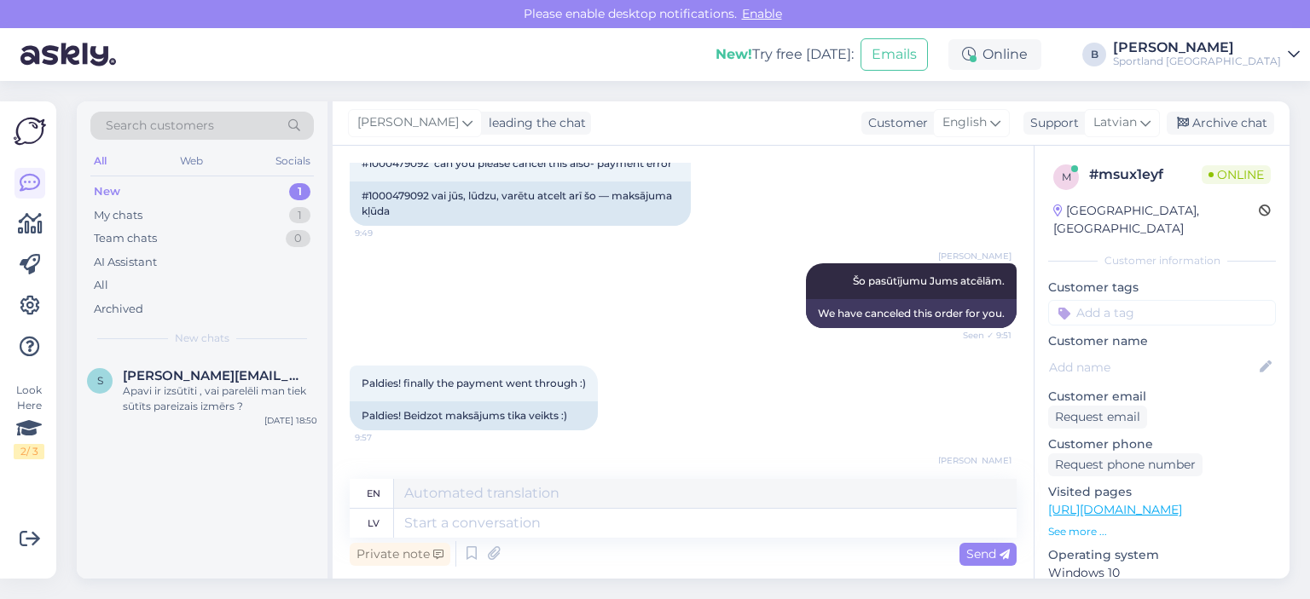
scroll to position [1796, 0]
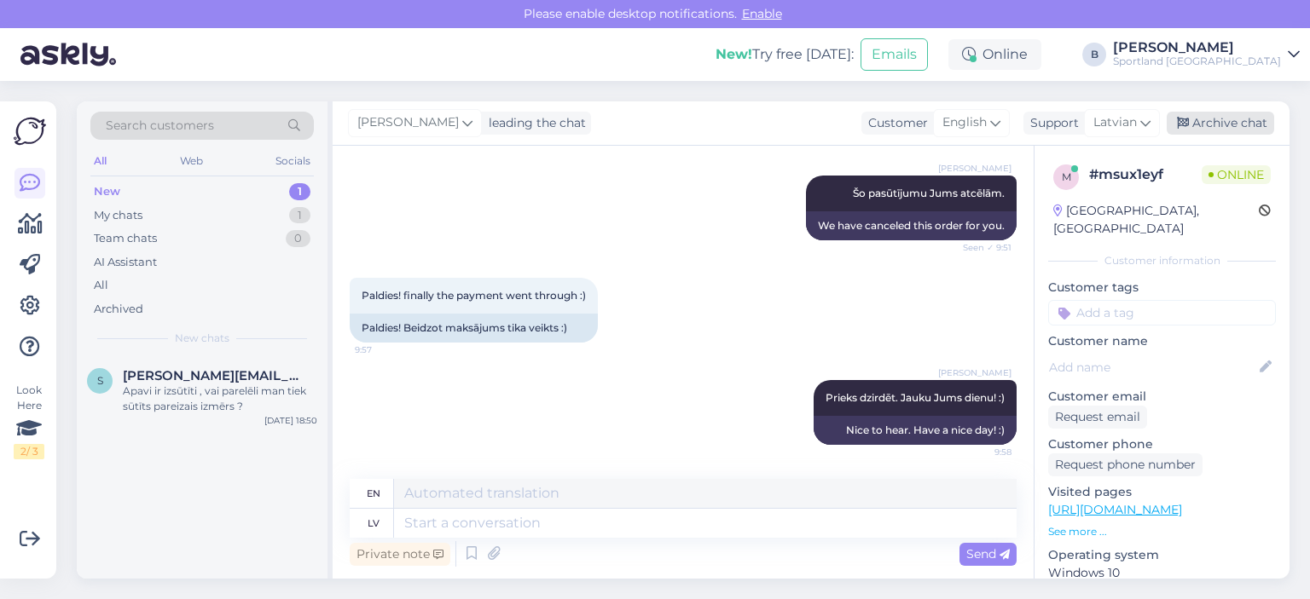
click at [1214, 124] on div "Archive chat" at bounding box center [1219, 123] width 107 height 23
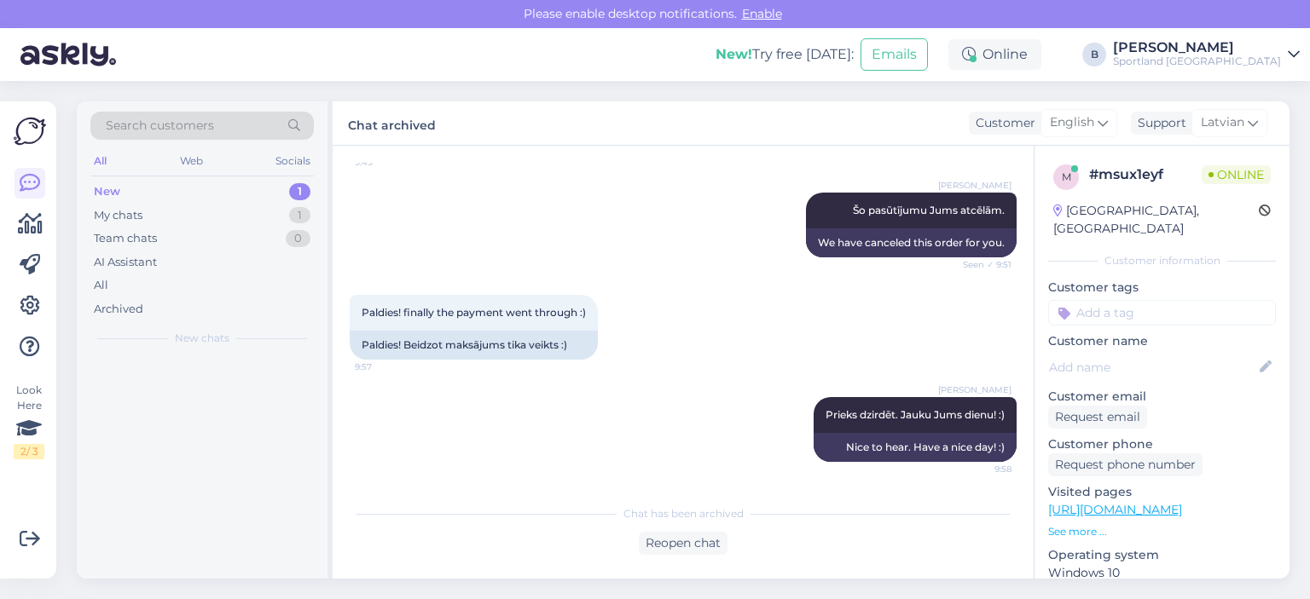
scroll to position [1779, 0]
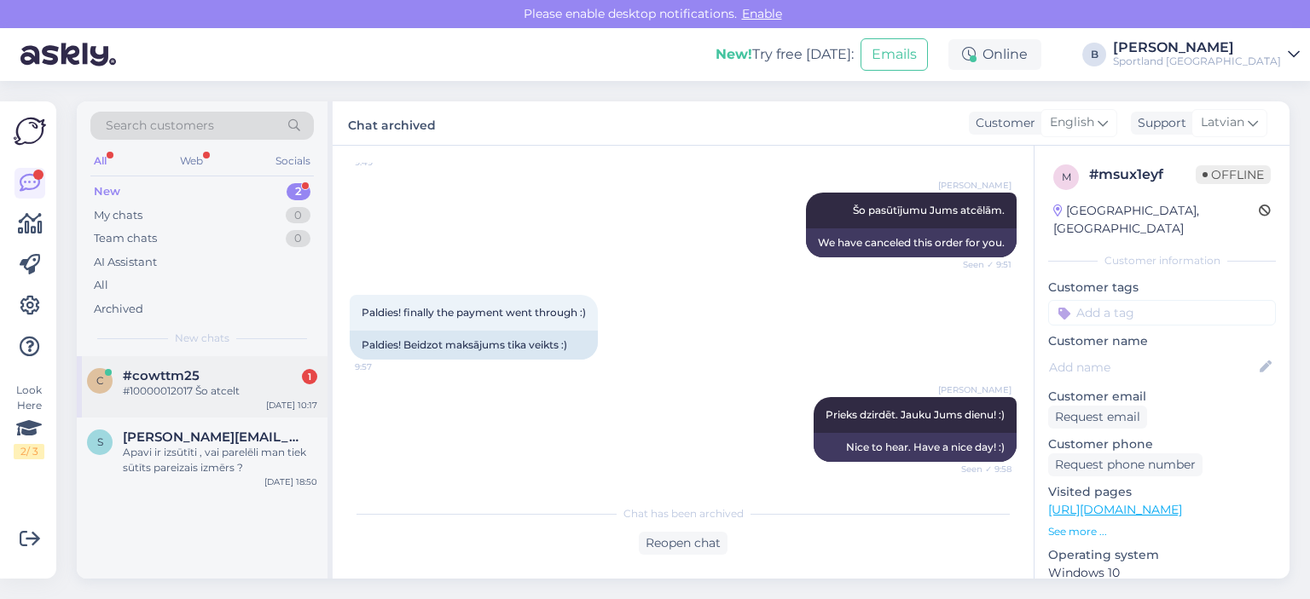
click at [176, 391] on div "#10000012017 Šo atcelt" at bounding box center [220, 391] width 194 height 15
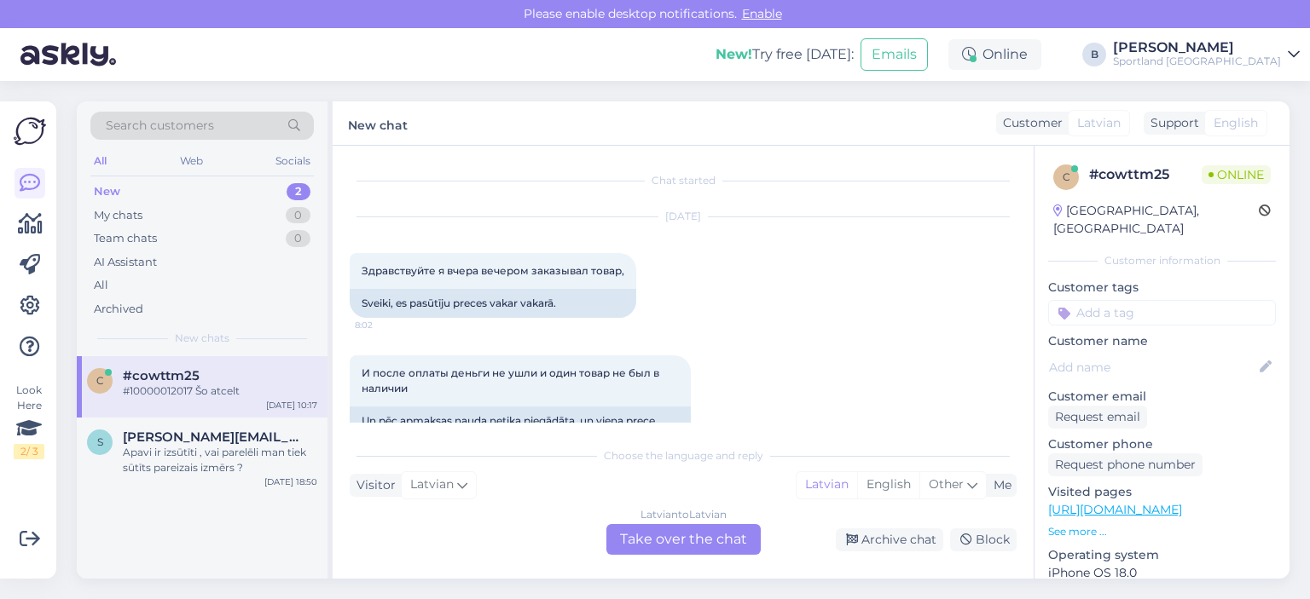
scroll to position [459, 0]
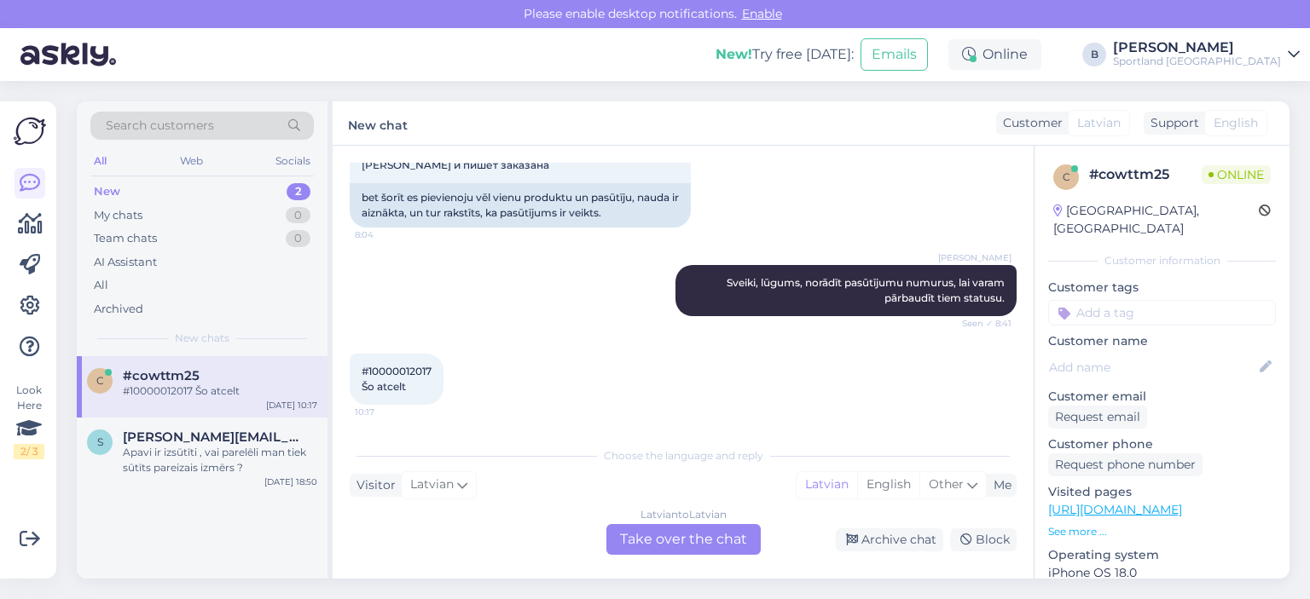
click at [409, 371] on span "#10000012017 Šo atcelt" at bounding box center [397, 379] width 70 height 28
copy span "10000012017"
click at [668, 538] on div "Latvian to Latvian Take over the chat" at bounding box center [683, 539] width 154 height 31
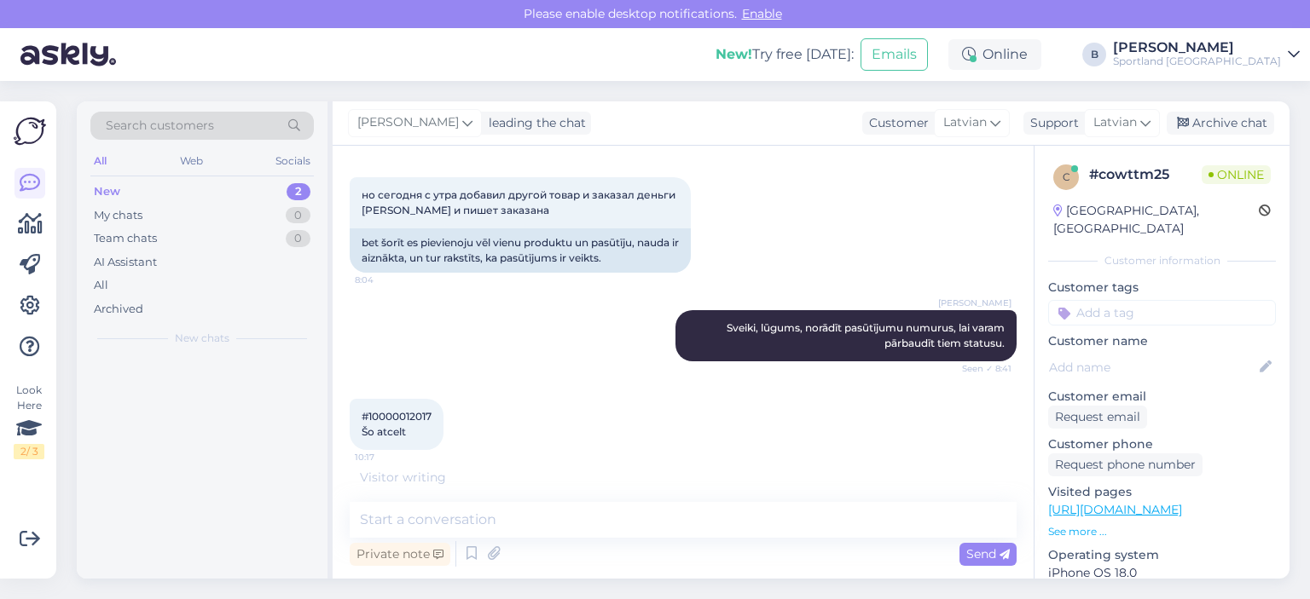
scroll to position [413, 0]
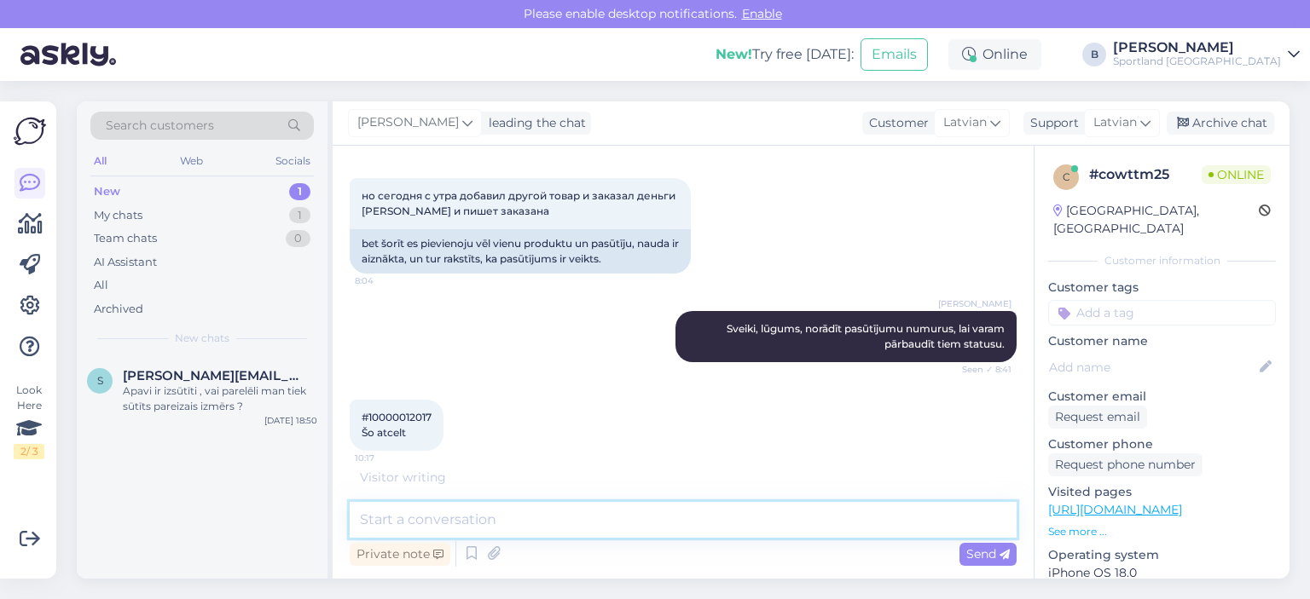
click at [675, 517] on textarea at bounding box center [683, 520] width 667 height 36
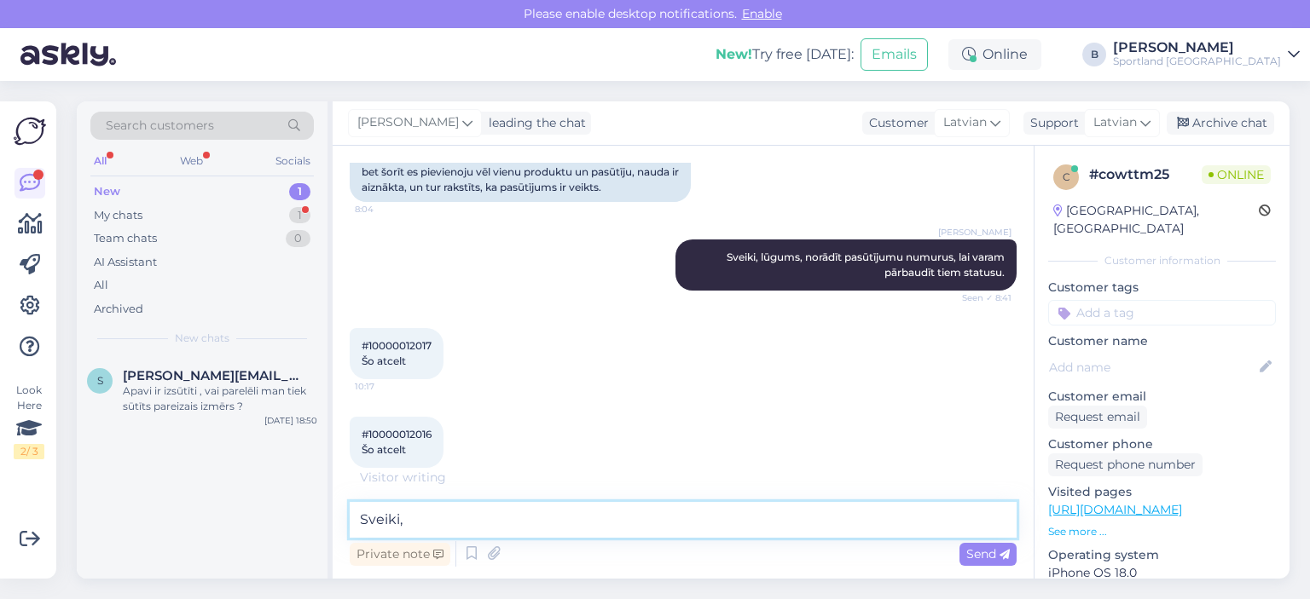
scroll to position [573, 0]
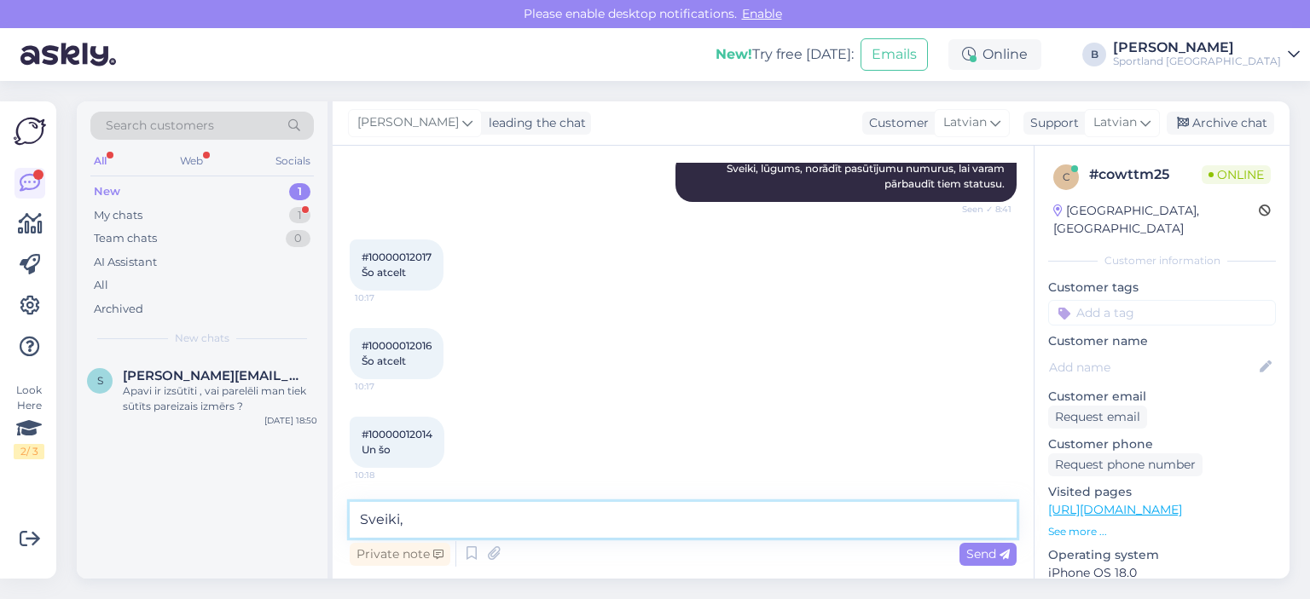
click at [675, 517] on textarea "Sveiki," at bounding box center [683, 520] width 667 height 36
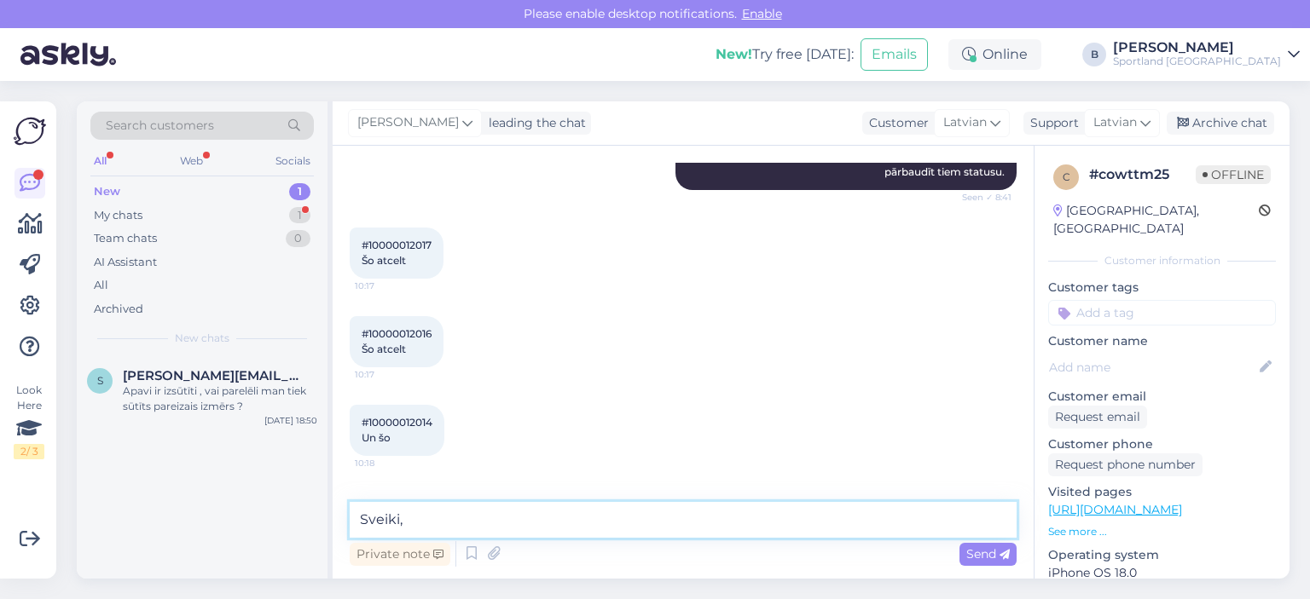
scroll to position [645, 0]
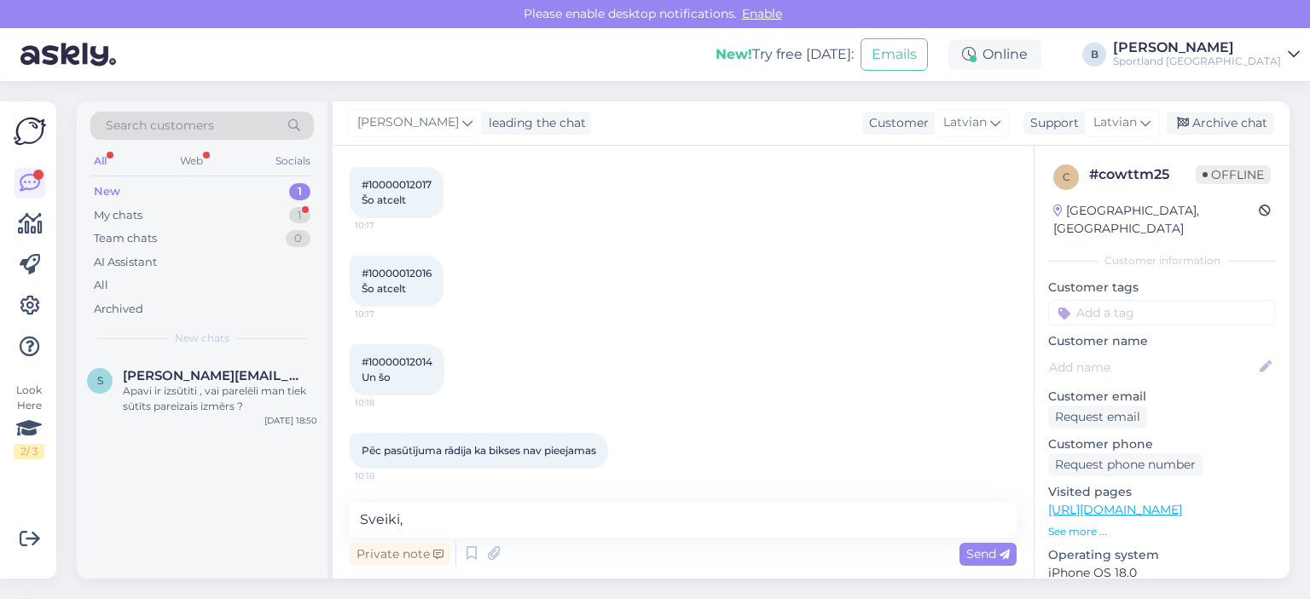
click at [407, 267] on span "#10000012016 Šo atcelt" at bounding box center [397, 281] width 70 height 28
copy span "10000012016"
click at [407, 357] on span "#10000012014 Un šo" at bounding box center [397, 370] width 71 height 28
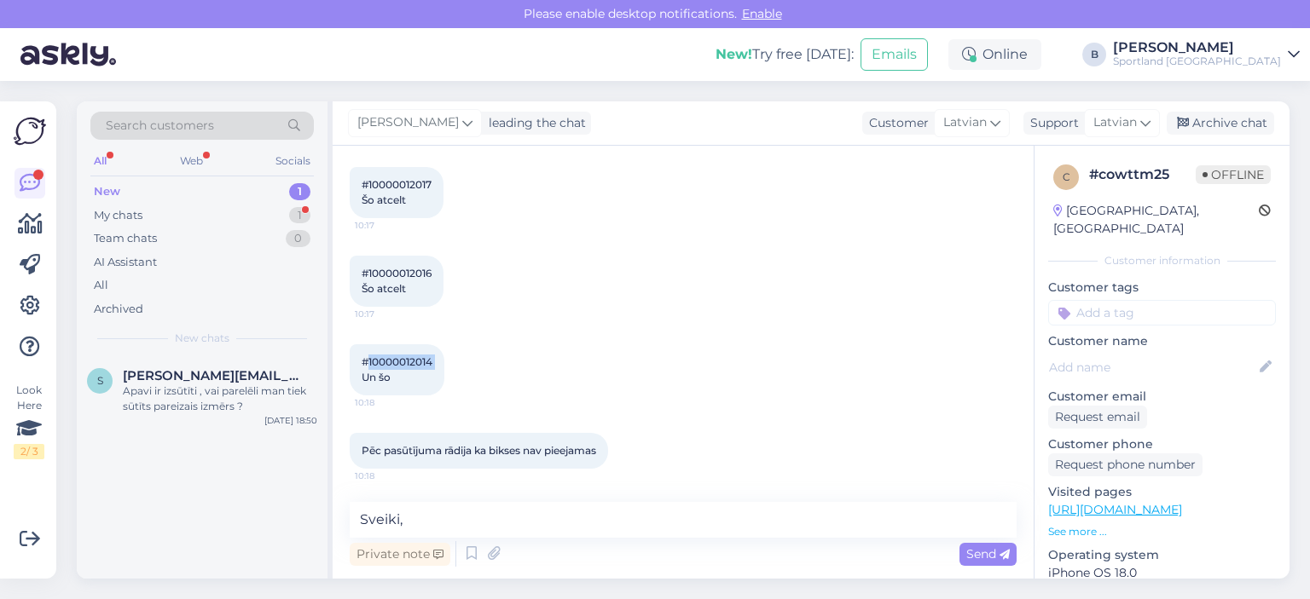
copy span "10000012014"
click at [450, 531] on textarea "Sveiki," at bounding box center [683, 520] width 667 height 36
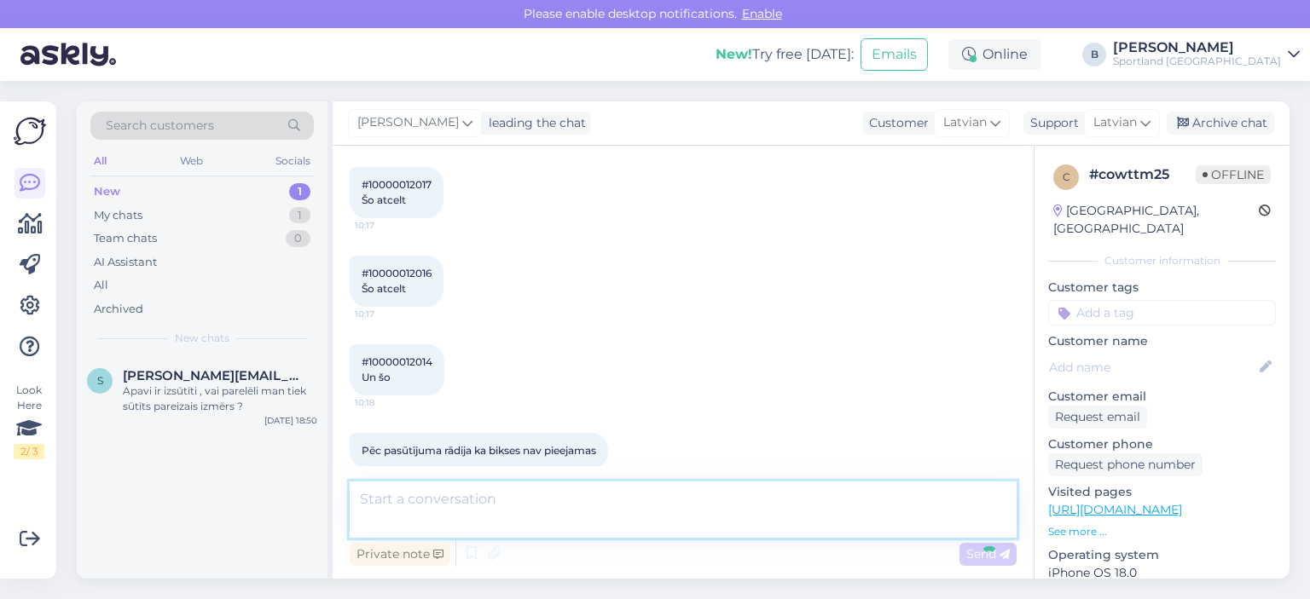
scroll to position [750, 0]
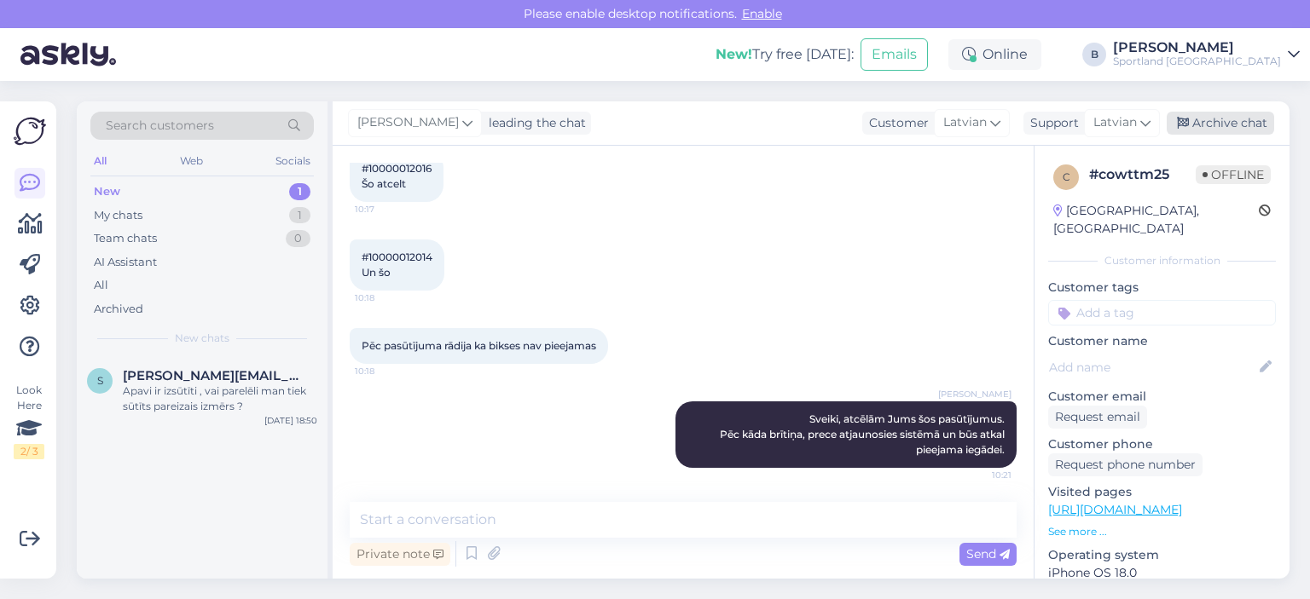
click at [1241, 121] on div "Archive chat" at bounding box center [1219, 123] width 107 height 23
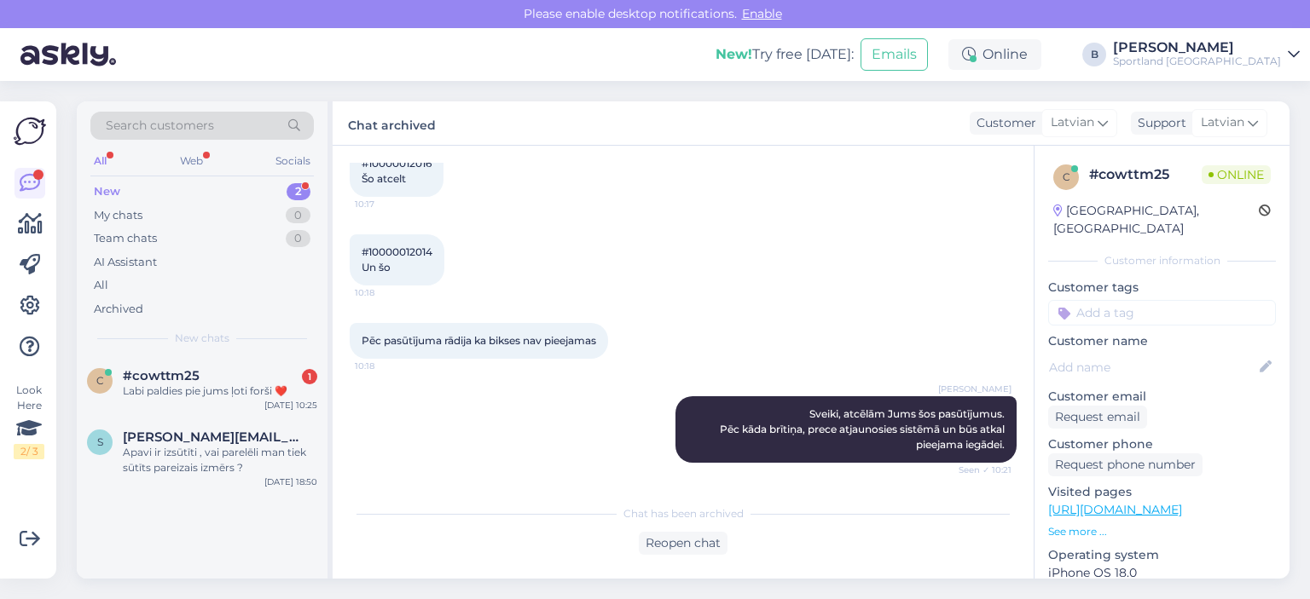
scroll to position [829, 0]
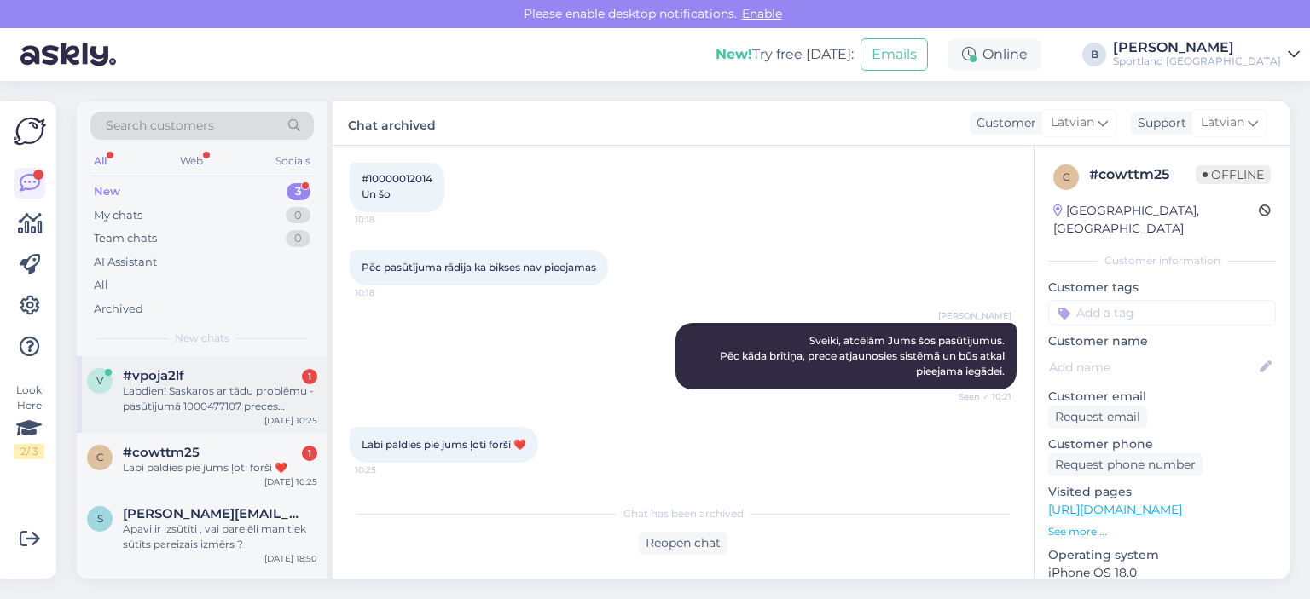
click at [211, 403] on div "Labdien! Saskaros ar tādu problēmu - pasūtījumā 1000477107 preces IH2885 vietā …" at bounding box center [220, 399] width 194 height 31
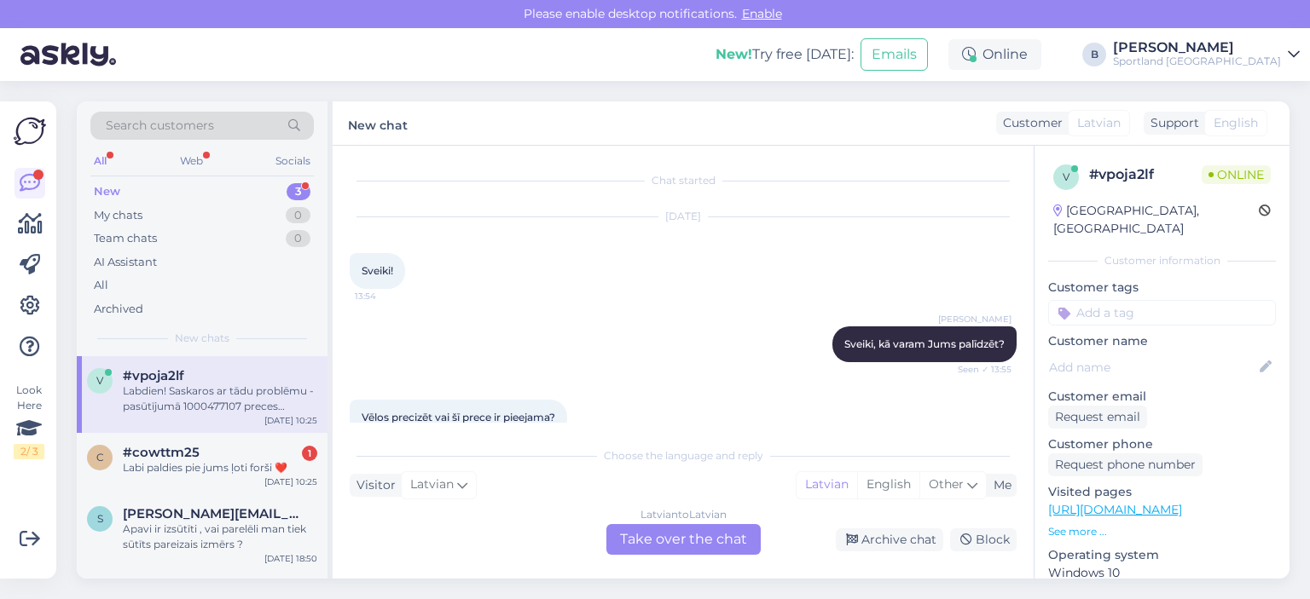
scroll to position [571, 0]
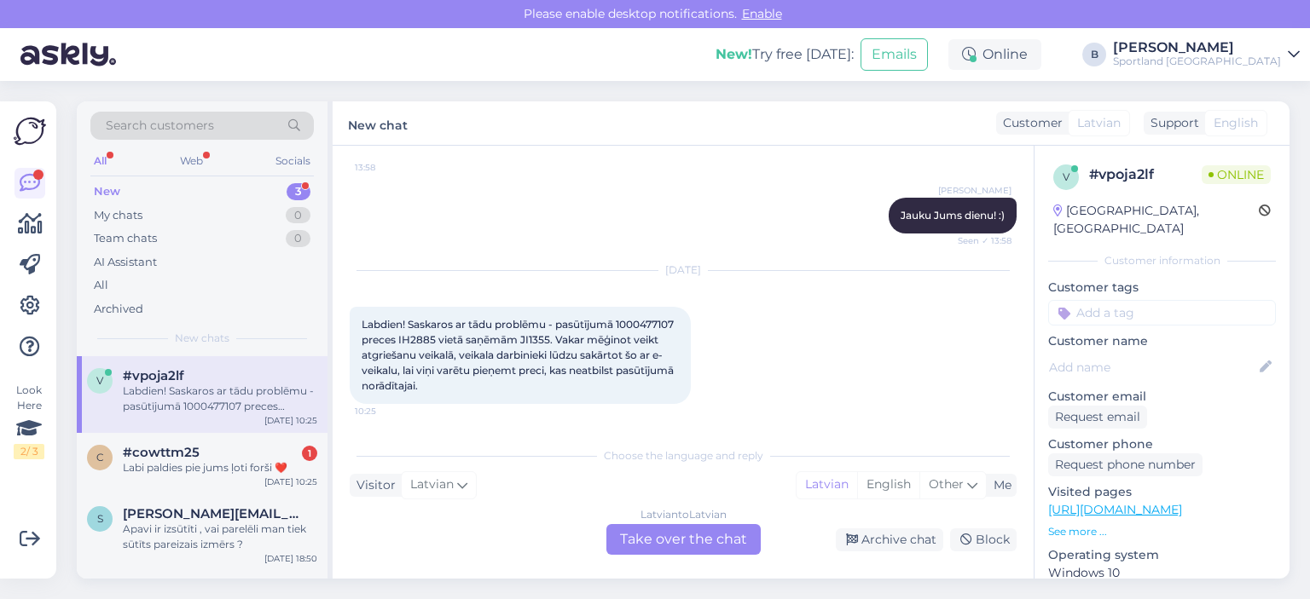
click at [671, 544] on div "Latvian to Latvian Take over the chat" at bounding box center [683, 539] width 154 height 31
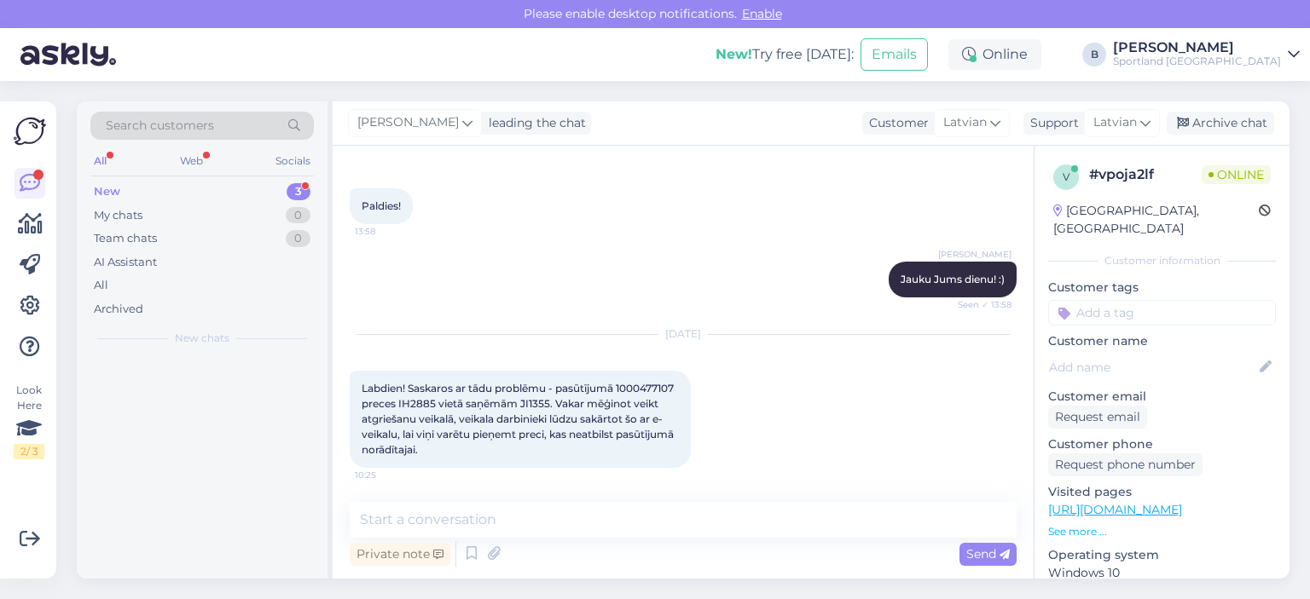
scroll to position [508, 0]
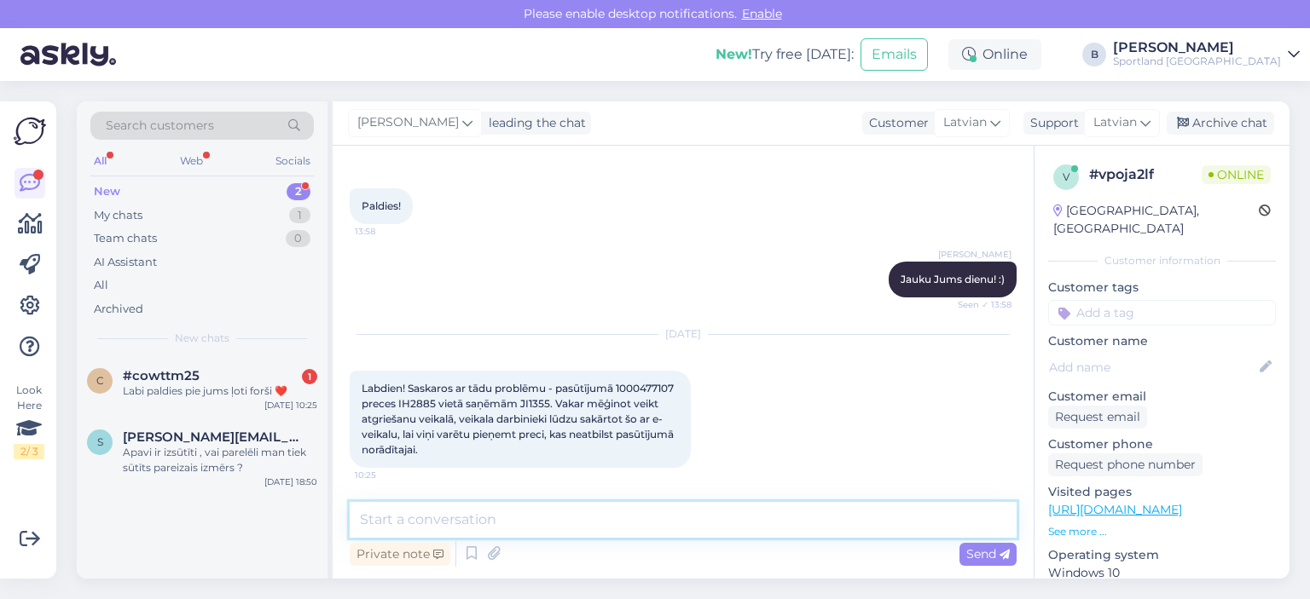
click at [668, 530] on textarea at bounding box center [683, 520] width 667 height 36
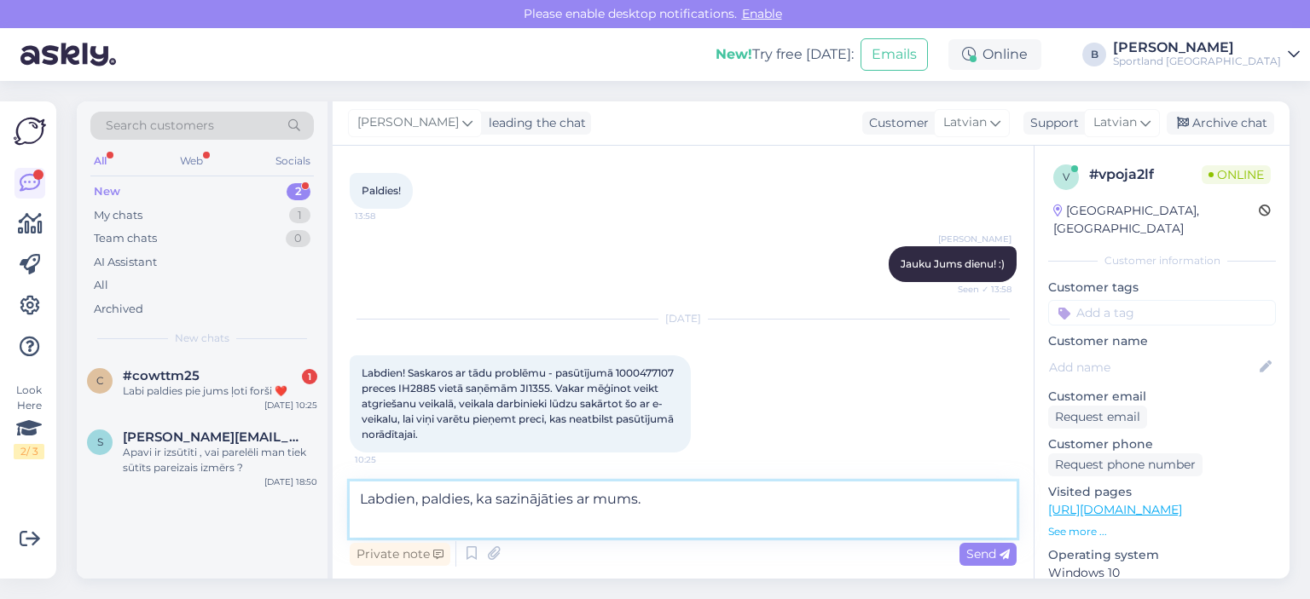
scroll to position [529, 0]
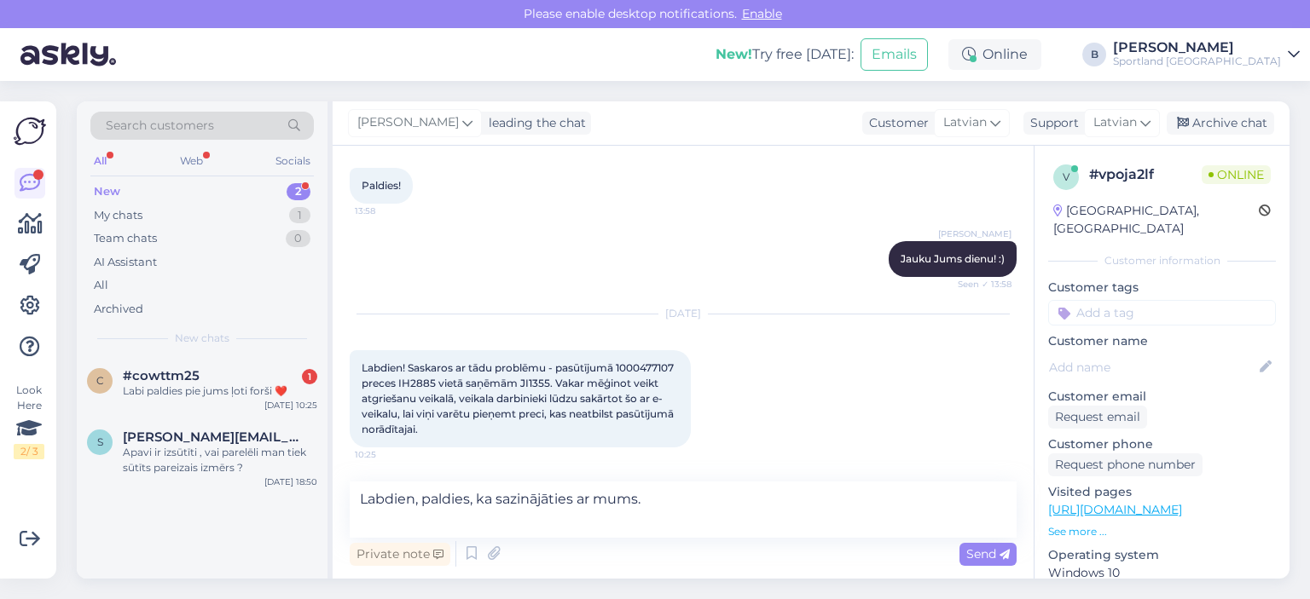
click at [396, 382] on span "Labdien! Saskaros ar tādu problēmu - pasūtījumā 1000477107 preces IH2885 vietā …" at bounding box center [519, 399] width 315 height 74
copy span "1000477107"
click at [602, 514] on textarea "Labdien, paldies, ka sazinājāties ar mums." at bounding box center [683, 510] width 667 height 56
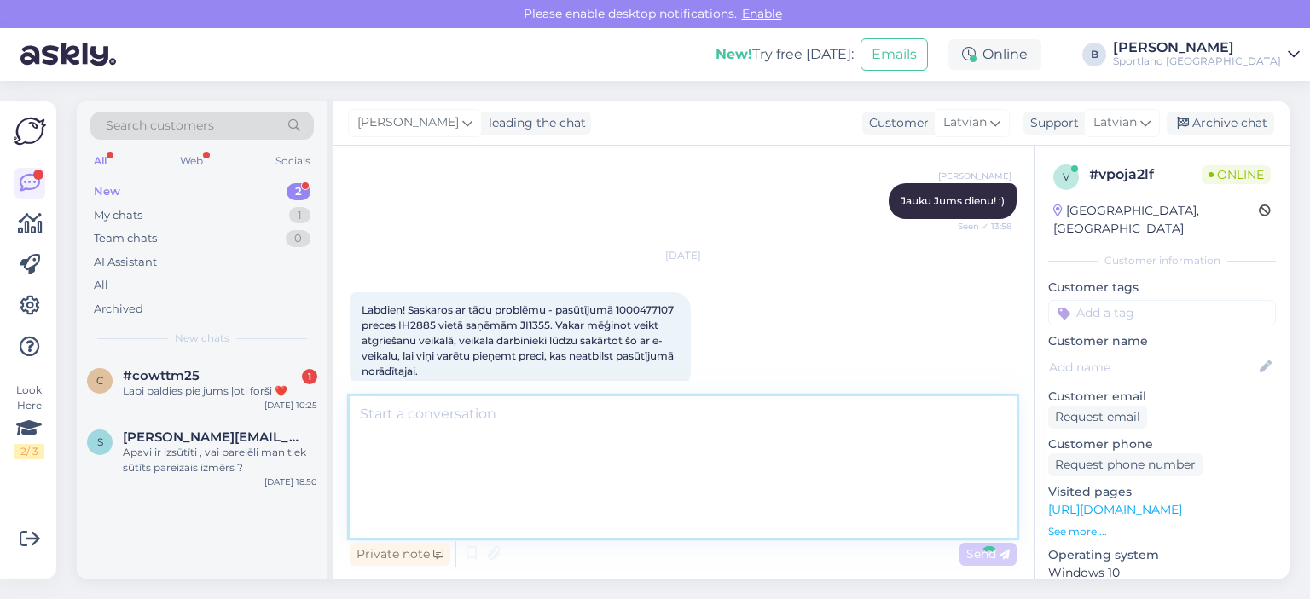
scroll to position [689, 0]
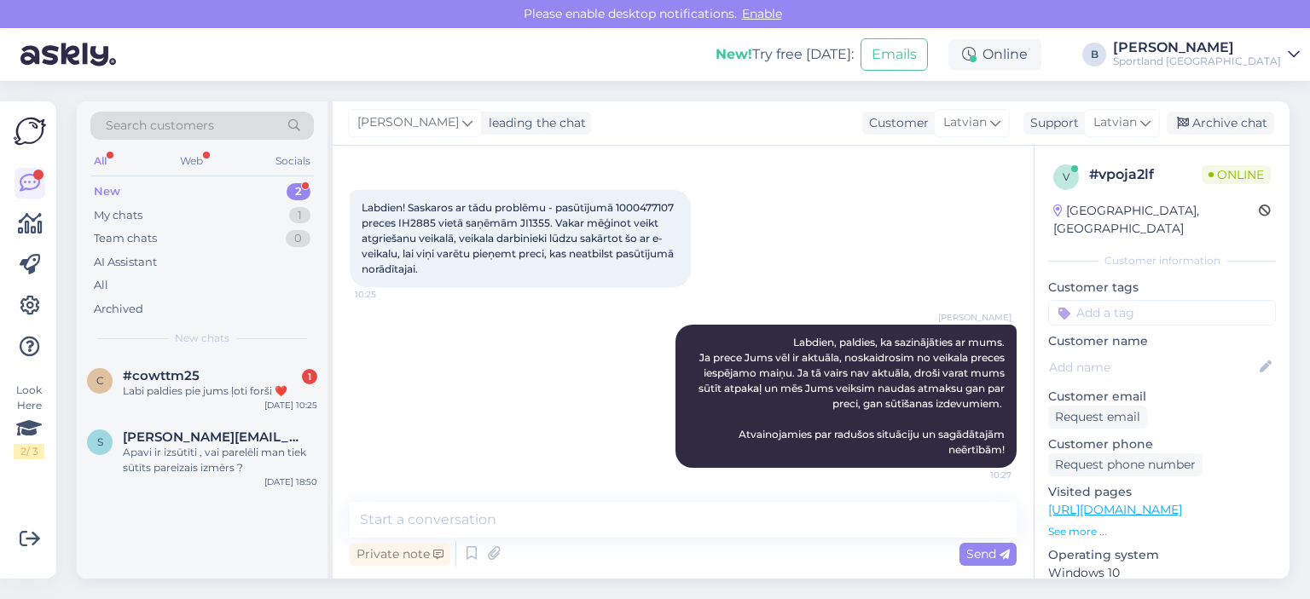
click at [479, 221] on span "Labdien! Saskaros ar tādu problēmu - pasūtījumā 1000477107 preces IH2885 vietā …" at bounding box center [519, 238] width 315 height 74
copy span "IH2885"
click at [593, 220] on span "Labdien! Saskaros ar tādu problēmu - pasūtījumā 1000477107 preces IH2885 vietā …" at bounding box center [519, 238] width 315 height 74
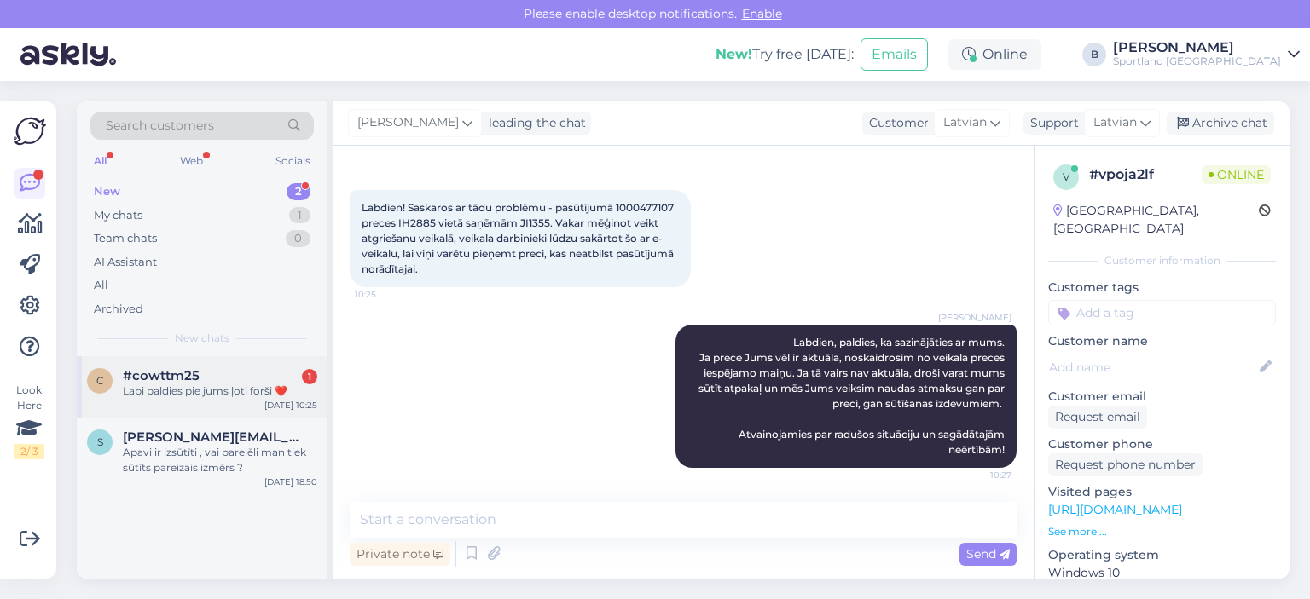
click at [165, 393] on div "Labi paldies pie jums ļoti forši ❤️" at bounding box center [220, 391] width 194 height 15
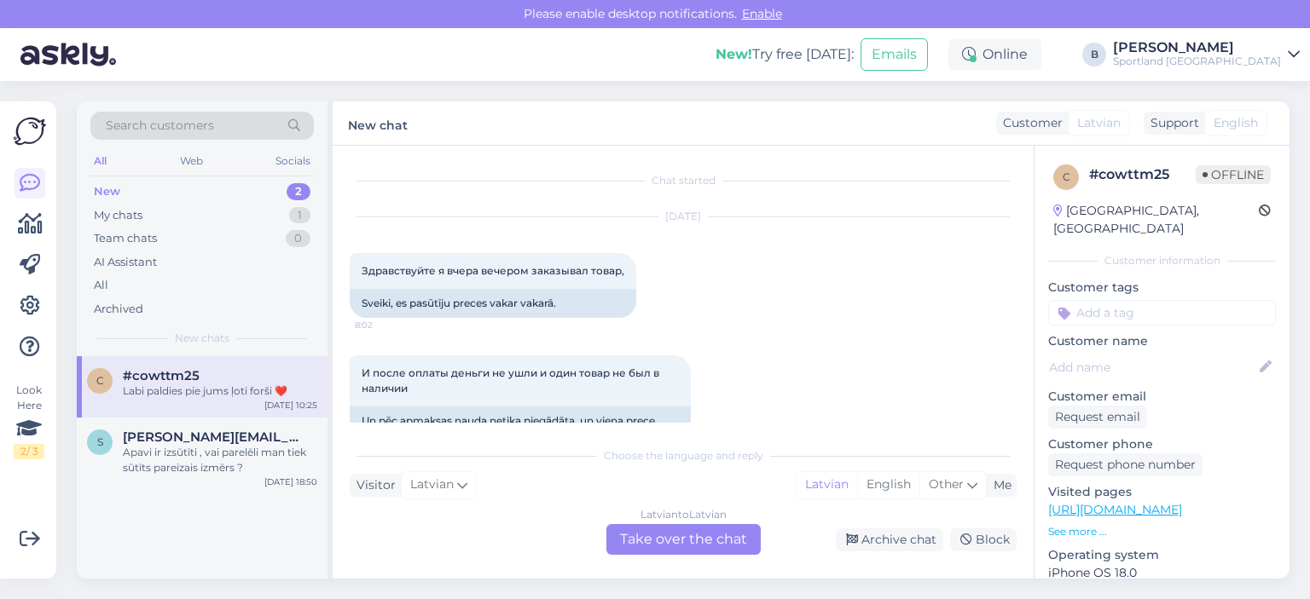
scroll to position [887, 0]
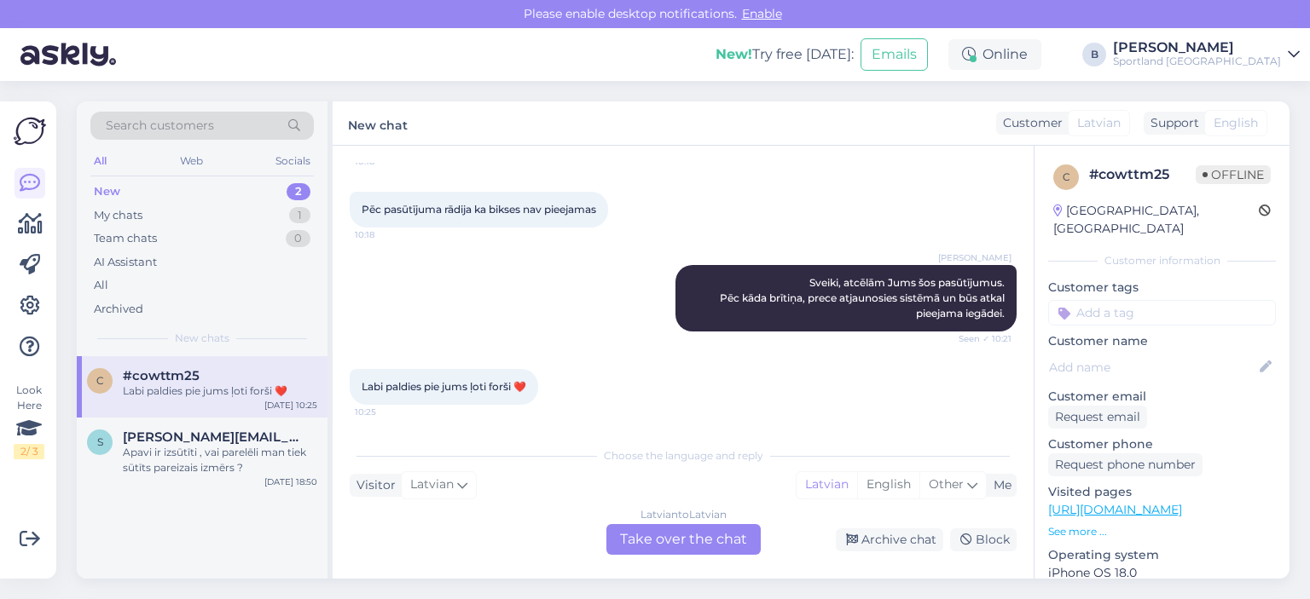
click at [651, 529] on div "Latvian to Latvian Take over the chat" at bounding box center [683, 539] width 154 height 31
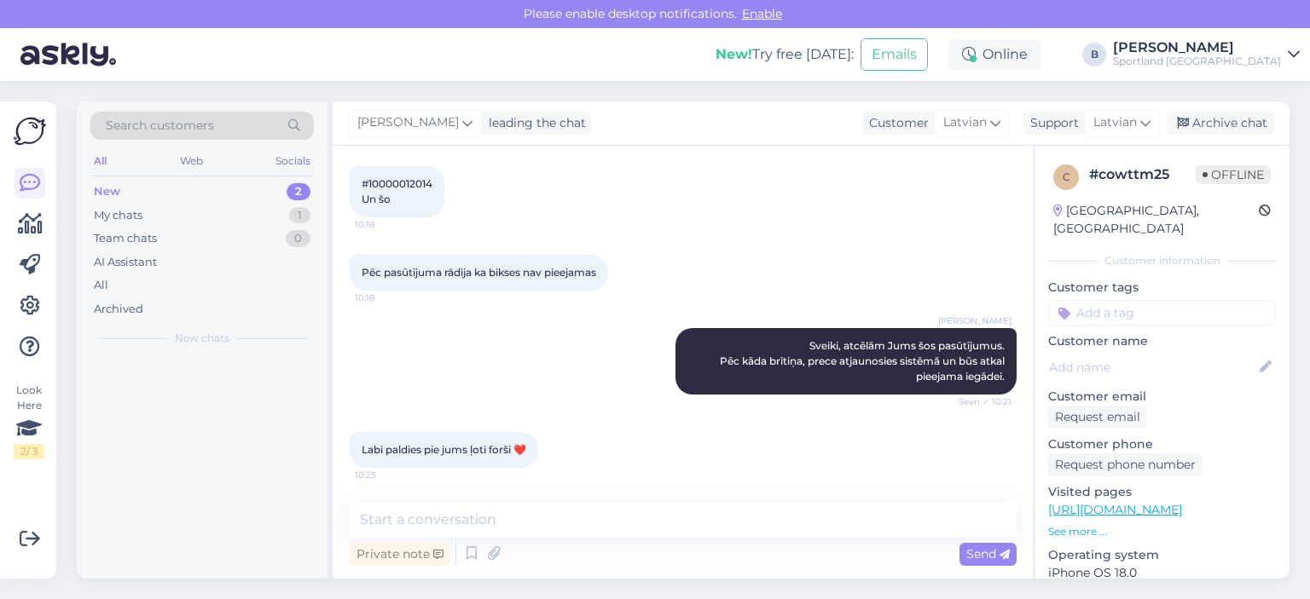
scroll to position [824, 0]
click at [651, 529] on textarea at bounding box center [683, 520] width 667 height 36
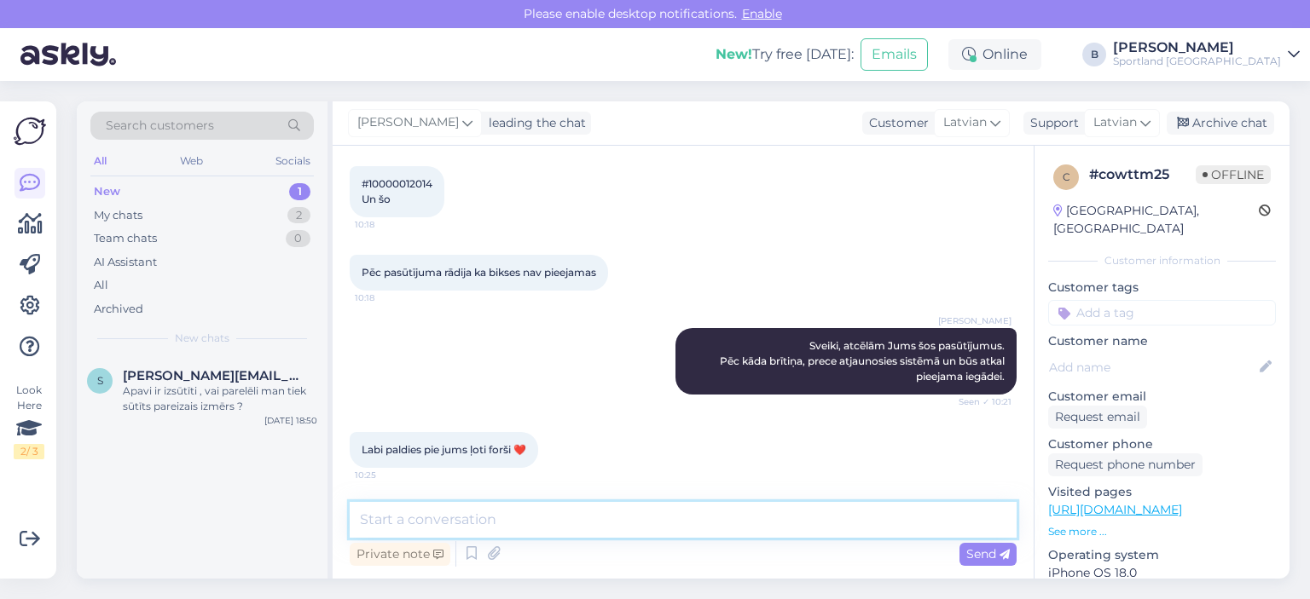
scroll to position [897, 0]
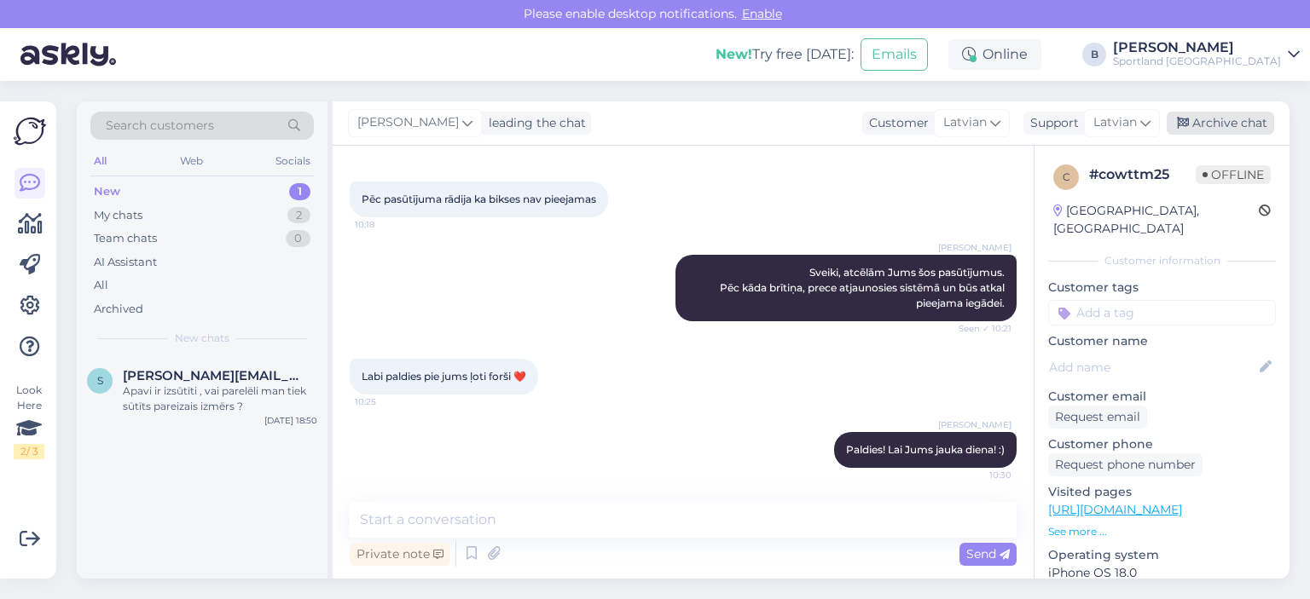
click at [1241, 112] on div "Archive chat" at bounding box center [1219, 123] width 107 height 23
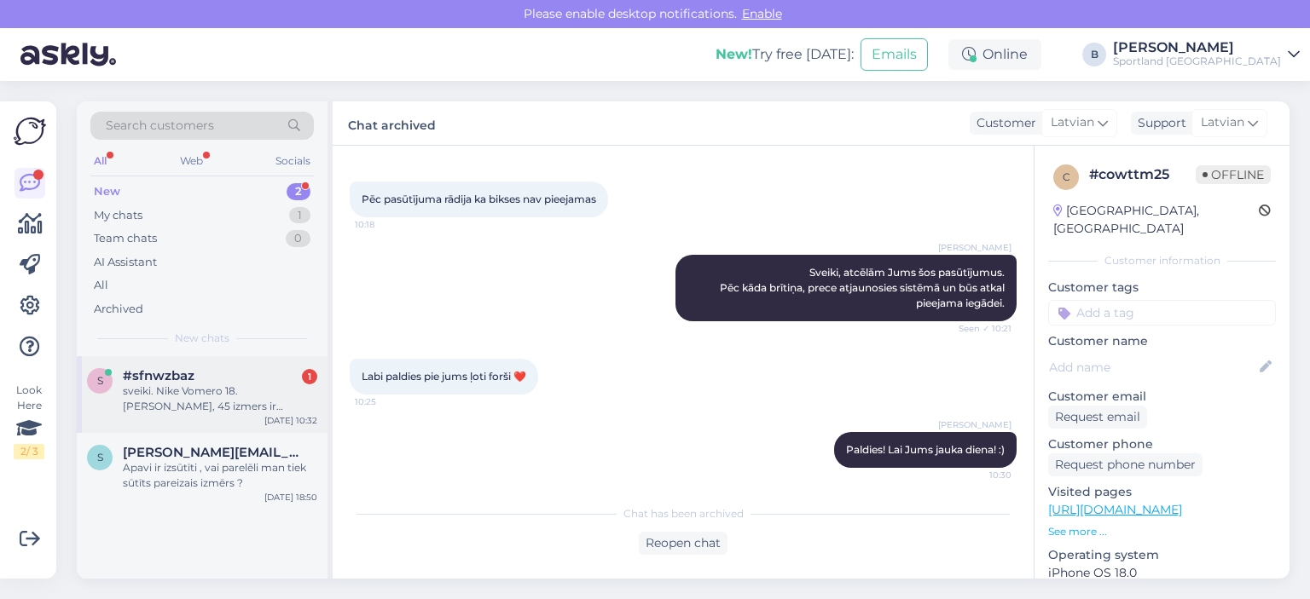
click at [215, 385] on div "sveiki. Nike Vomero 18. [PERSON_NAME], 45 izmers ir pieejams?" at bounding box center [220, 399] width 194 height 31
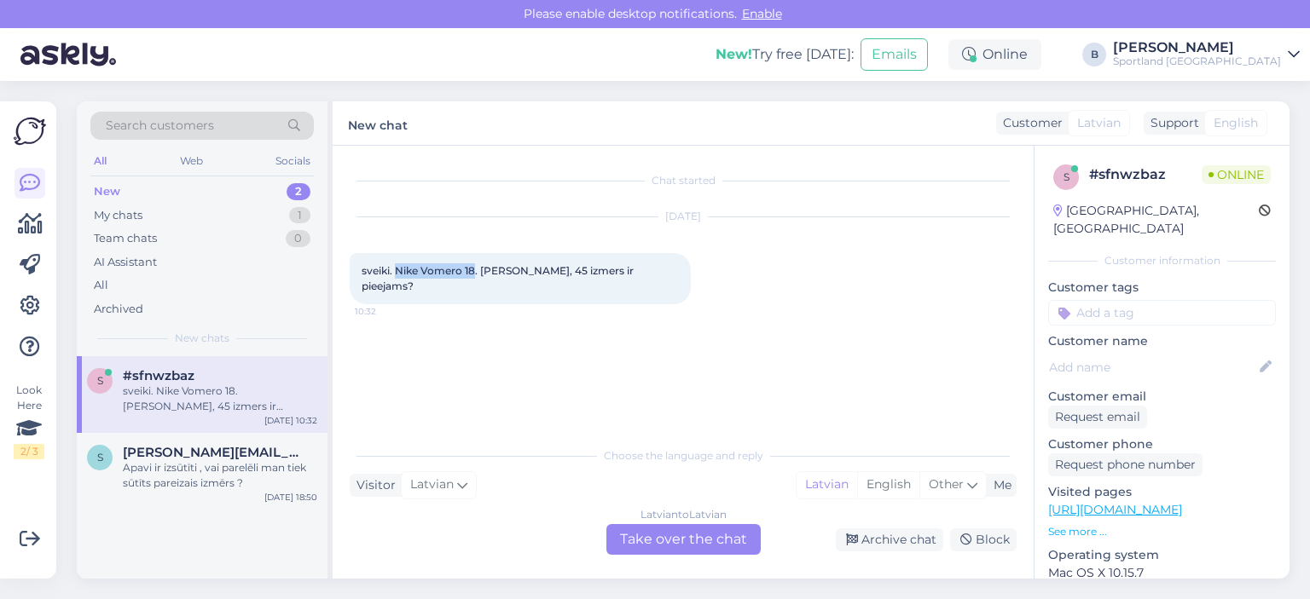
drag, startPoint x: 396, startPoint y: 269, endPoint x: 474, endPoint y: 272, distance: 78.5
click at [474, 272] on span "sveiki. Nike Vomero 18. [PERSON_NAME], 45 izmers ir pieejams?" at bounding box center [499, 278] width 275 height 28
click at [652, 538] on div "Latvian to Latvian Take over the chat" at bounding box center [683, 539] width 154 height 31
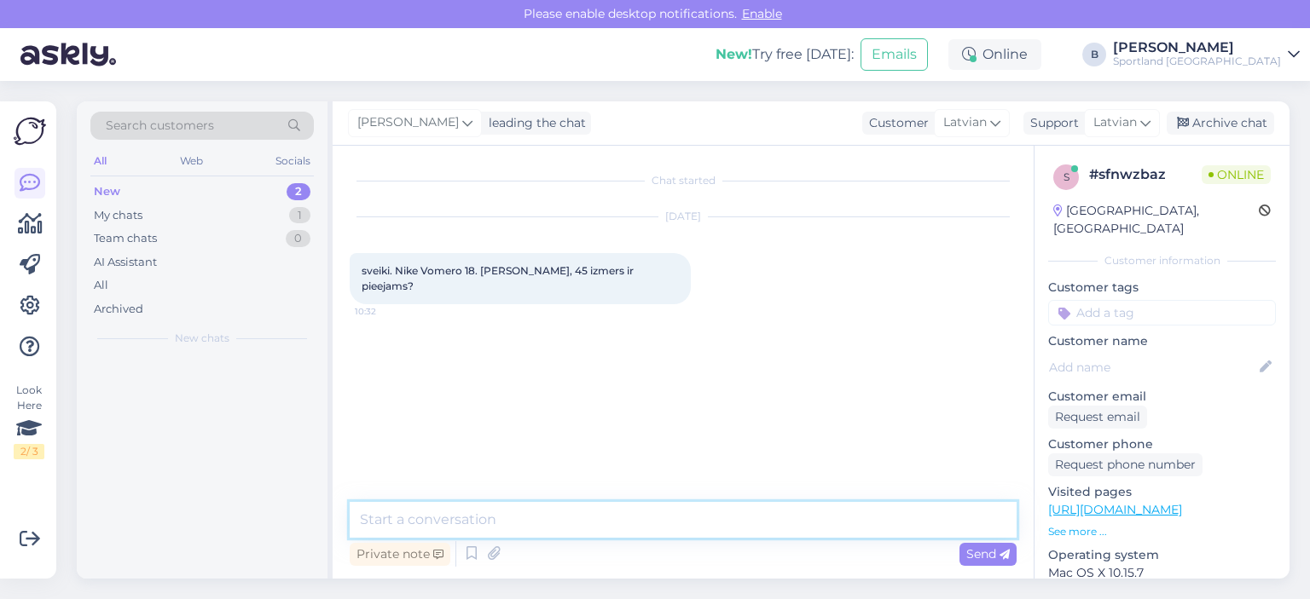
click at [645, 530] on textarea at bounding box center [683, 520] width 667 height 36
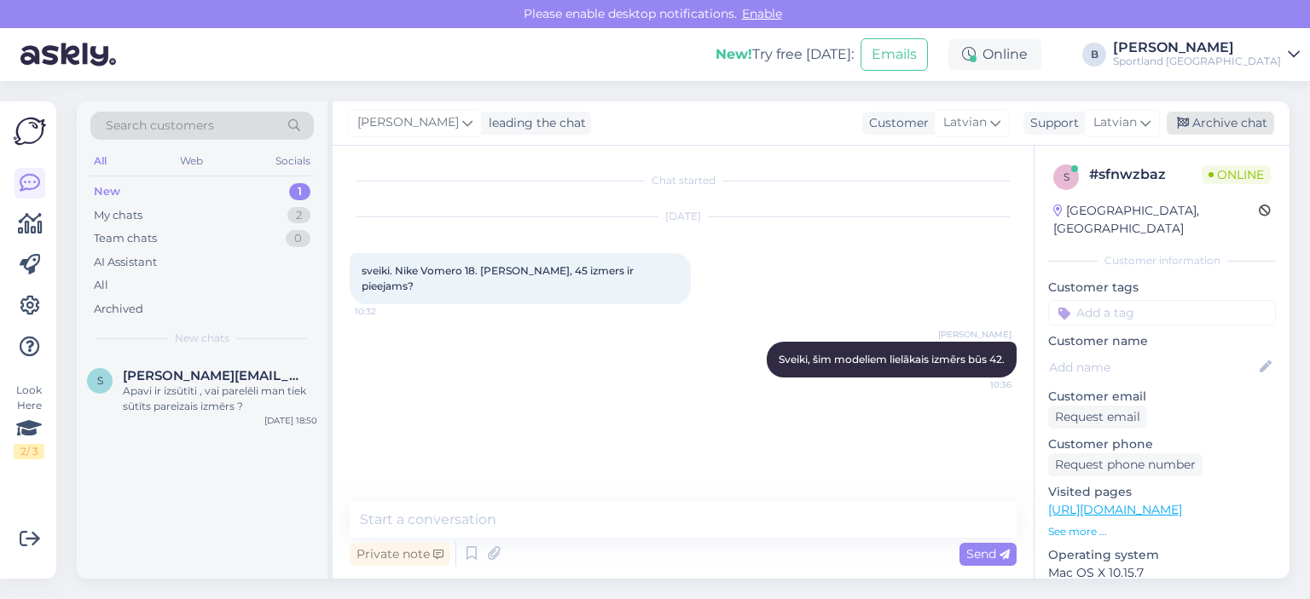
click at [1221, 134] on div "[PERSON_NAME] leading the chat Customer Latvian Arabic Belarusian Bulgarian Chi…" at bounding box center [811, 123] width 957 height 44
click at [1224, 130] on div "Archive chat" at bounding box center [1219, 123] width 107 height 23
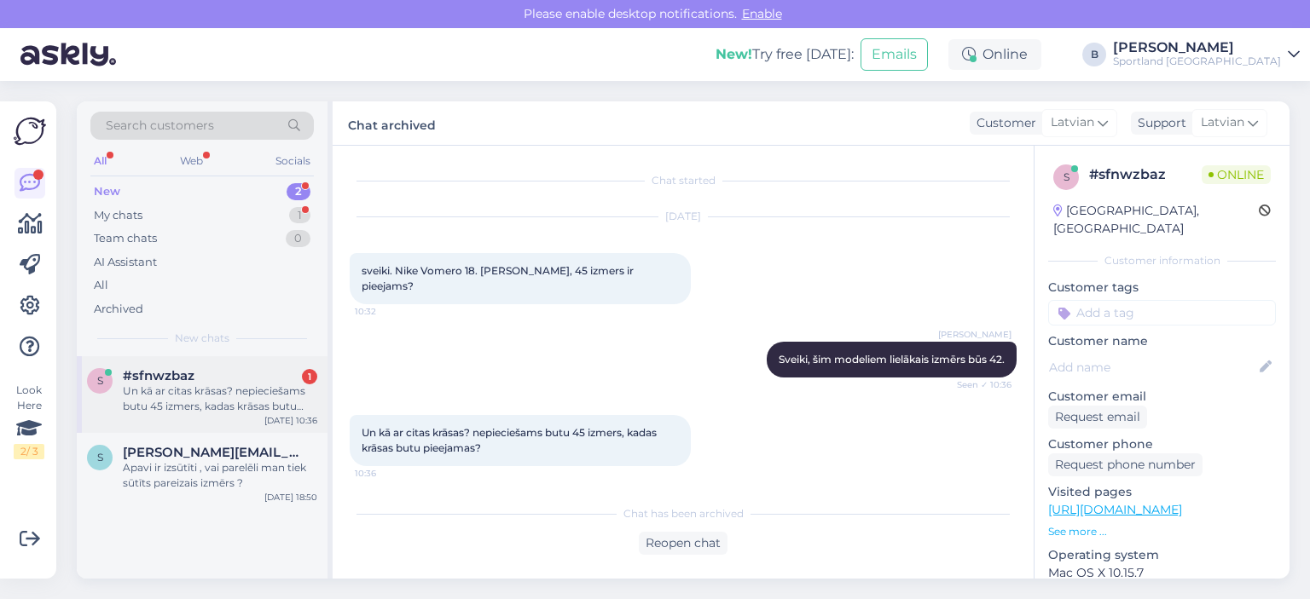
click at [216, 414] on div "s #sfnwzbaz 1 Un kā ar citas krāsas? nepieciešams butu 45 izmers, kadas krāsas …" at bounding box center [202, 394] width 251 height 77
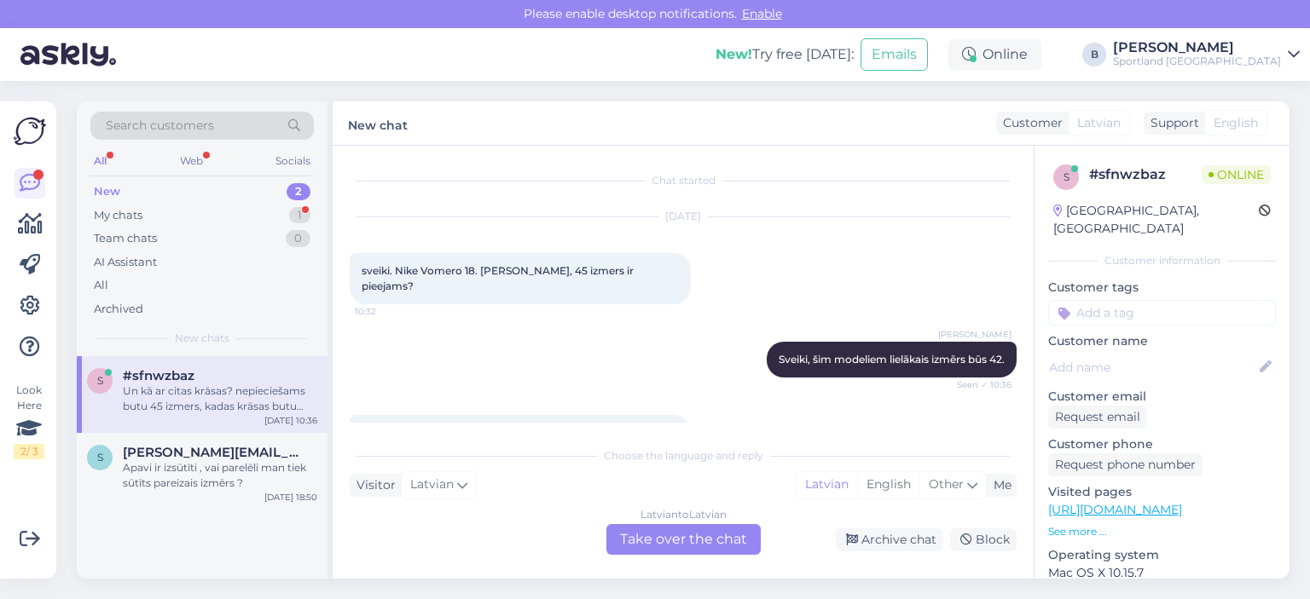
scroll to position [46, 0]
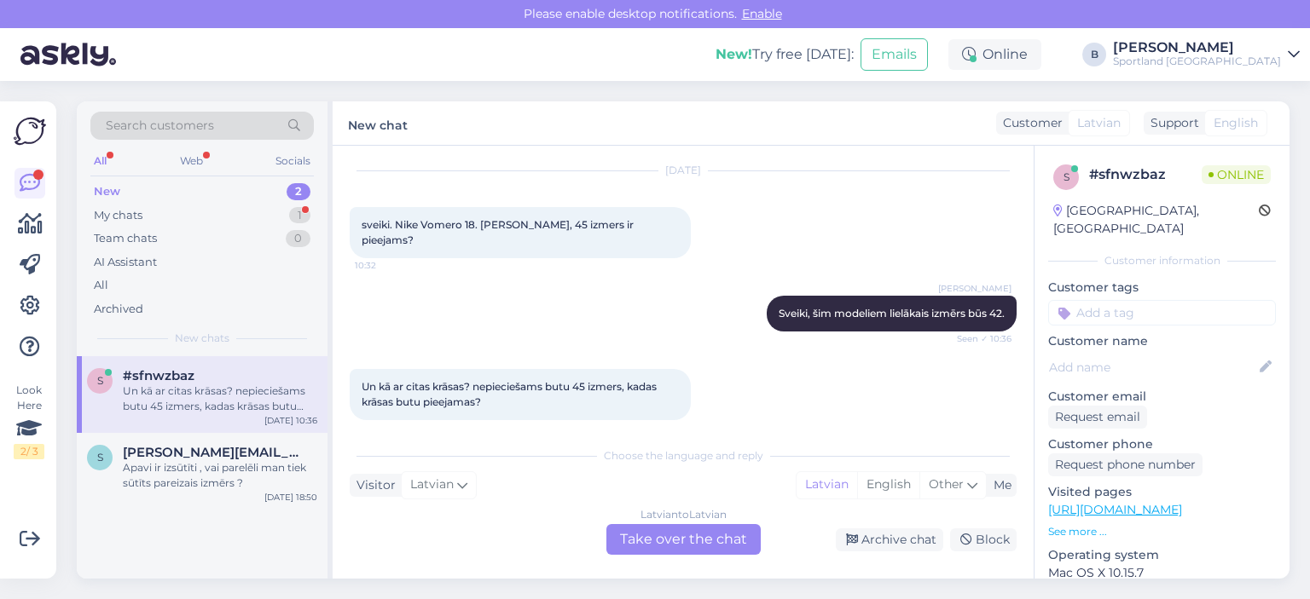
click at [633, 538] on div "Latvian to Latvian Take over the chat" at bounding box center [683, 539] width 154 height 31
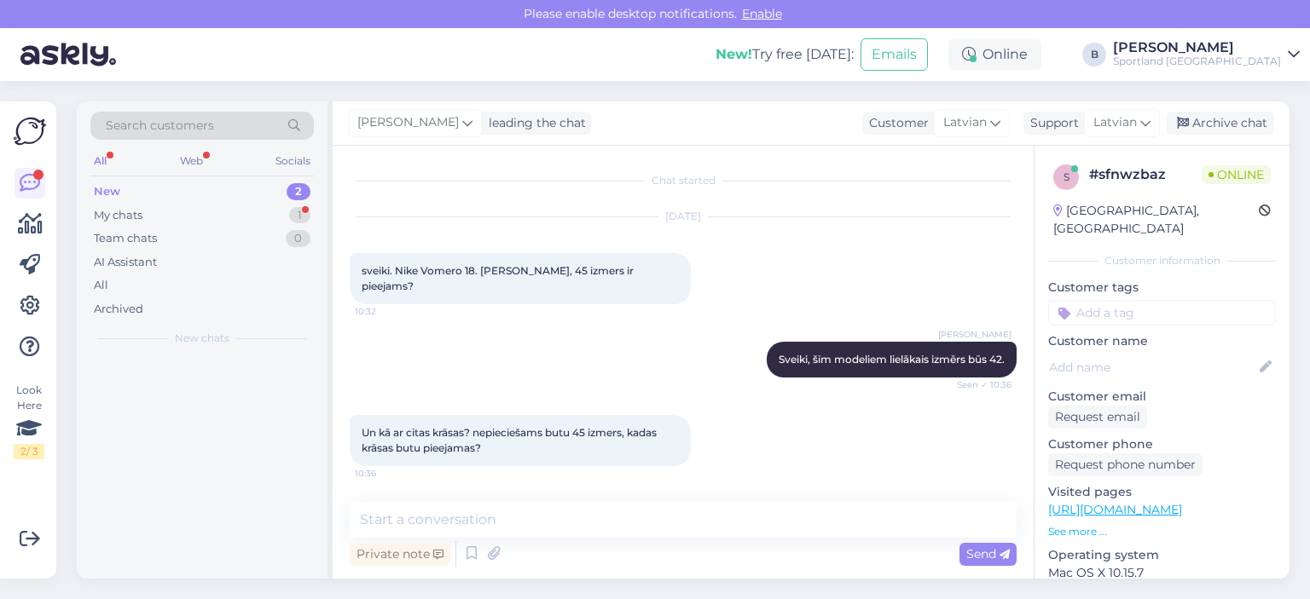
scroll to position [0, 0]
click at [638, 518] on textarea at bounding box center [683, 520] width 667 height 36
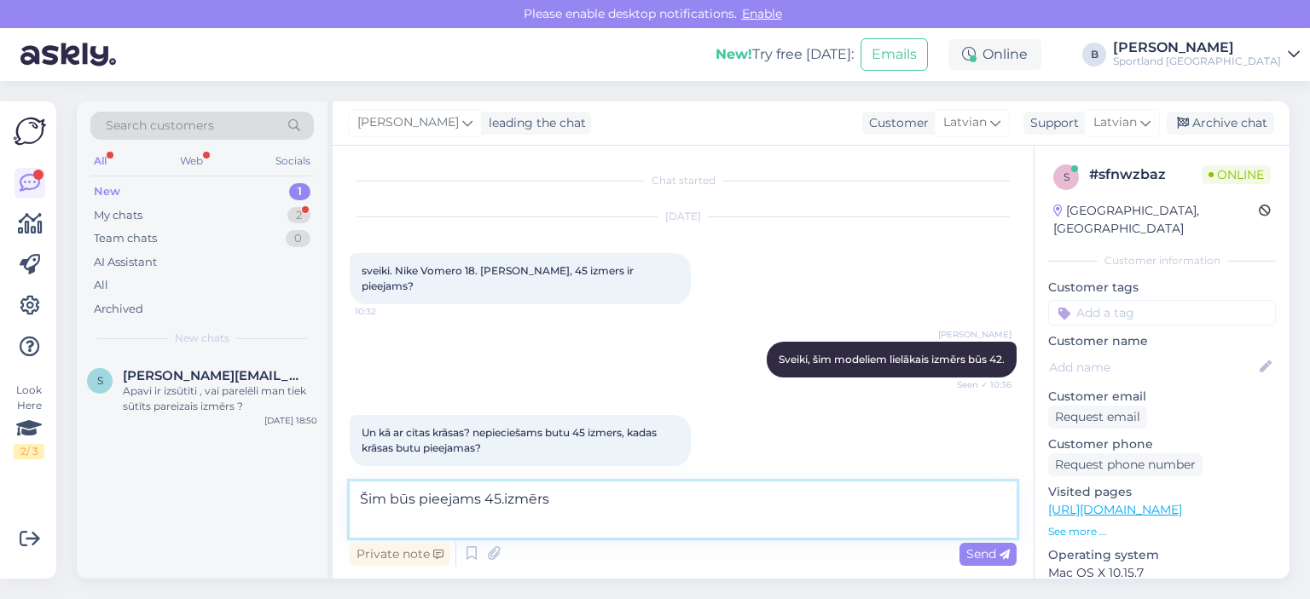
paste textarea "[URL][DOMAIN_NAME]"
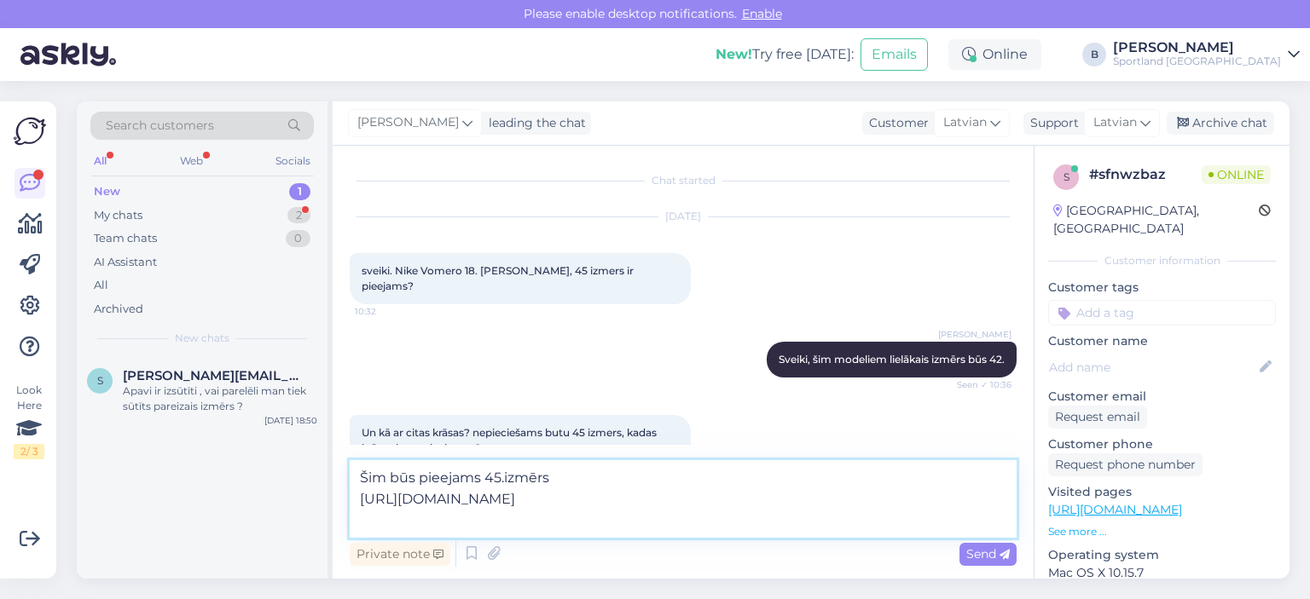
paste textarea "[URL][DOMAIN_NAME]"
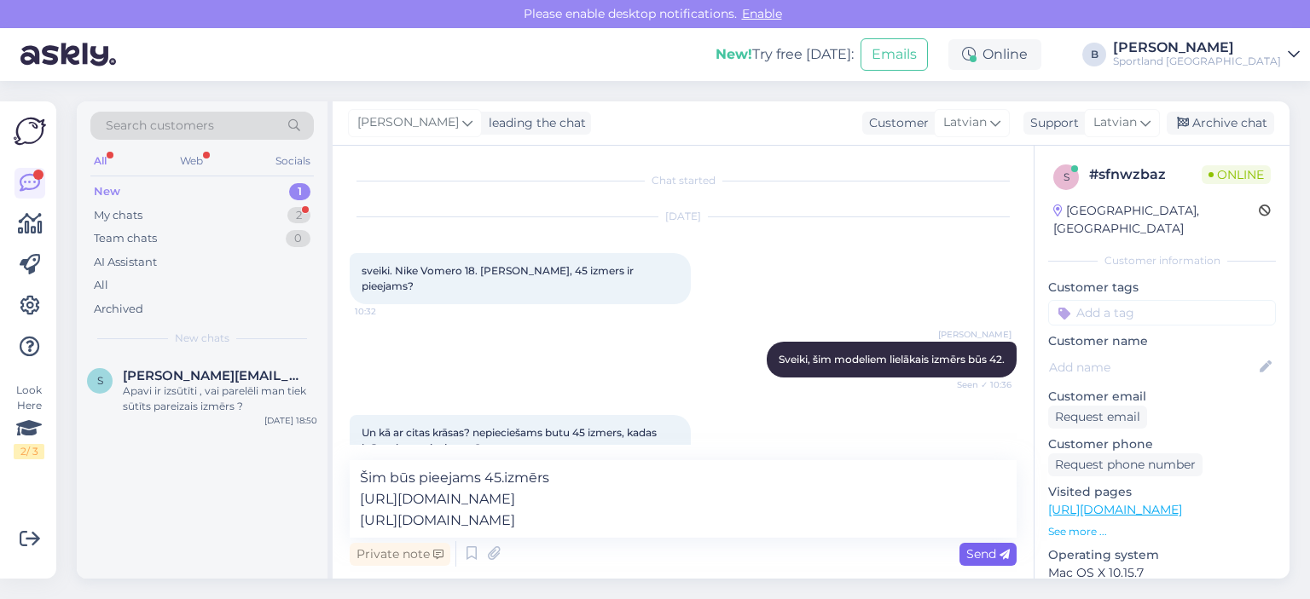
click at [963, 550] on div "Send" at bounding box center [987, 554] width 57 height 23
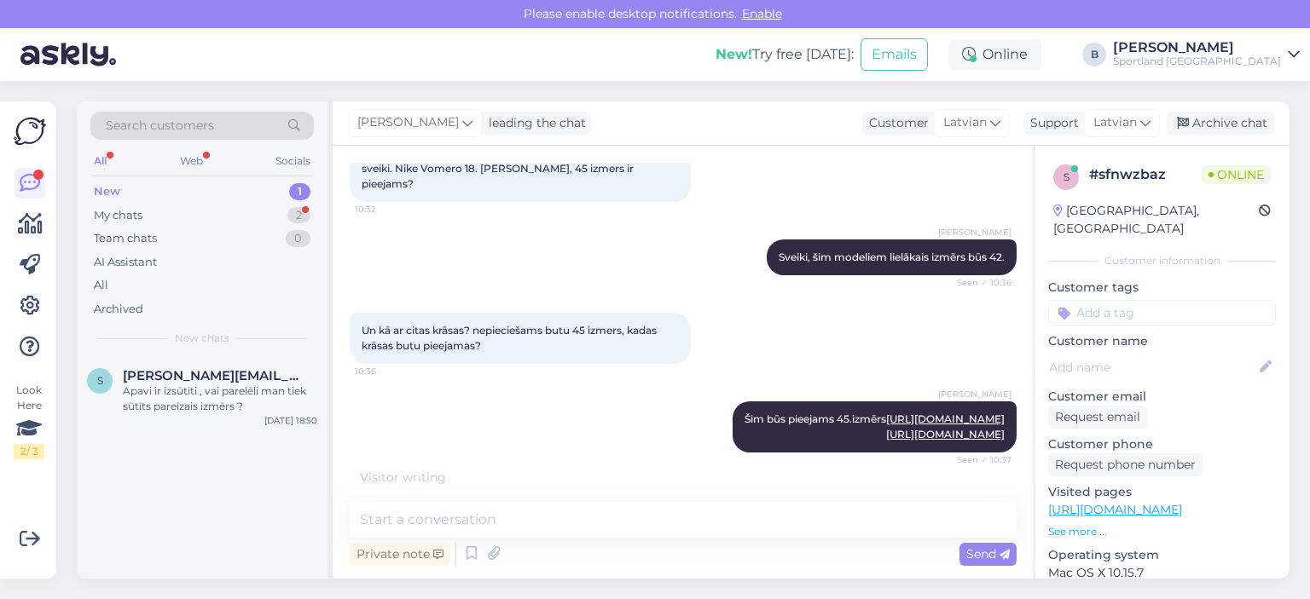
scroll to position [119, 0]
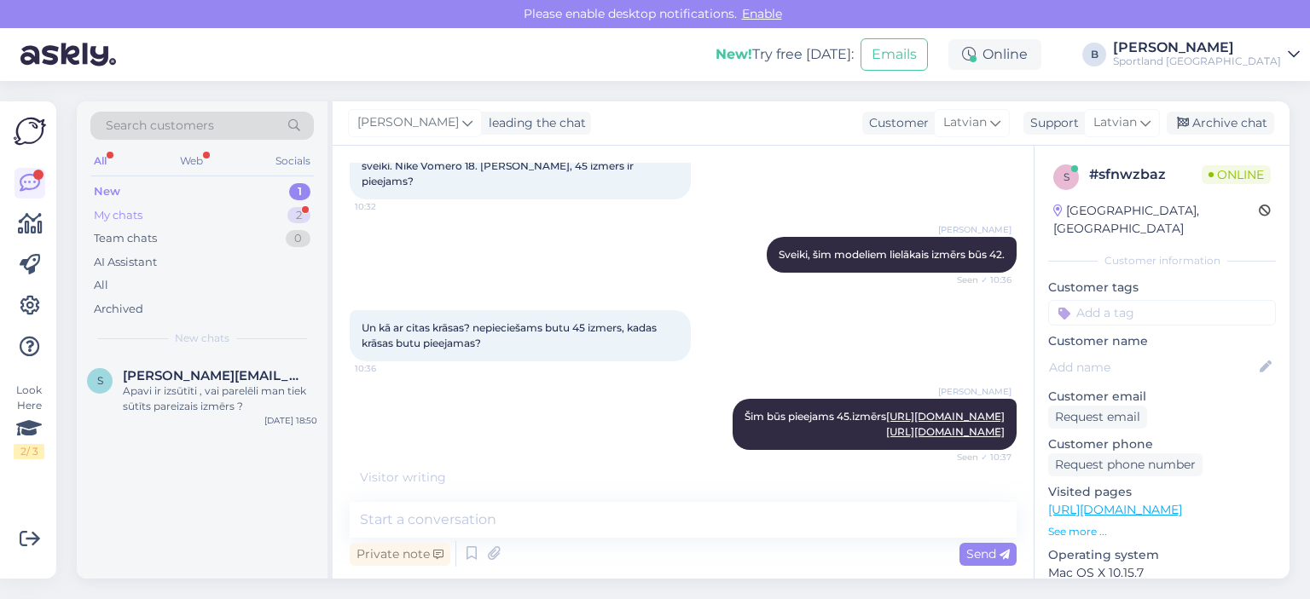
click at [119, 222] on div "My chats" at bounding box center [118, 215] width 49 height 17
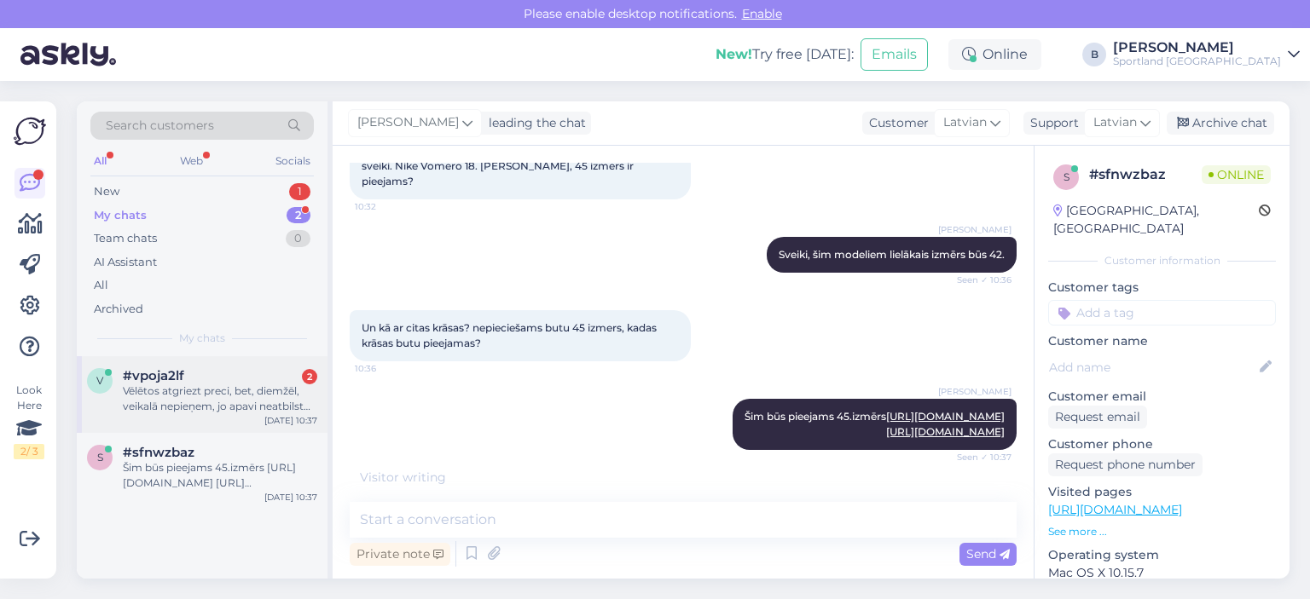
click at [201, 410] on div "Vēlētos atgriezt preci, bet, diemžēl, veikalā nepieņem, jo apavi neatbilst pasū…" at bounding box center [220, 399] width 194 height 31
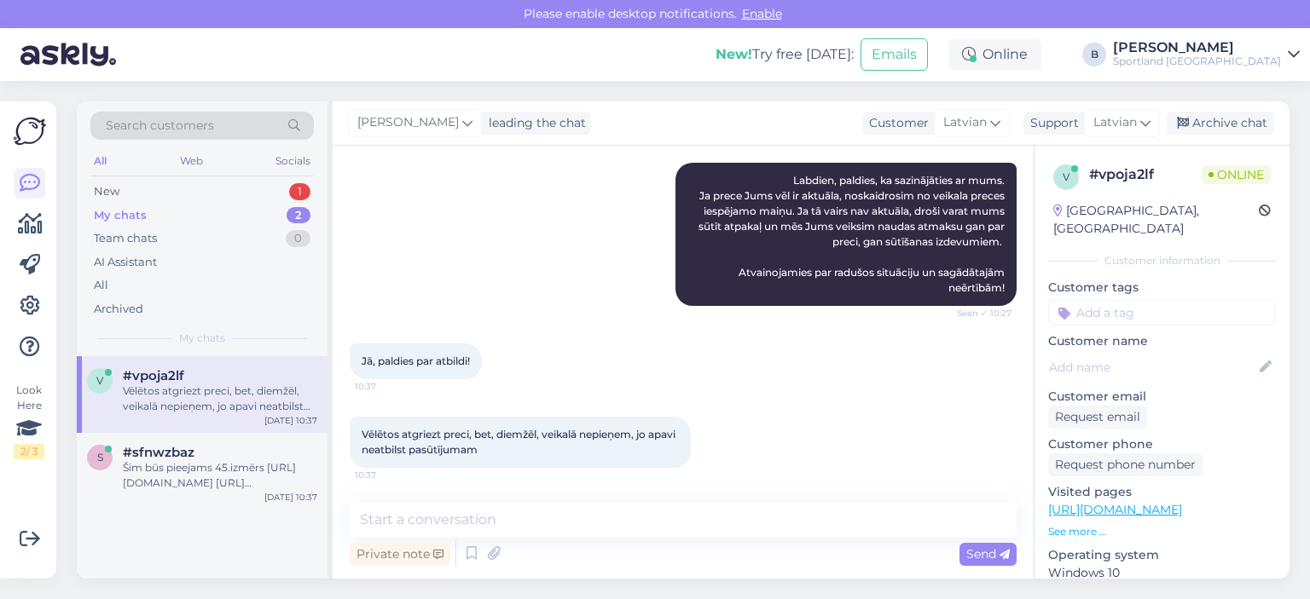
scroll to position [851, 0]
click at [670, 530] on textarea at bounding box center [683, 520] width 667 height 36
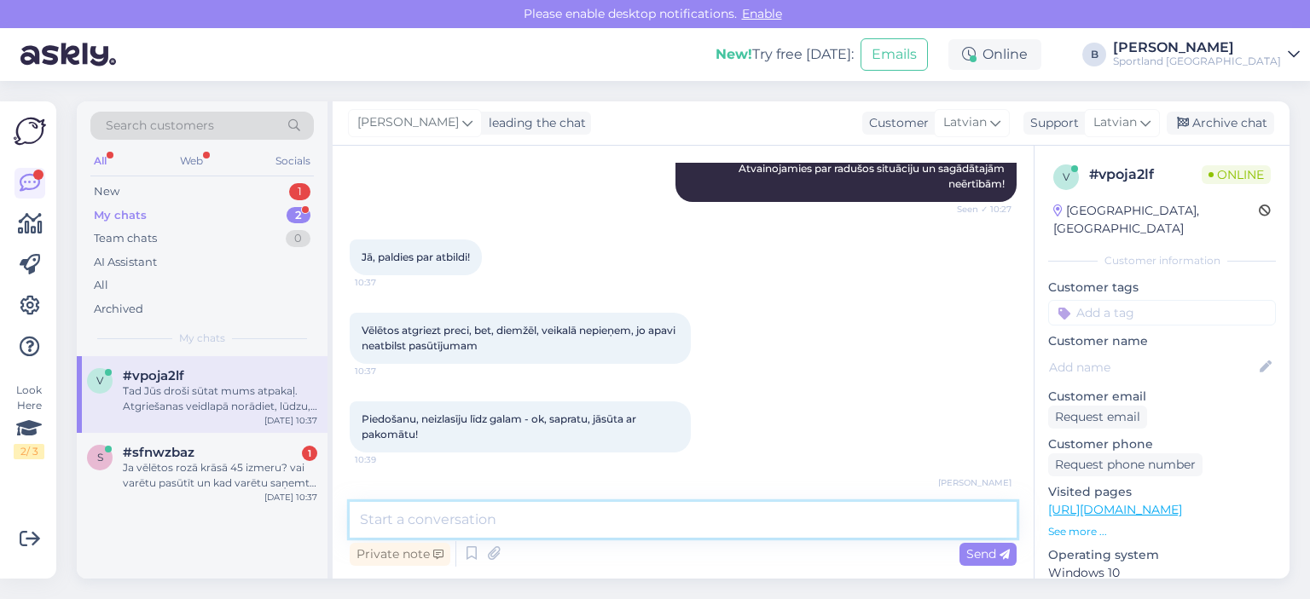
scroll to position [1028, 0]
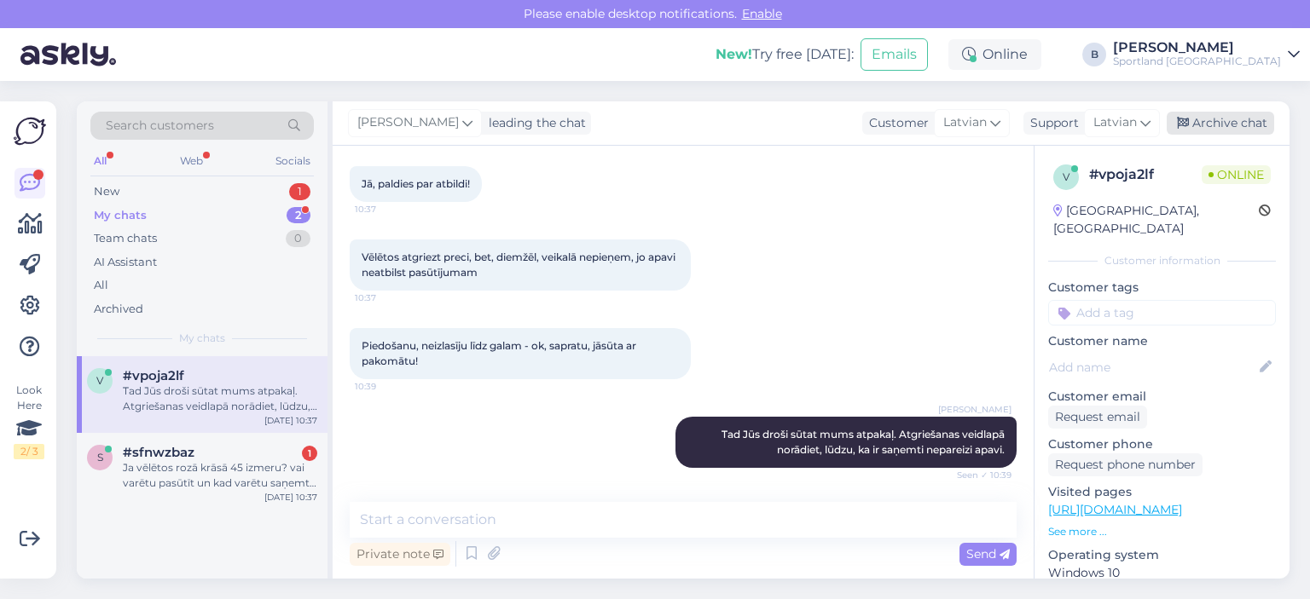
click at [1203, 125] on div "Archive chat" at bounding box center [1219, 123] width 107 height 23
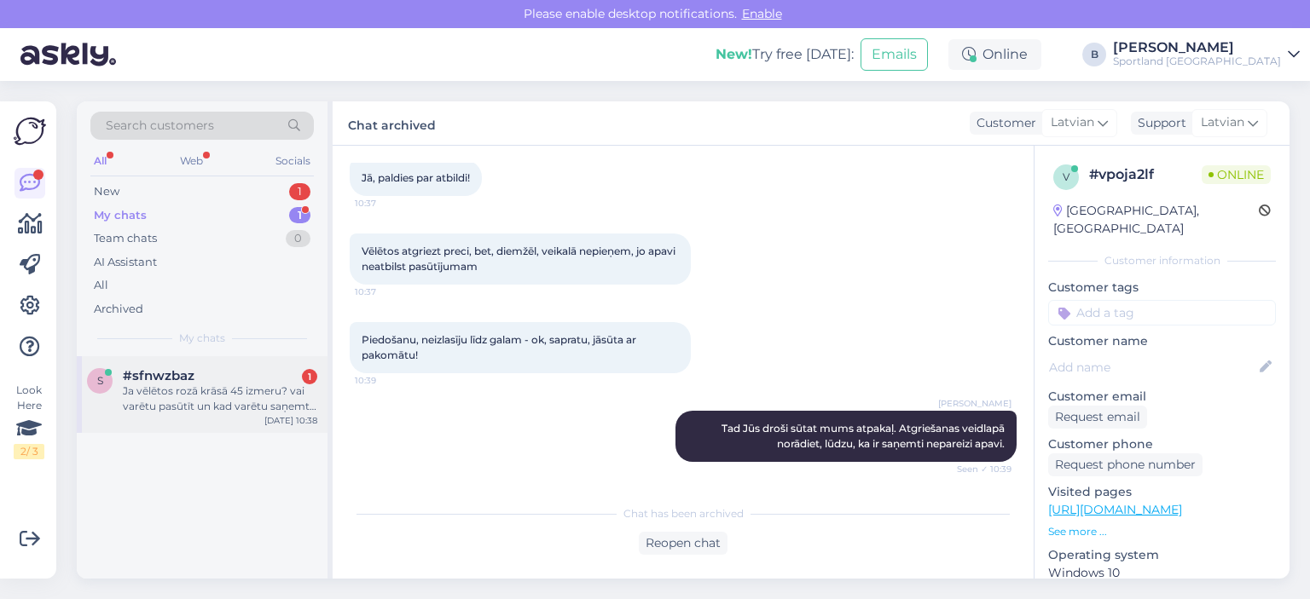
click at [244, 417] on div "s #sfnwzbaz 1 Ja vēlētos rozā krāsā 45 izmeru? vai varētu pasūtīt un kad varētu…" at bounding box center [202, 394] width 251 height 77
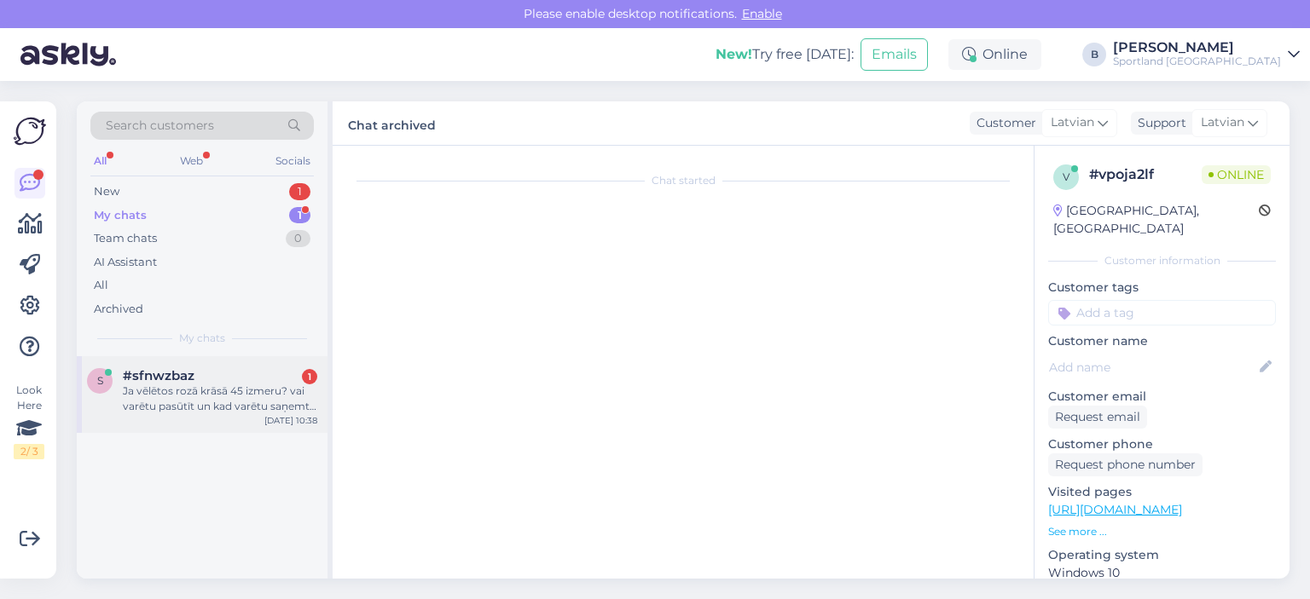
scroll to position [191, 0]
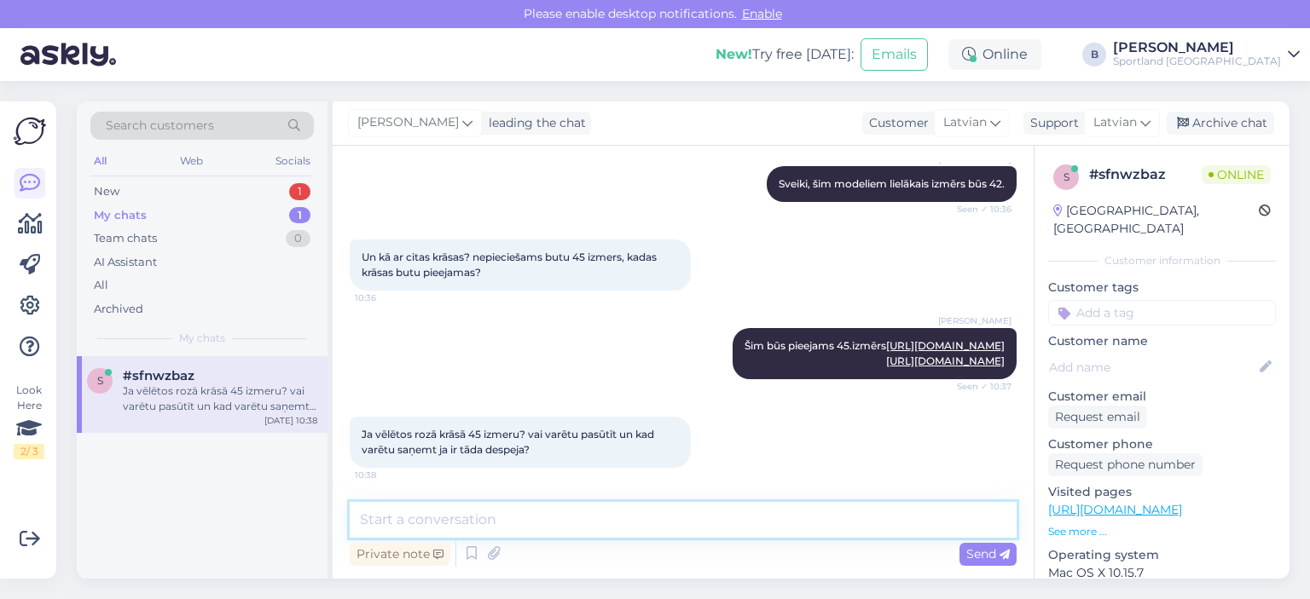
click at [712, 518] on textarea at bounding box center [683, 520] width 667 height 36
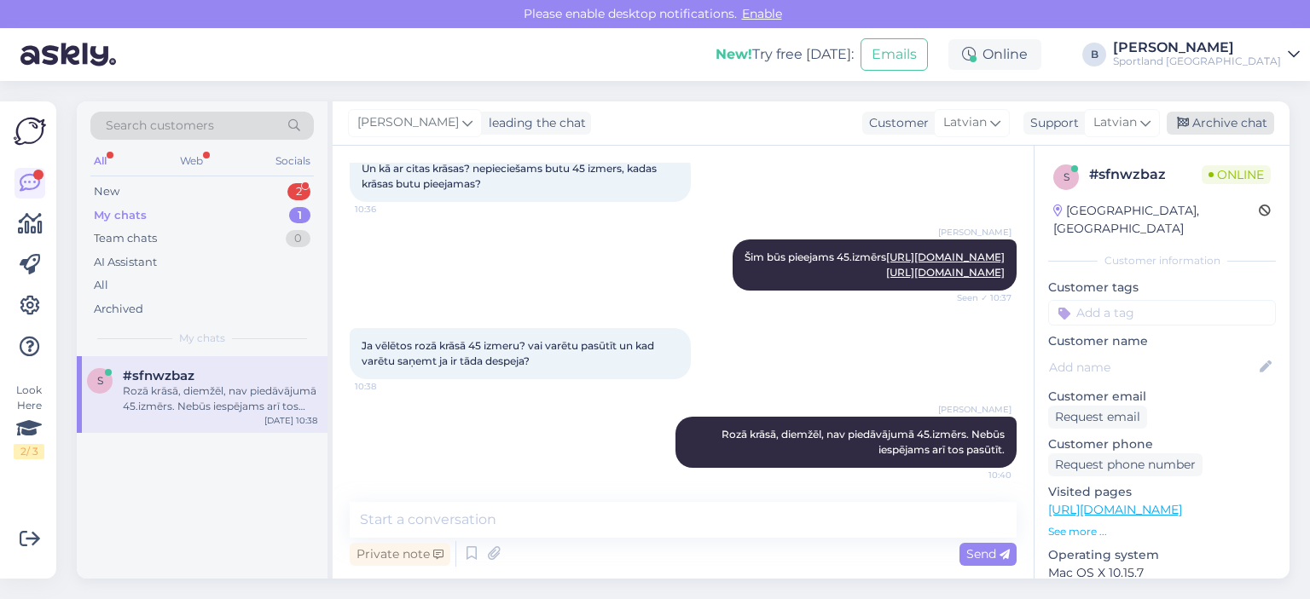
click at [1212, 126] on div "Archive chat" at bounding box center [1219, 123] width 107 height 23
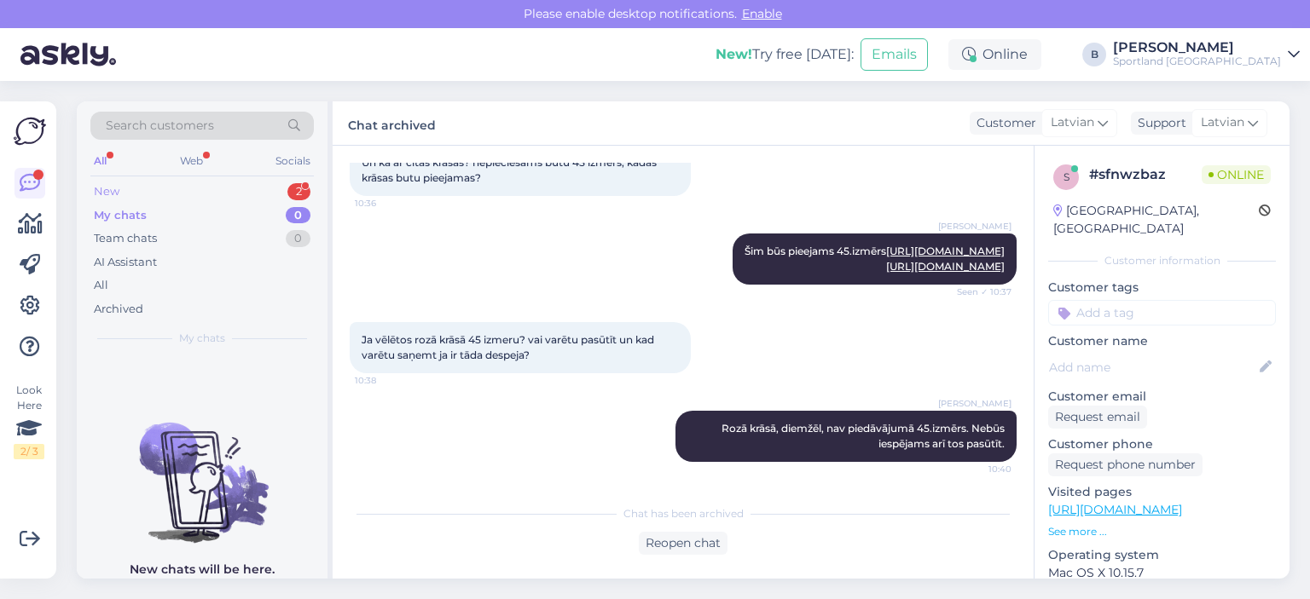
click at [136, 197] on div "New 2" at bounding box center [201, 192] width 223 height 24
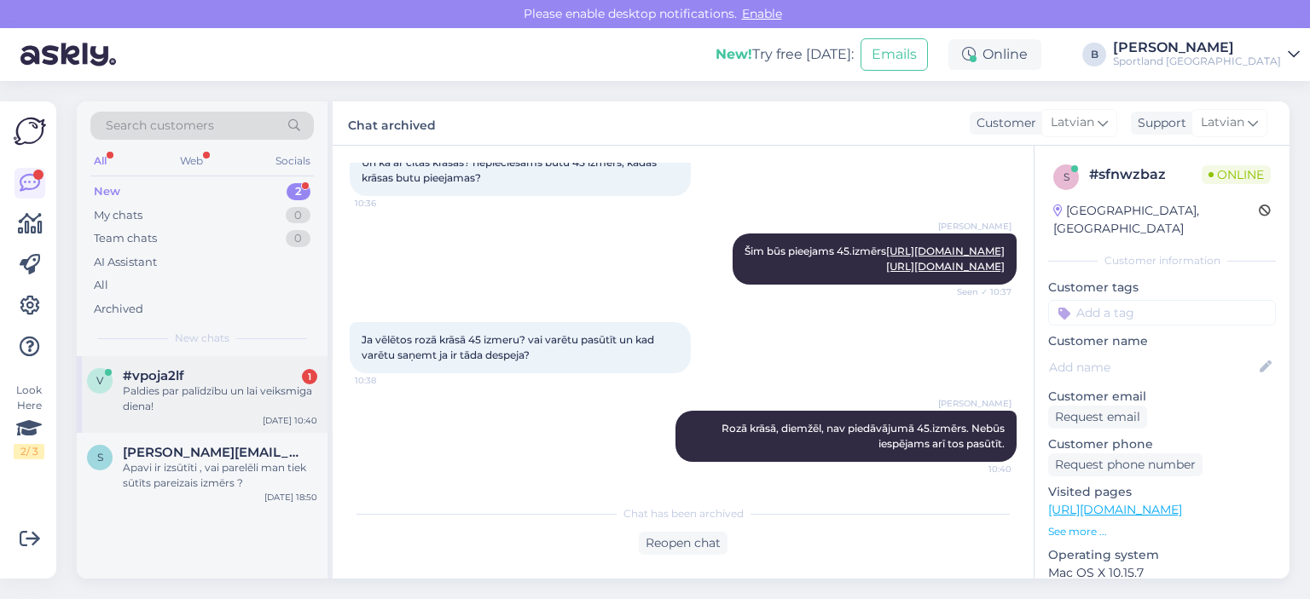
click at [166, 384] on div "Paldies par palīdzību un lai veiksmiga diena!" at bounding box center [220, 399] width 194 height 31
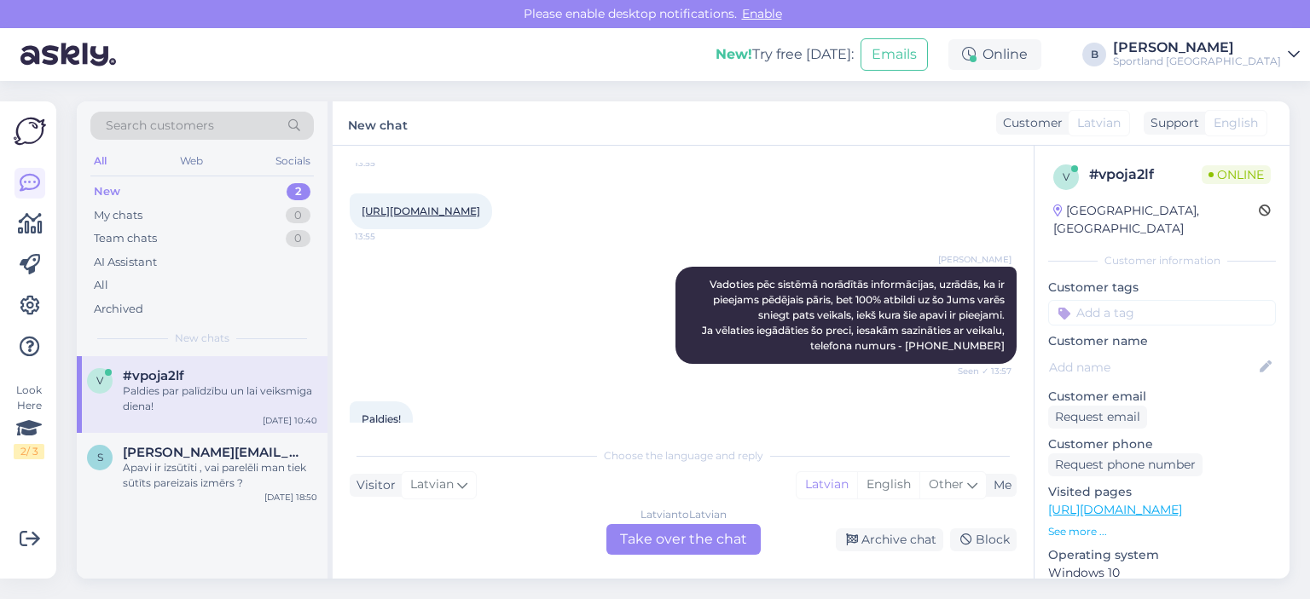
scroll to position [1165, 0]
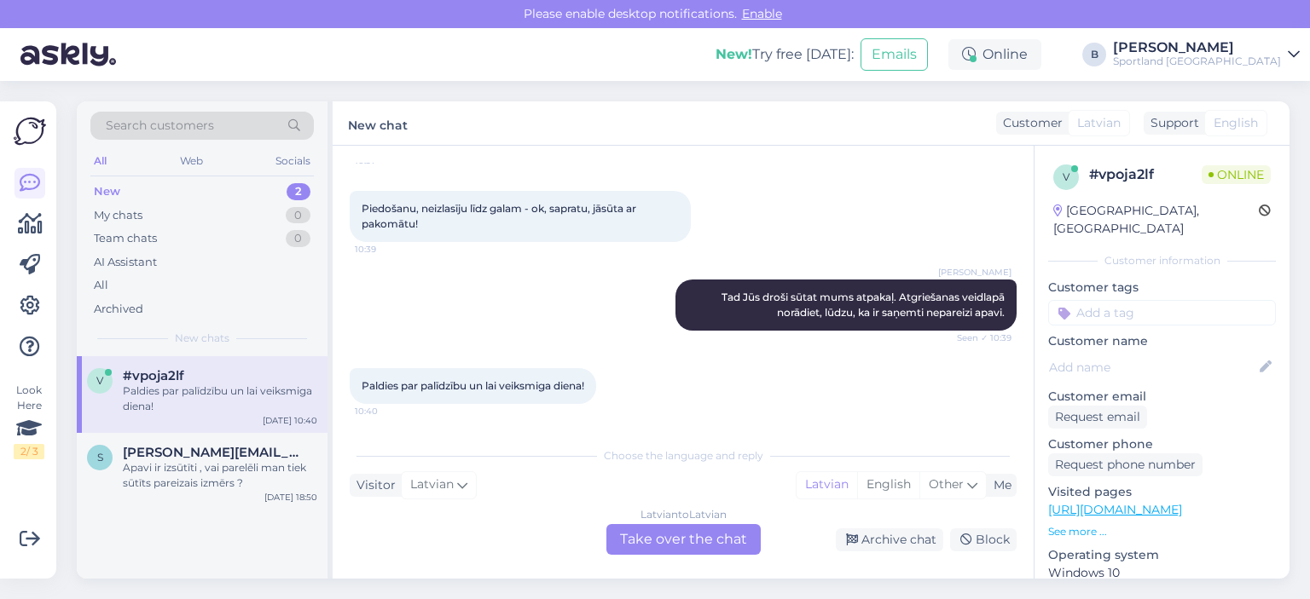
click at [675, 533] on div "Latvian to Latvian Take over the chat" at bounding box center [683, 539] width 154 height 31
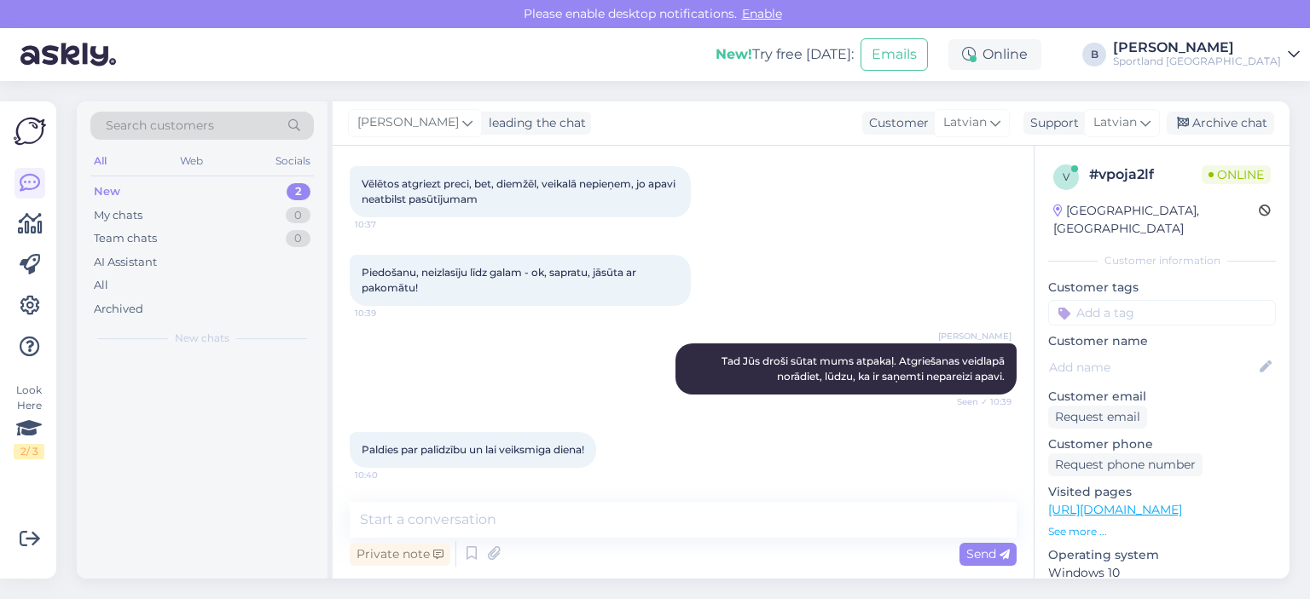
scroll to position [1102, 0]
click at [677, 530] on textarea at bounding box center [683, 520] width 667 height 36
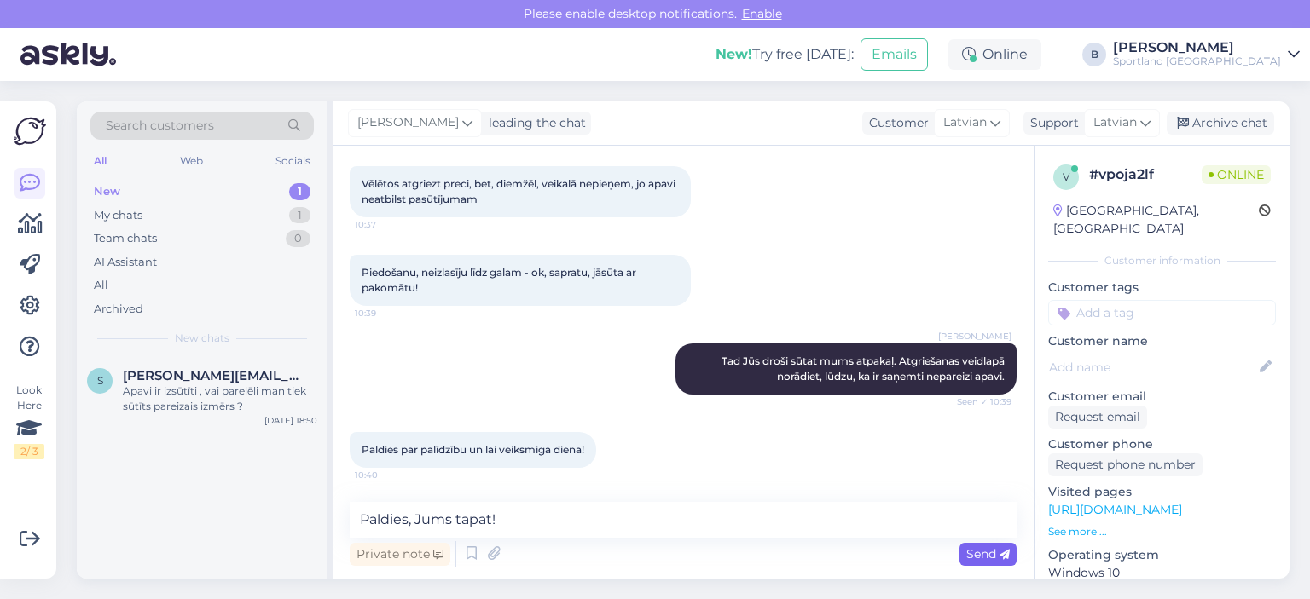
click at [990, 551] on span "Send" at bounding box center [987, 554] width 43 height 15
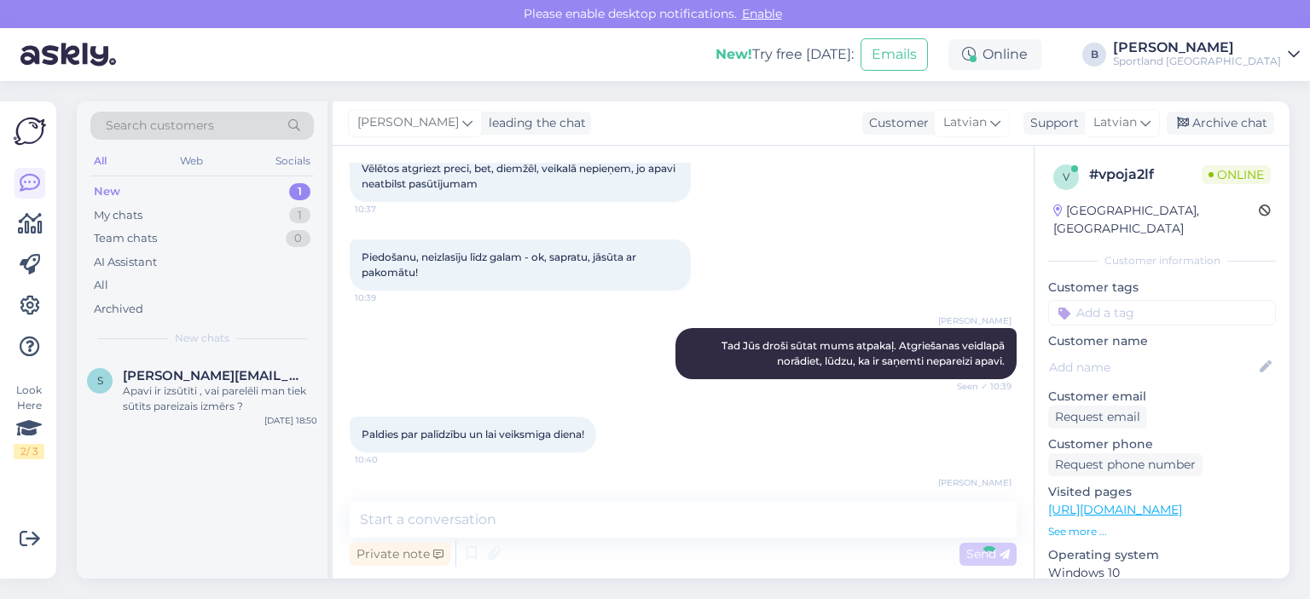
scroll to position [1175, 0]
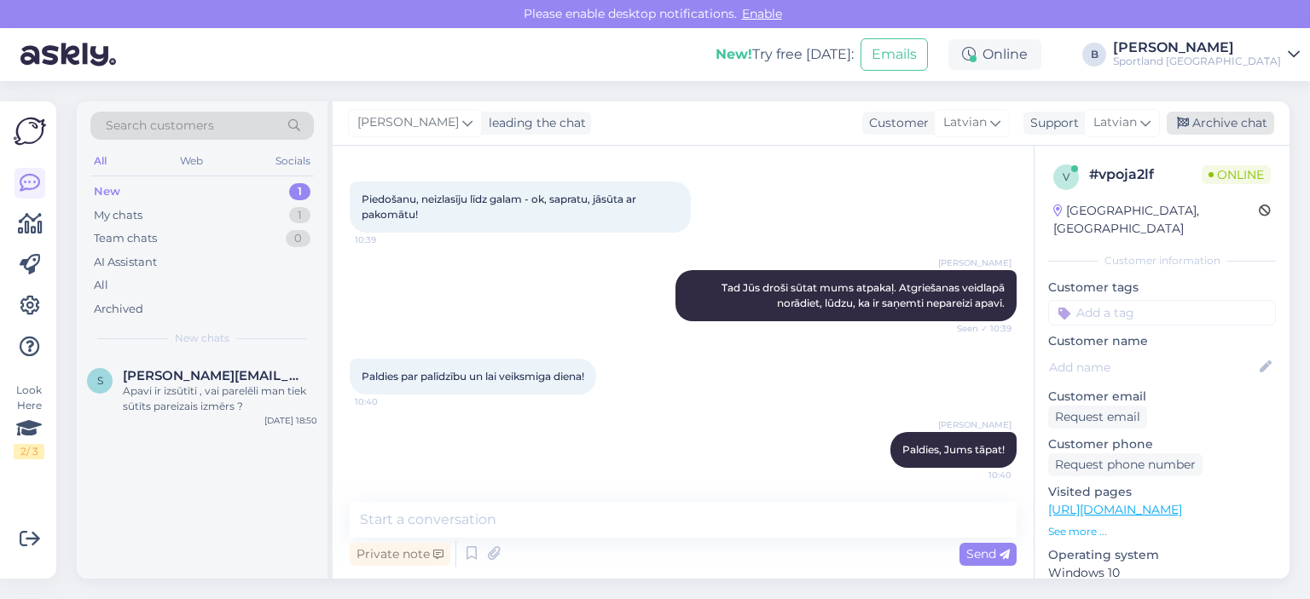
click at [1212, 125] on div "Archive chat" at bounding box center [1219, 123] width 107 height 23
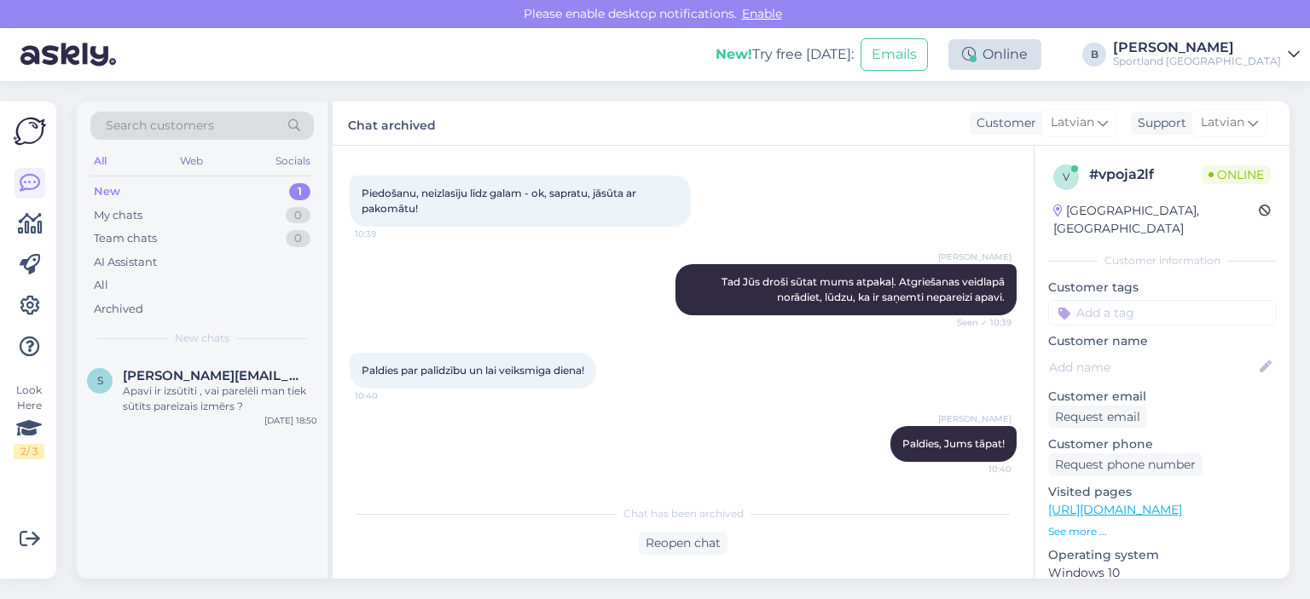
click at [1041, 56] on div "Online" at bounding box center [994, 54] width 93 height 31
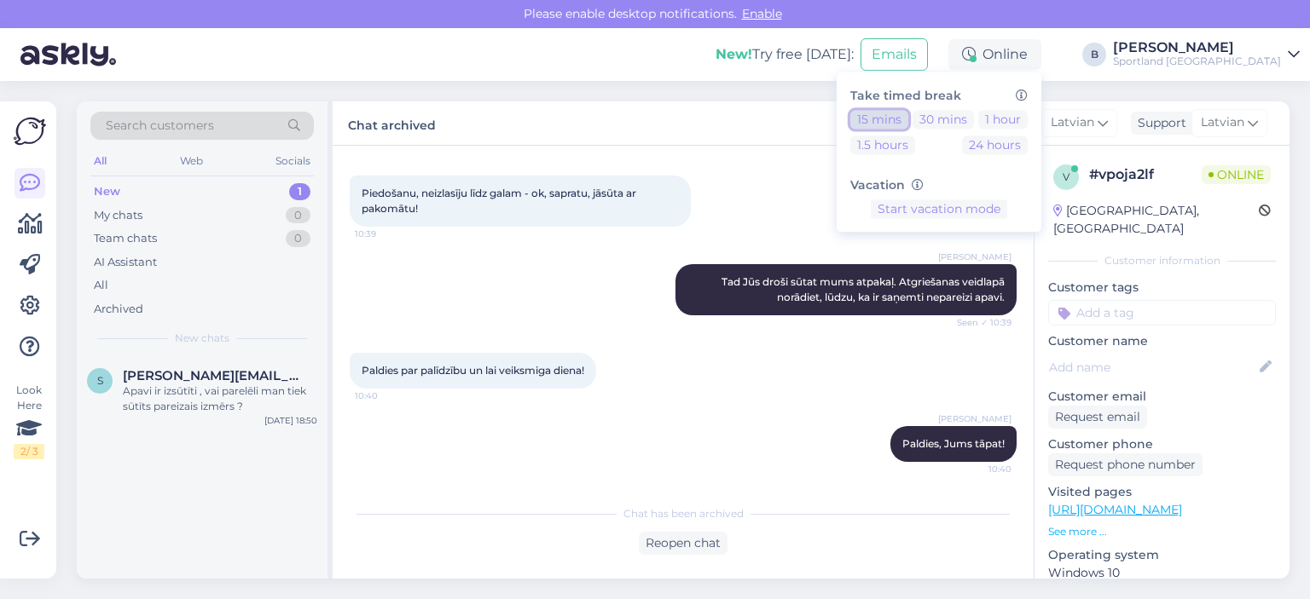
click at [908, 123] on button "15 mins" at bounding box center [879, 119] width 58 height 19
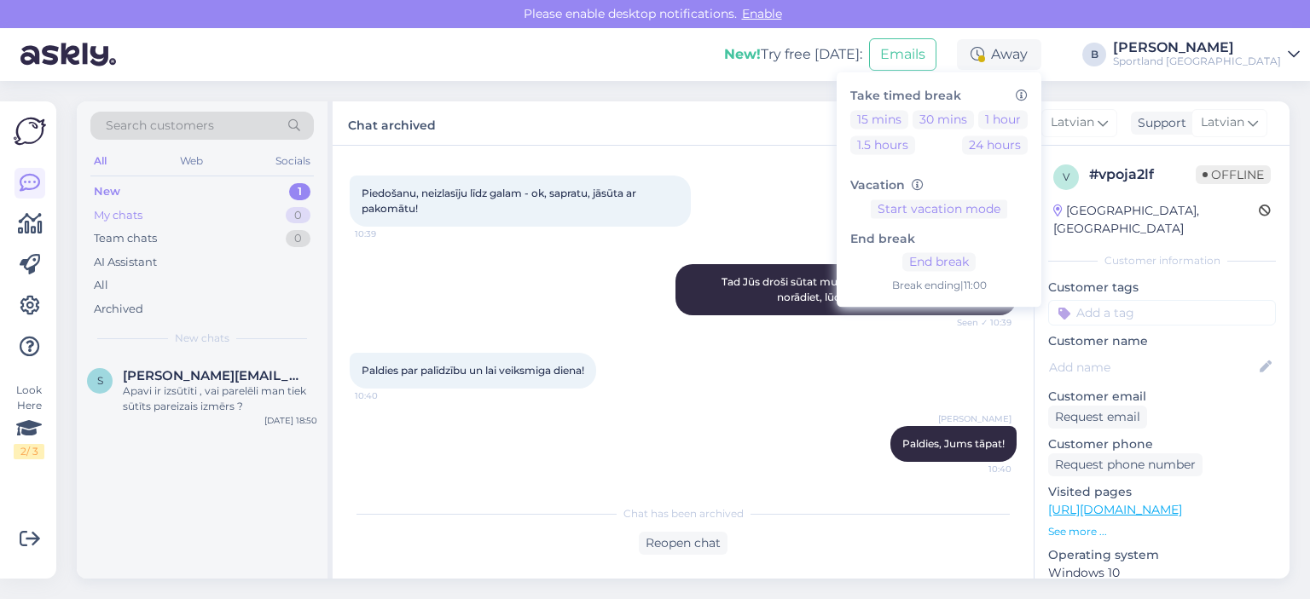
click at [119, 221] on div "My chats" at bounding box center [118, 215] width 49 height 17
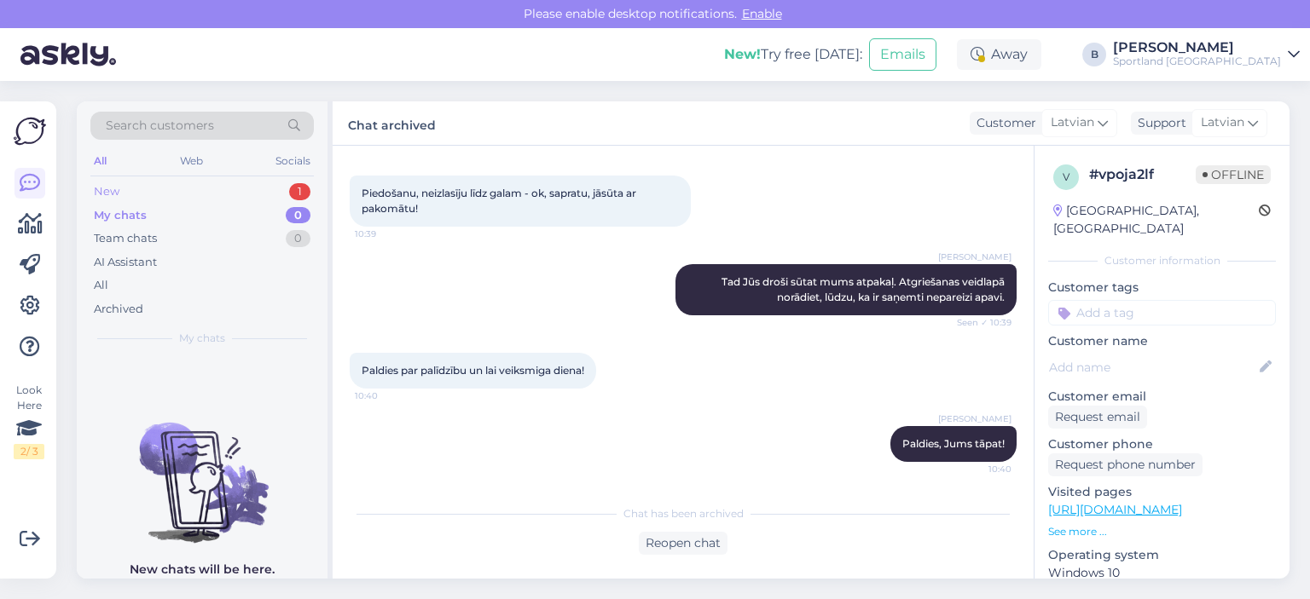
click at [133, 192] on div "New 1" at bounding box center [201, 192] width 223 height 24
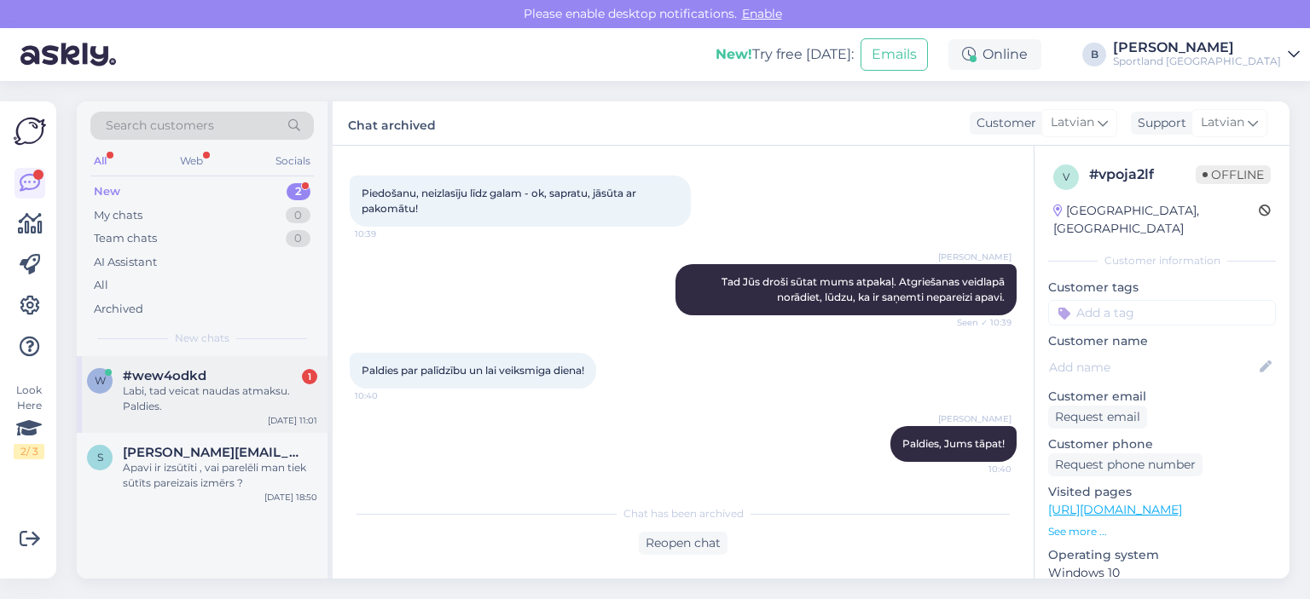
click at [217, 380] on div "#wew4odkd 1" at bounding box center [220, 375] width 194 height 15
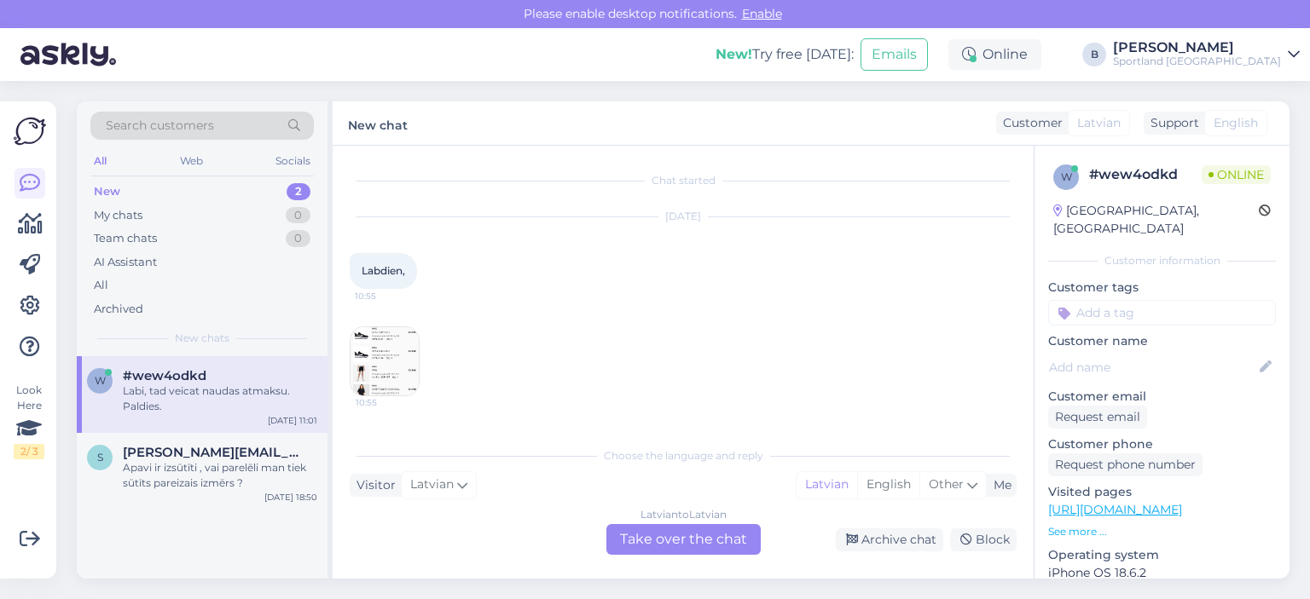
scroll to position [1247, 0]
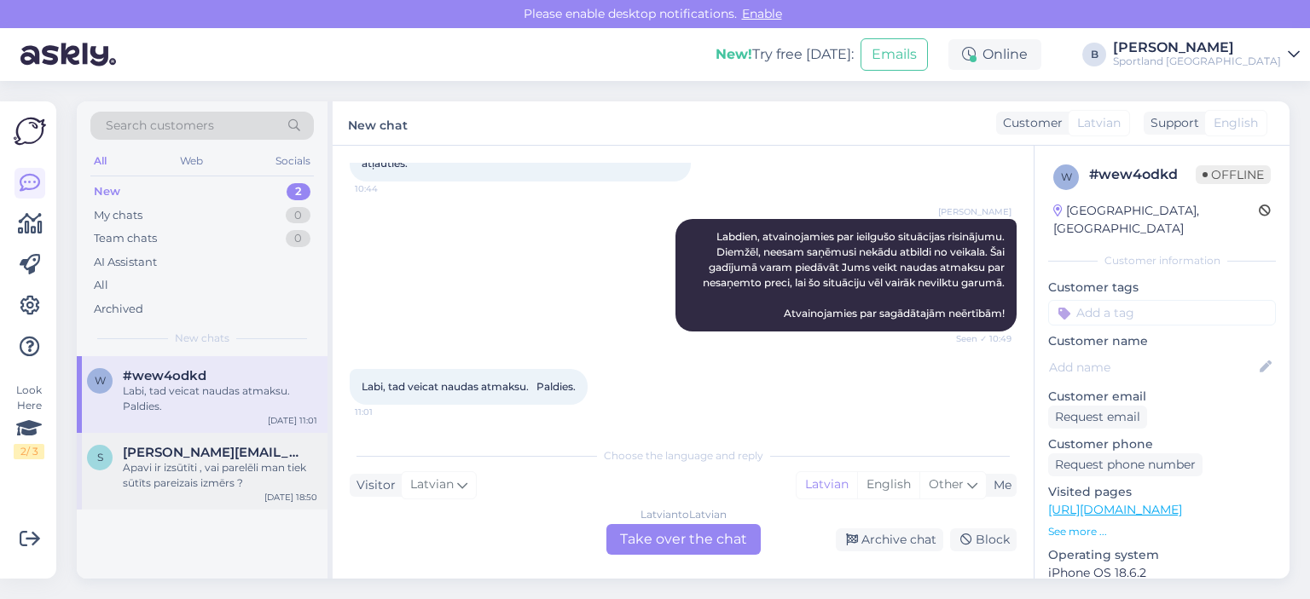
click at [197, 456] on span "[PERSON_NAME][EMAIL_ADDRESS][DOMAIN_NAME]" at bounding box center [211, 452] width 177 height 15
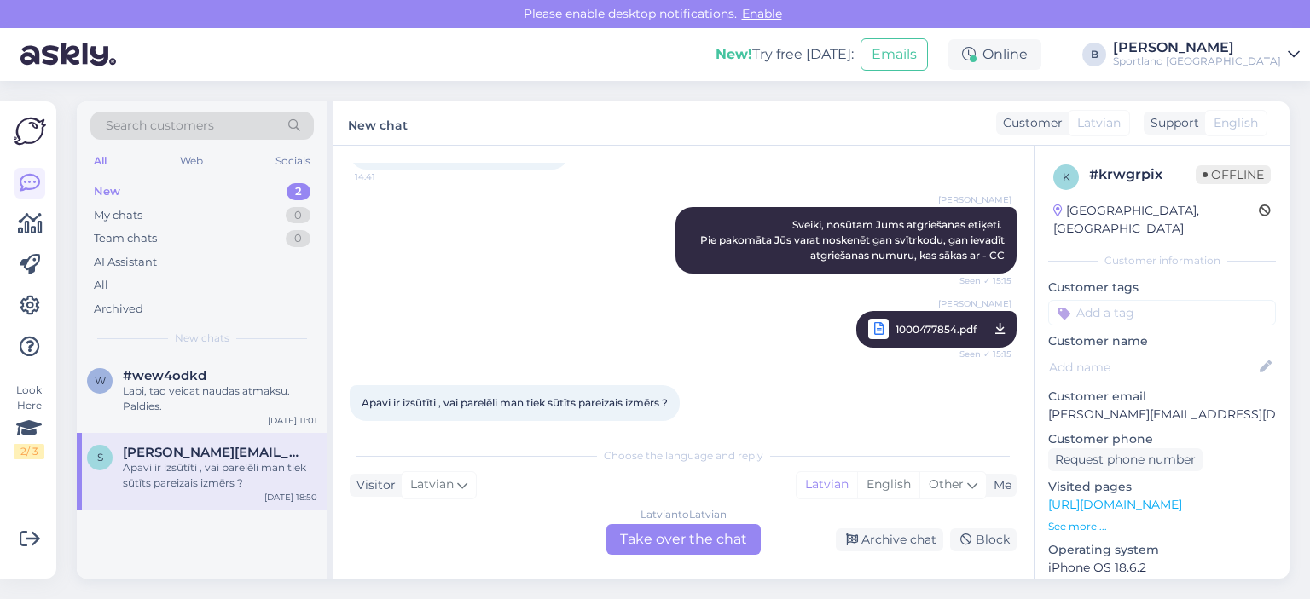
click at [672, 535] on div "Latvian to Latvian Take over the chat" at bounding box center [683, 539] width 154 height 31
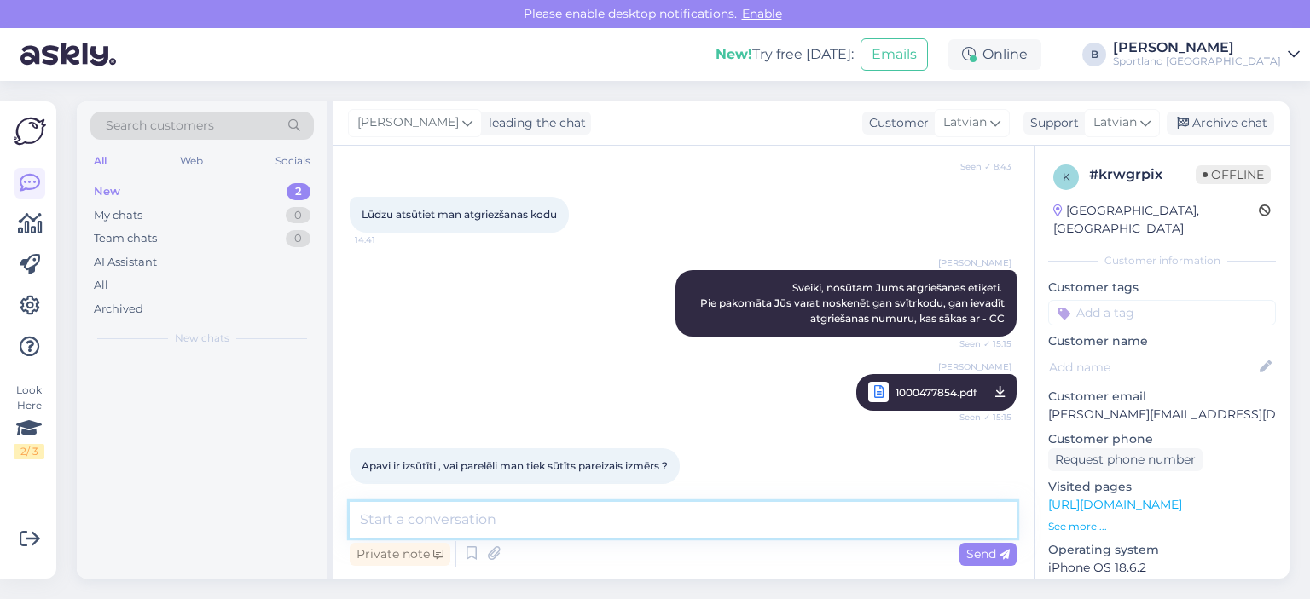
click at [670, 530] on textarea at bounding box center [683, 520] width 667 height 36
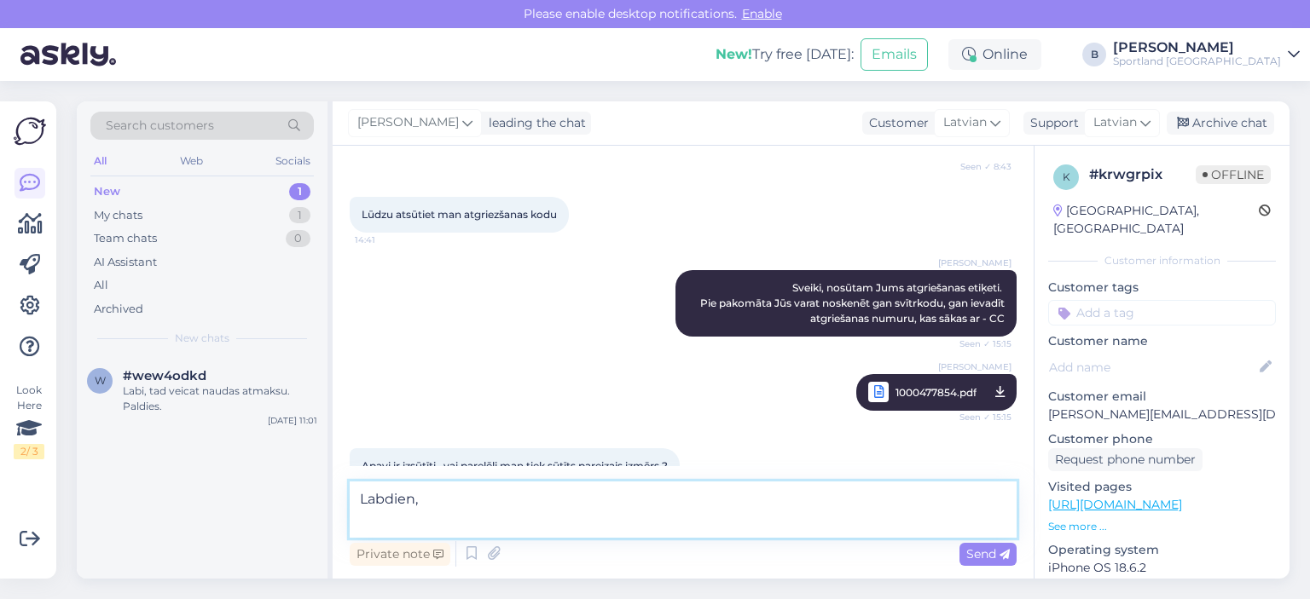
scroll to position [624, 0]
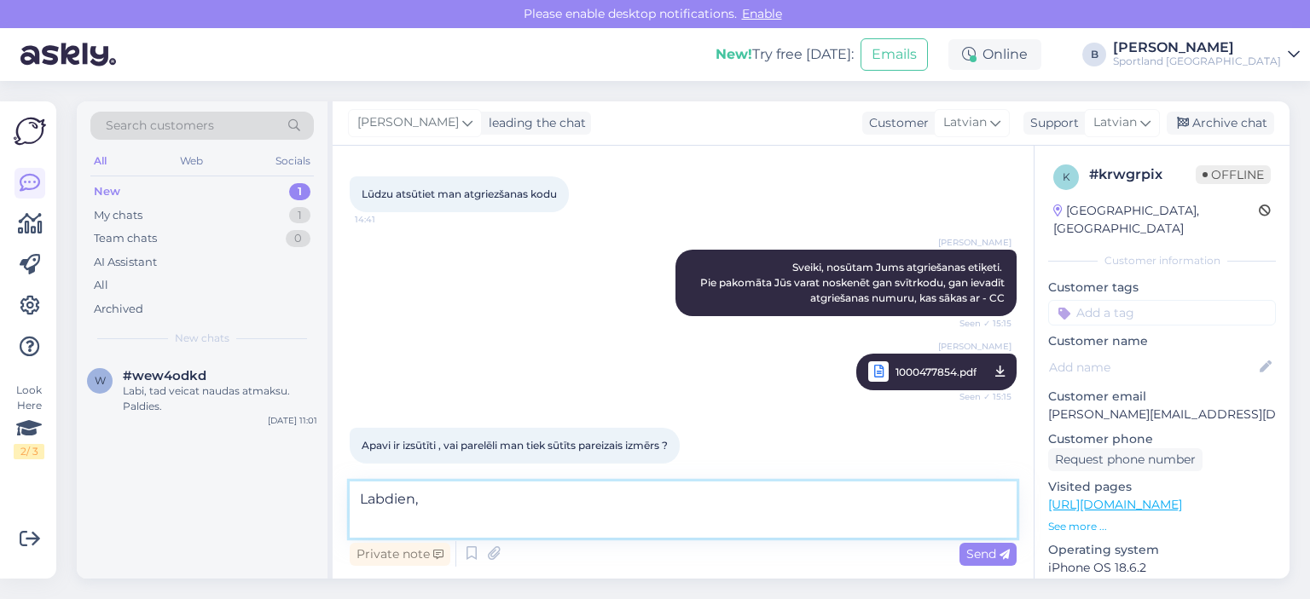
paste textarea "[PERSON_NAME] informāciju ar veikalu, noskaidrojām, ka zem konkrētā apavu koda …"
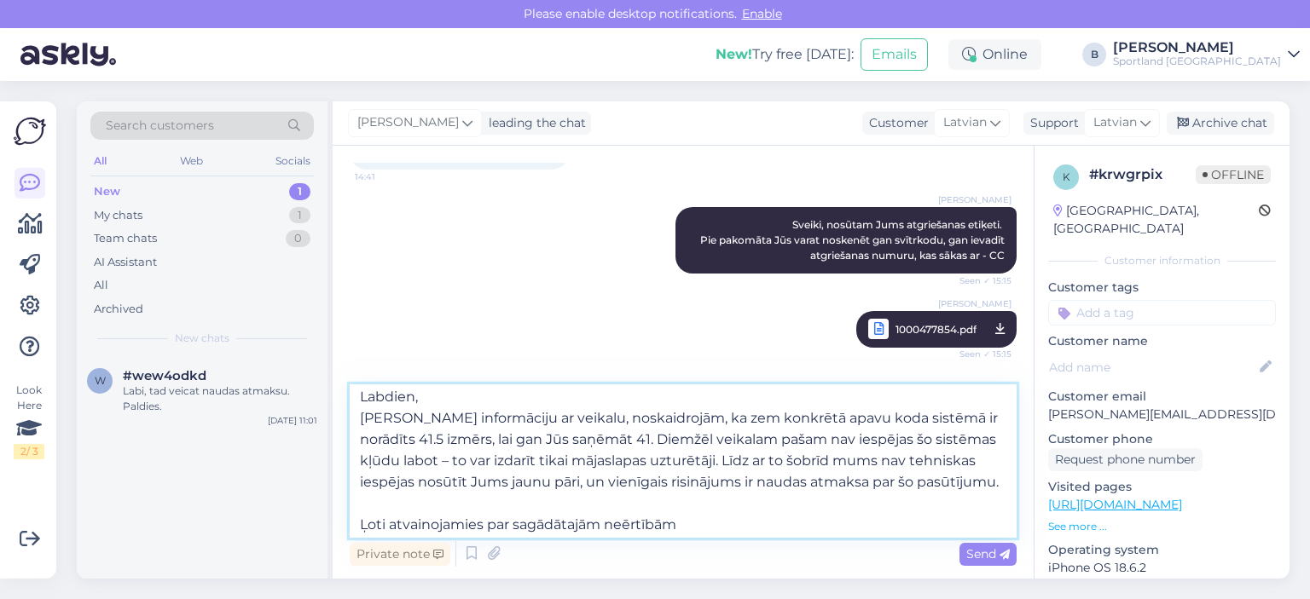
scroll to position [0, 0]
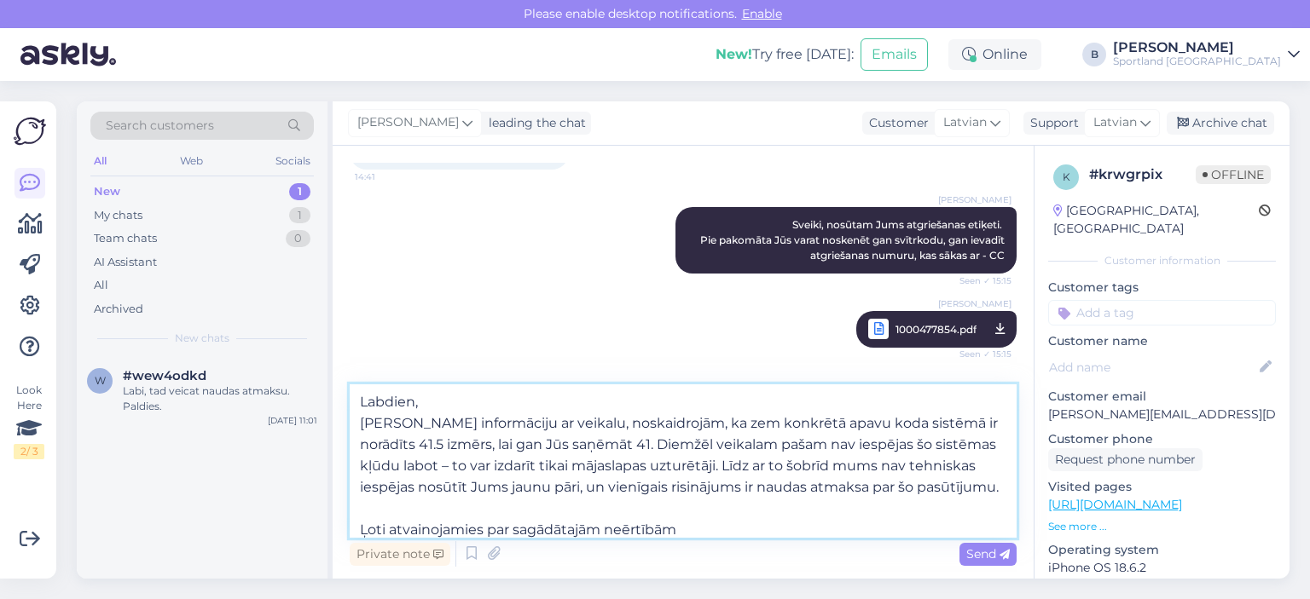
click at [715, 446] on textarea "Labdien, [PERSON_NAME] informāciju ar veikalu, noskaidrojām, ka zem konkrētā ap…" at bounding box center [683, 461] width 667 height 153
click at [514, 465] on textarea "Labdien, [PERSON_NAME] informāciju ar veikalu, noskaidrojām, ka zem konkrētā ap…" at bounding box center [683, 461] width 667 height 153
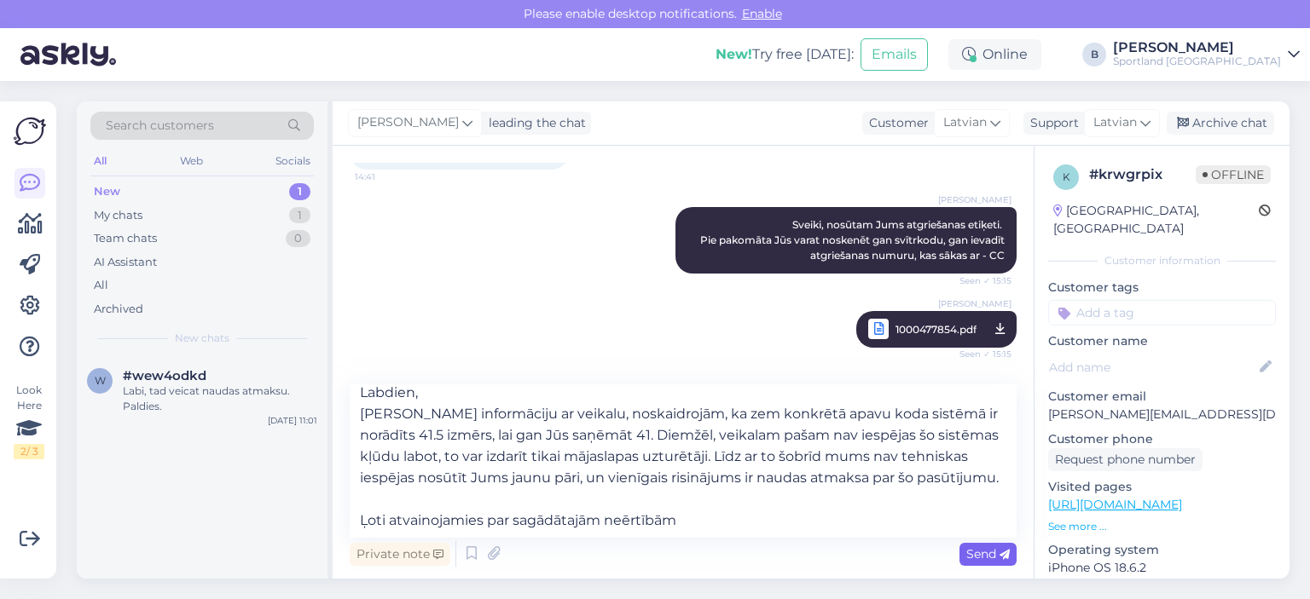
click at [1004, 560] on span "Send" at bounding box center [987, 554] width 43 height 15
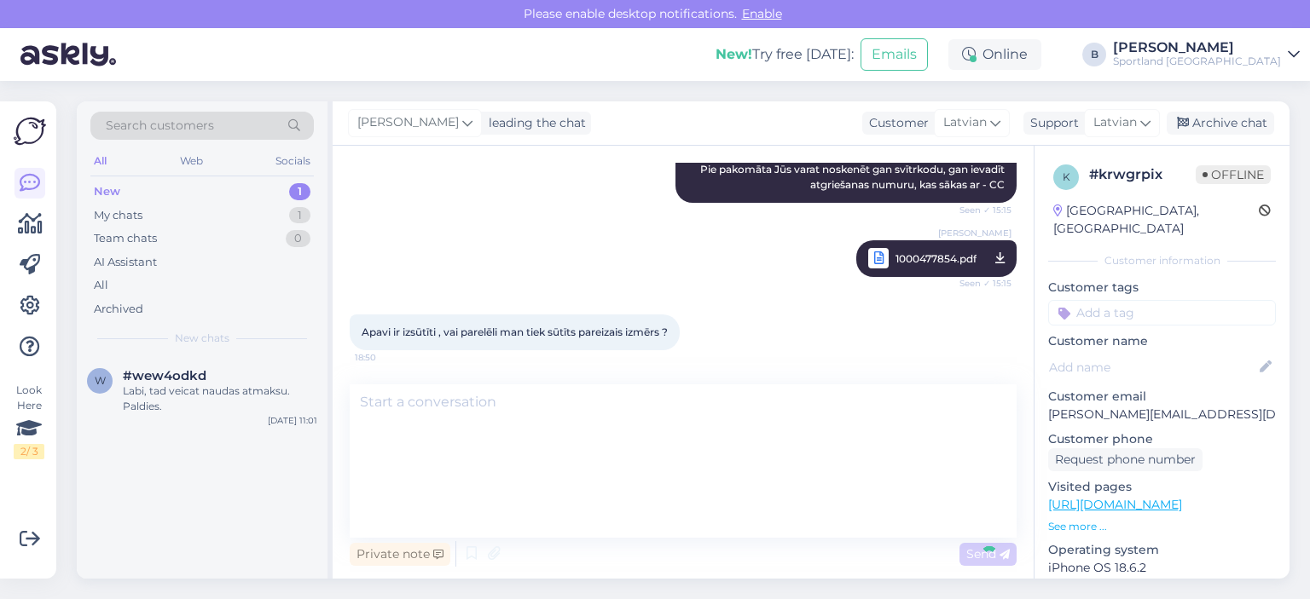
scroll to position [0, 0]
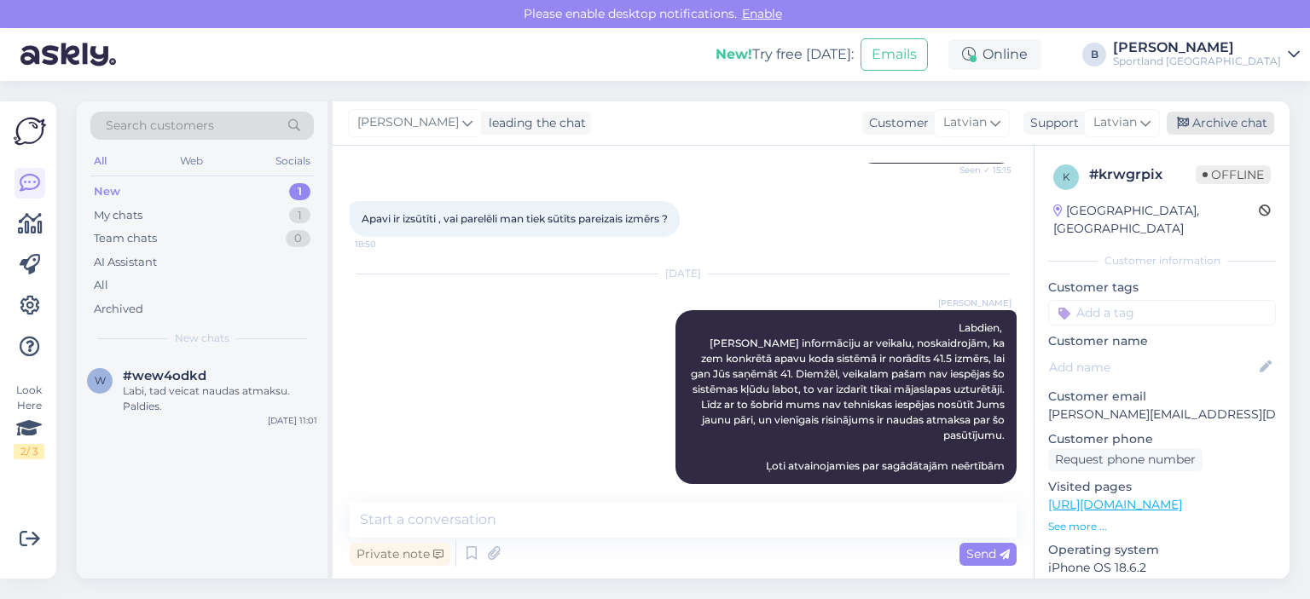
drag, startPoint x: 1212, startPoint y: 124, endPoint x: 1175, endPoint y: 127, distance: 37.6
click at [1212, 124] on div "Archive chat" at bounding box center [1219, 123] width 107 height 23
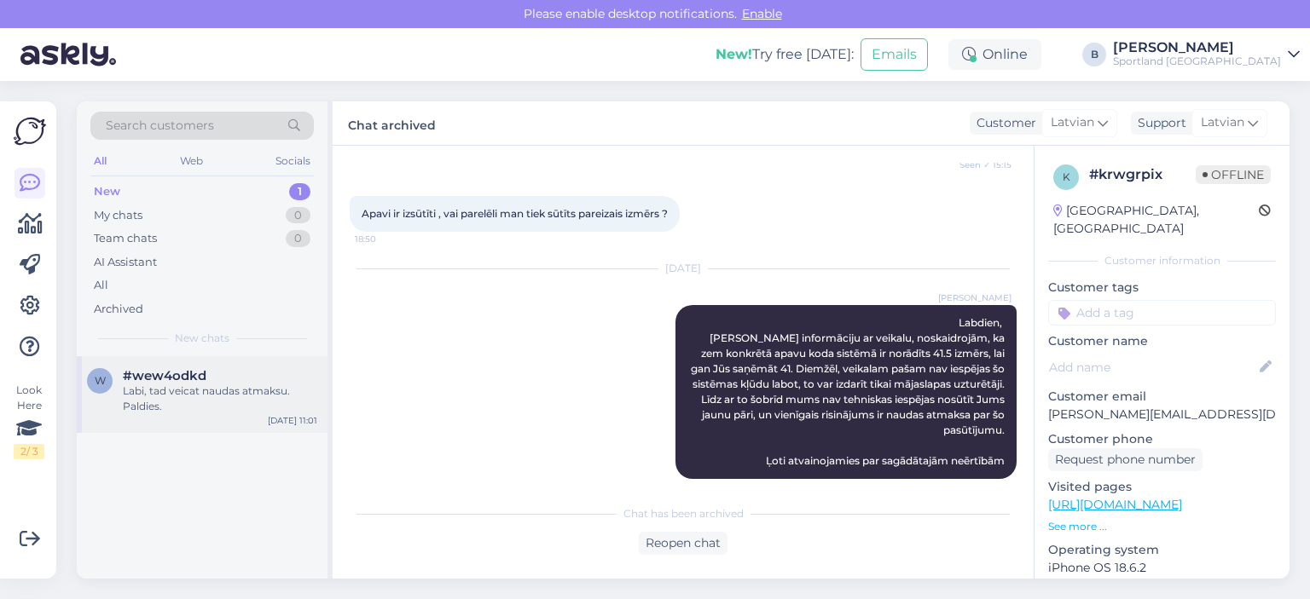
click at [221, 391] on div "Labi, tad veicat naudas atmaksu. Paldies." at bounding box center [220, 399] width 194 height 31
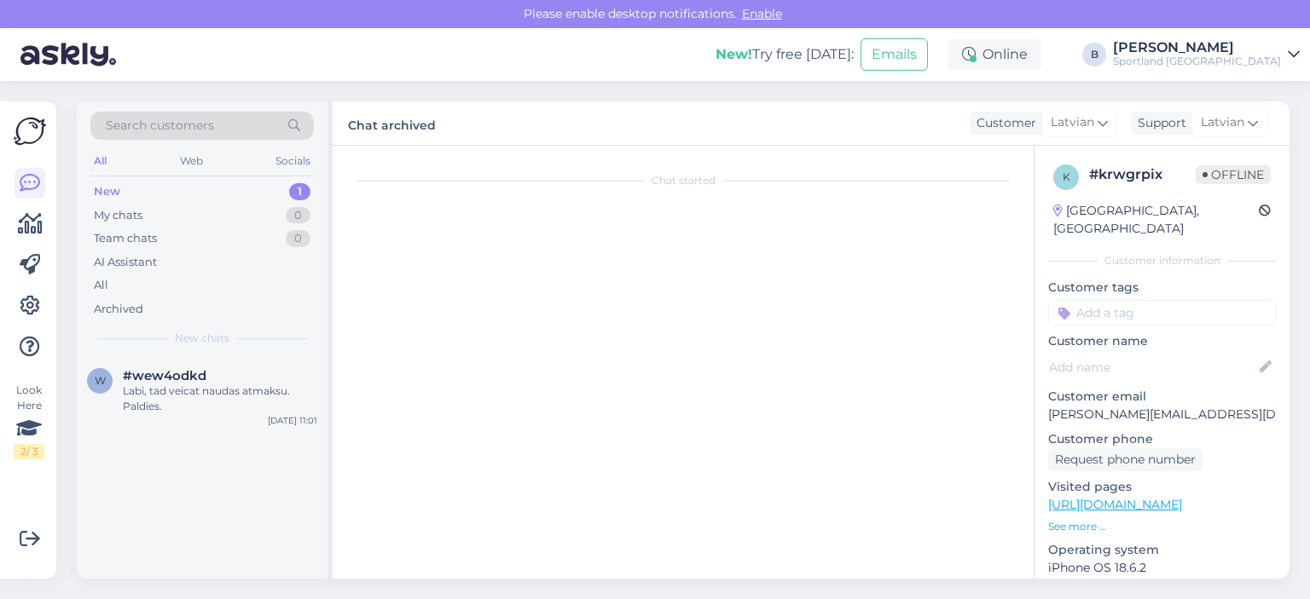
scroll to position [1247, 0]
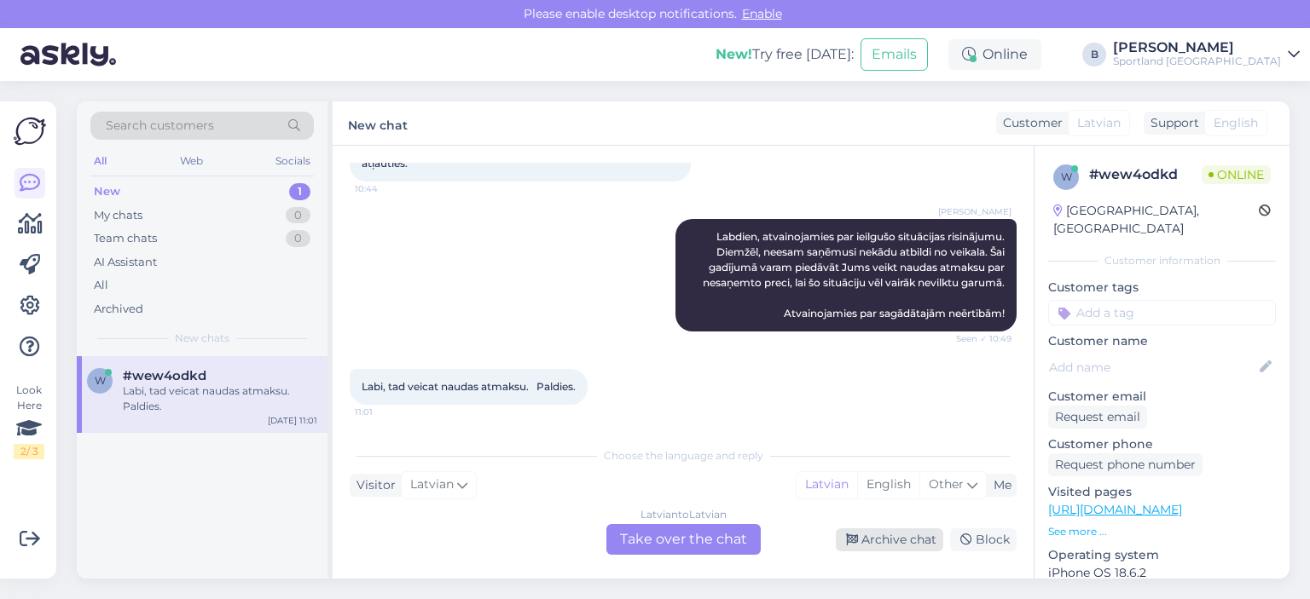
click at [858, 542] on icon at bounding box center [852, 541] width 12 height 12
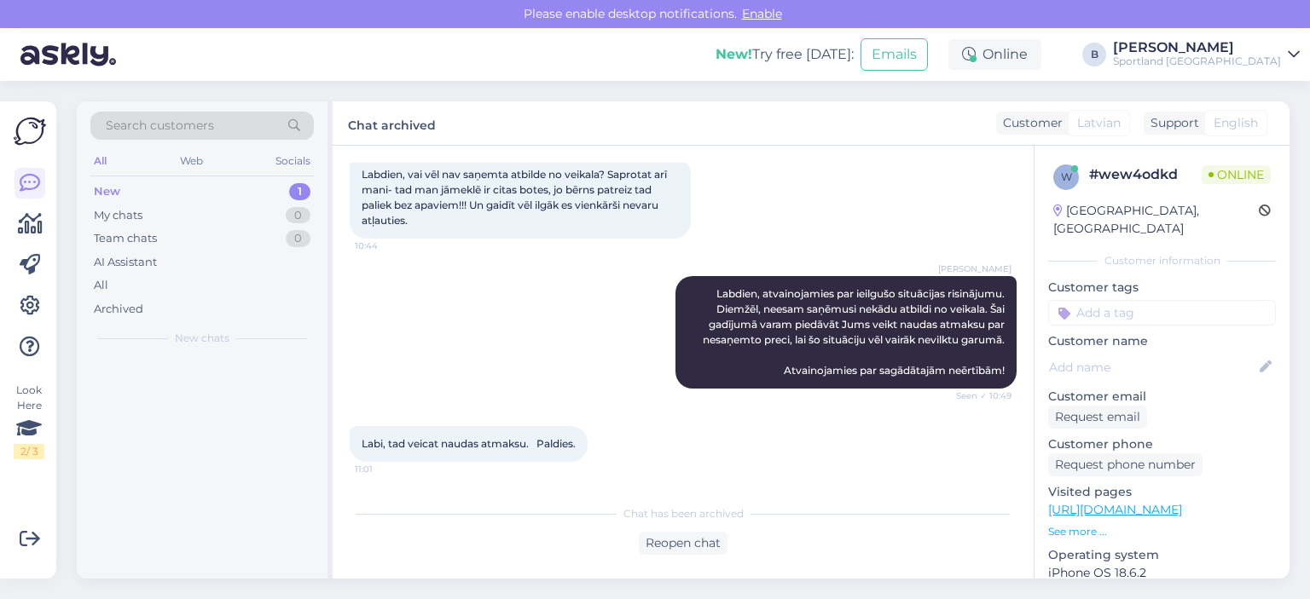
scroll to position [1189, 0]
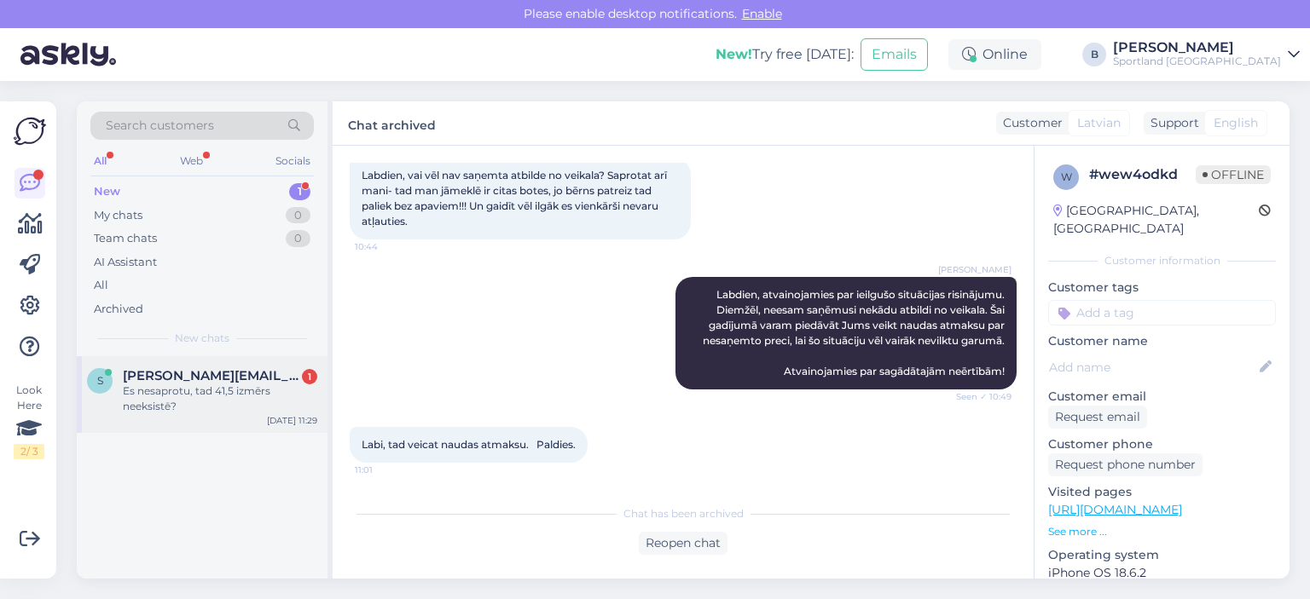
click at [263, 401] on div "Es nesaprotu, tad 41,5 izmērs neeksistē?" at bounding box center [220, 399] width 194 height 31
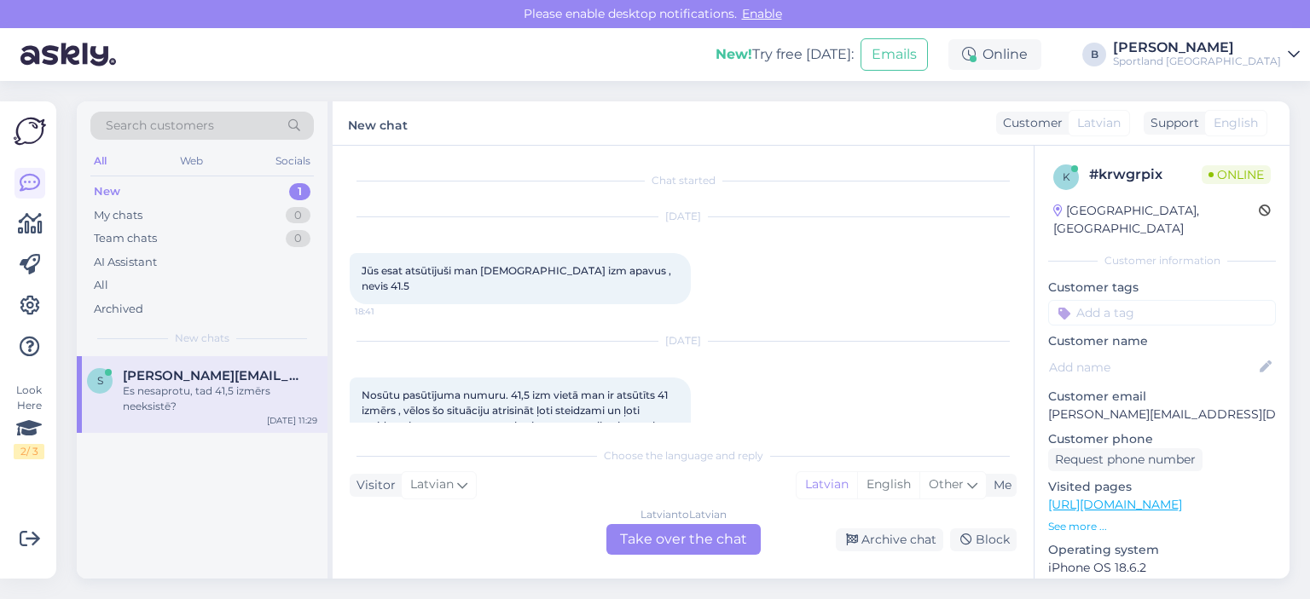
scroll to position [171, 0]
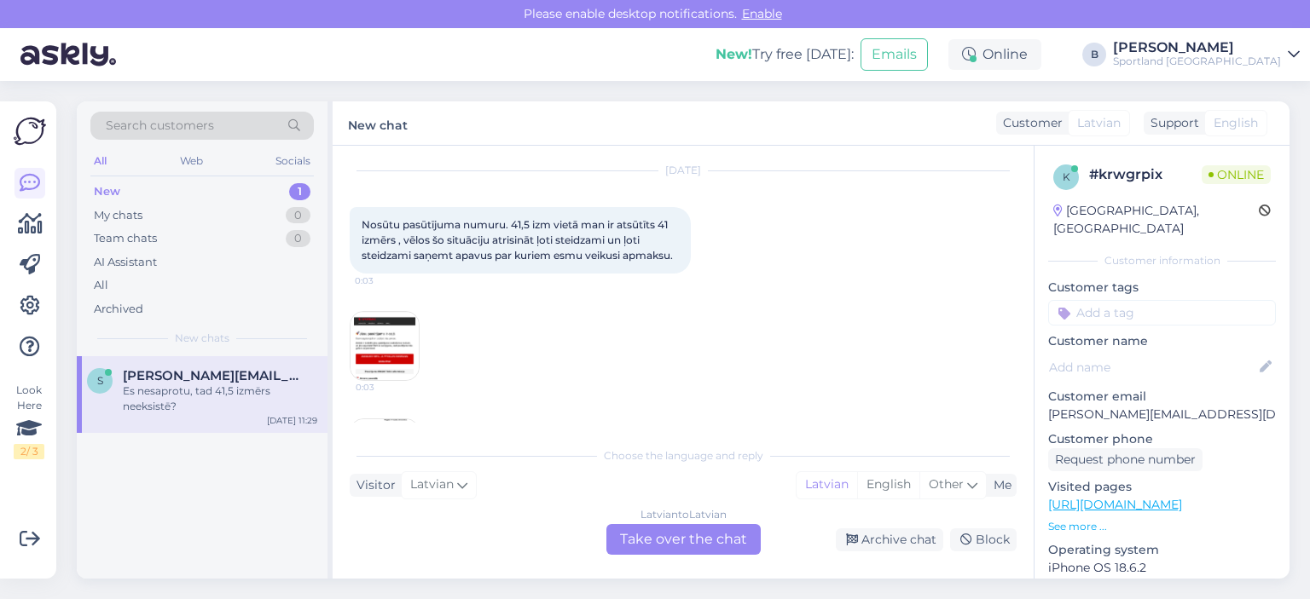
click at [373, 312] on img at bounding box center [384, 346] width 68 height 68
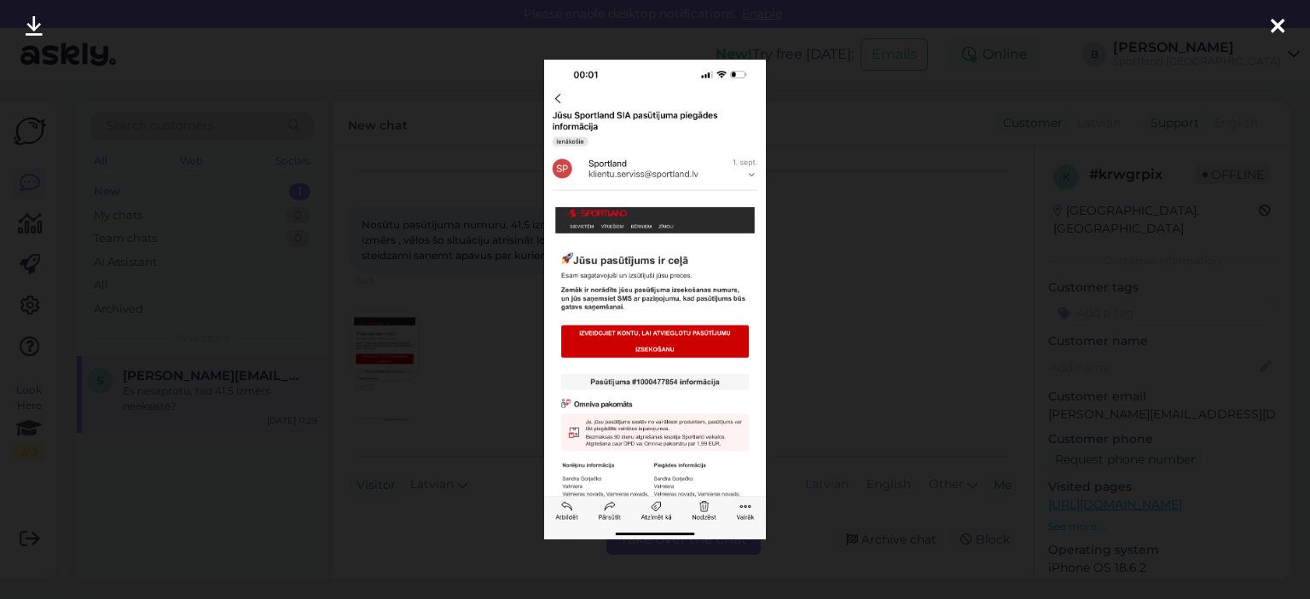
click at [1047, 77] on div at bounding box center [655, 299] width 1310 height 599
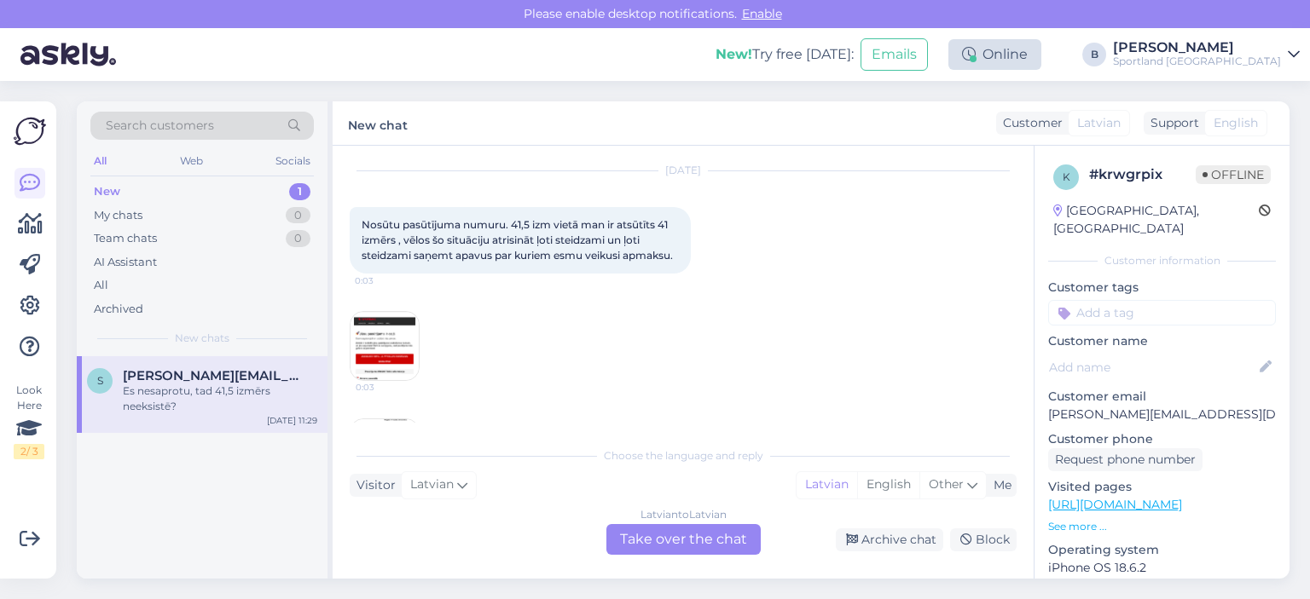
click at [1041, 58] on div "Online" at bounding box center [994, 54] width 93 height 31
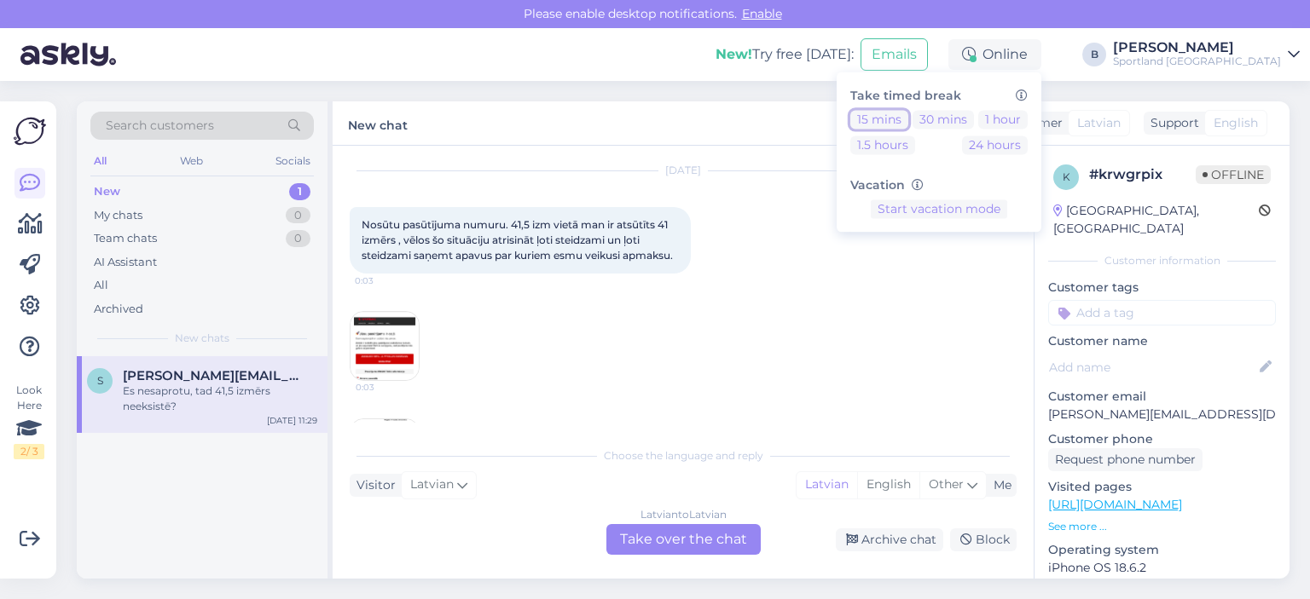
drag, startPoint x: 954, startPoint y: 118, endPoint x: 587, endPoint y: 16, distance: 381.2
click at [908, 117] on button "15 mins" at bounding box center [879, 119] width 58 height 19
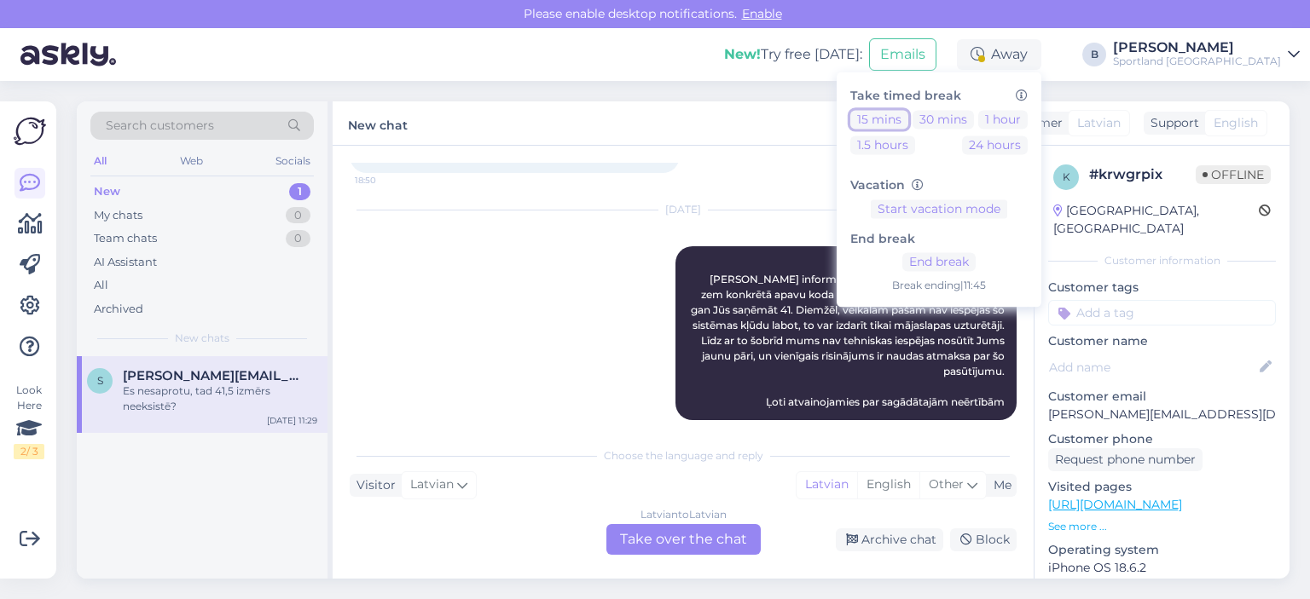
scroll to position [987, 0]
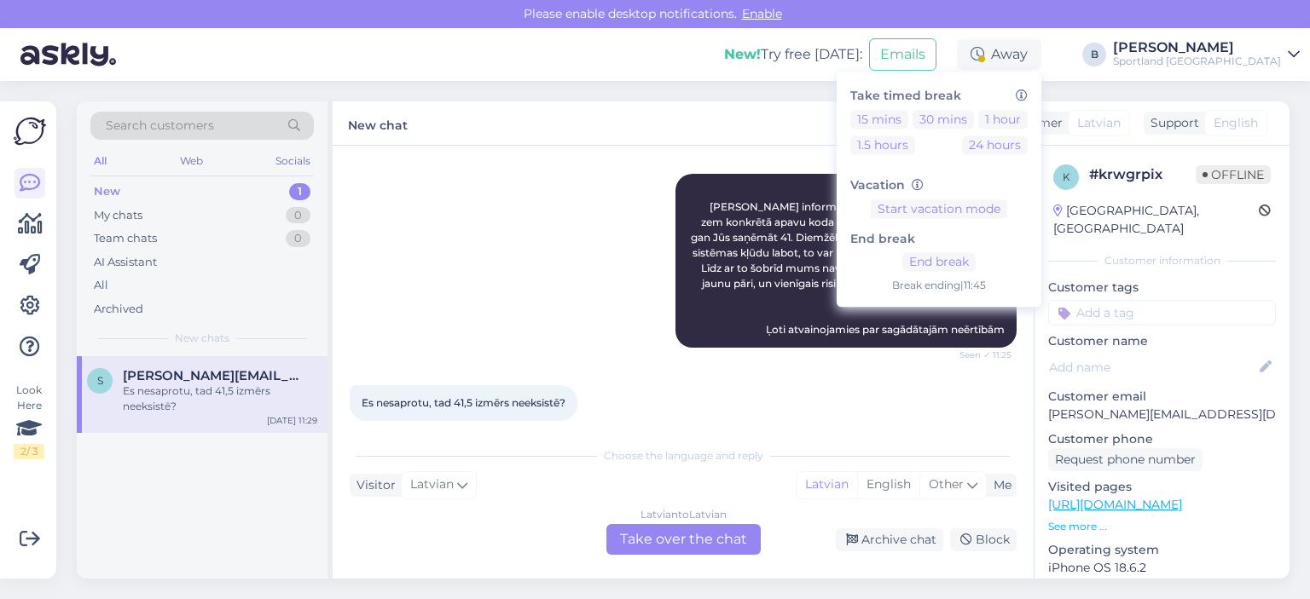
click at [720, 543] on div "Latvian to Latvian Take over the chat" at bounding box center [683, 539] width 154 height 31
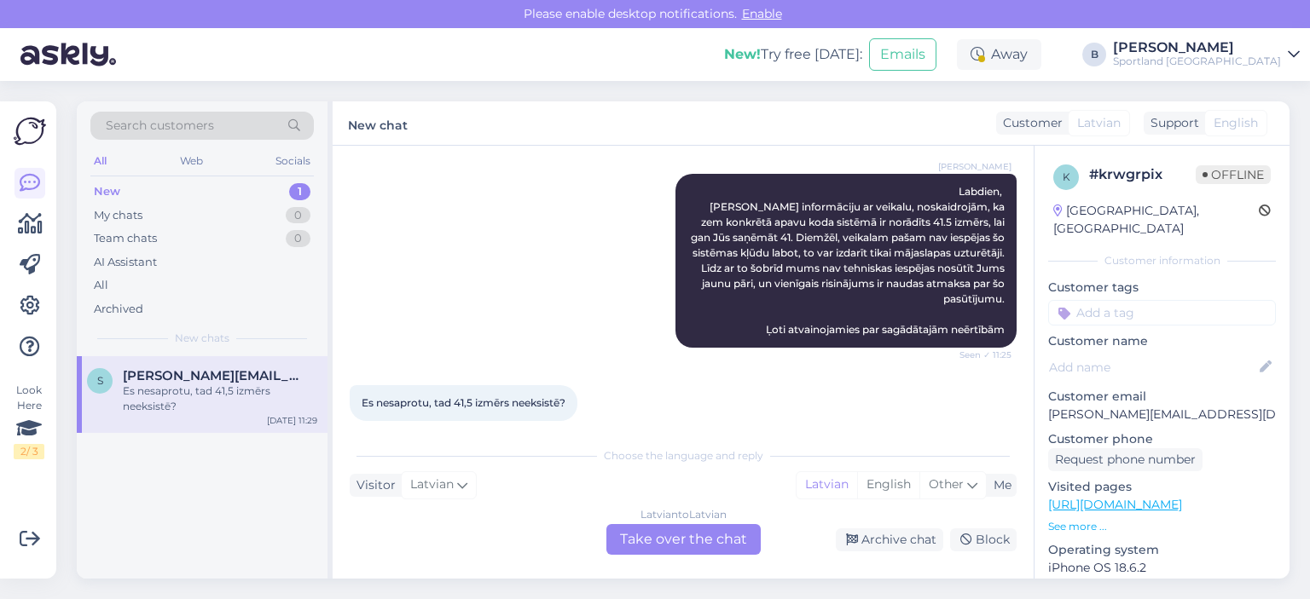
scroll to position [924, 0]
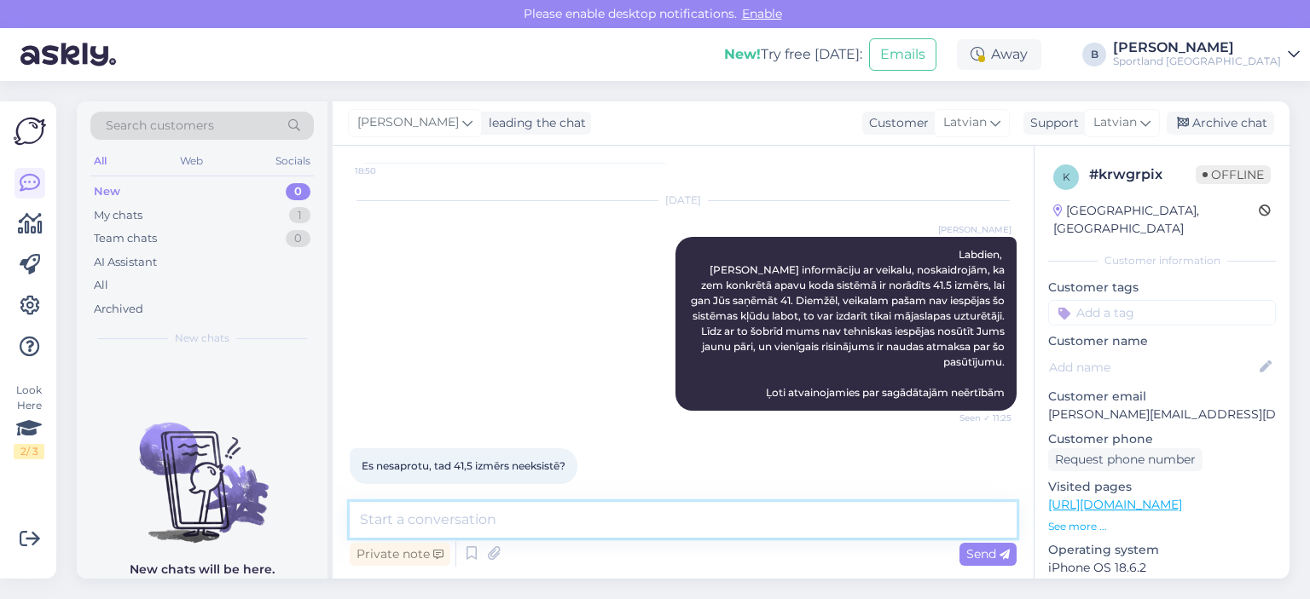
click at [657, 524] on textarea at bounding box center [683, 520] width 667 height 36
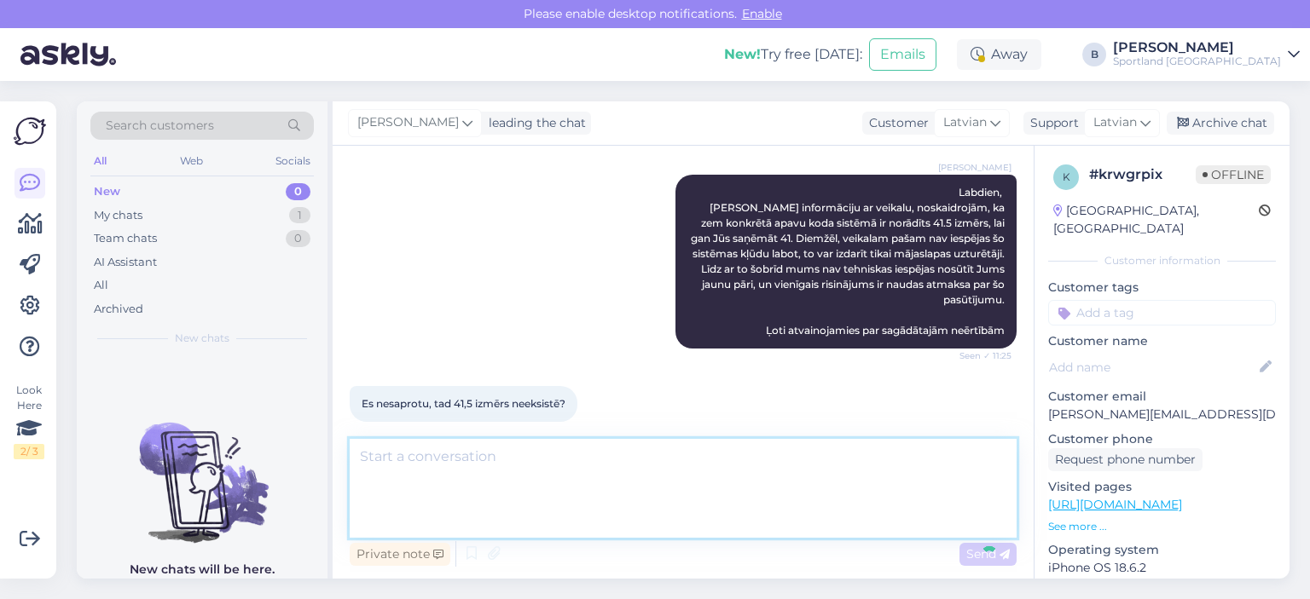
scroll to position [1074, 0]
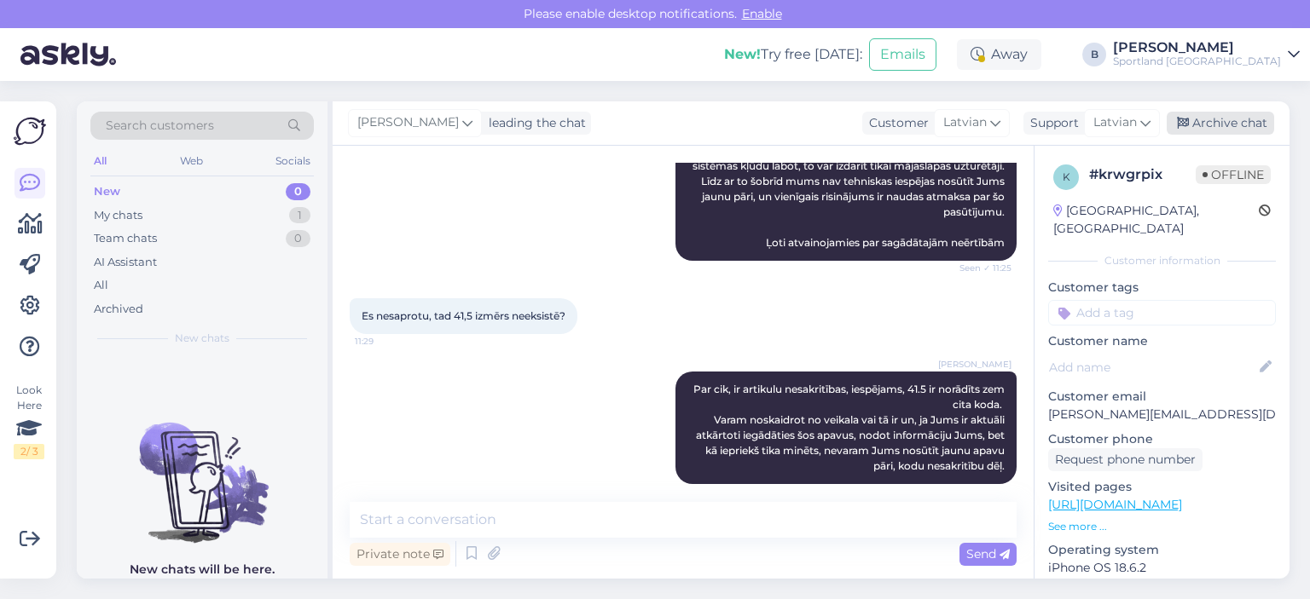
click at [1221, 125] on div "Archive chat" at bounding box center [1219, 123] width 107 height 23
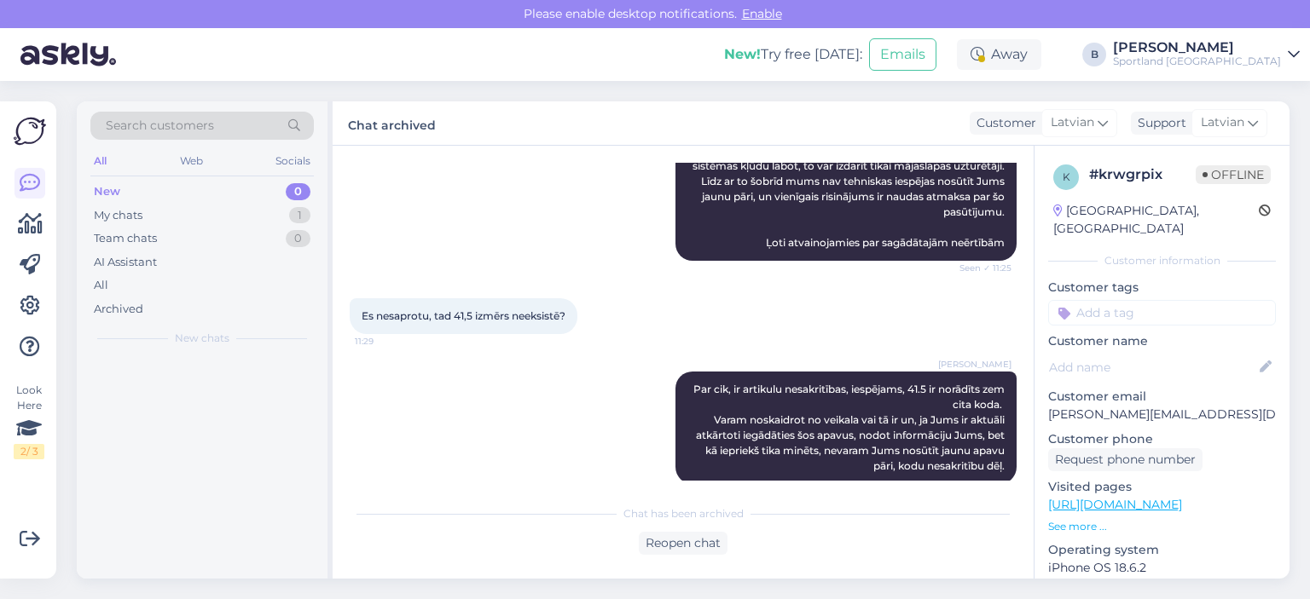
scroll to position [1079, 0]
